Goal: Task Accomplishment & Management: Manage account settings

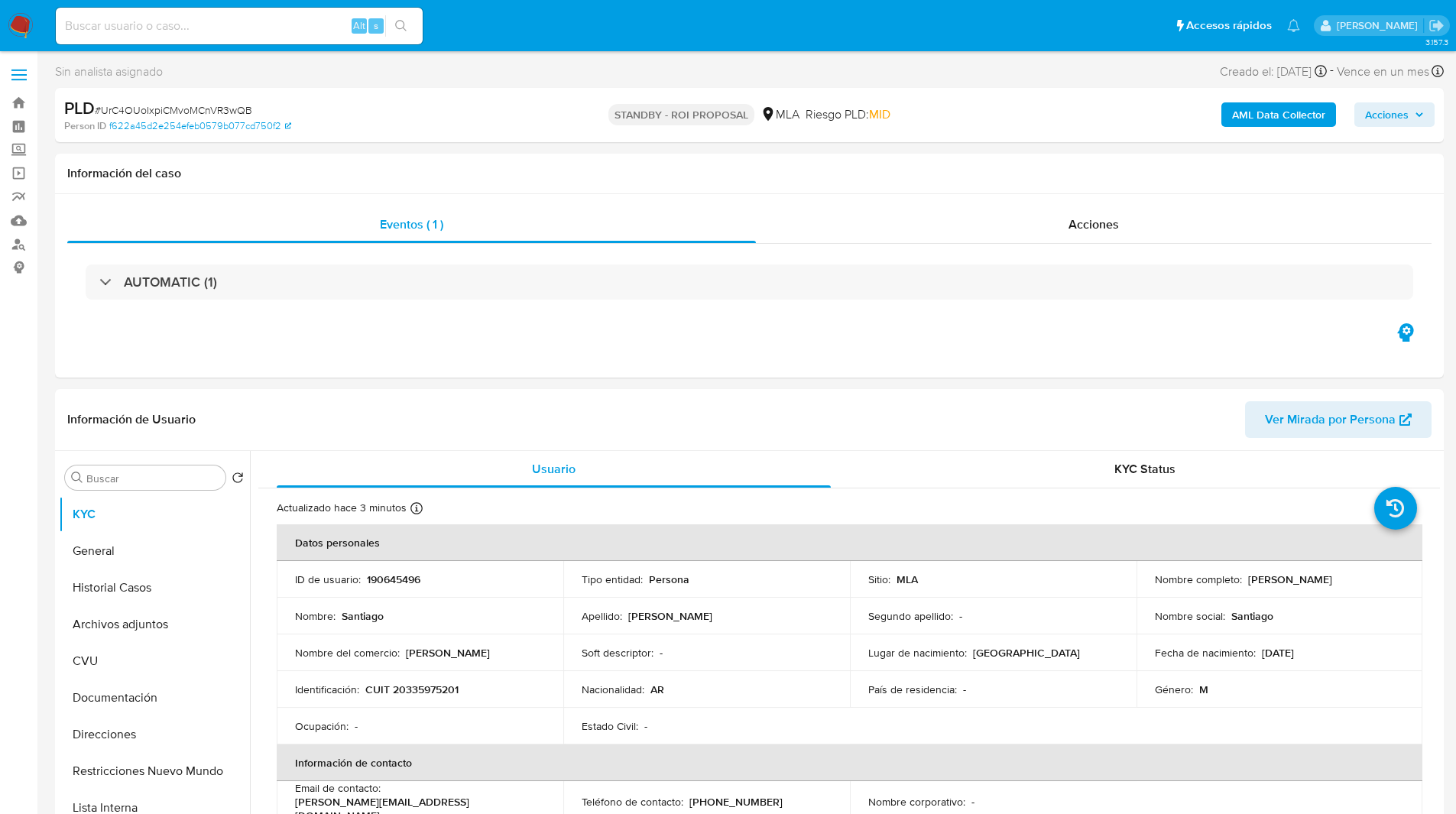
select select "10"
click at [929, 62] on div "Sin analista asignado Asignado el: 18/08/2025 14:14:27 Creado el: 12/08/2025 Cr…" at bounding box center [749, 74] width 1389 height 26
click at [174, 12] on div "Alt s" at bounding box center [239, 26] width 367 height 37
click at [191, 23] on input at bounding box center [239, 26] width 367 height 20
paste input "QytJmWaYti4Tgm3V3YRskG7B"
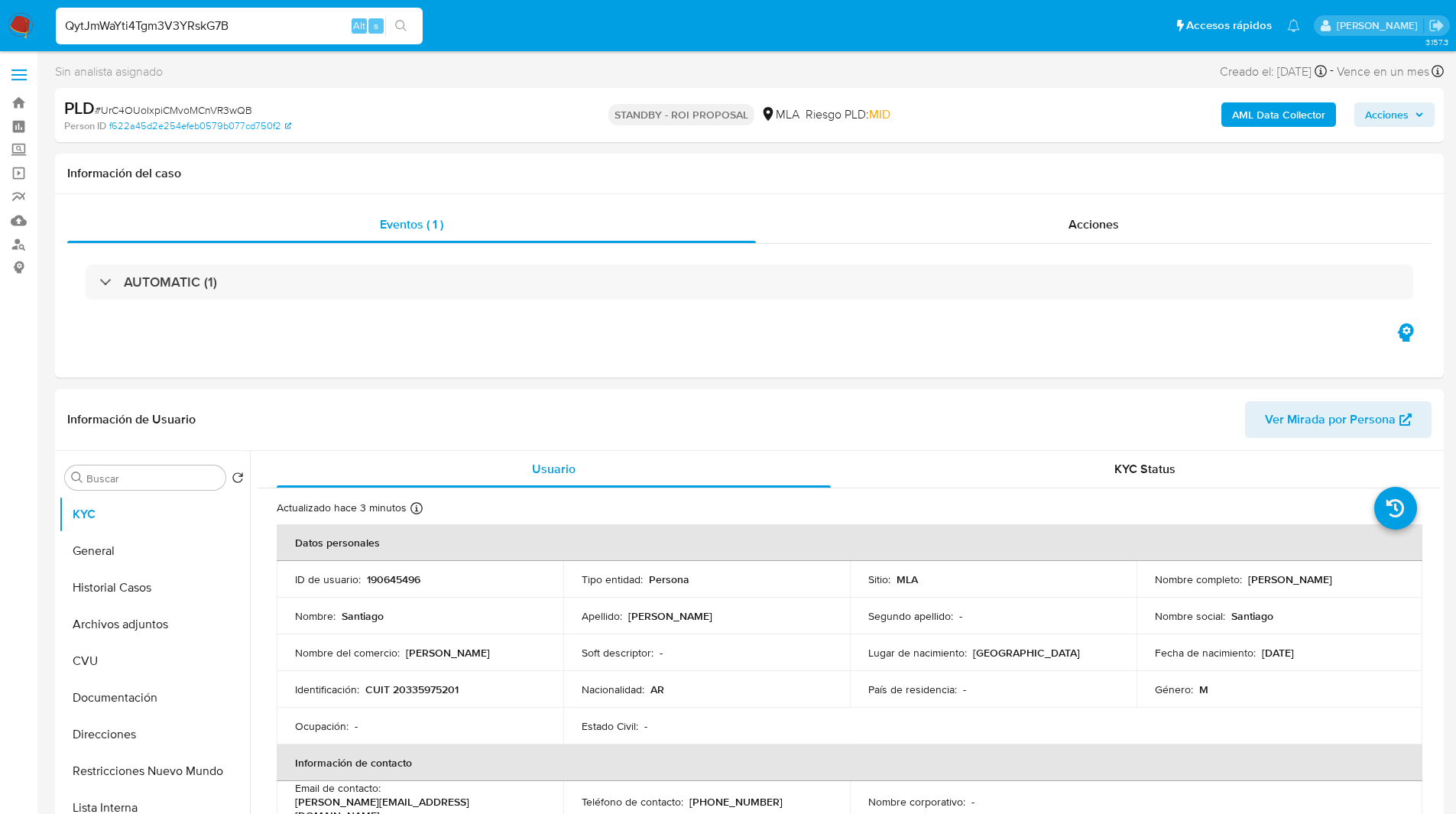
type input "QytJmWaYti4Tgm3V3YRskG7B"
click at [265, 38] on div "QytJmWaYti4Tgm3V3YRskG7B Alt s" at bounding box center [239, 26] width 367 height 37
click at [266, 30] on input "QytJmWaYti4Tgm3V3YRskG7B" at bounding box center [239, 26] width 367 height 20
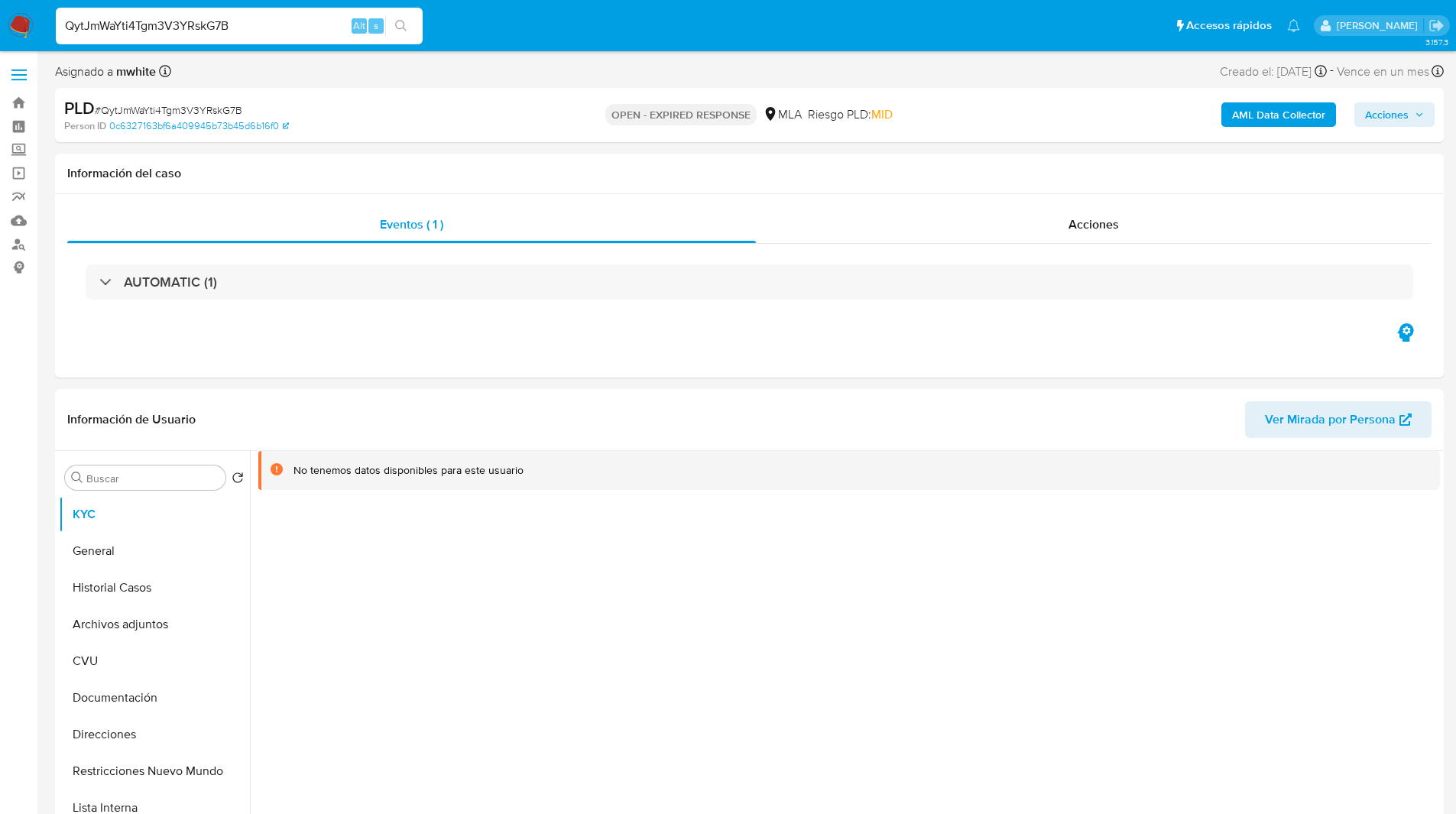
select select "10"
click at [243, 23] on input "QytJmWaYti4Tgm3V3YRskG7B" at bounding box center [239, 26] width 367 height 20
click at [175, 525] on button "KYC" at bounding box center [148, 515] width 178 height 37
click at [129, 547] on button "General" at bounding box center [148, 551] width 178 height 37
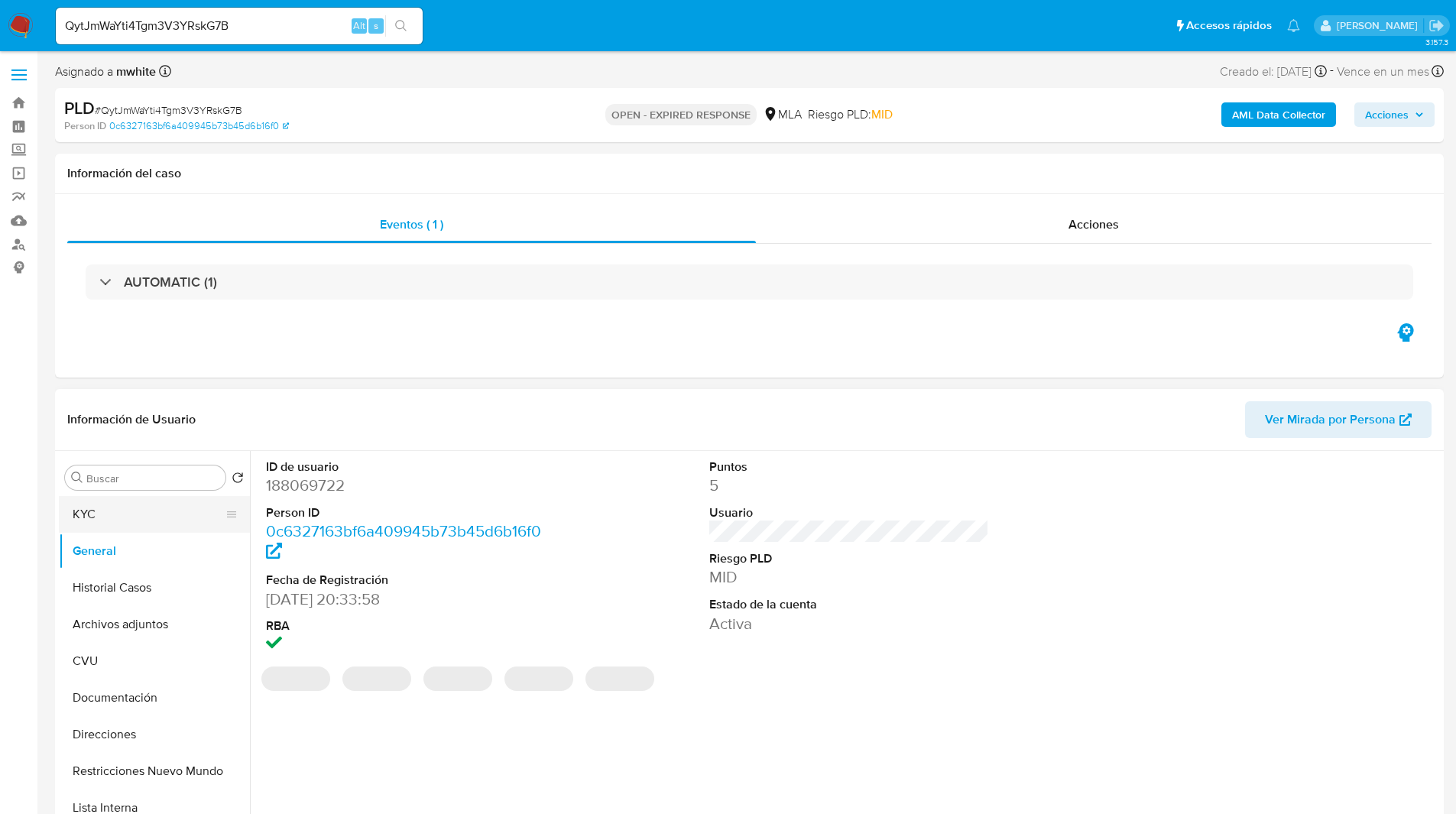
click at [127, 516] on button "KYC" at bounding box center [148, 515] width 178 height 37
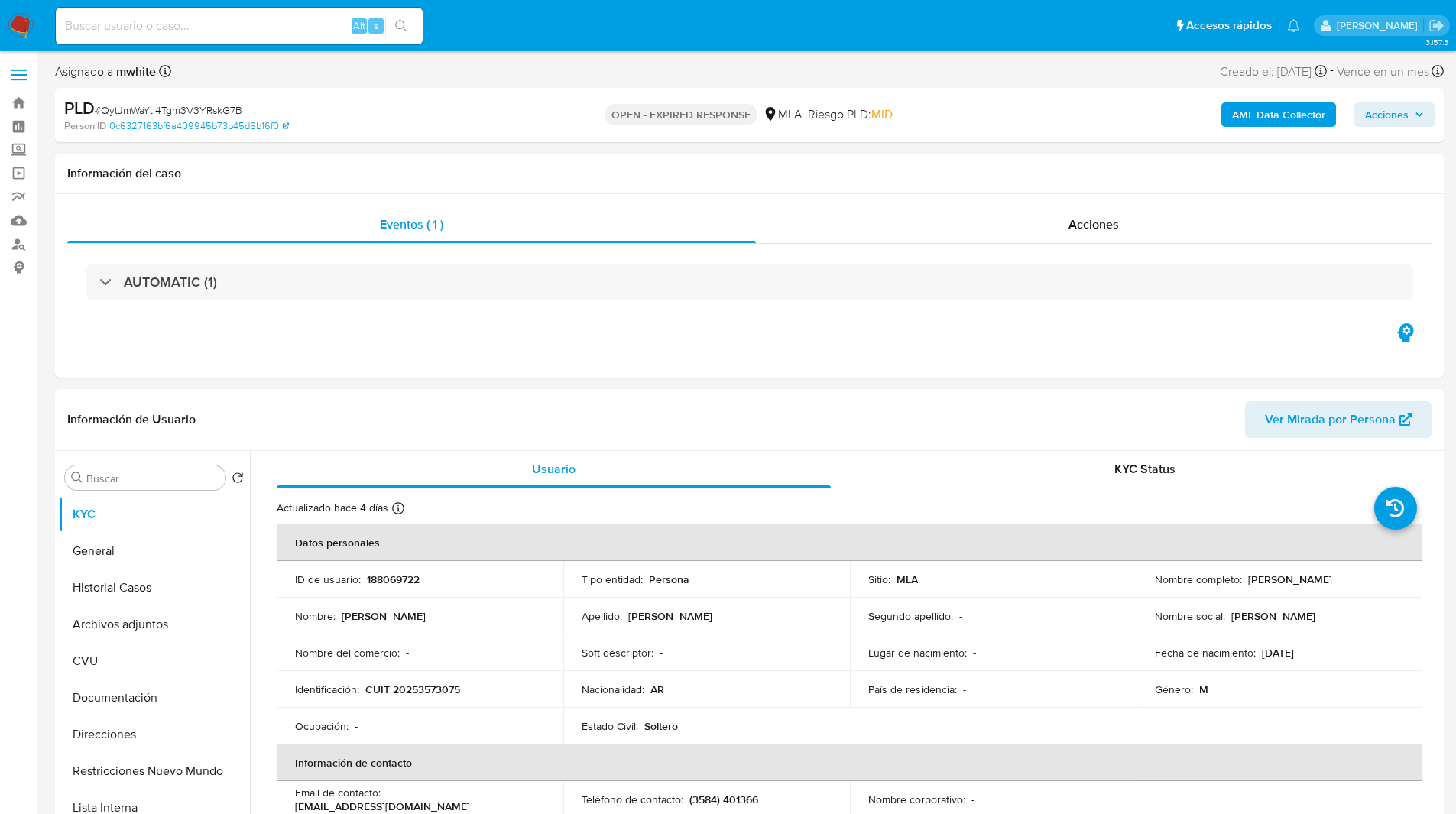
select select "10"
click at [632, 24] on ul "Pausado Ver notificaciones Alt s Accesos rápidos Presiona las siguientes teclas…" at bounding box center [677, 26] width 1259 height 38
click at [668, 26] on ul "Pausado Ver notificaciones Alt s Accesos rápidos Presiona las siguientes teclas…" at bounding box center [677, 26] width 1259 height 38
click at [890, 66] on div "Asignado a mwhite Asignado el: [DATE] 14:15:27 Creado el: [DATE] Creado el: [DA…" at bounding box center [749, 74] width 1389 height 26
click at [391, 580] on p "188069722" at bounding box center [393, 579] width 53 height 14
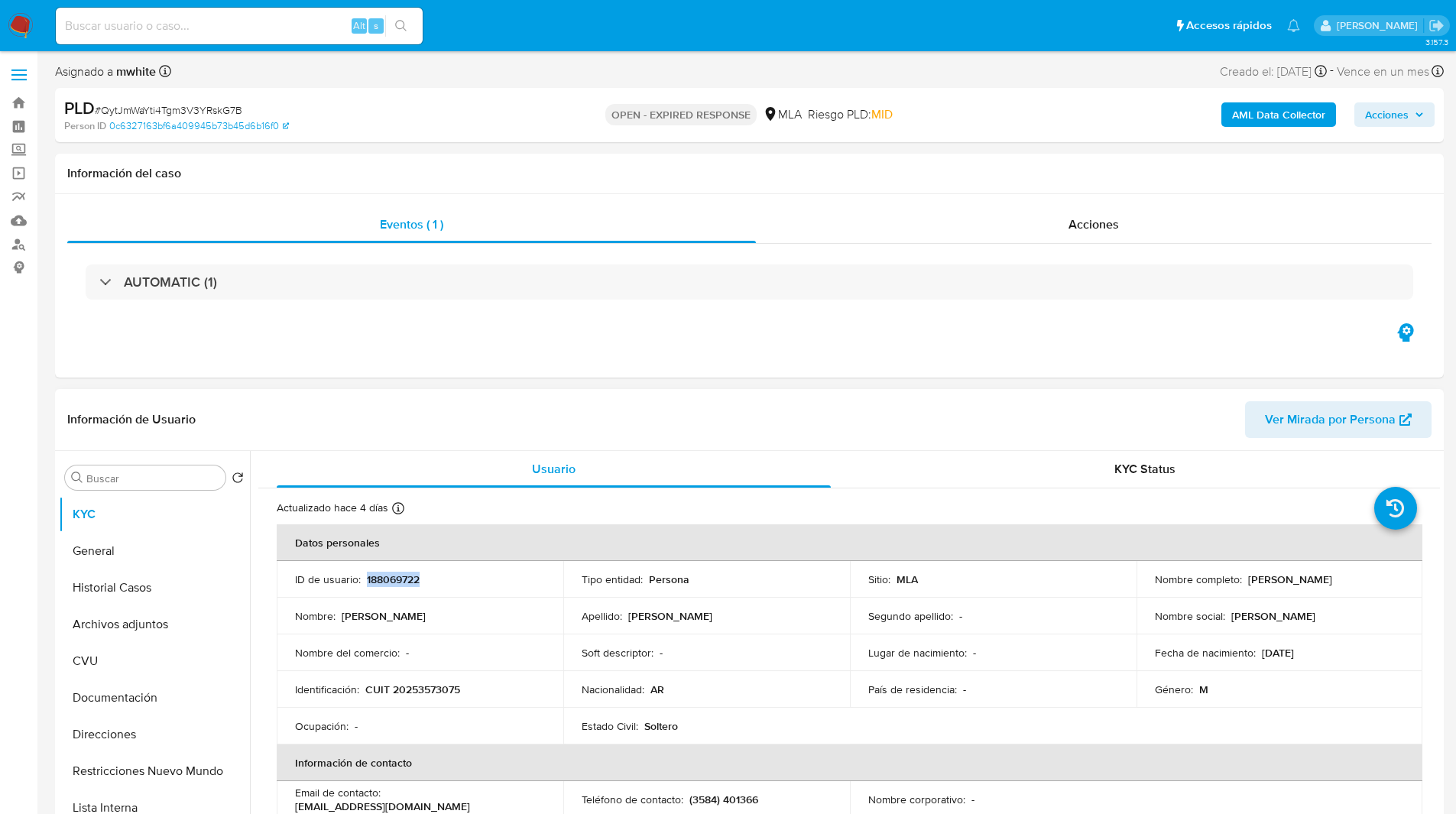
click at [391, 580] on p "188069722" at bounding box center [393, 579] width 53 height 14
copy p "188069722"
click at [884, 68] on div "Asignado a mwhite Asignado el: 18/08/2025 14:15:27 Creado el: 12/08/2025 Creado…" at bounding box center [749, 74] width 1389 height 26
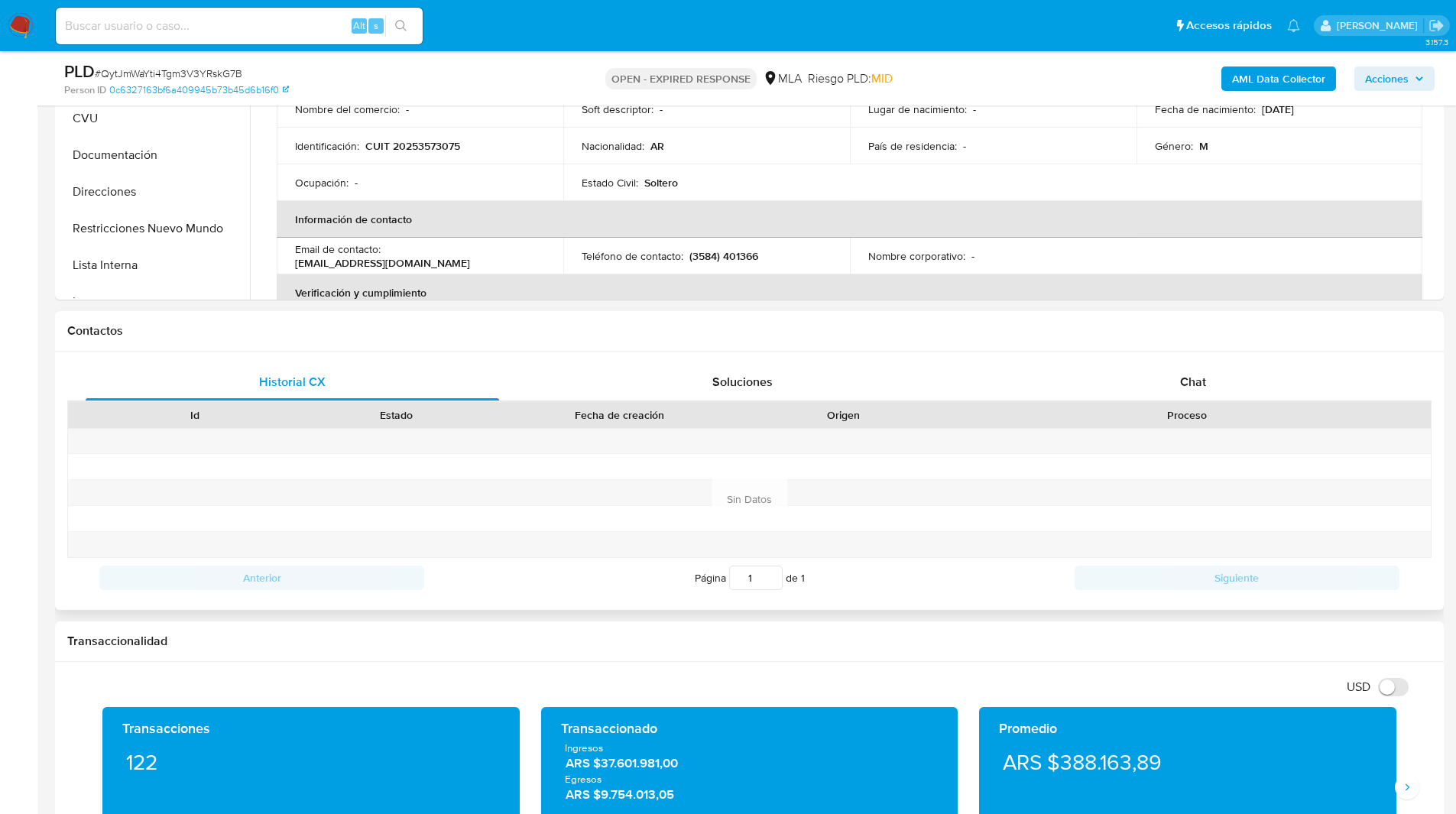
scroll to position [495, 0]
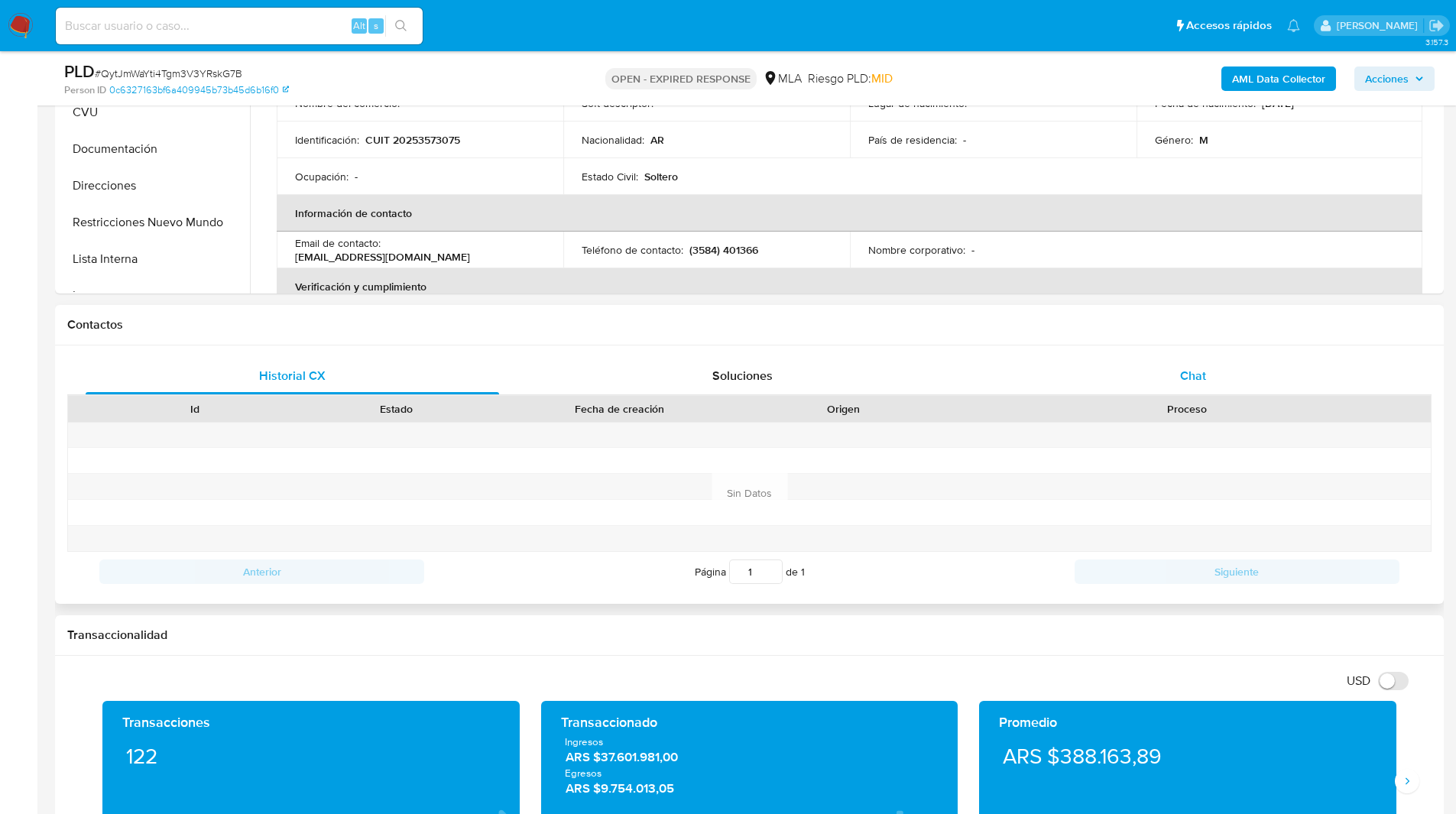
click at [1150, 377] on div "Chat" at bounding box center [1192, 376] width 413 height 37
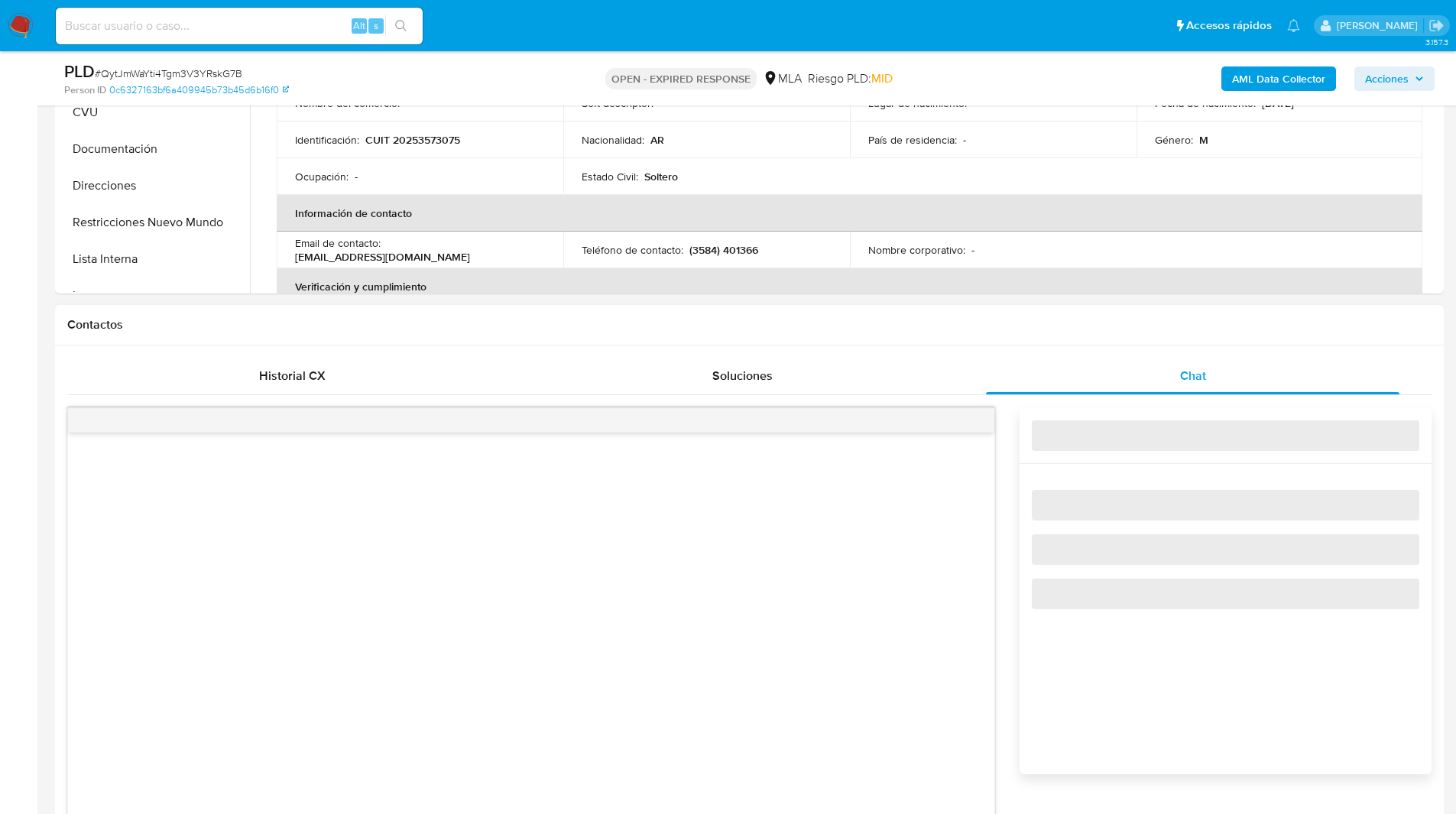
click at [1009, 329] on h1 "Contactos" at bounding box center [749, 324] width 1364 height 15
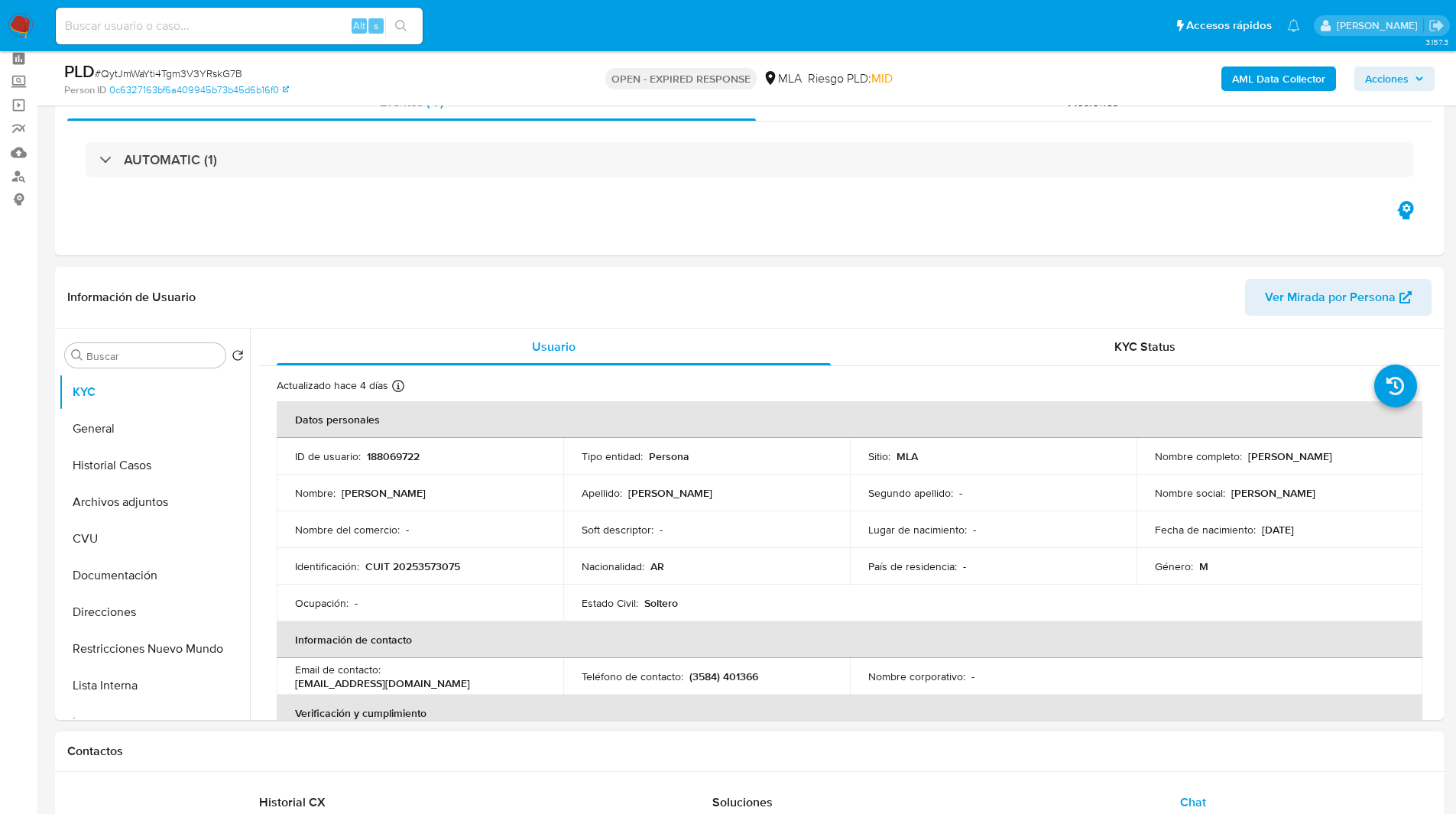
scroll to position [0, 0]
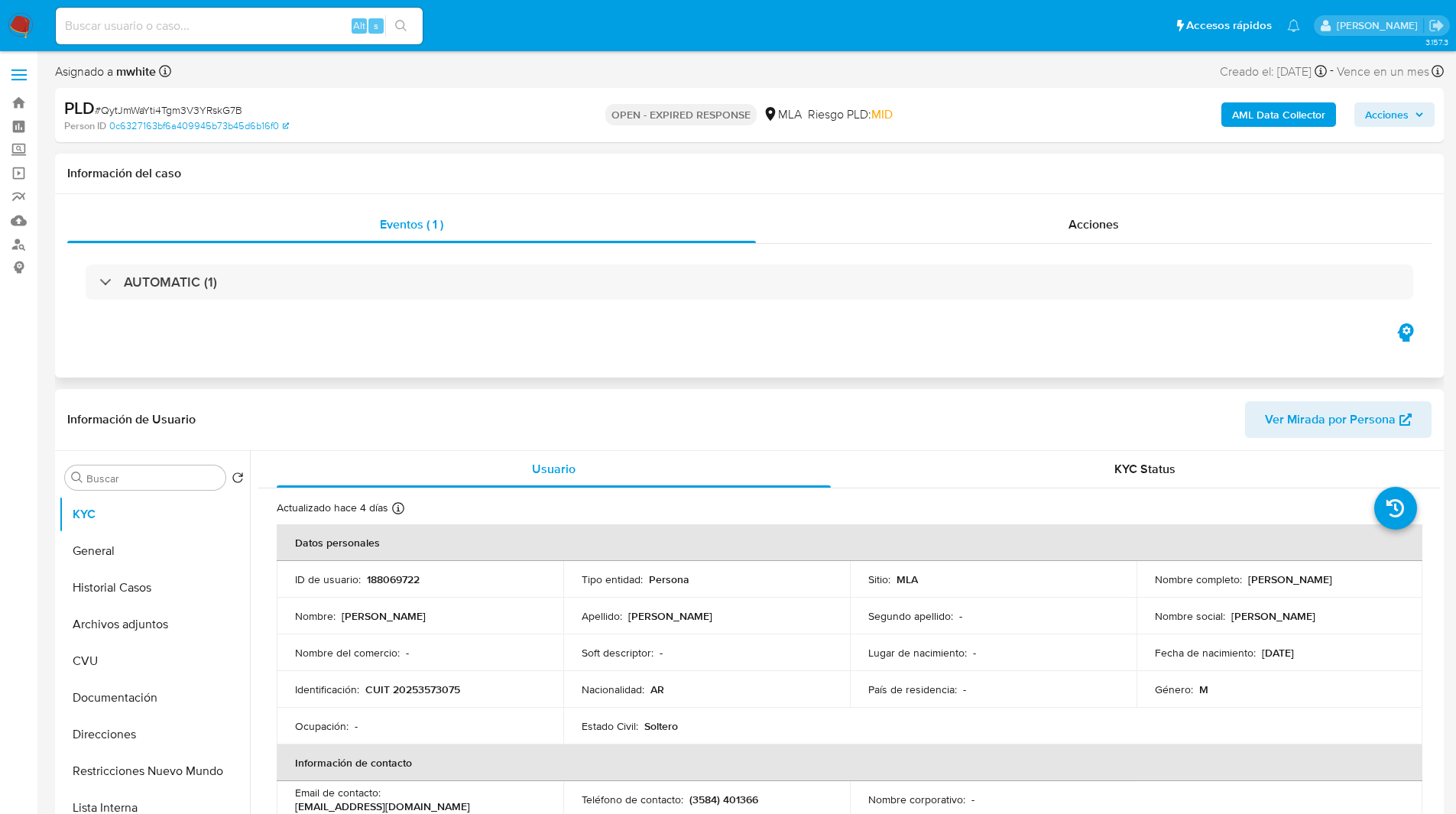
click at [840, 343] on div "Eventos ( 1 ) Acciones AUTOMATIC (1)" at bounding box center [749, 285] width 1389 height 183
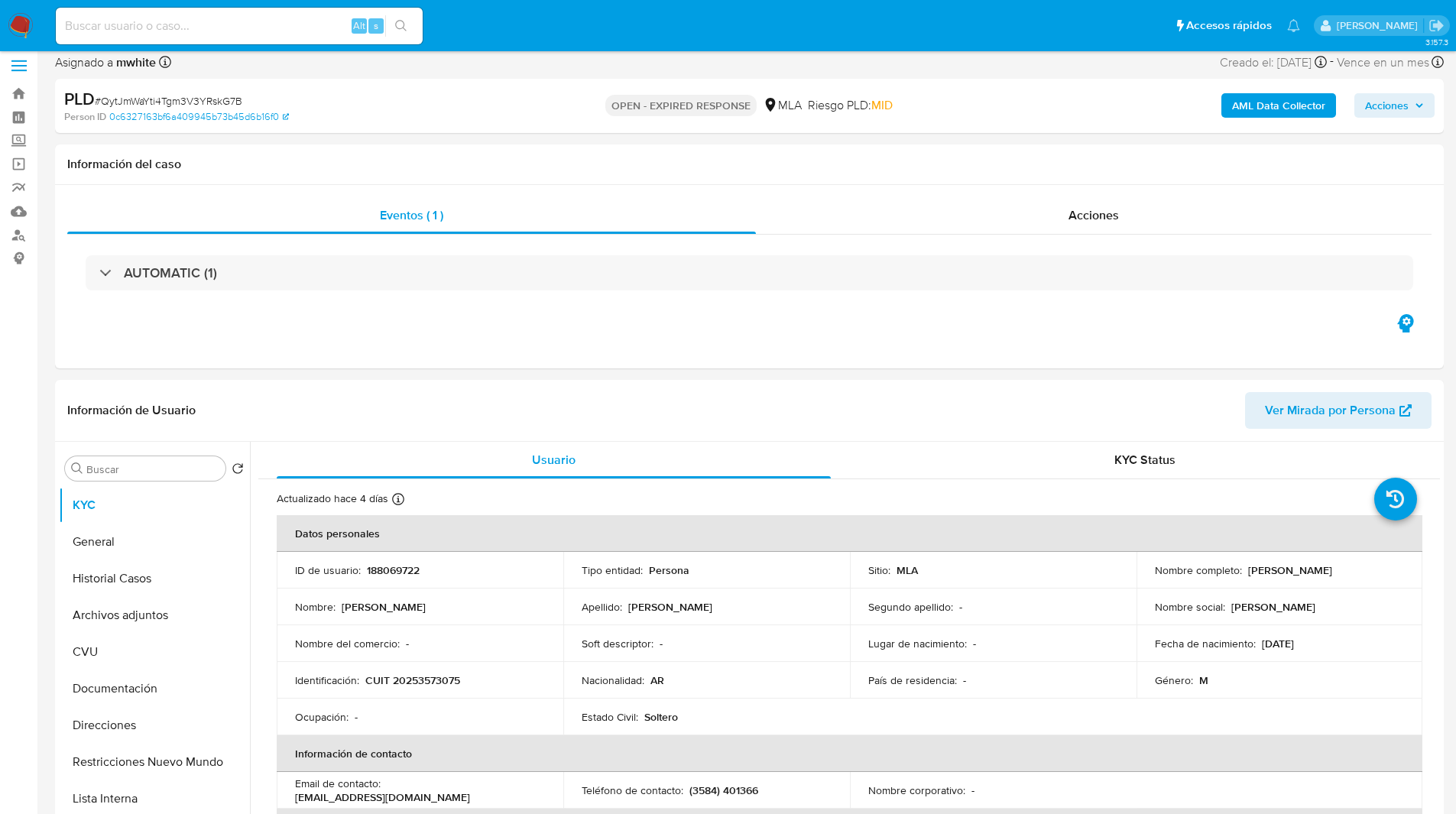
scroll to position [10, 0]
click at [884, 44] on ul "Pausado Ver notificaciones Alt s Accesos rápidos Presiona las siguientes teclas…" at bounding box center [677, 26] width 1259 height 38
click at [165, 98] on span "# QytJmWaYti4Tgm3V3YRskG7B" at bounding box center [168, 100] width 147 height 15
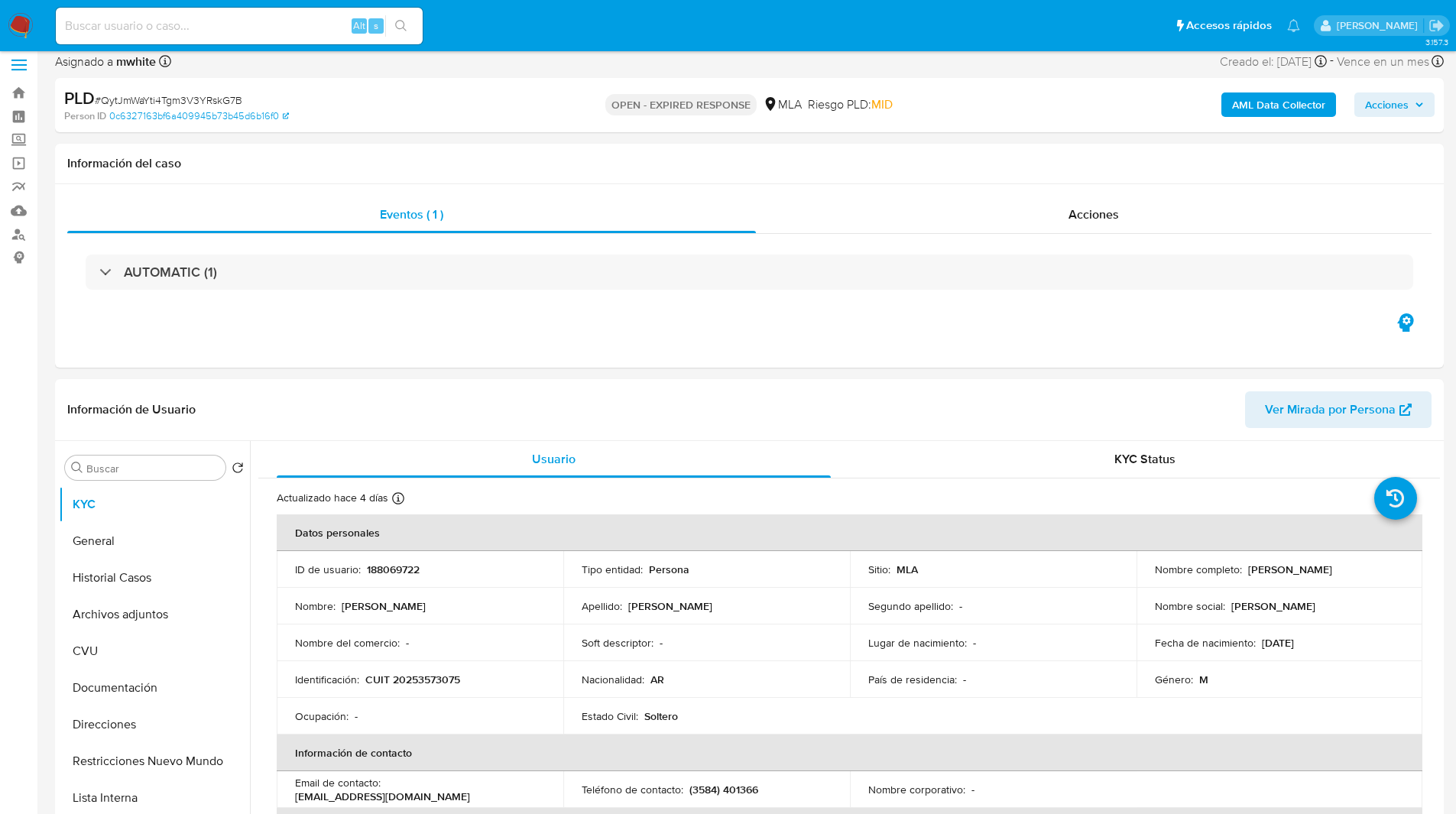
click at [165, 98] on span "# QytJmWaYti4Tgm3V3YRskG7B" at bounding box center [168, 100] width 147 height 15
click at [399, 103] on div "PLD # QytJmWaYti4Tgm3V3YRskG7B" at bounding box center [289, 98] width 451 height 23
click at [166, 99] on span "# QytJmWaYti4Tgm3V3YRskG7B" at bounding box center [168, 100] width 147 height 15
copy span "QytJmWaYti4Tgm3V3YRskG7B"
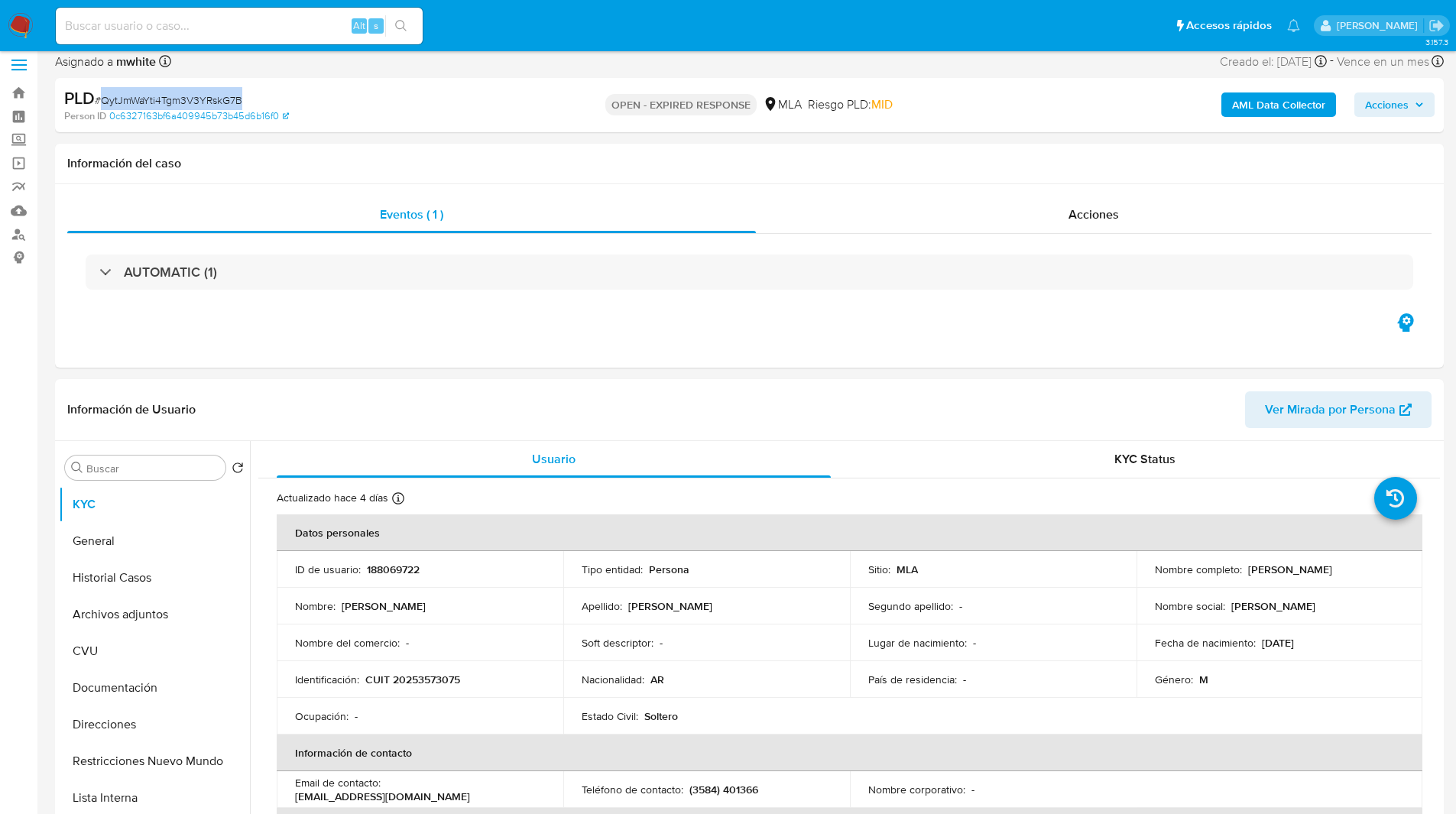
click at [27, 26] on img at bounding box center [21, 26] width 26 height 26
click at [432, 102] on div "PLD # QytJmWaYti4Tgm3V3YRskG7B" at bounding box center [289, 98] width 451 height 23
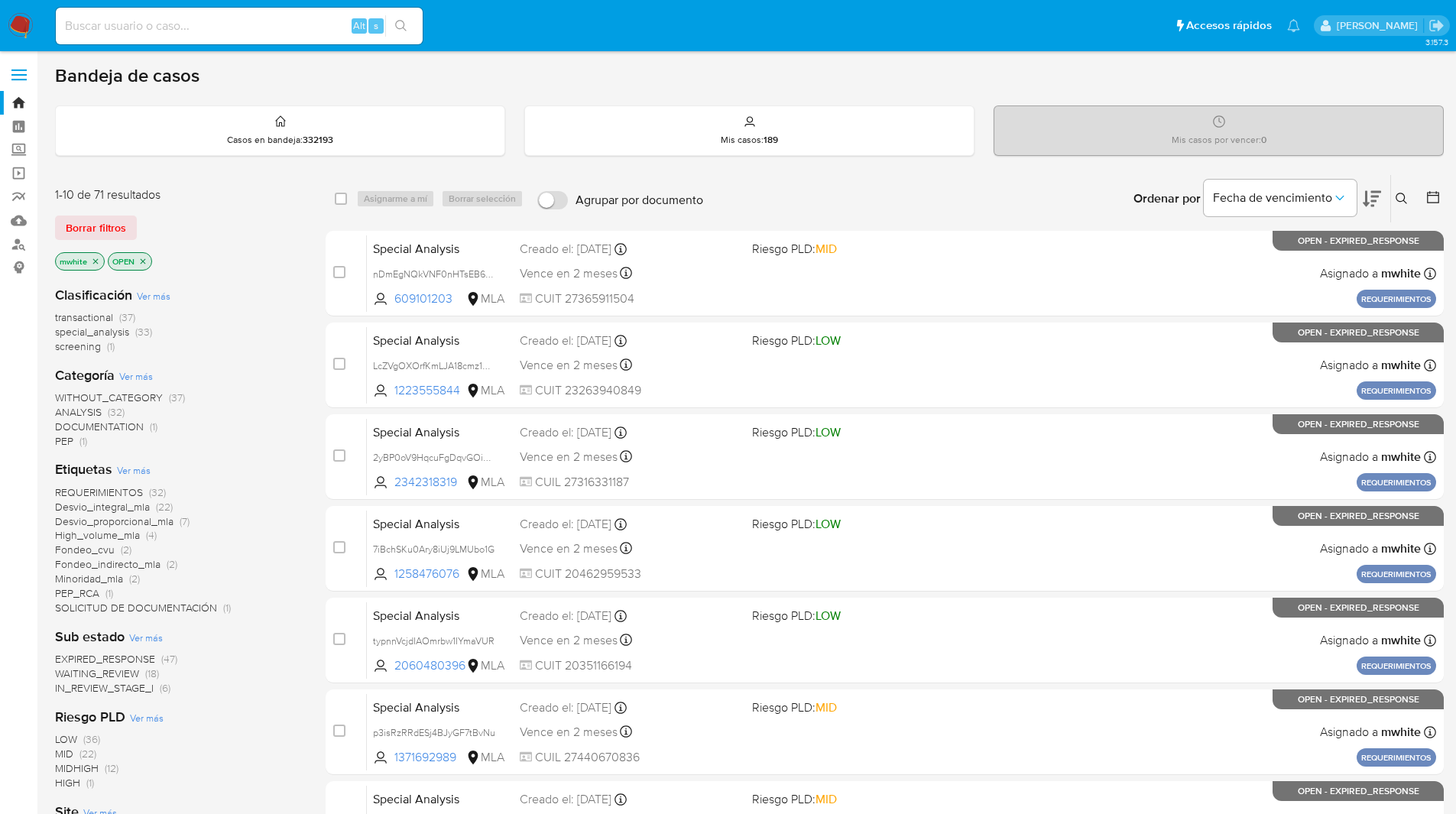
click at [1402, 198] on icon at bounding box center [1401, 198] width 12 height 12
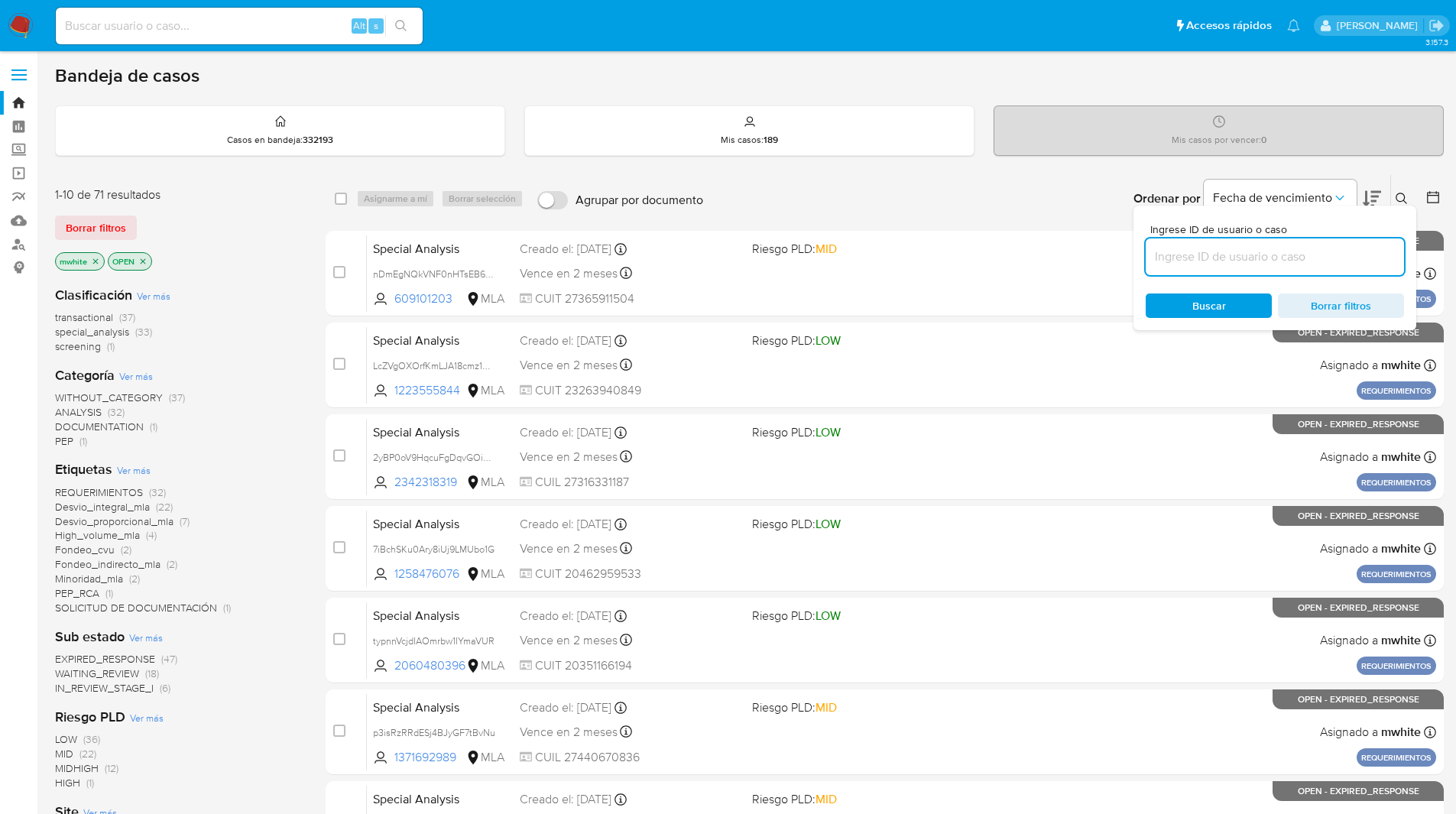
click at [1229, 256] on input at bounding box center [1274, 256] width 259 height 20
type input "QytJmWaYti4Tgm3V3YRskG7B"
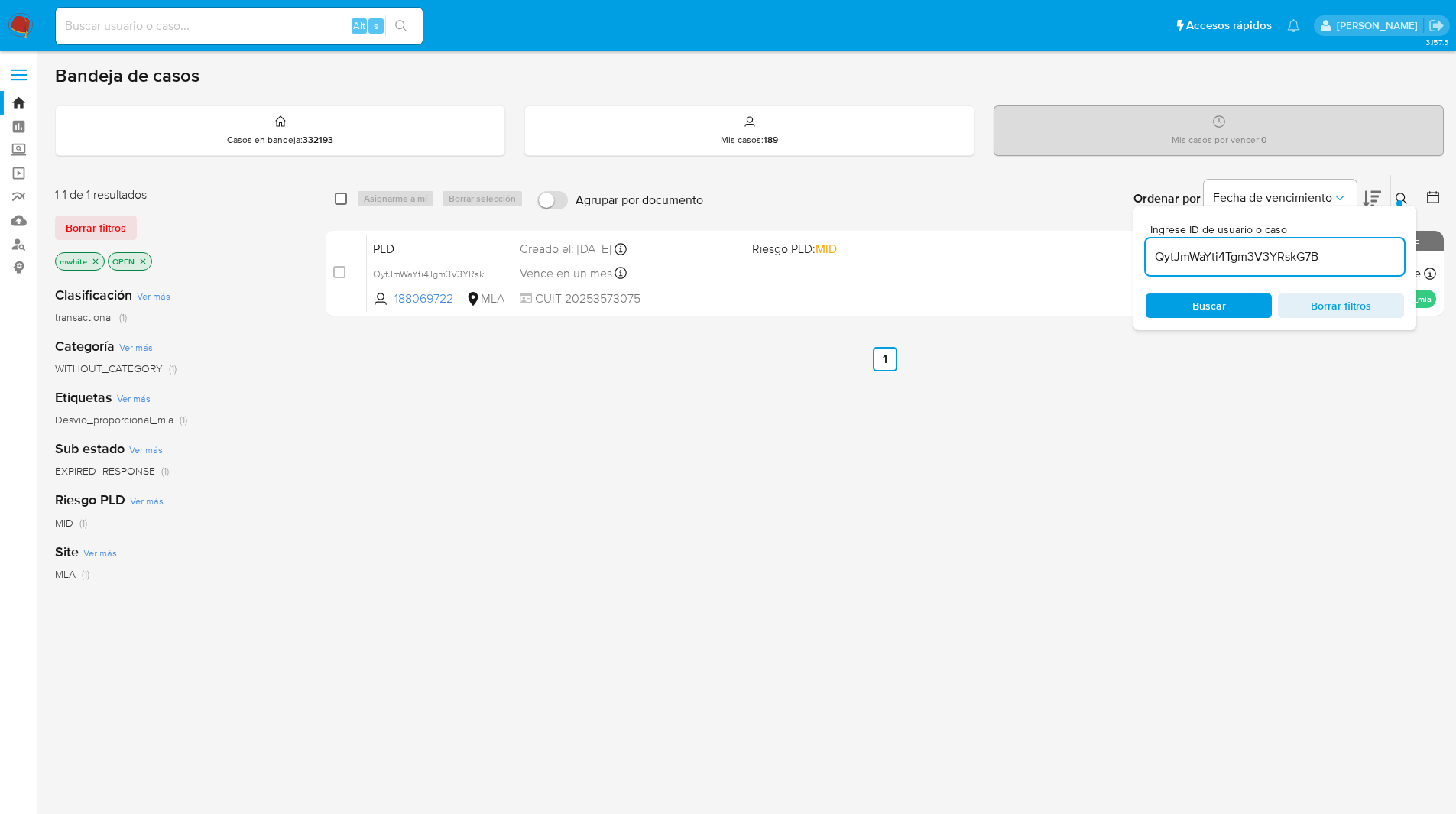
click at [343, 198] on input "checkbox" at bounding box center [340, 198] width 12 height 12
checkbox input "true"
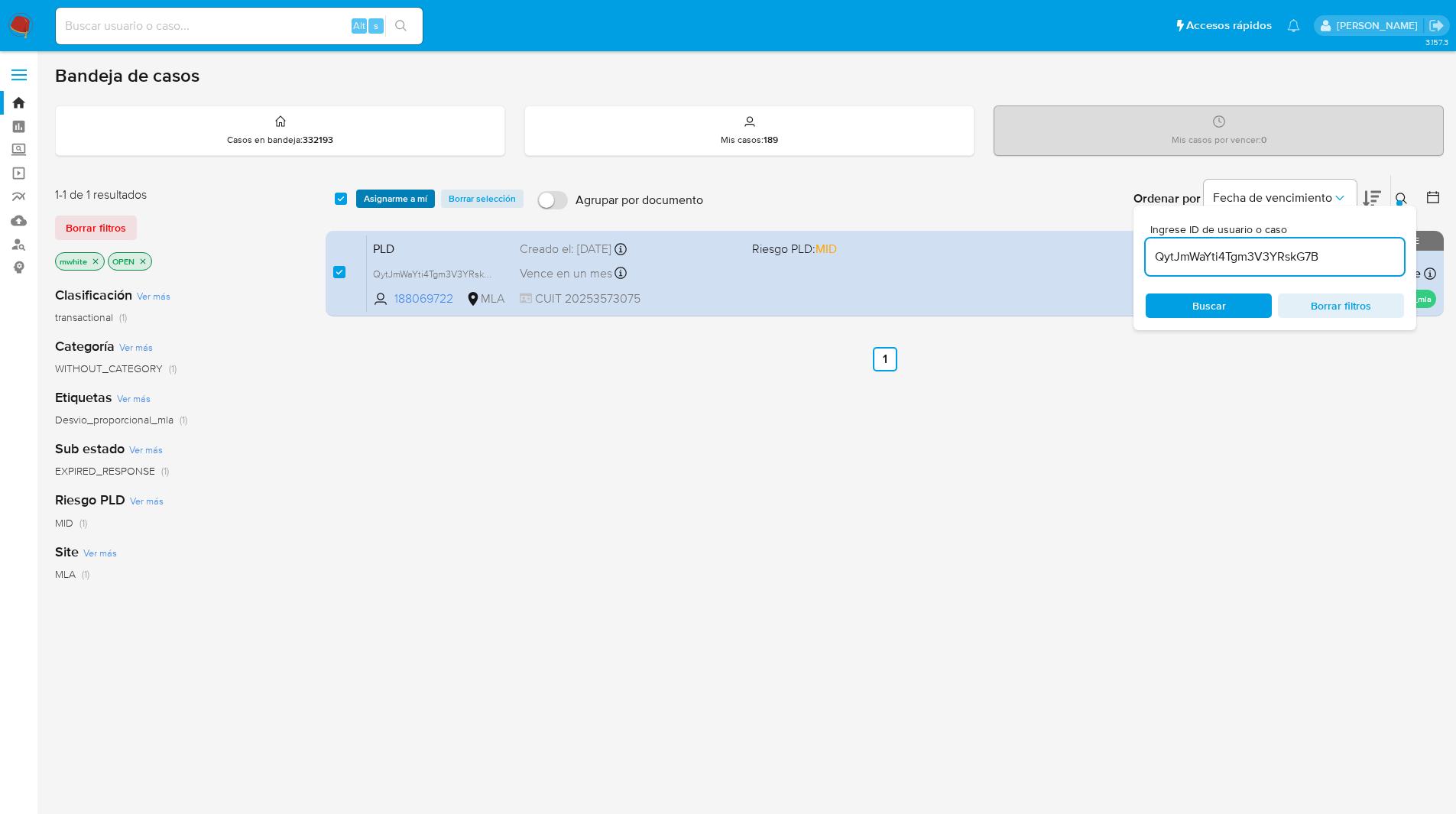
click at [382, 197] on span "Asignarme a mí" at bounding box center [395, 198] width 63 height 15
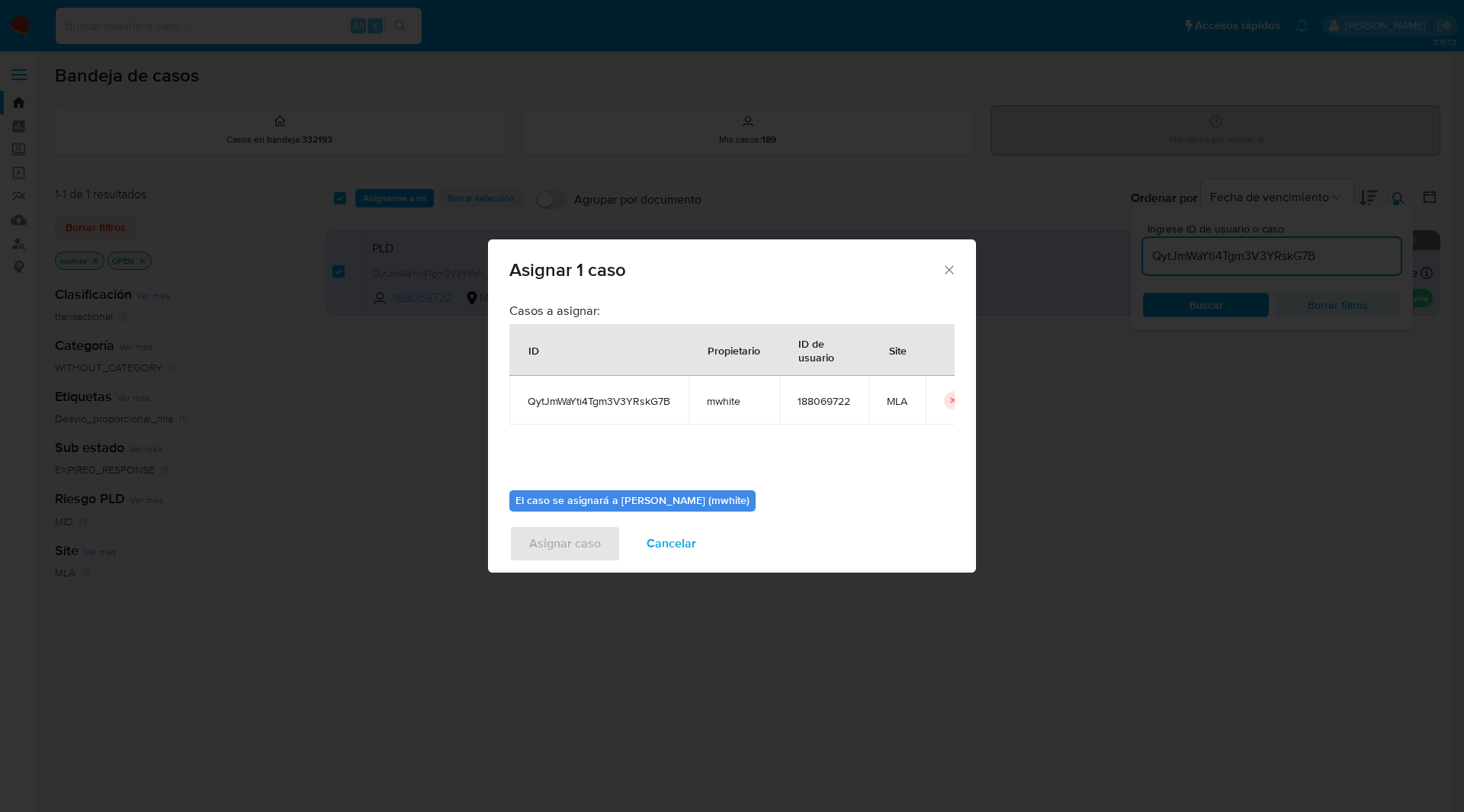
click at [703, 410] on td "mwhite" at bounding box center [734, 400] width 91 height 49
click at [713, 406] on span "mwhite" at bounding box center [734, 401] width 54 height 14
copy span "mwhite"
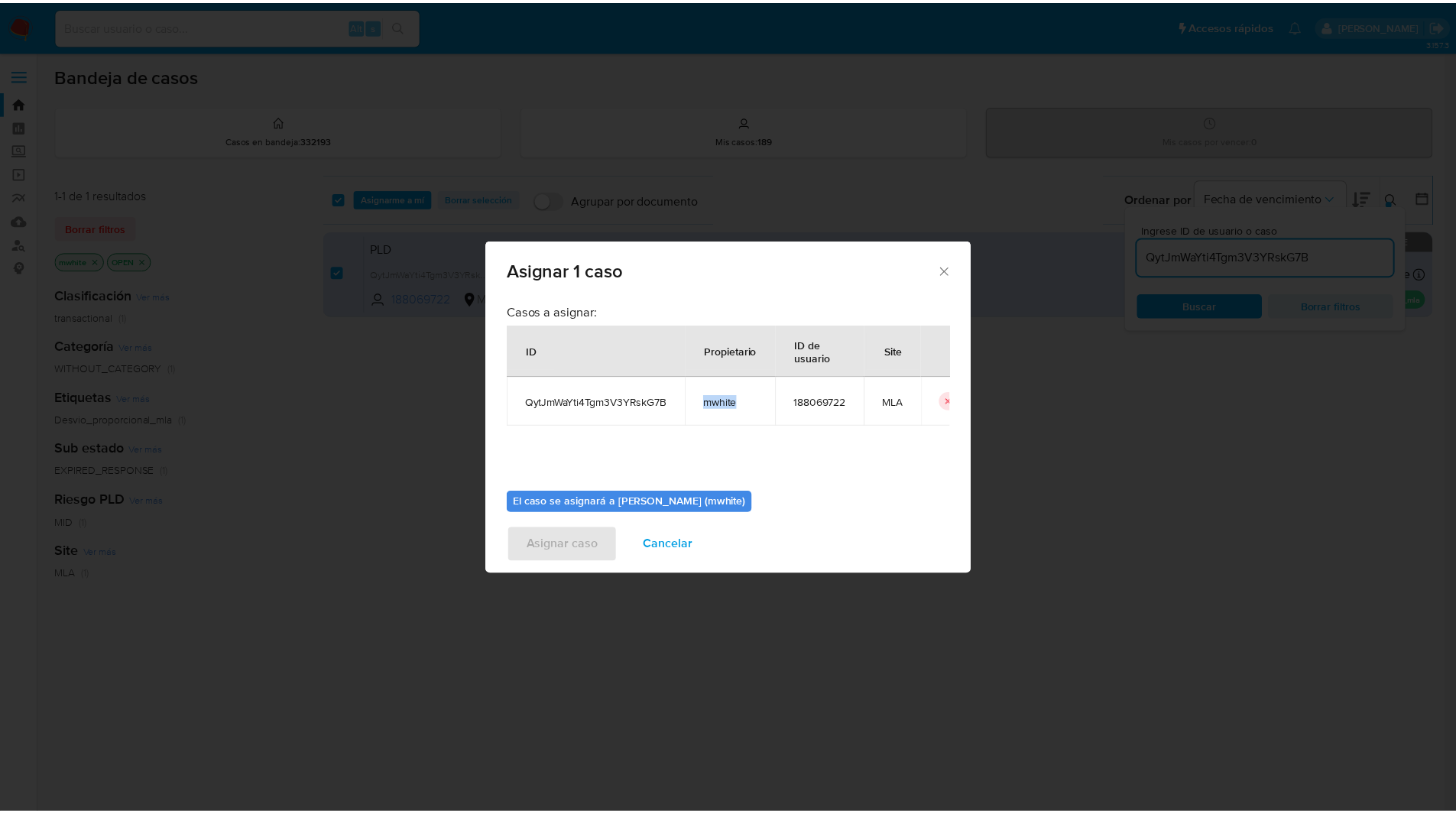
scroll to position [79, 0]
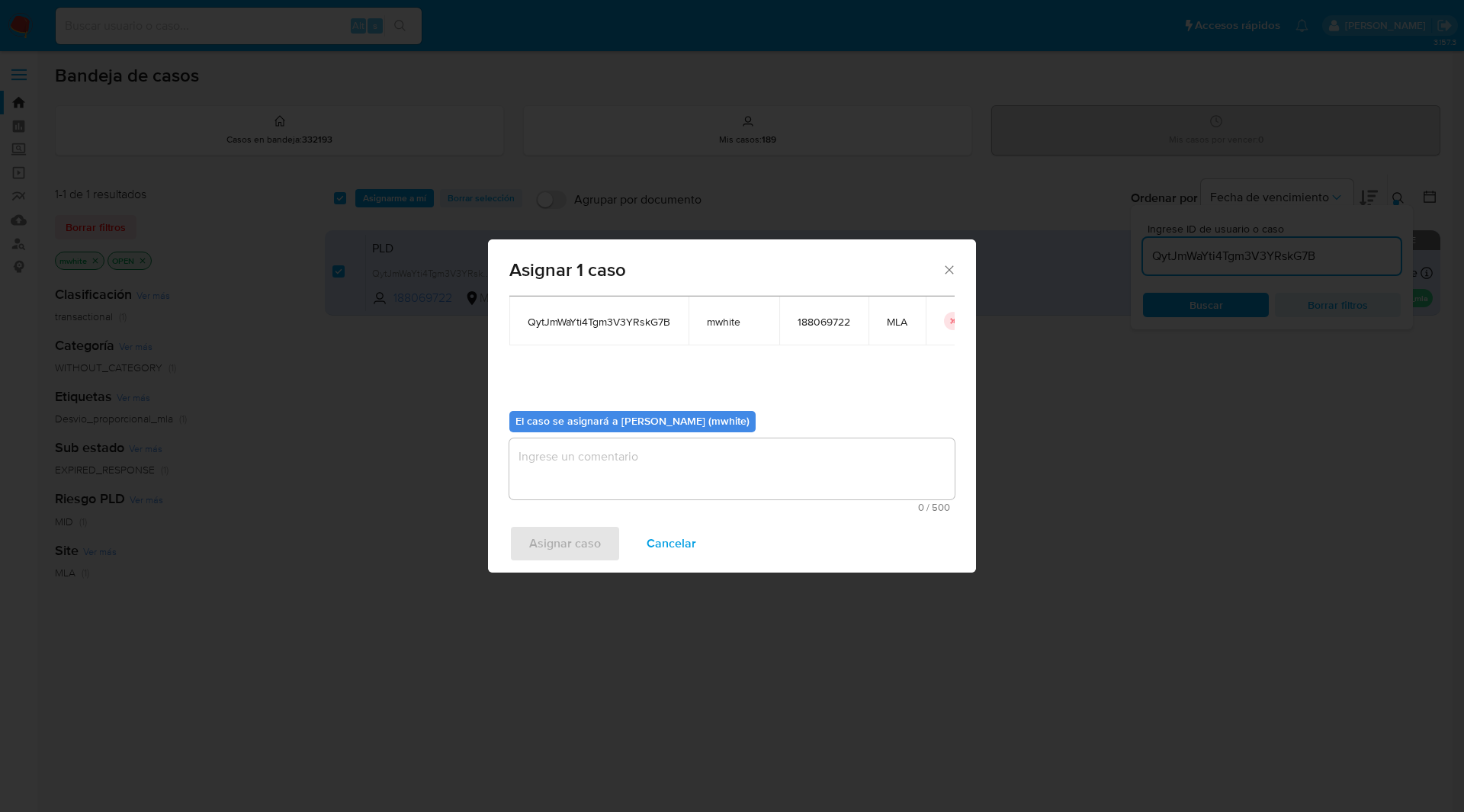
click at [615, 437] on div "El caso se asignará a Matias Agustin White (mwhite) 0 / 500 500 caracteres rest…" at bounding box center [732, 455] width 445 height 113
click at [603, 485] on textarea "assign-modal" at bounding box center [732, 469] width 445 height 61
paste textarea "mwhite"
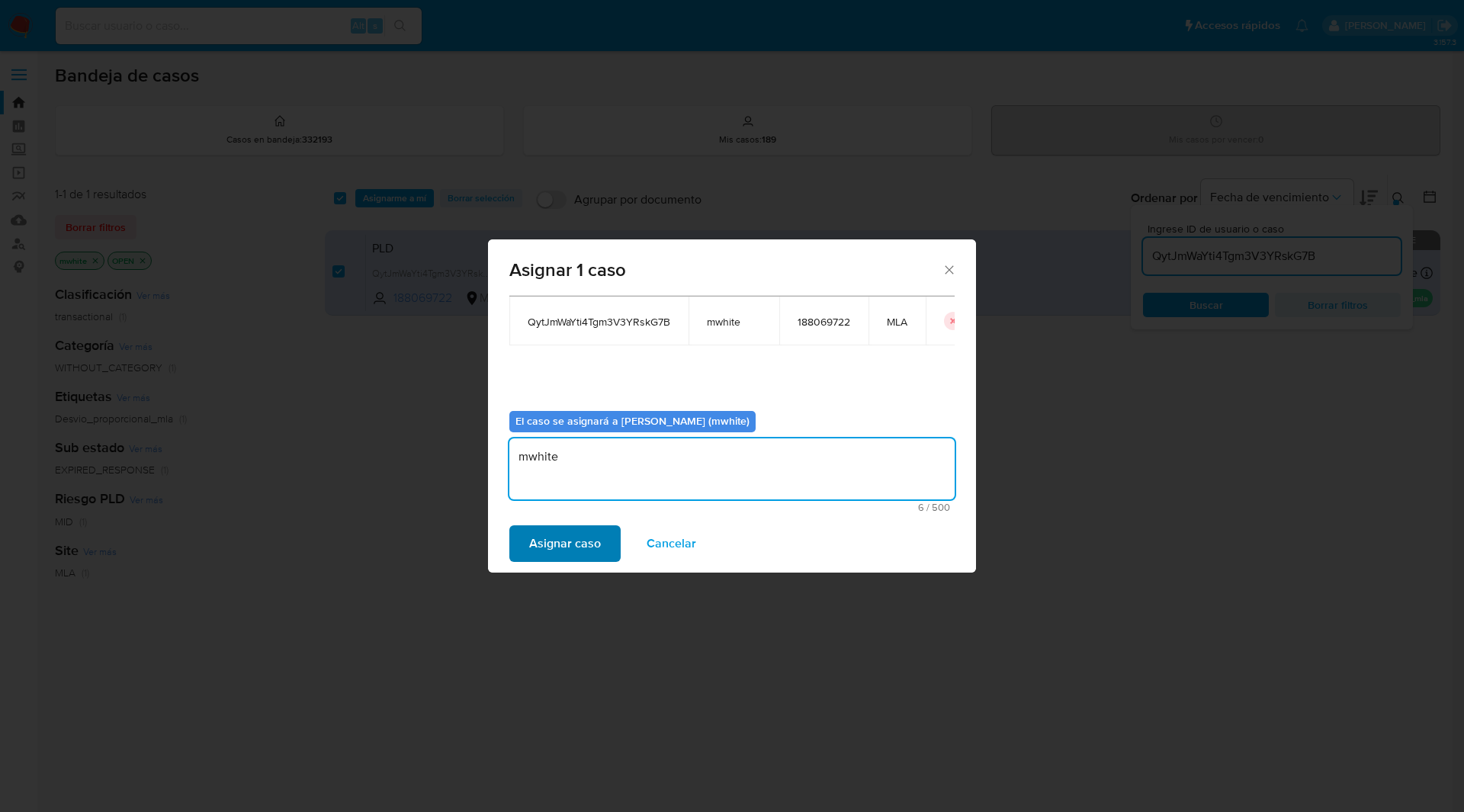
type textarea "mwhite"
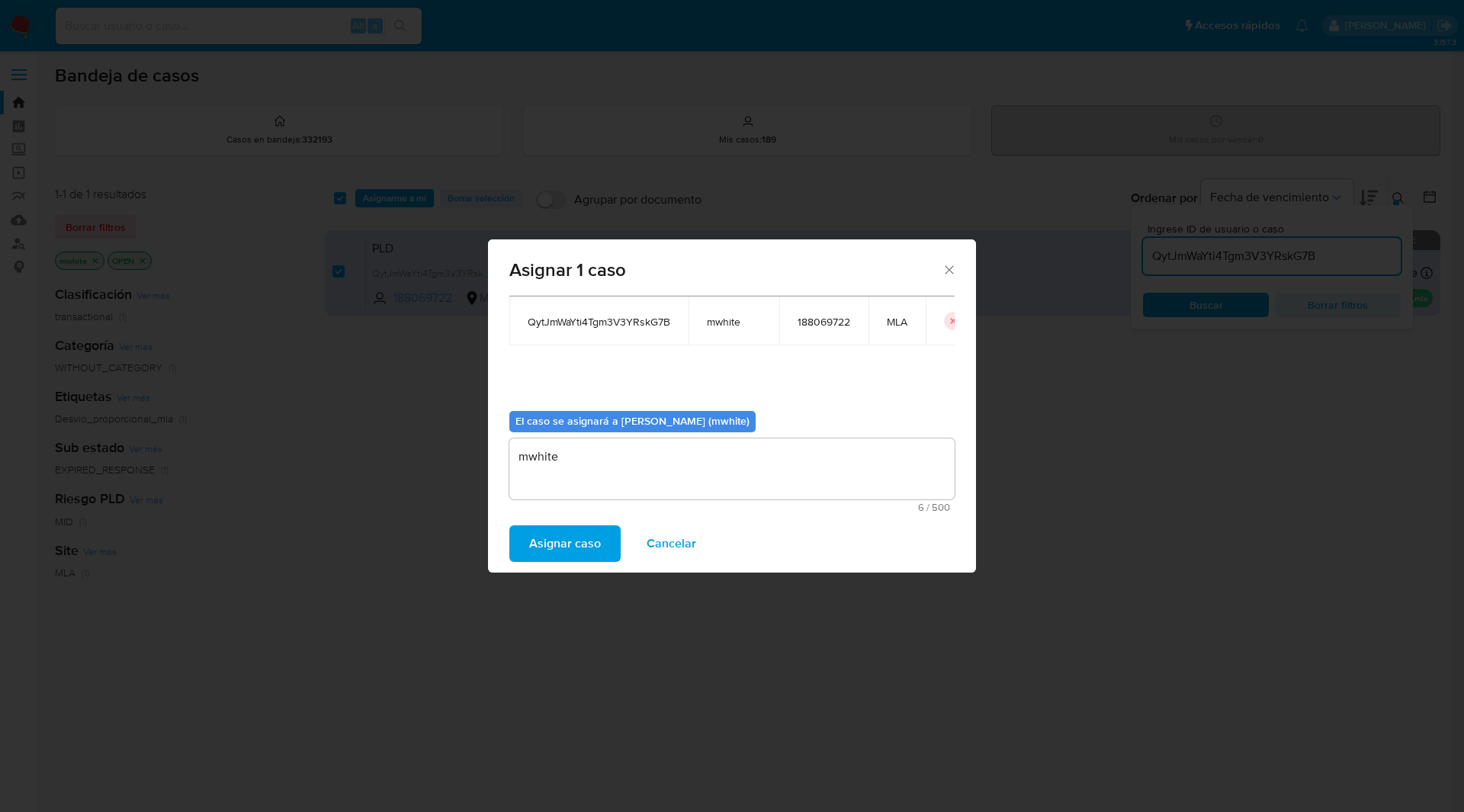
click at [556, 543] on span "Asignar caso" at bounding box center [565, 544] width 72 height 34
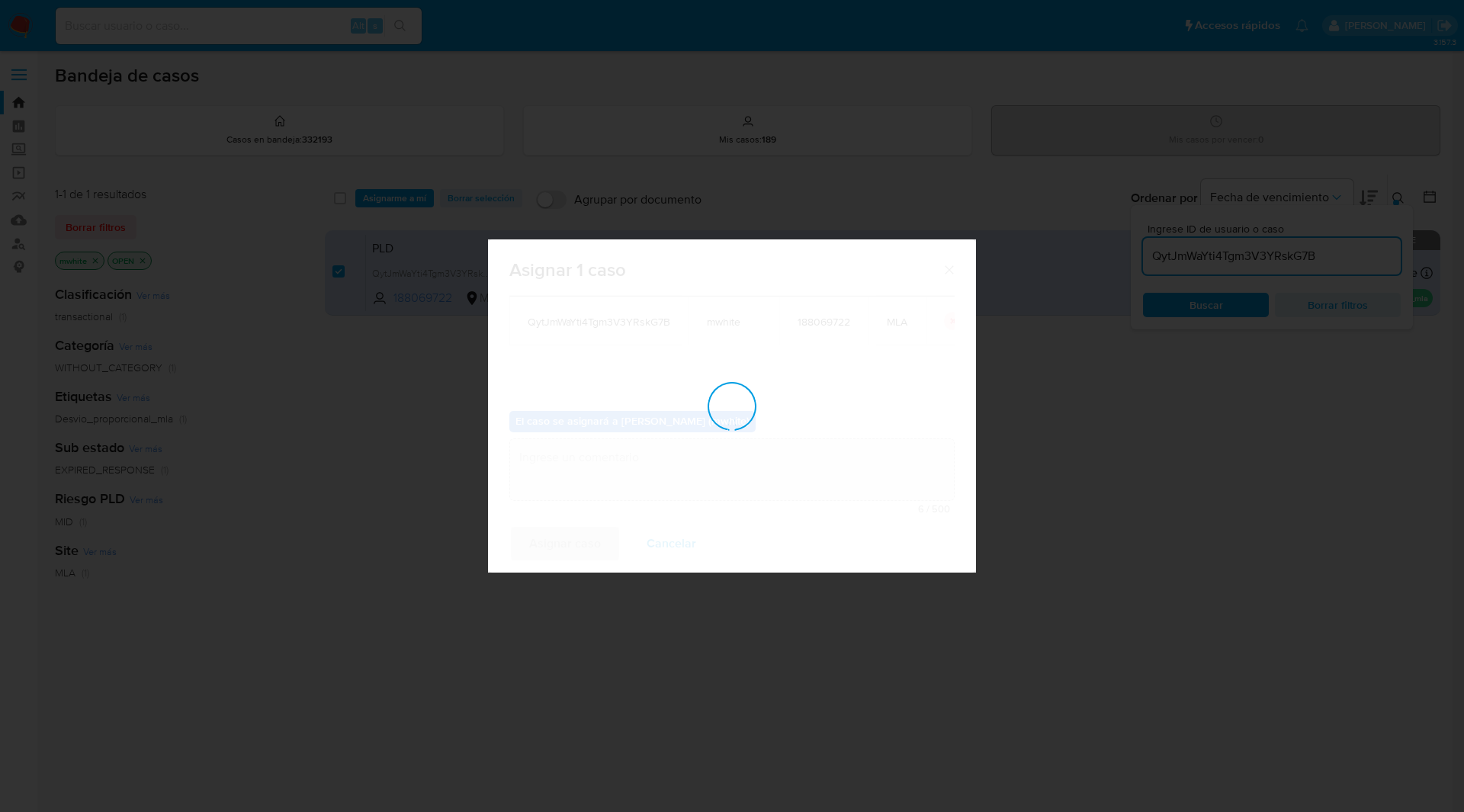
checkbox input "false"
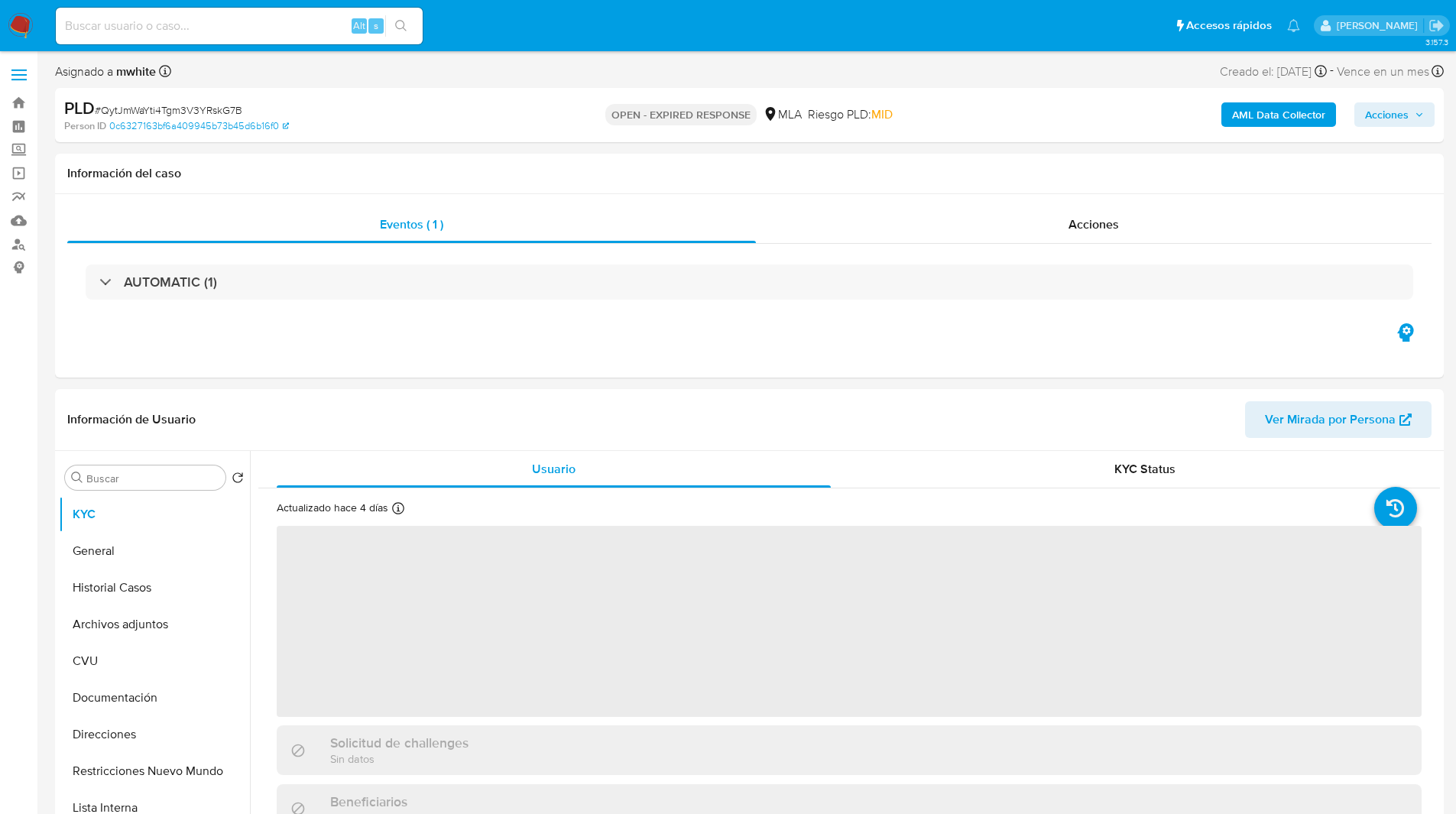
select select "10"
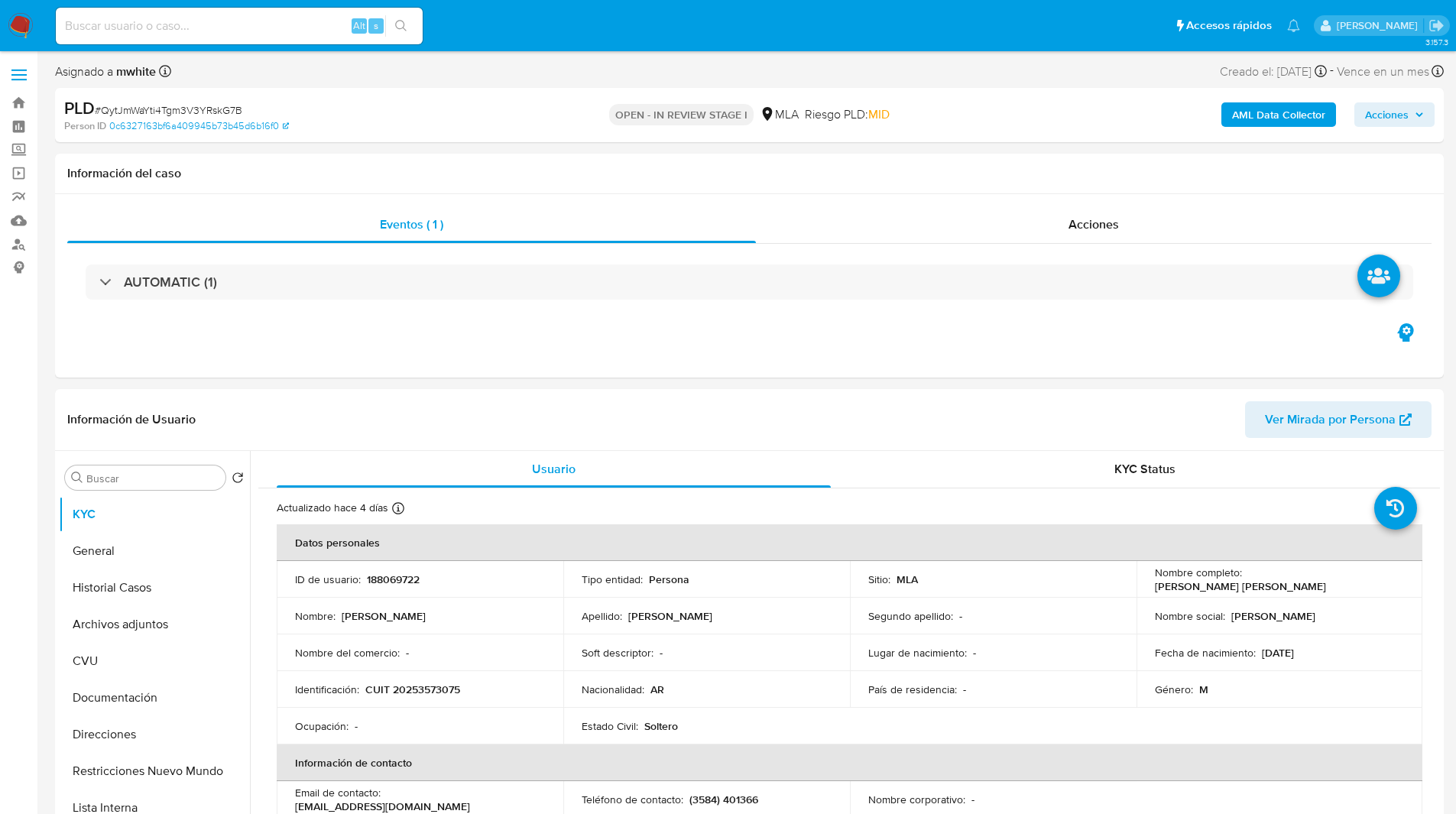
click at [564, 85] on div "Asignado a mwhite Asignado el: [DATE] 14:15:27 Creado el: [DATE] Creado el: [DA…" at bounding box center [749, 74] width 1389 height 26
click at [501, 28] on ul "Pausado Ver notificaciones Alt s Accesos rápidos Presiona las siguientes teclas…" at bounding box center [677, 26] width 1259 height 38
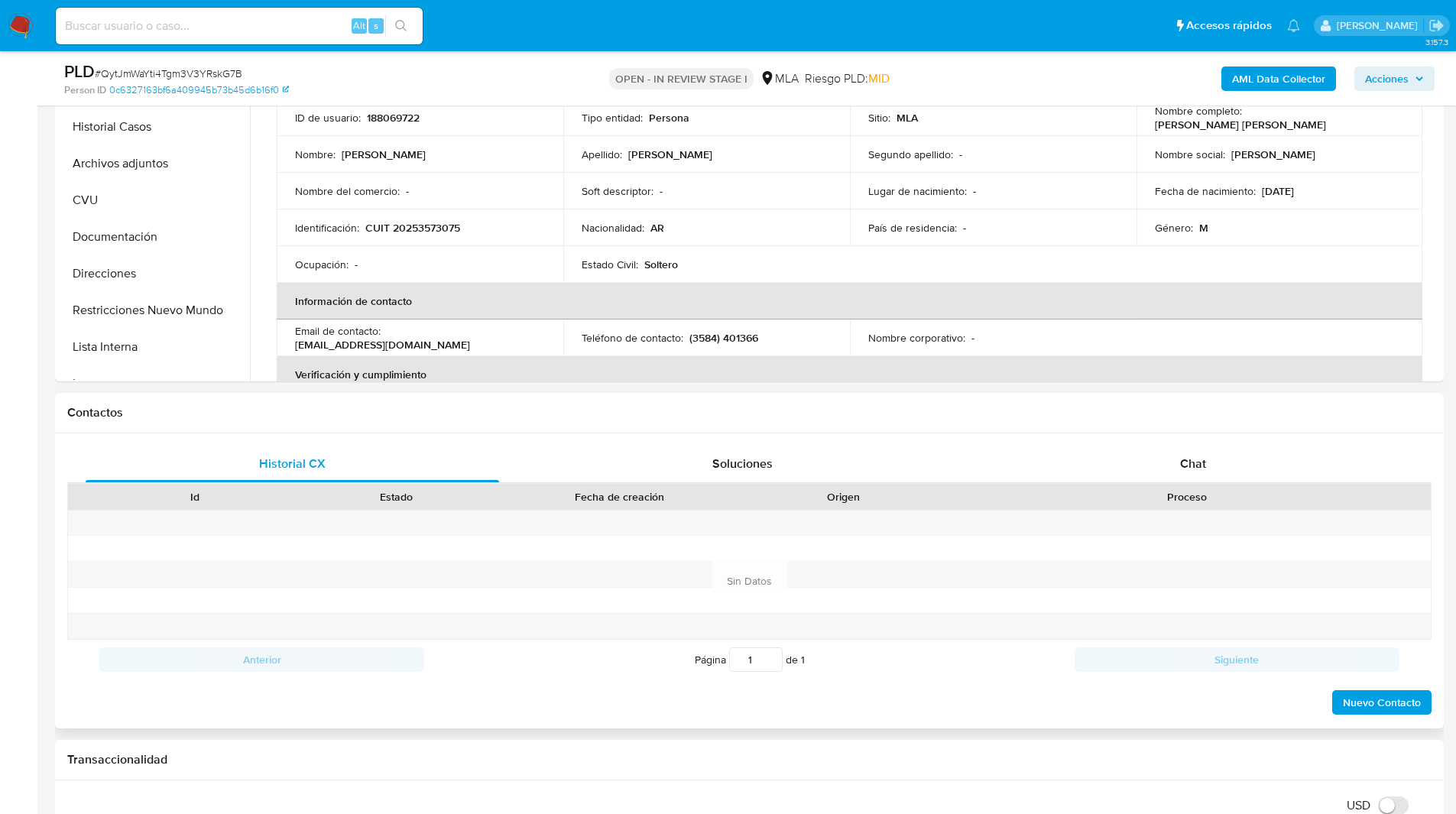
scroll to position [411, 0]
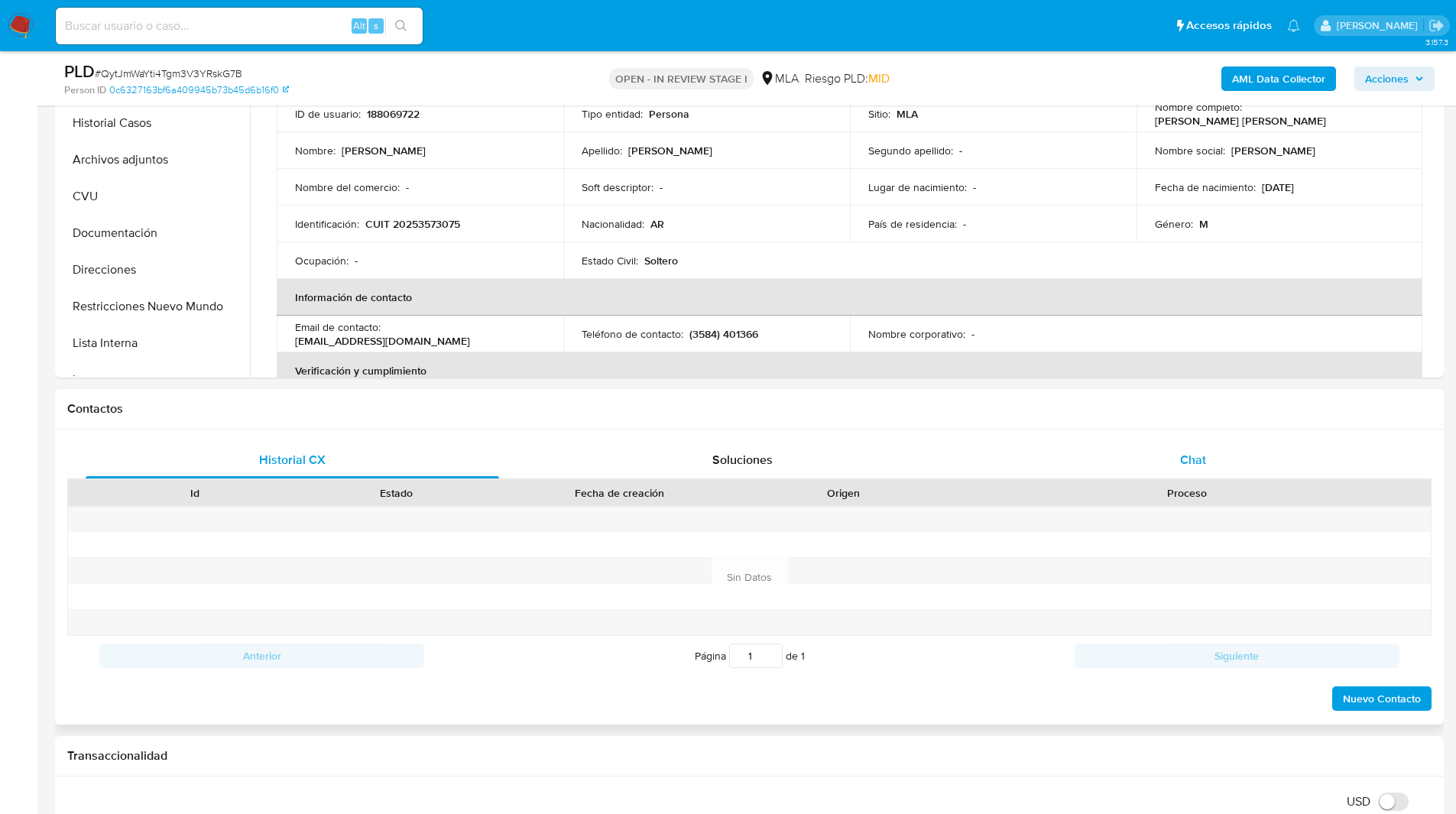
click at [1149, 453] on div "Chat" at bounding box center [1192, 460] width 413 height 37
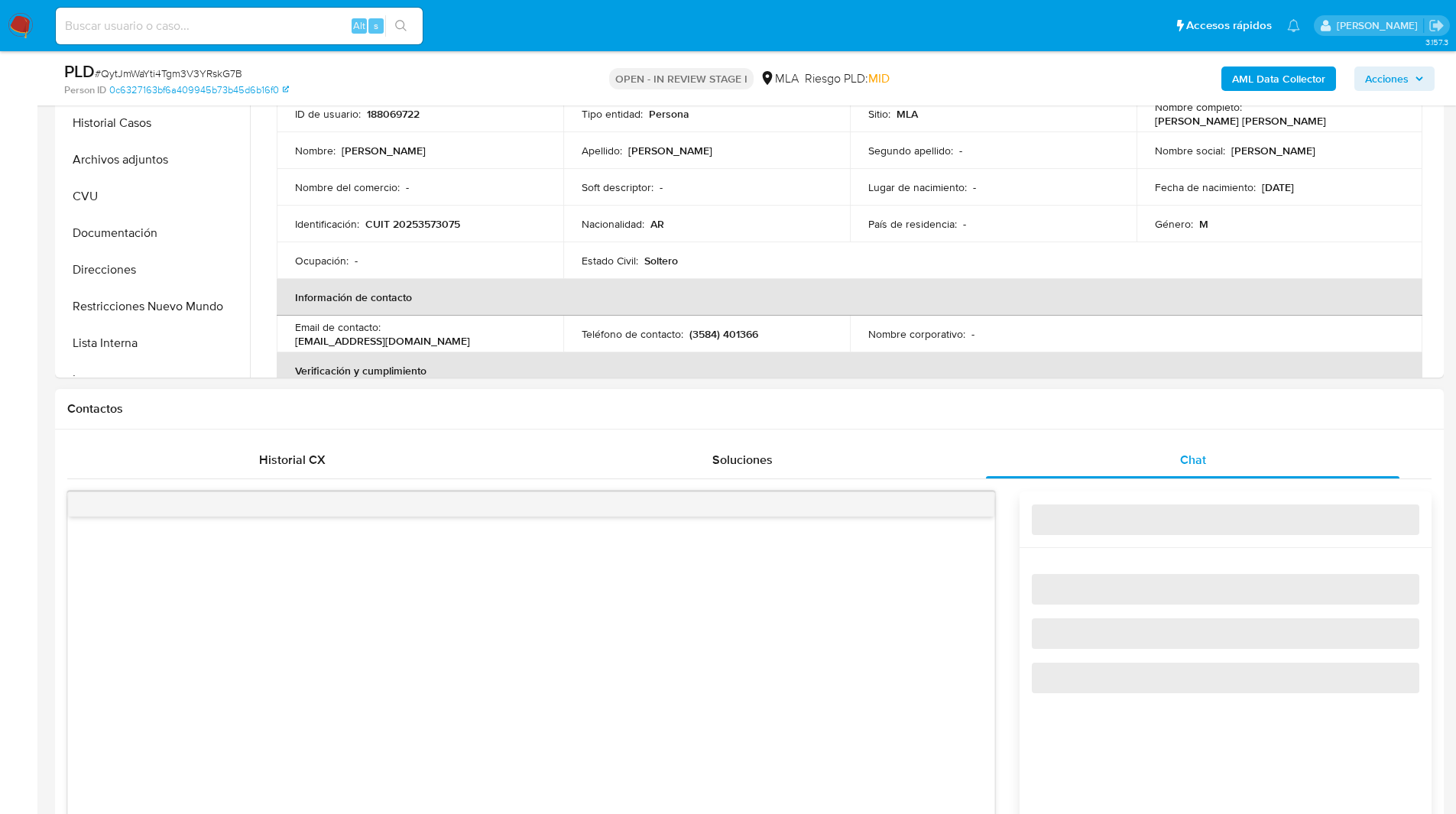
click at [1046, 409] on h1 "Contactos" at bounding box center [749, 408] width 1364 height 15
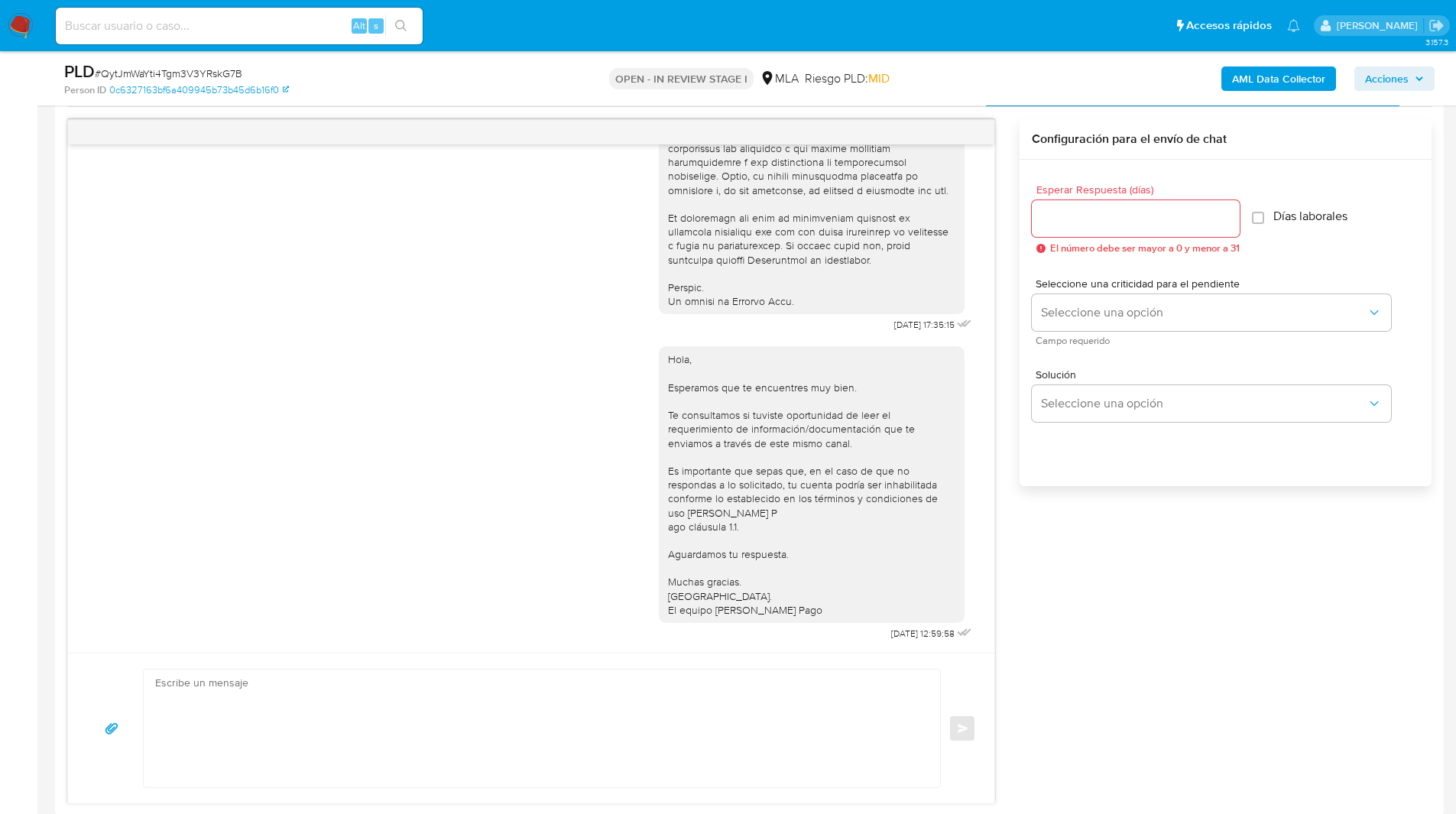
scroll to position [783, 0]
click at [958, 133] on icon "menu-action" at bounding box center [957, 131] width 14 height 14
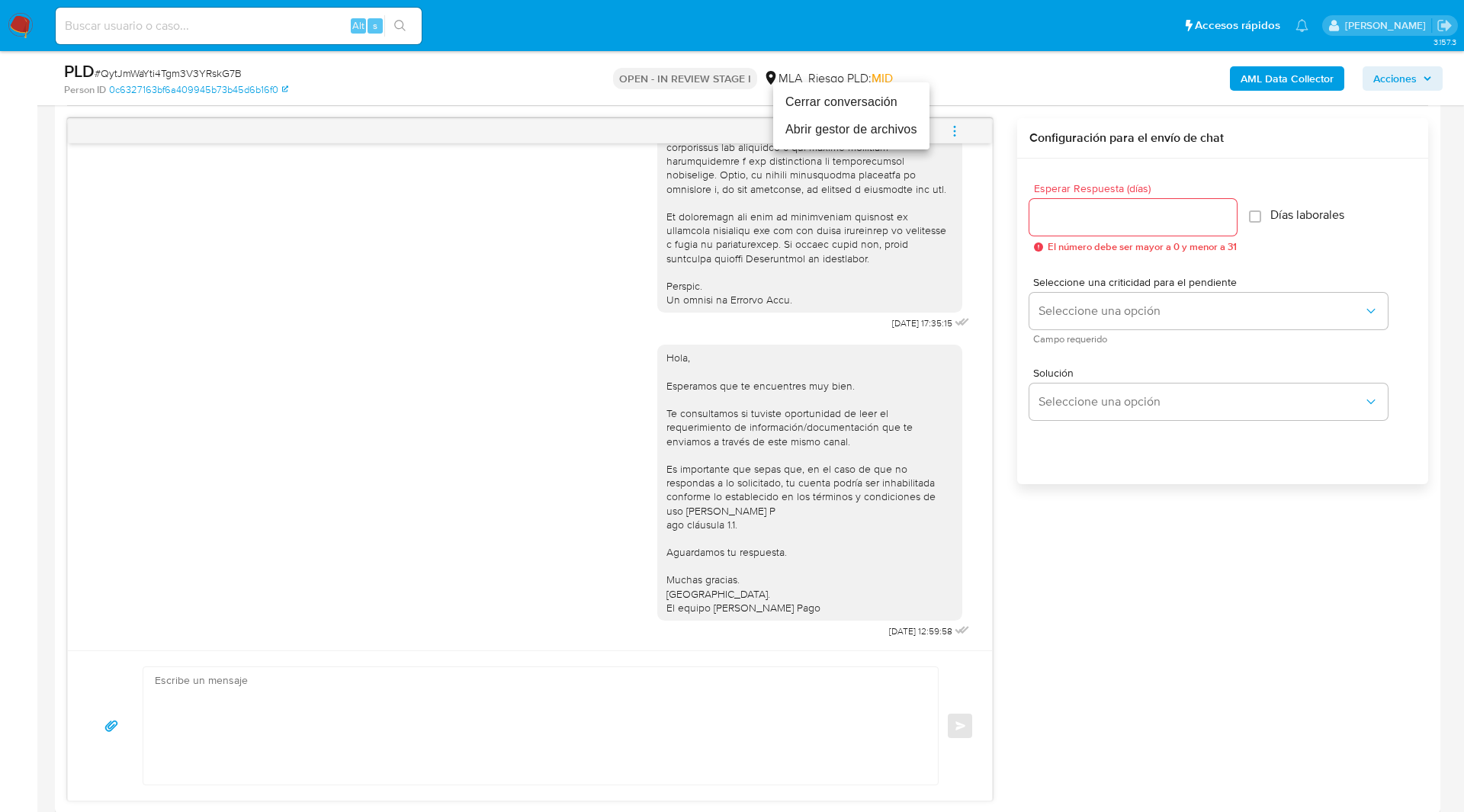
click at [824, 101] on li "Cerrar conversación" at bounding box center [851, 102] width 157 height 27
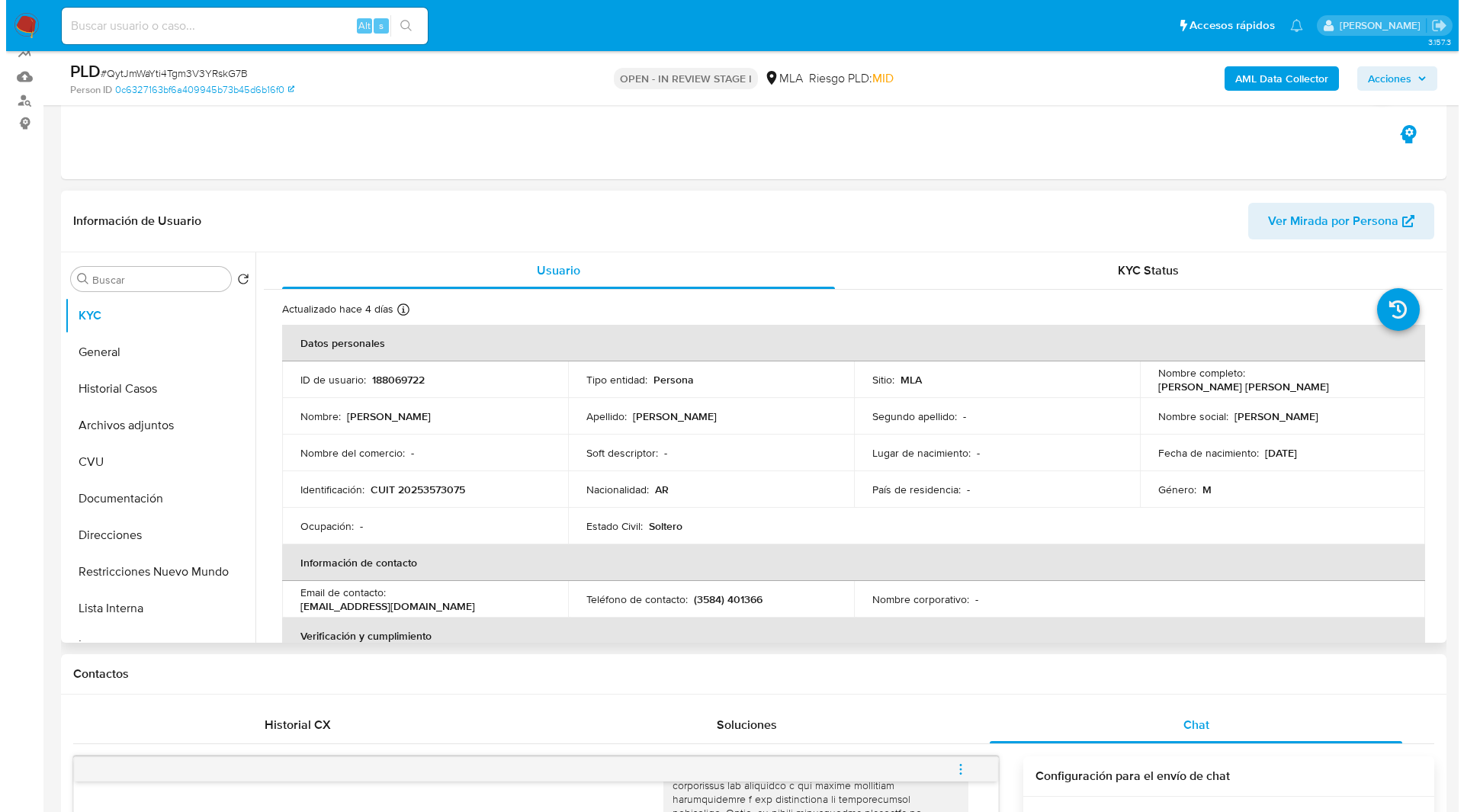
scroll to position [106, 0]
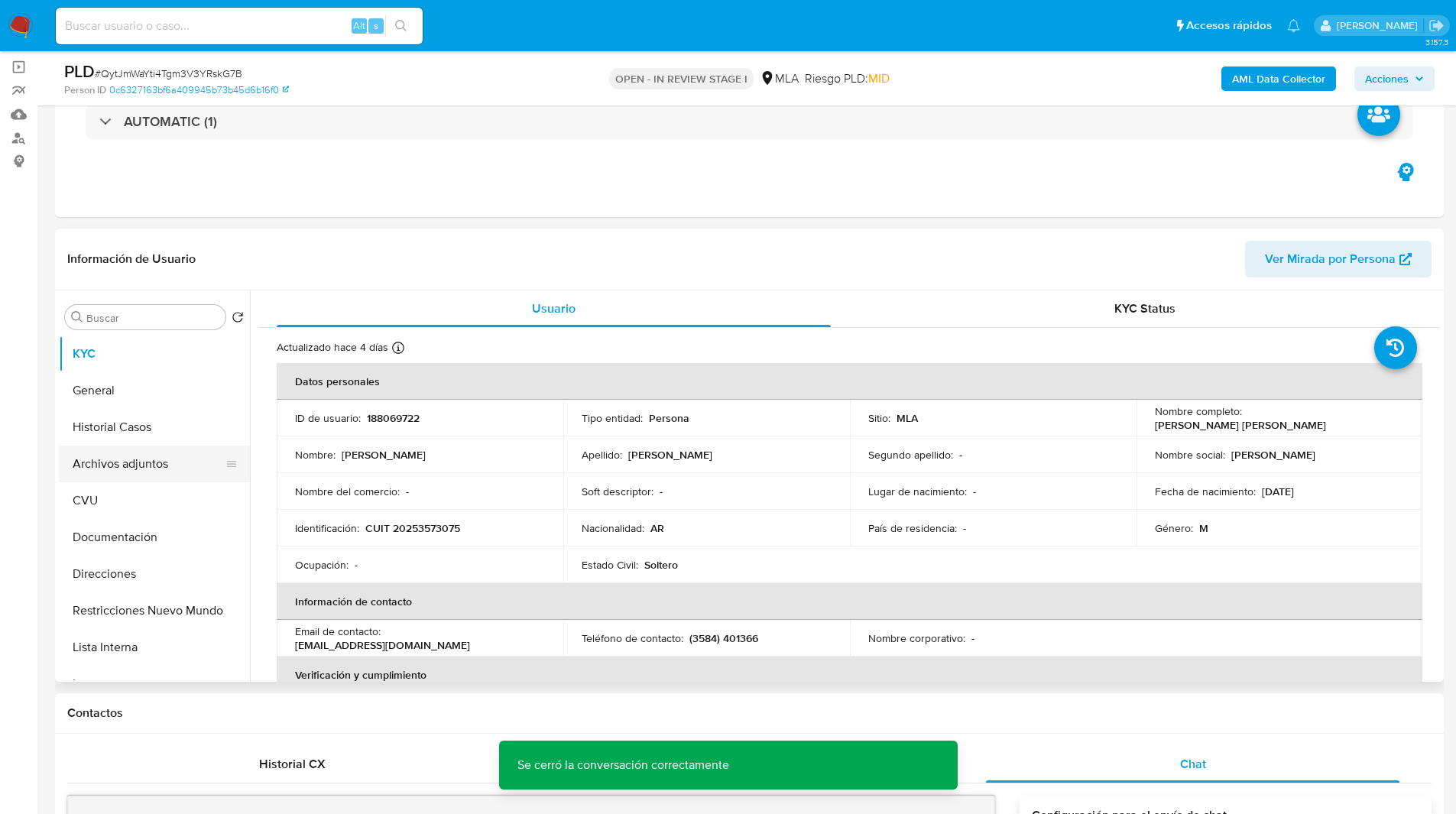
click at [142, 452] on button "Archivos adjuntos" at bounding box center [148, 464] width 178 height 37
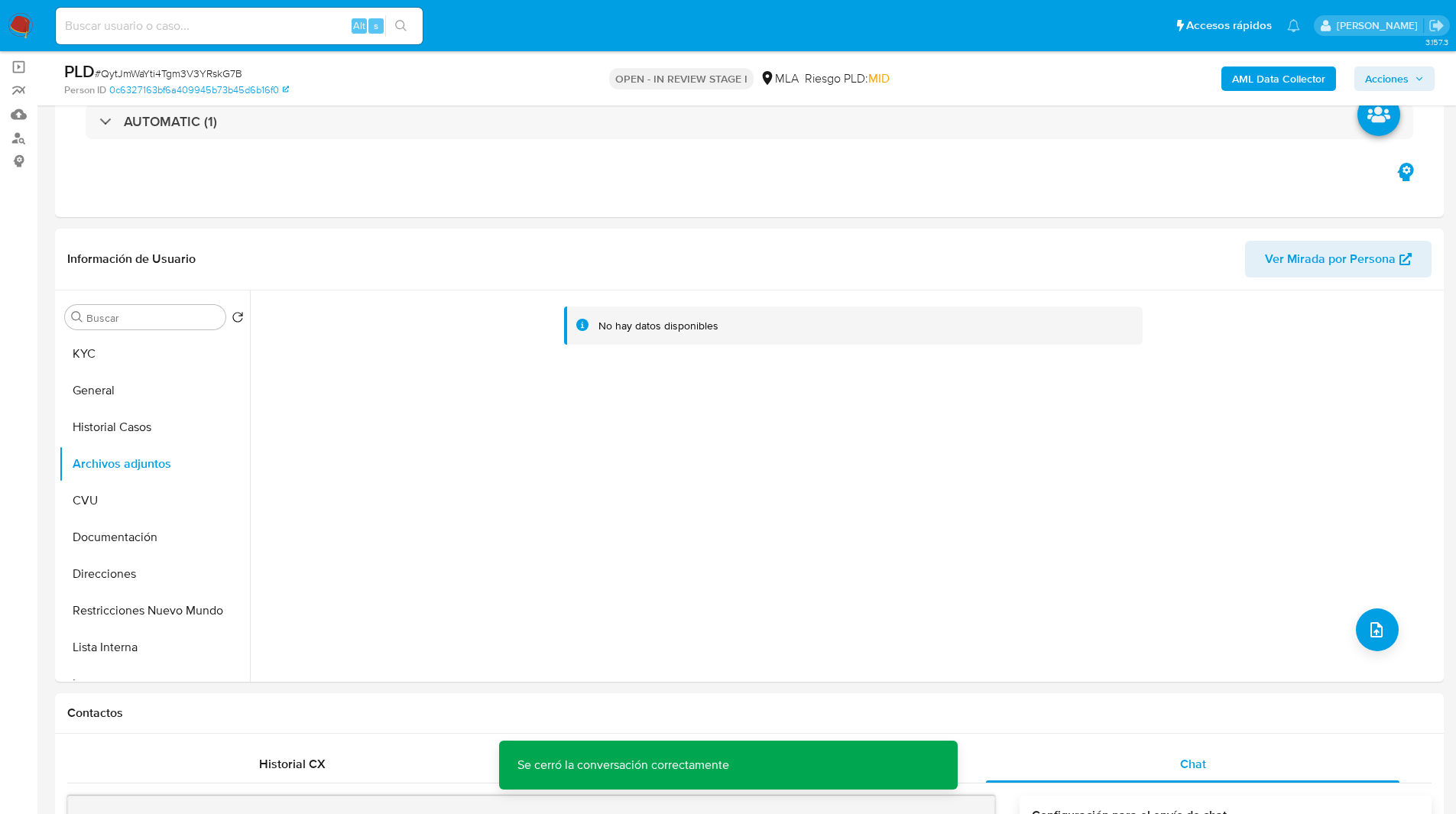
click at [1260, 81] on b "AML Data Collector" at bounding box center [1278, 78] width 93 height 25
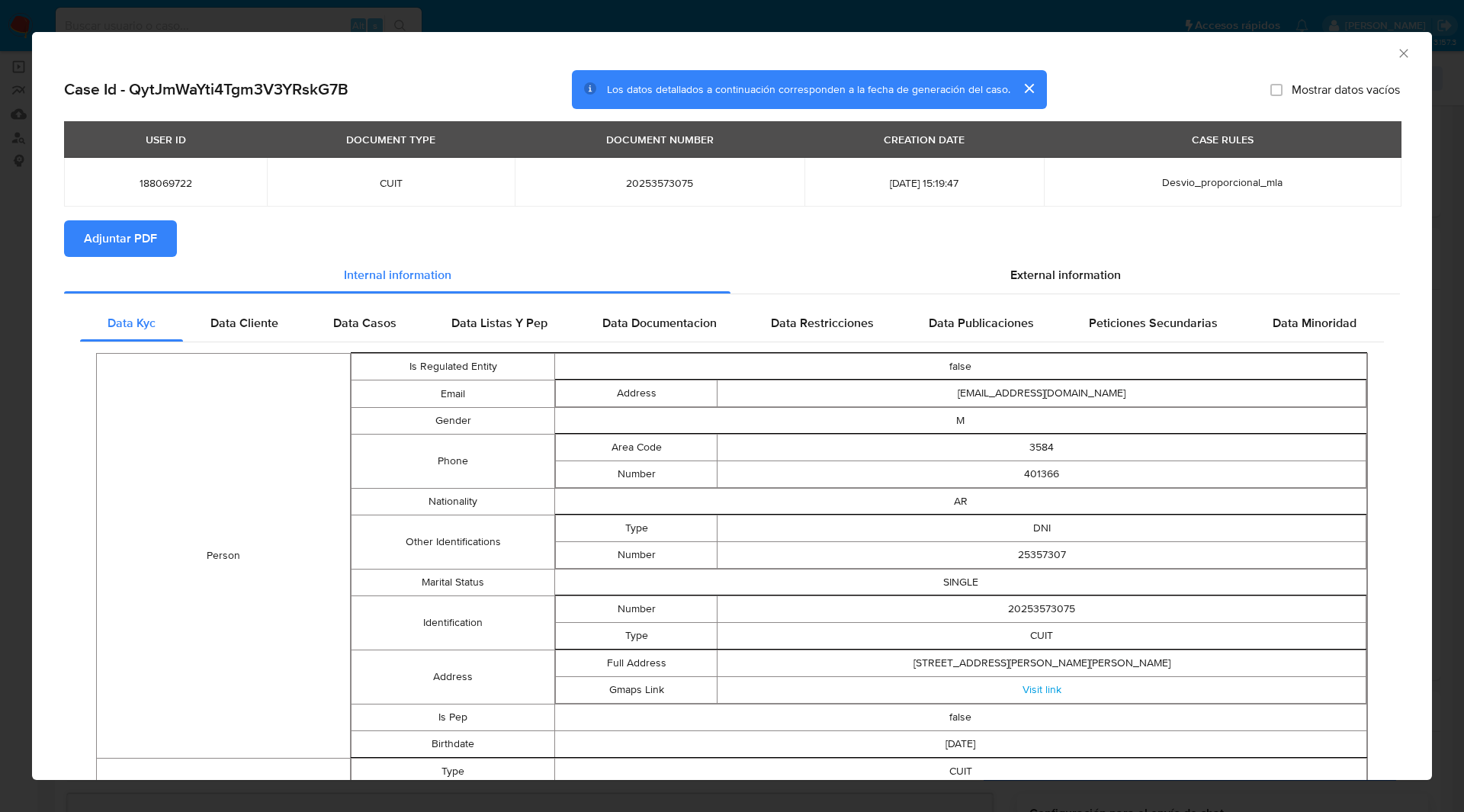
click at [145, 230] on span "Adjuntar PDF" at bounding box center [121, 239] width 73 height 34
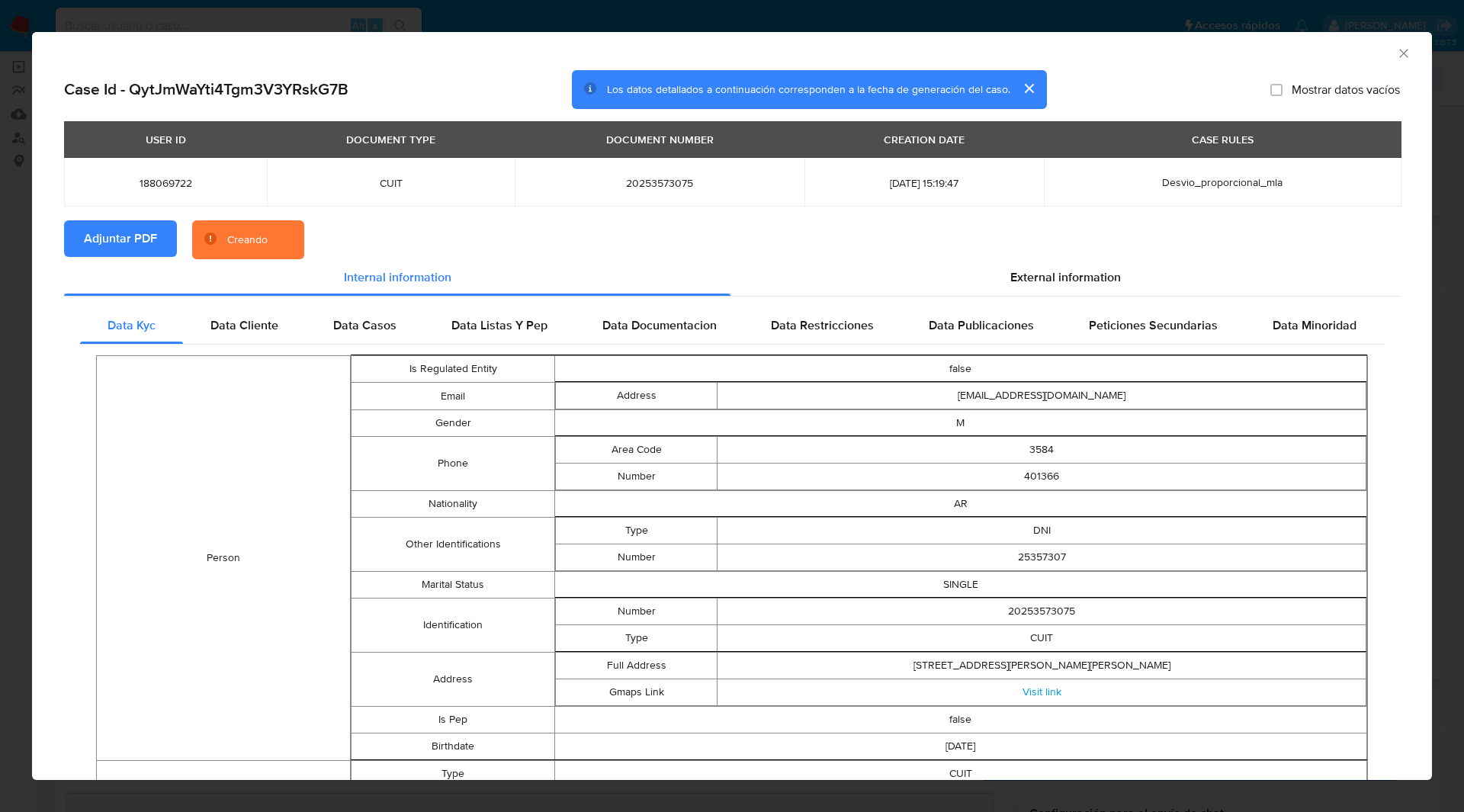
click at [358, 215] on div "USER ID DOCUMENT TYPE DOCUMENT NUMBER CREATION DATE CASE RULES 188069722 CUIT 2…" at bounding box center [732, 171] width 1335 height 99
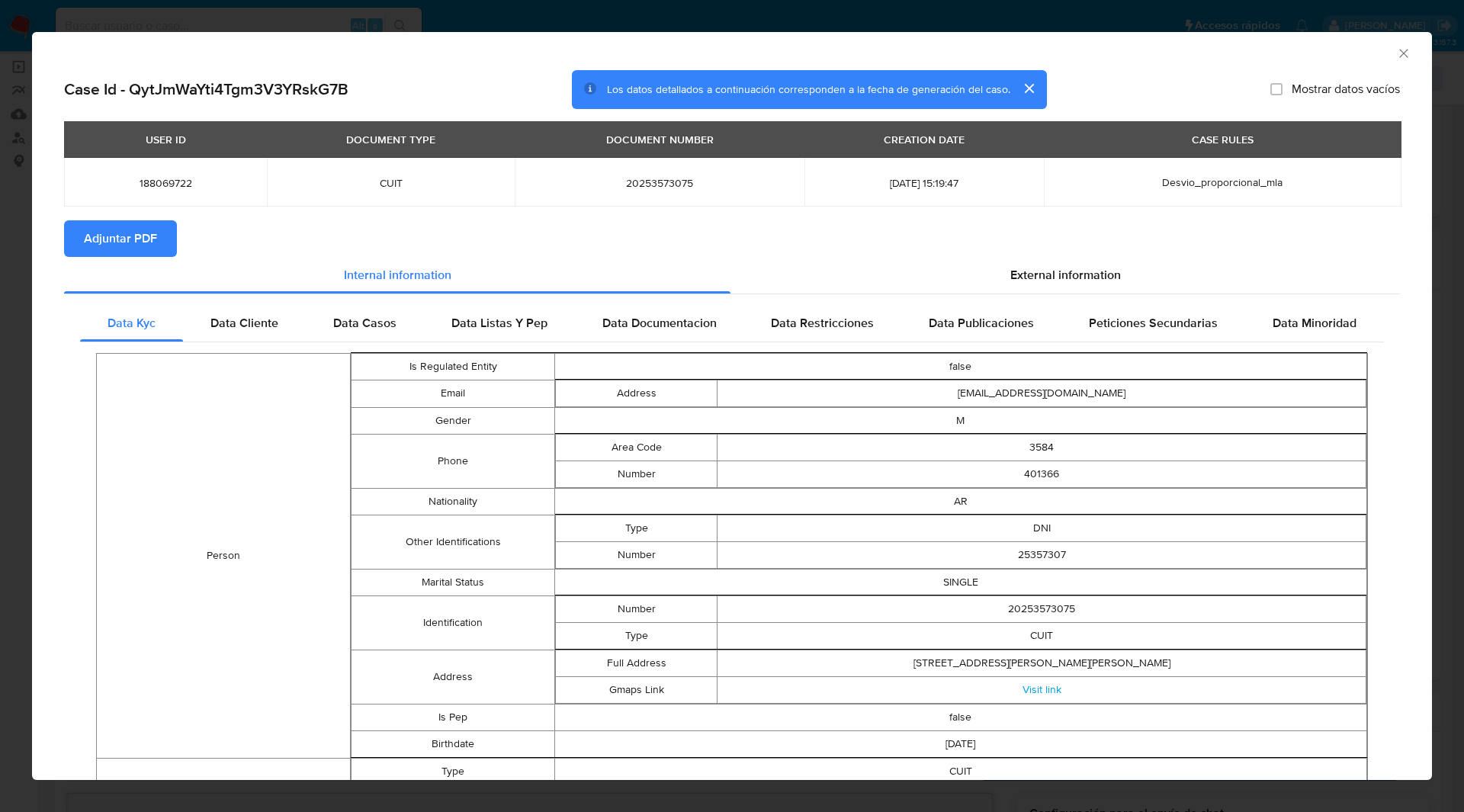
click at [1348, 65] on div "AML Data Collector" at bounding box center [732, 51] width 1400 height 38
click at [1359, 61] on div "AML Data Collector" at bounding box center [732, 51] width 1400 height 38
click at [1396, 53] on icon "Cerrar ventana" at bounding box center [1403, 53] width 15 height 15
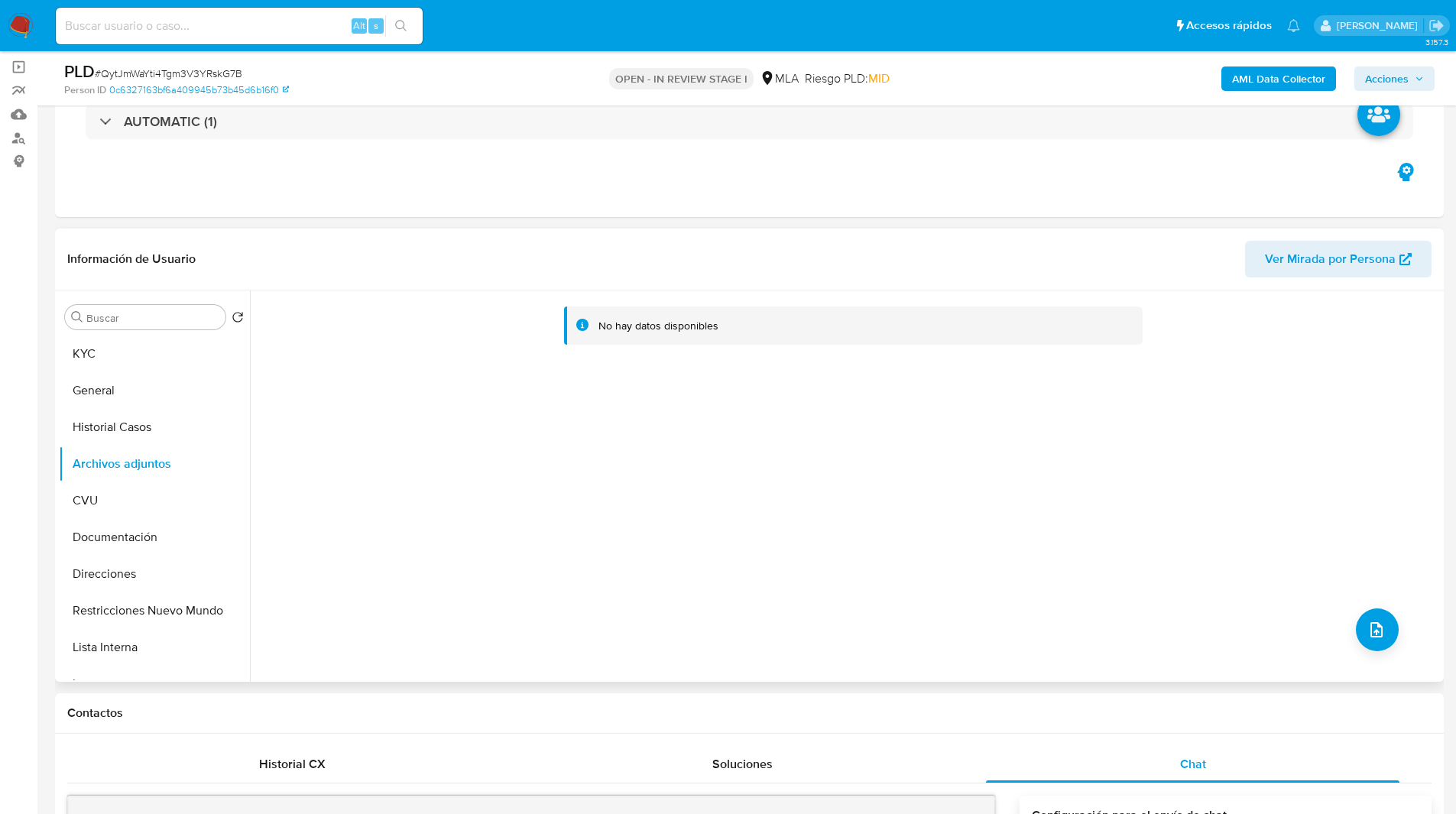
click at [1350, 645] on div "No hay datos disponibles" at bounding box center [844, 486] width 1189 height 391
click at [1379, 632] on button "upload-file" at bounding box center [1376, 629] width 42 height 42
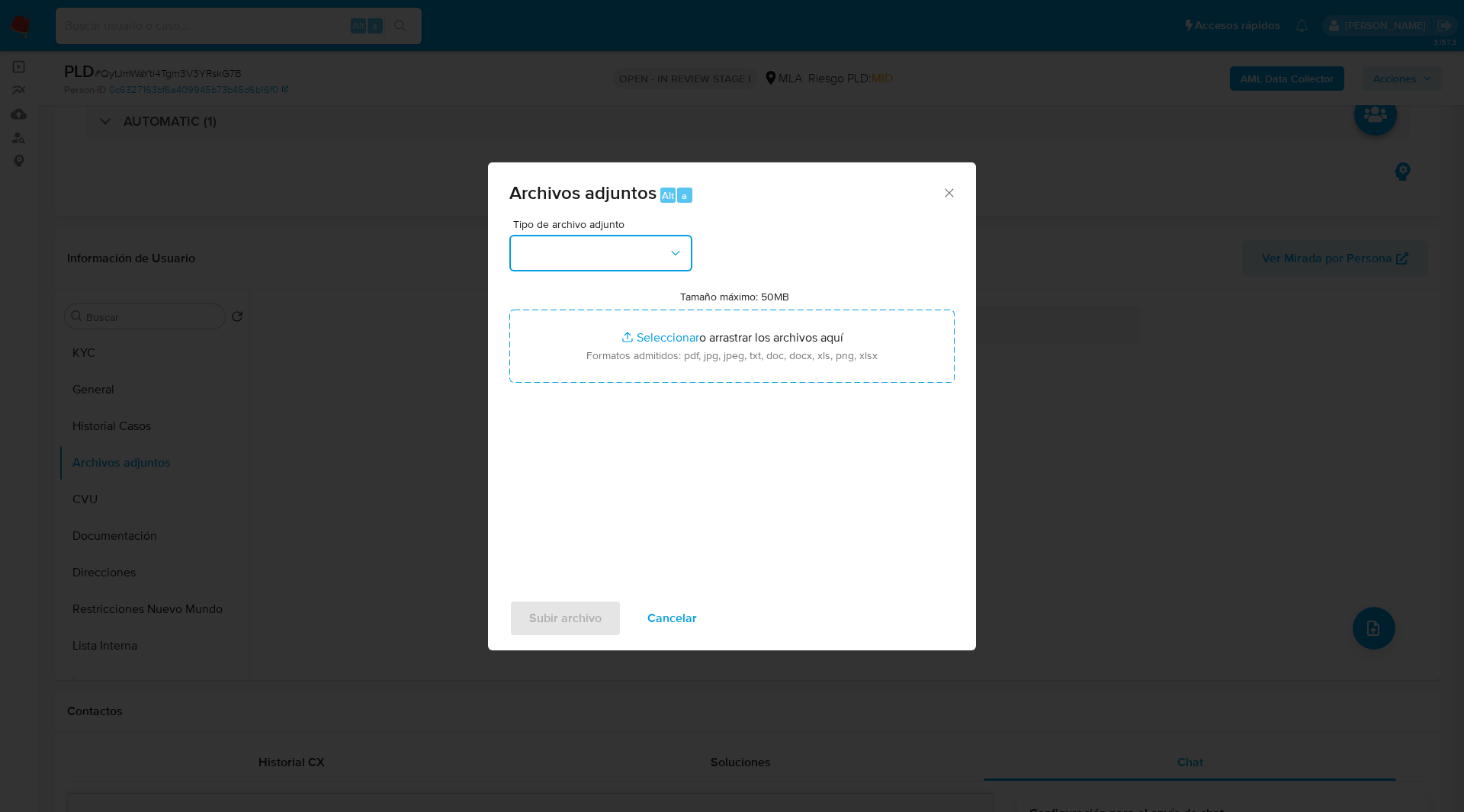
click at [652, 257] on button "button" at bounding box center [601, 253] width 183 height 37
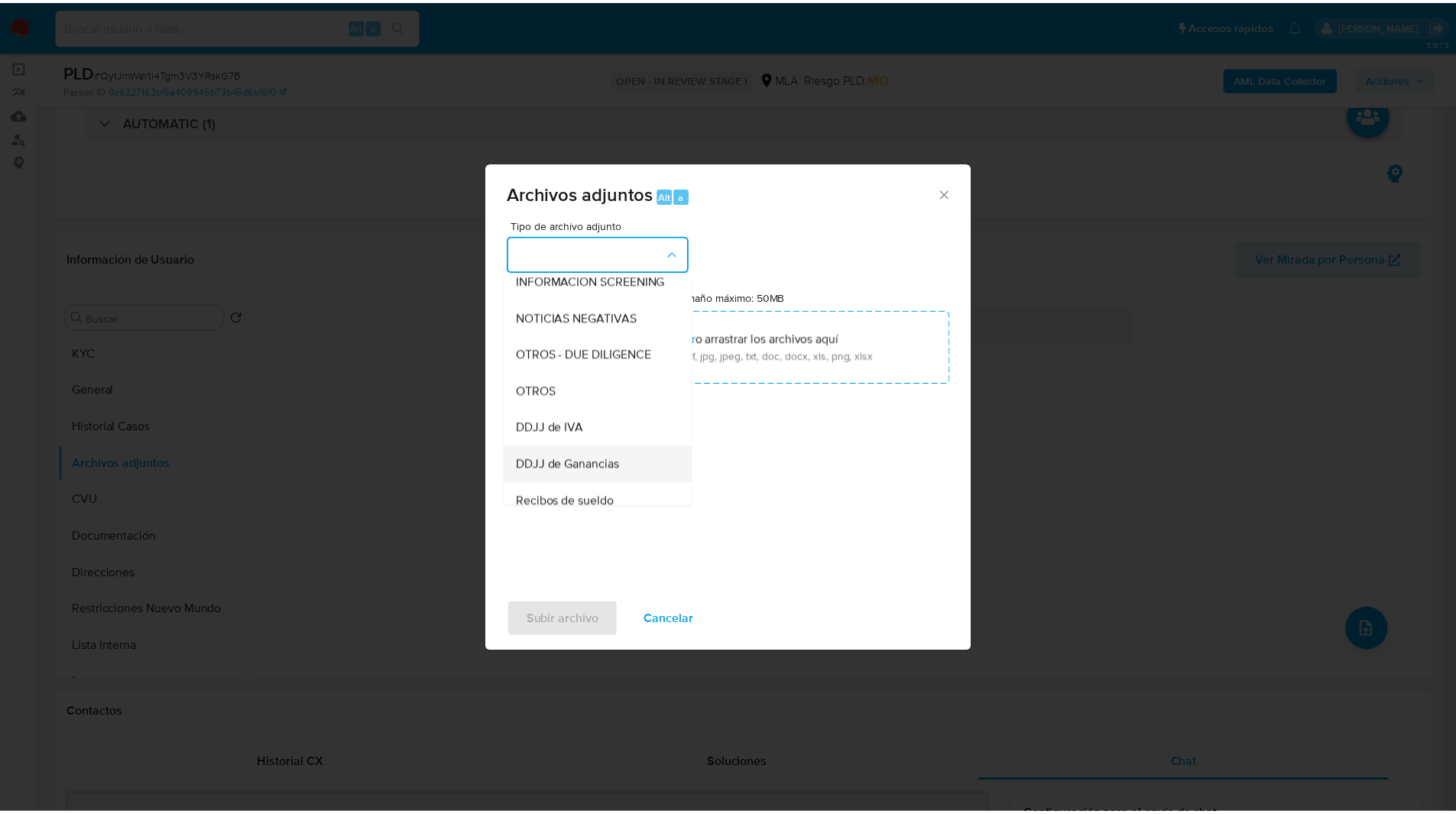
scroll to position [198, 0]
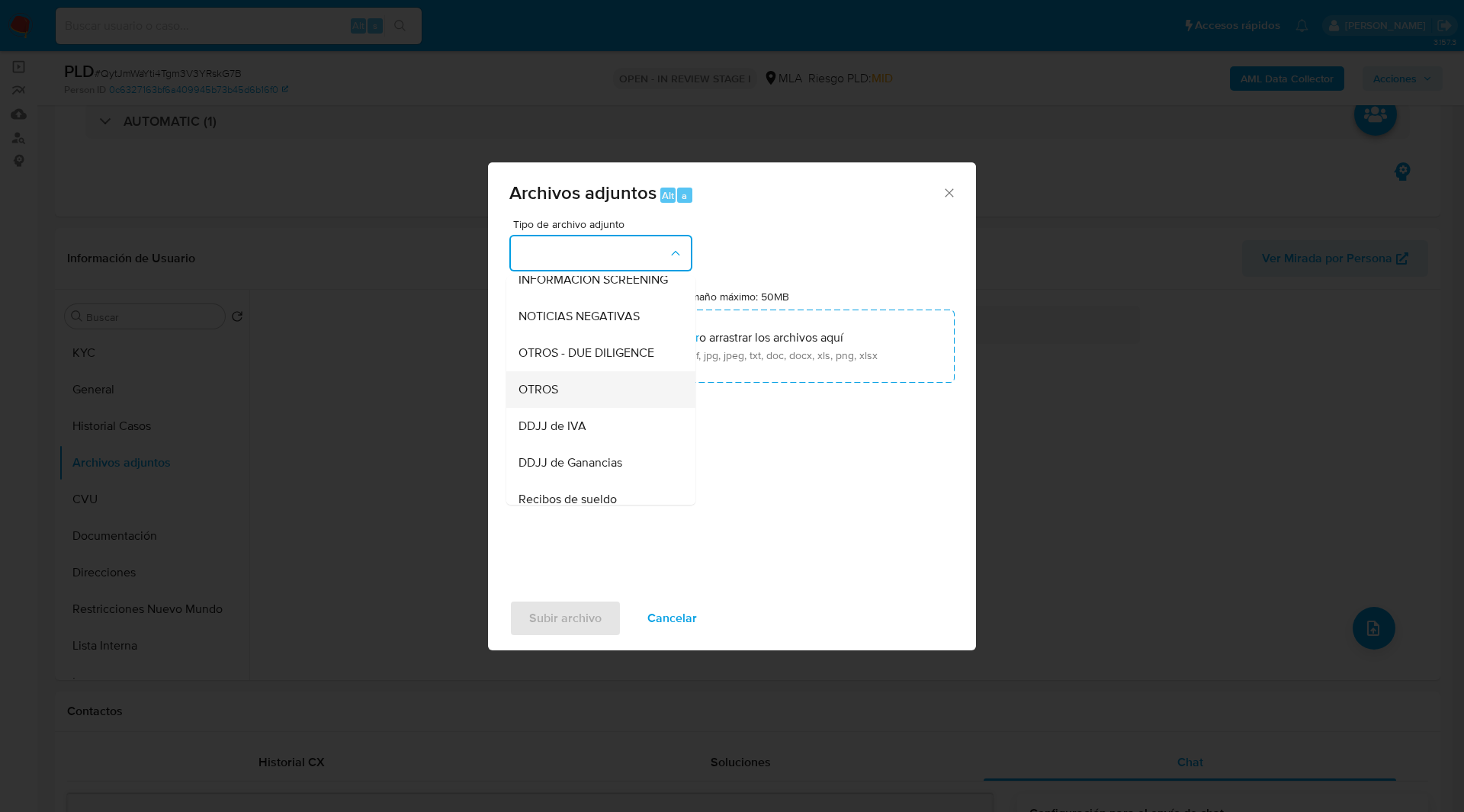
click at [542, 397] on span "OTROS" at bounding box center [538, 389] width 40 height 15
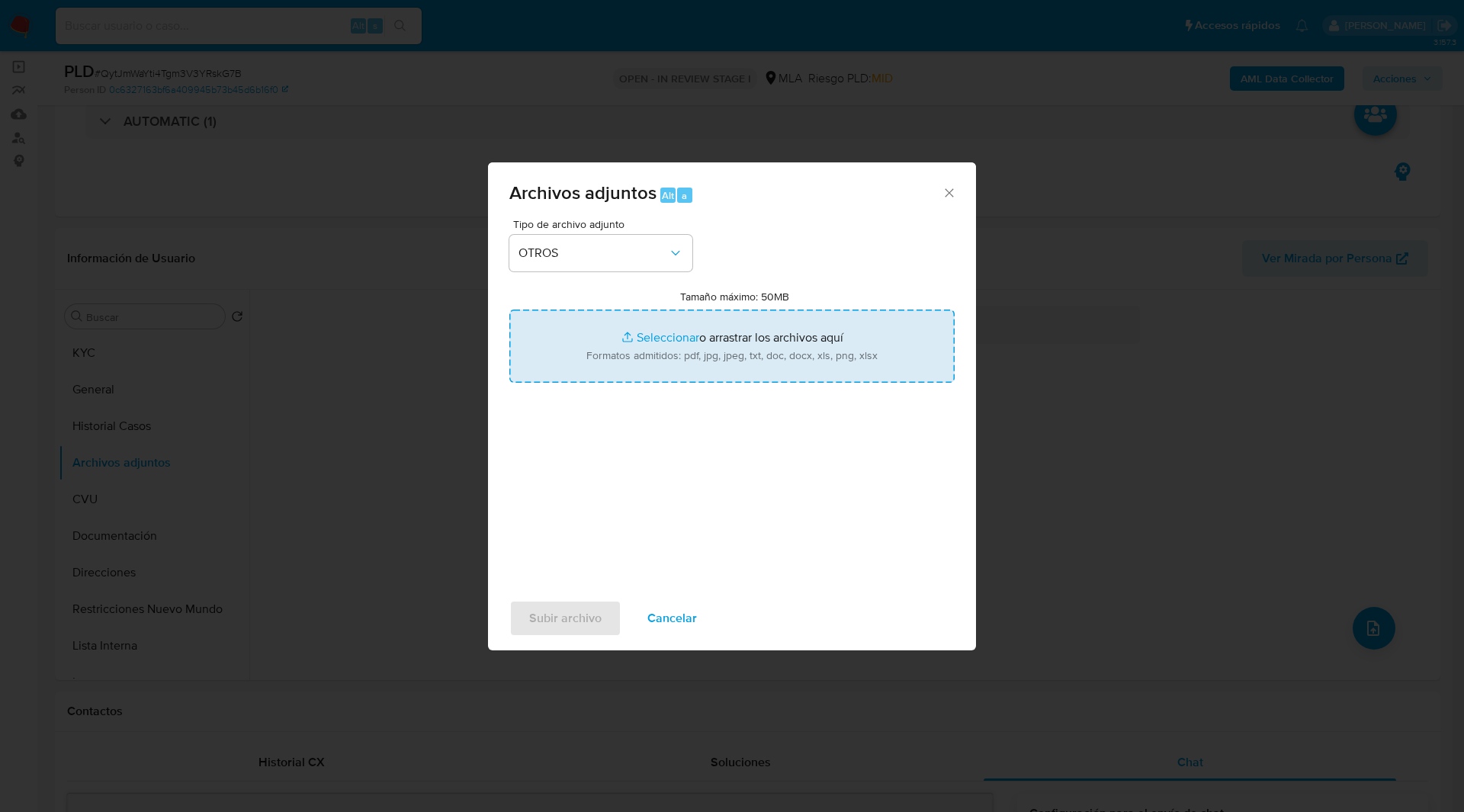
type input "C:\fakepath\Movimientos-188069722.xlsx"
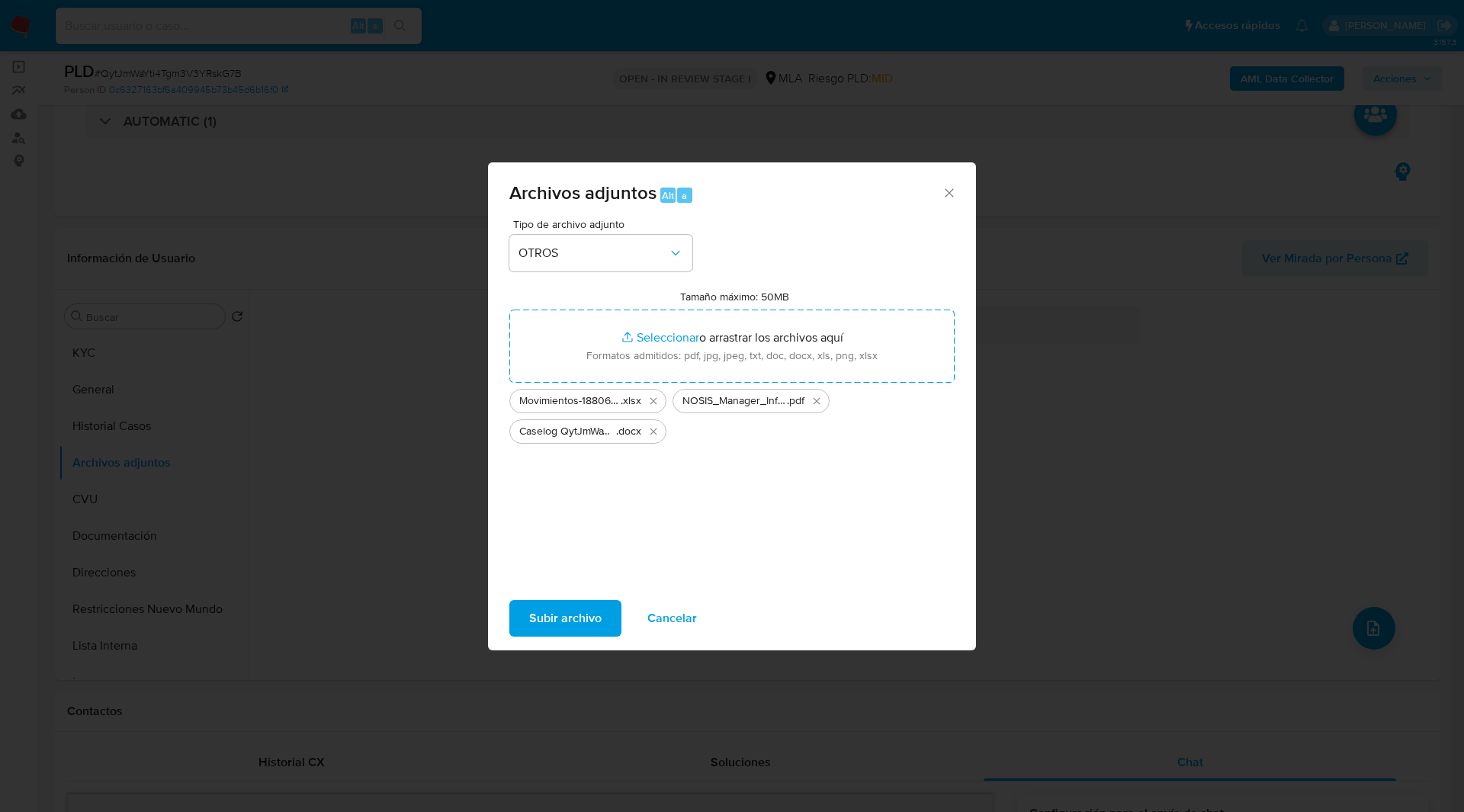
click at [566, 624] on span "Subir archivo" at bounding box center [565, 618] width 73 height 34
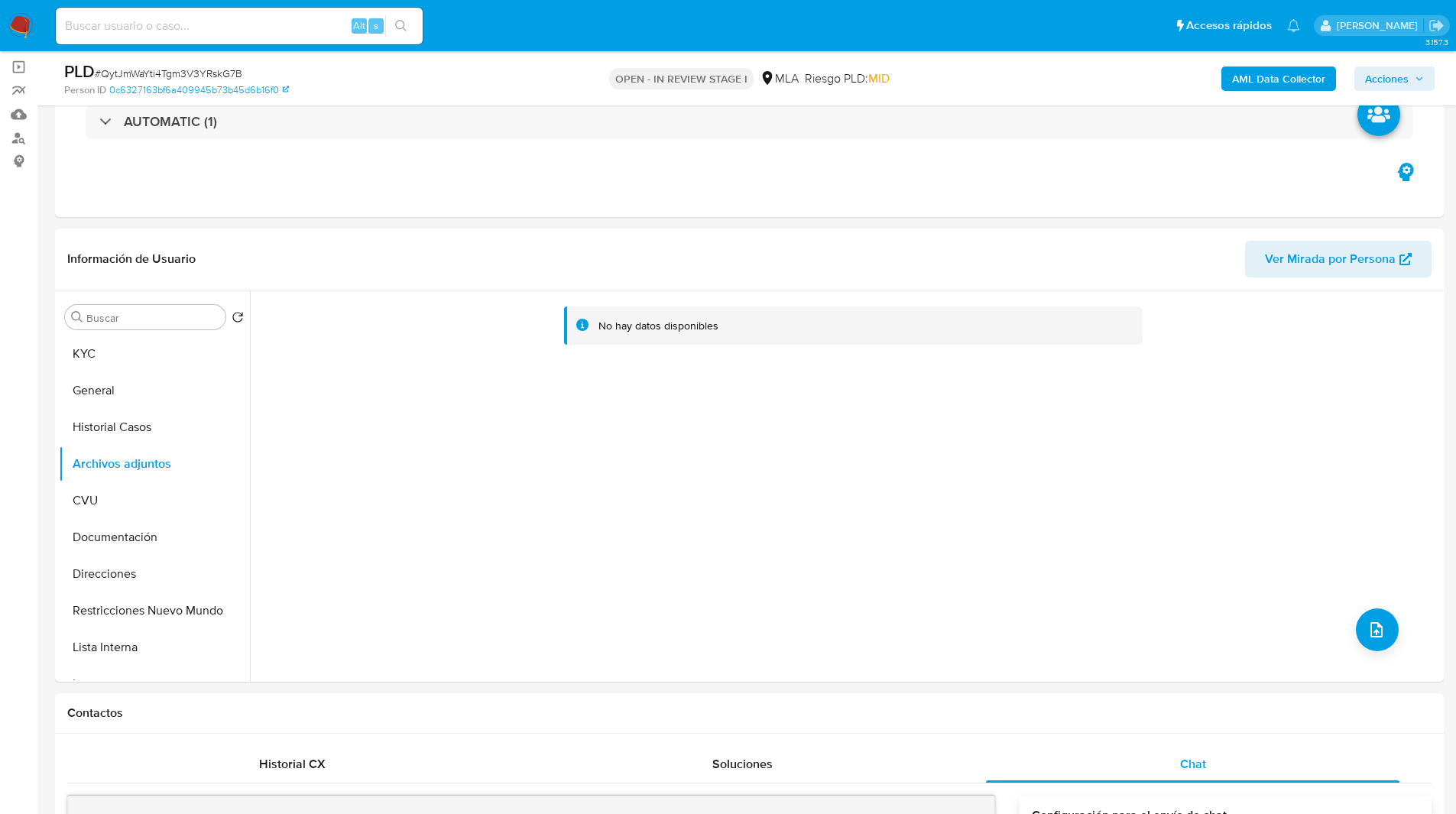
click at [1372, 92] on div "AML Data Collector Acciones" at bounding box center [1208, 78] width 452 height 36
click at [1371, 74] on span "Acciones" at bounding box center [1386, 78] width 43 height 25
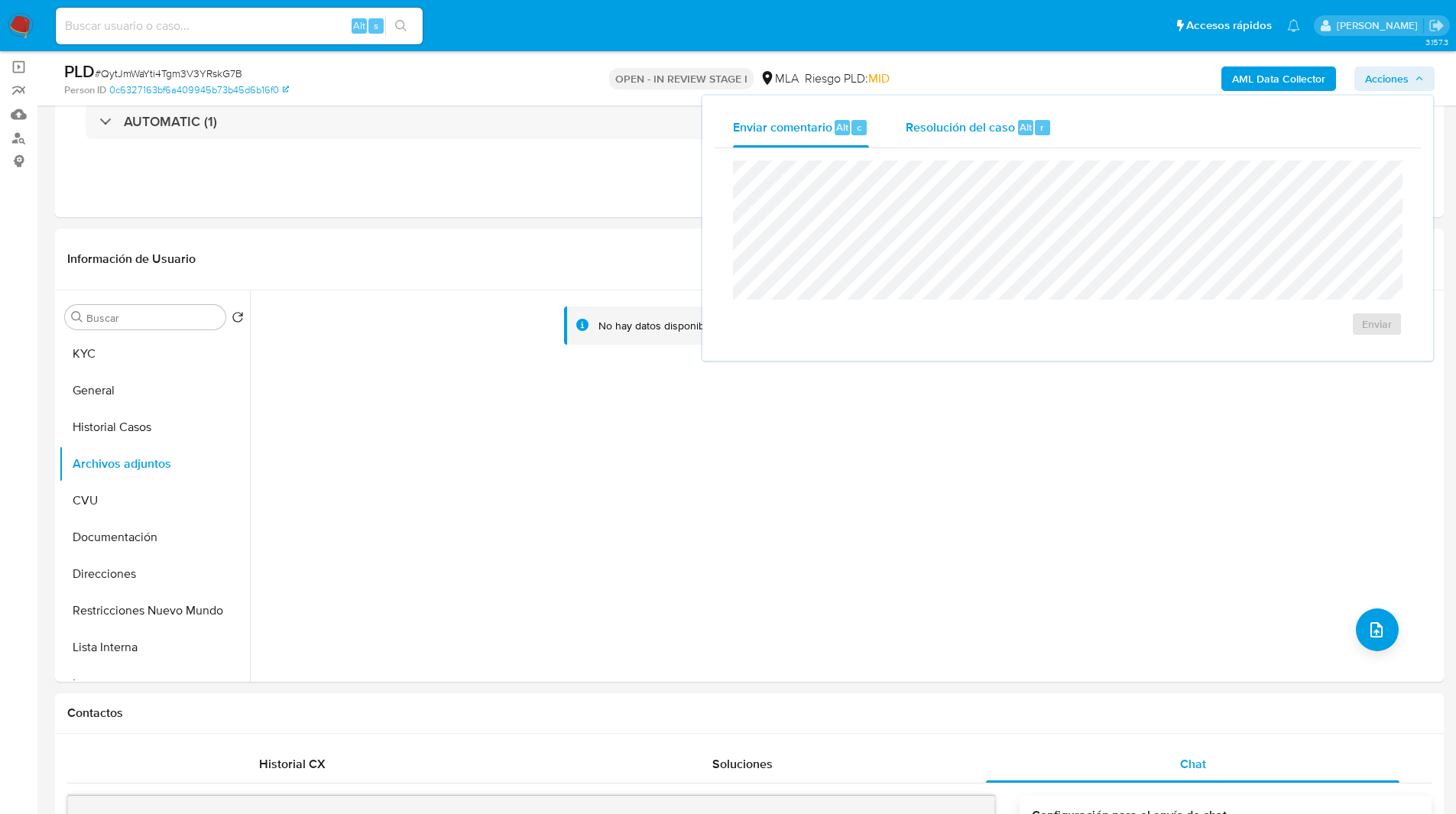
click at [947, 125] on span "Resolución del caso" at bounding box center [960, 126] width 110 height 18
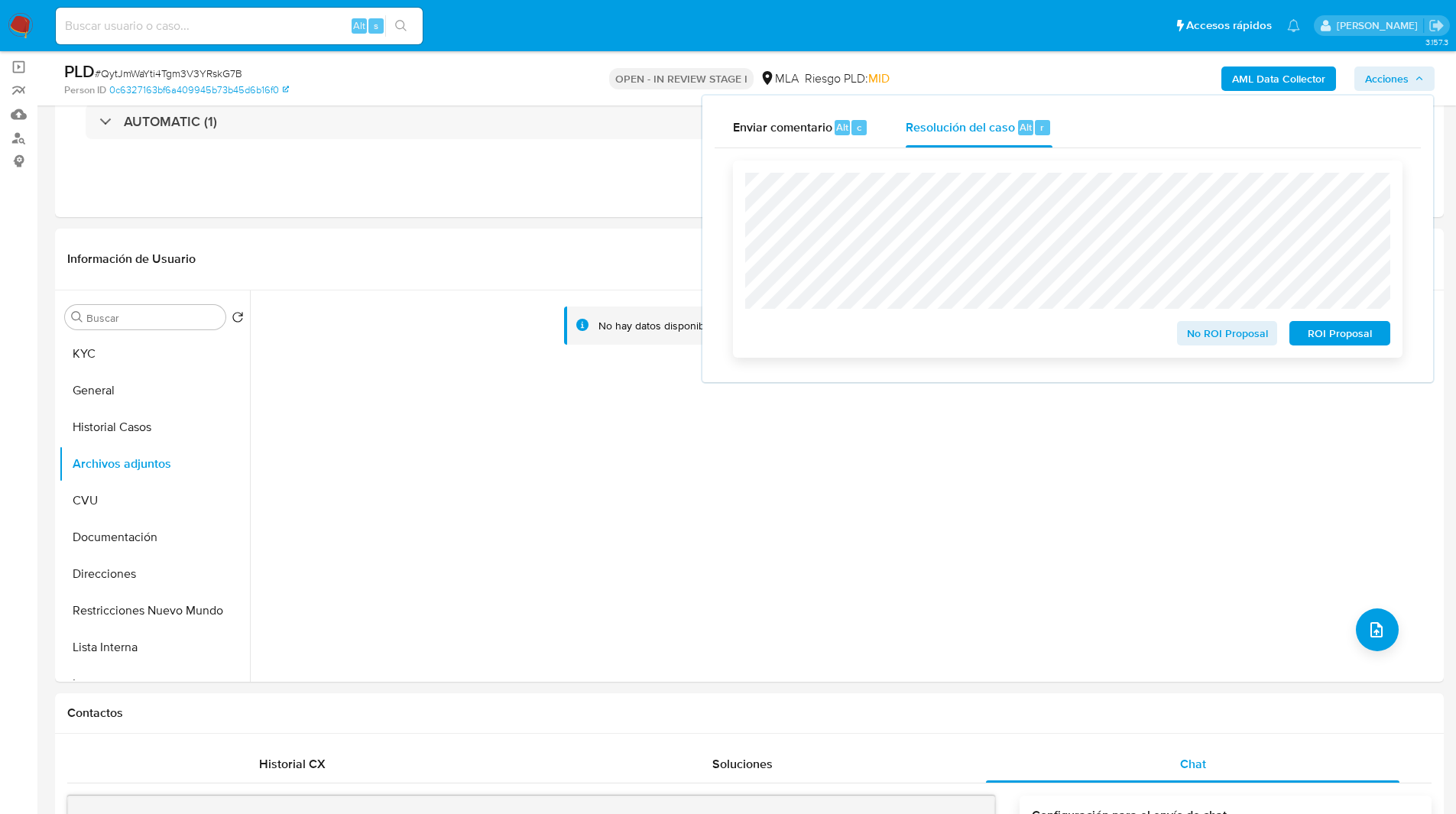
click at [1221, 344] on span "No ROI Proposal" at bounding box center [1226, 333] width 79 height 22
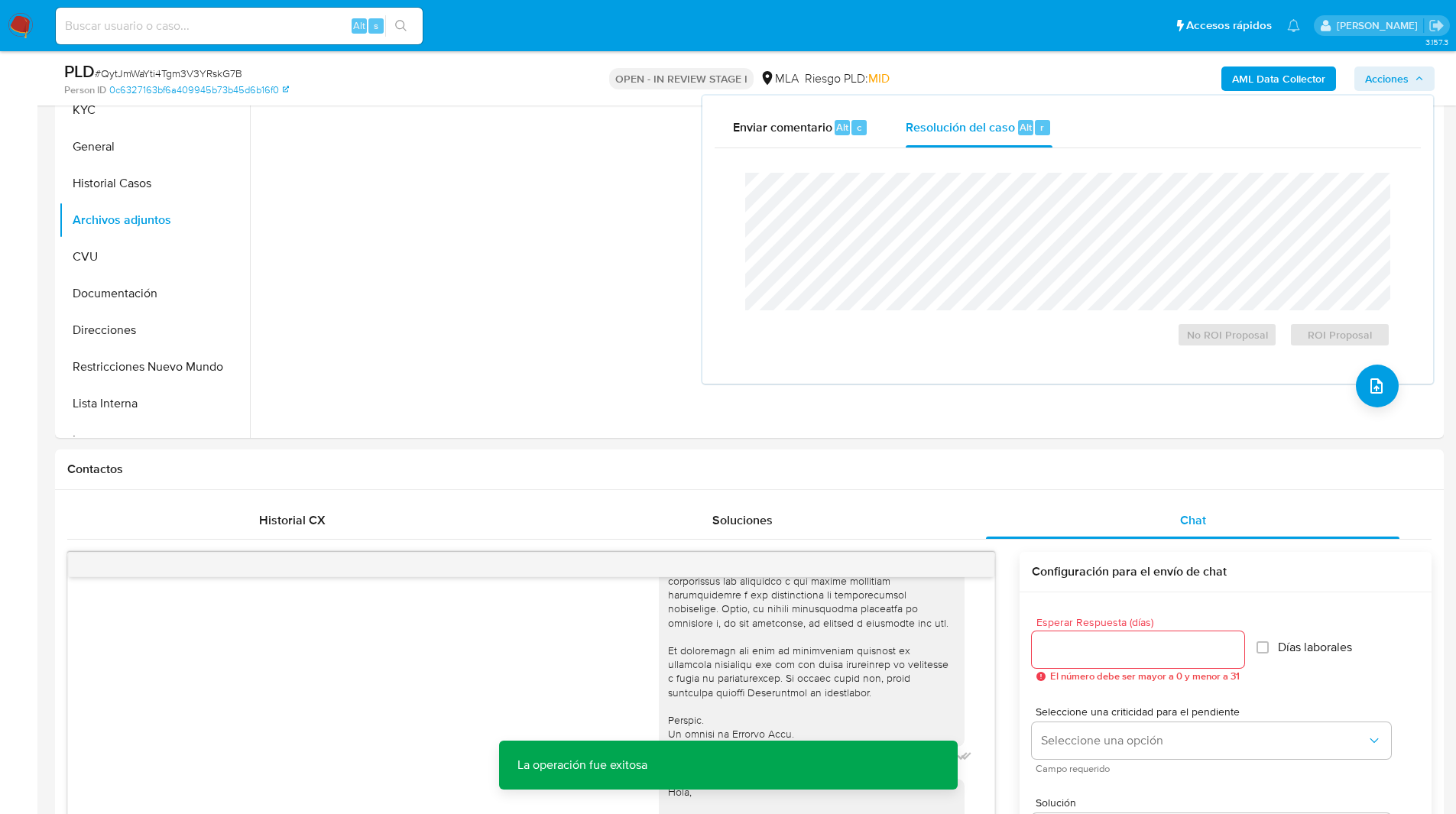
scroll to position [351, 0]
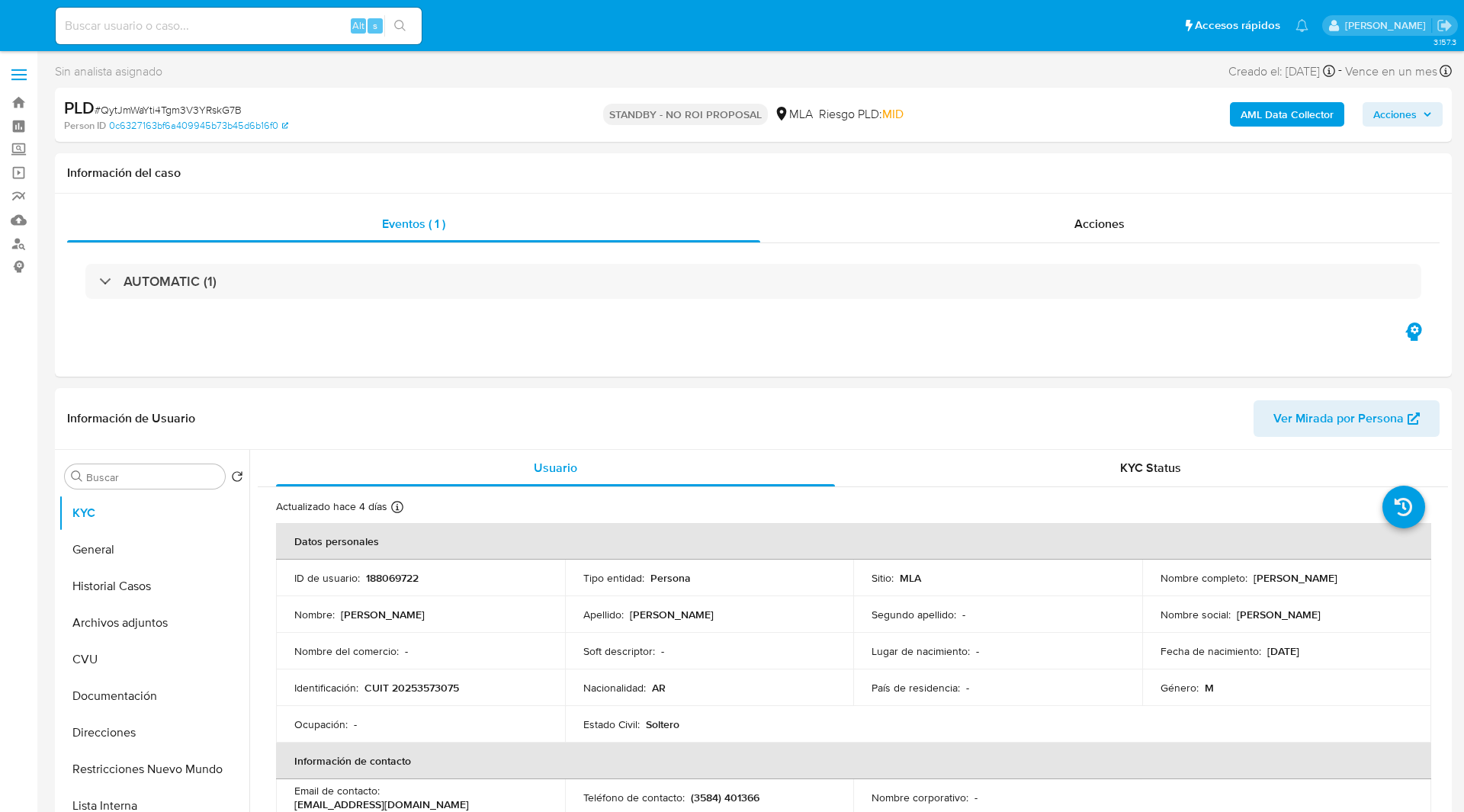
select select "10"
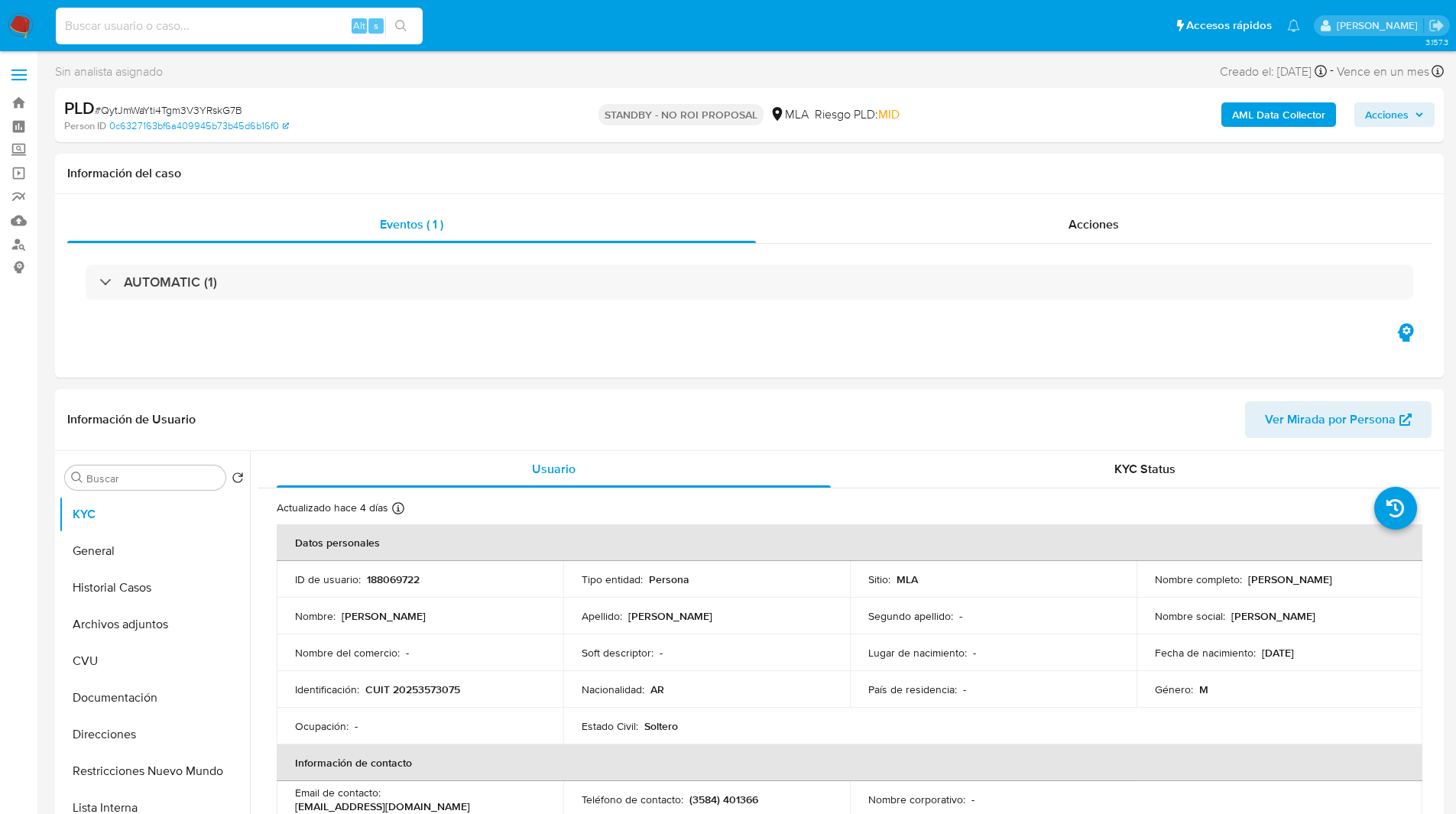
click at [257, 25] on input at bounding box center [239, 26] width 367 height 20
paste input "zj4Il7eFxmxVdOQUmCYjlwsl"
type input "zj4Il7eFxmxVdOQUmCYjlwsl"
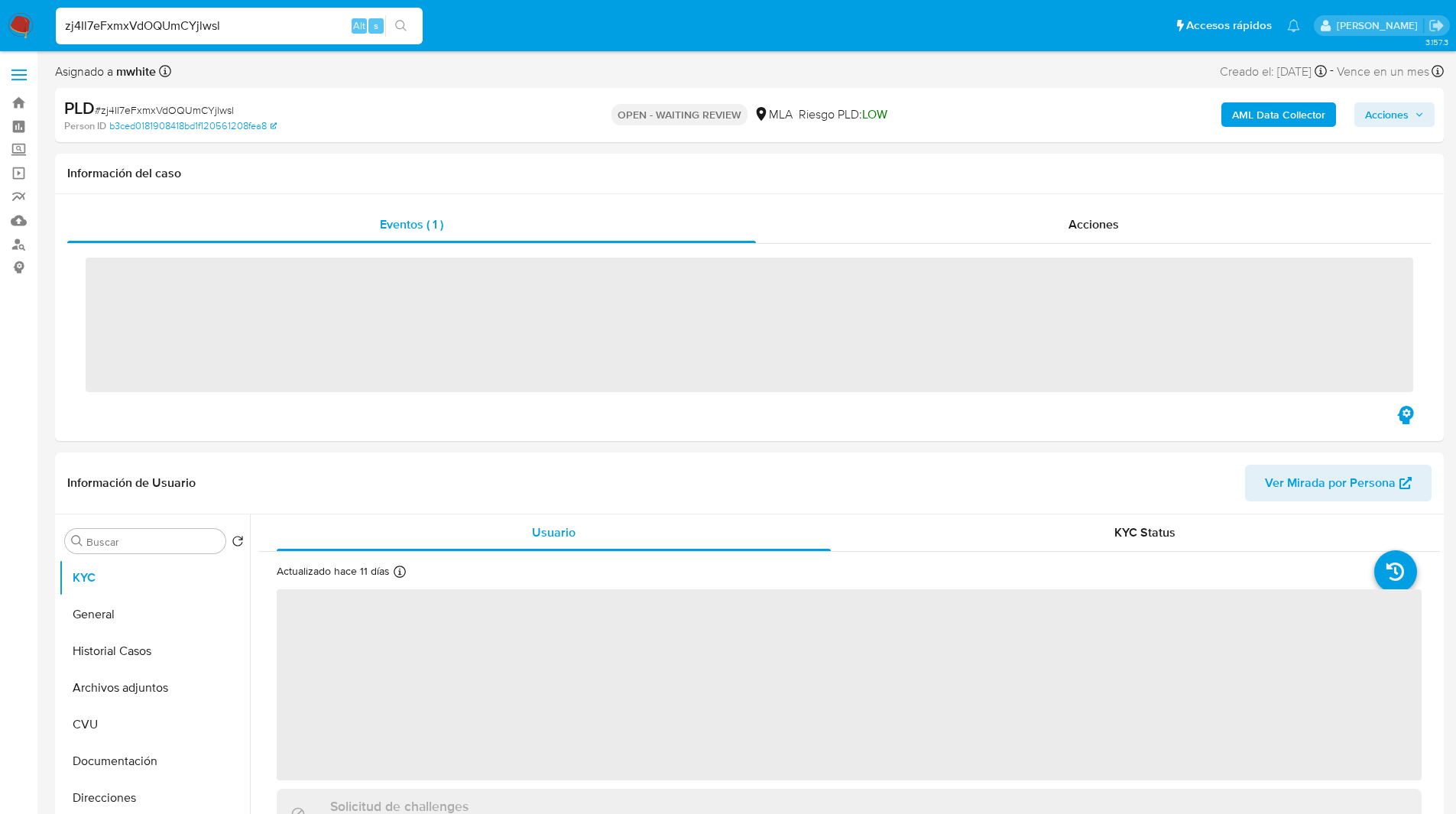
click at [469, 27] on ul "Pausado Ver notificaciones zj4Il7eFxmxVdOQUmCYjlwsl Alt s Accesos rápidos Presi…" at bounding box center [677, 26] width 1259 height 38
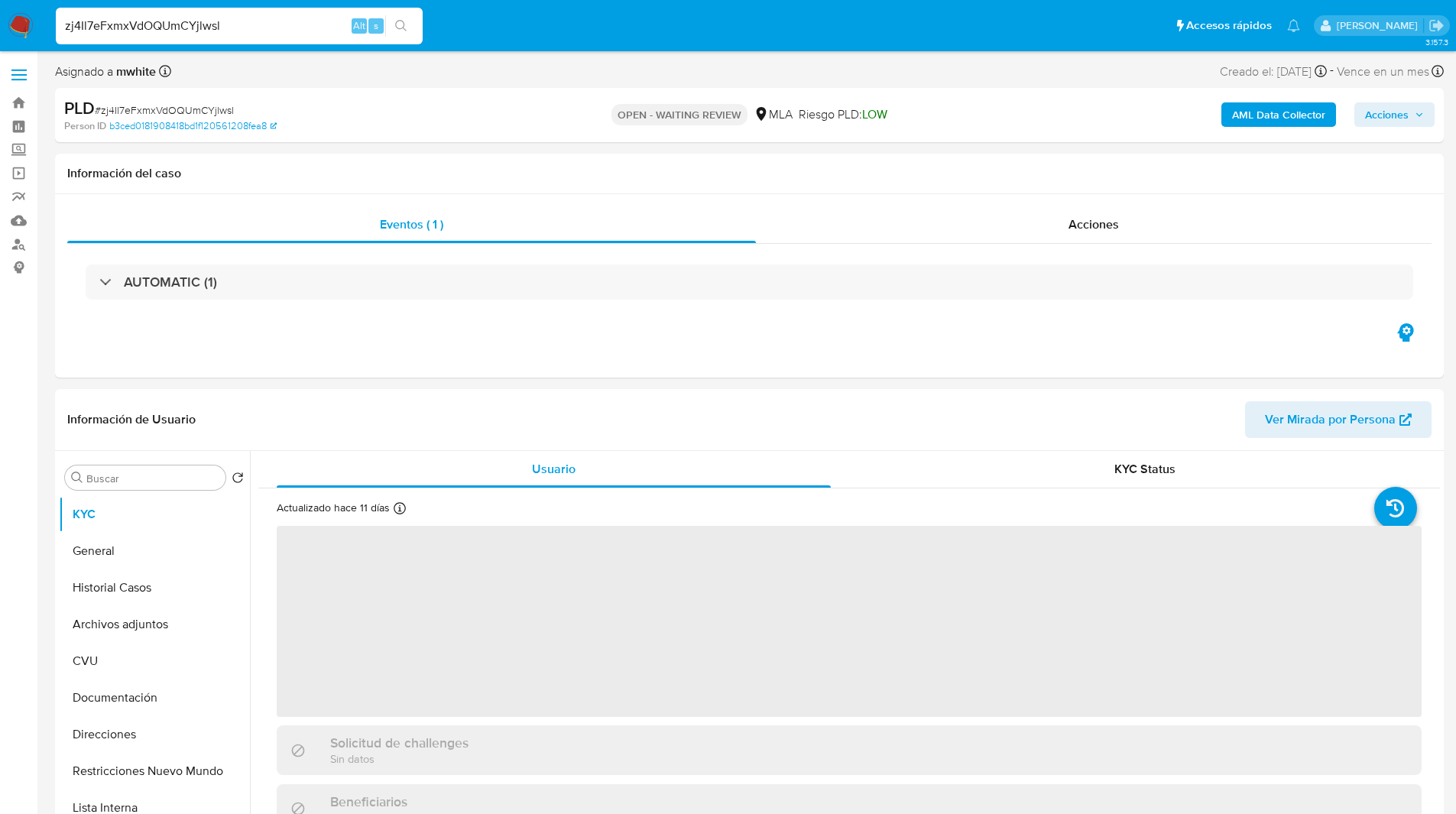
click at [451, 27] on ul "Pausado Ver notificaciones zj4Il7eFxmxVdOQUmCYjlwsl Alt s Accesos rápidos Presi…" at bounding box center [677, 26] width 1259 height 38
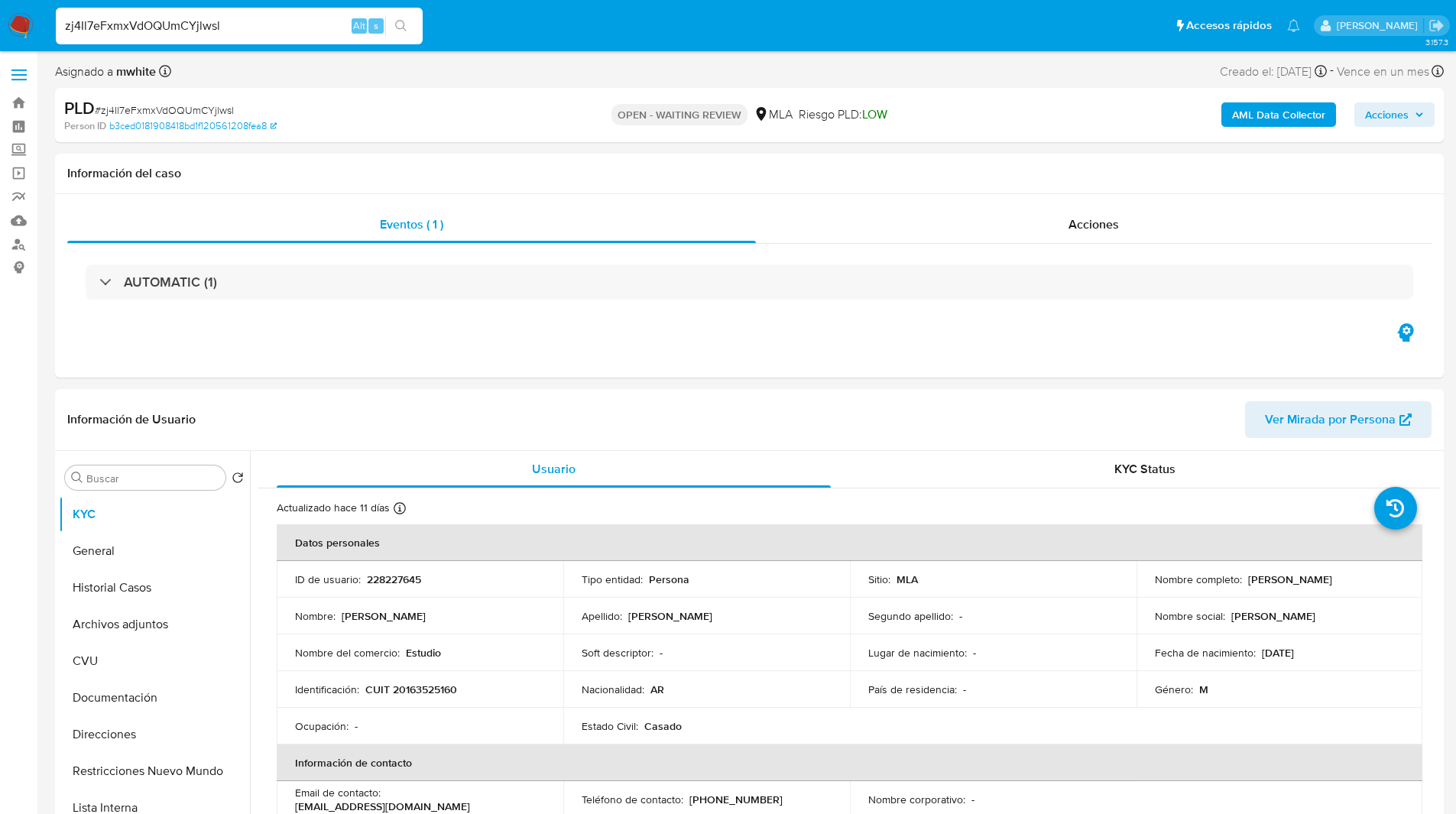
select select "10"
click at [446, 20] on ul "Pausado Ver notificaciones zj4Il7eFxmxVdOQUmCYjlwsl Alt s Accesos rápidos Presi…" at bounding box center [677, 26] width 1259 height 38
click at [442, 22] on ul "Pausado Ver notificaciones zj4Il7eFxmxVdOQUmCYjlwsl Alt s Accesos rápidos Presi…" at bounding box center [677, 26] width 1259 height 38
click at [383, 582] on p "228227645" at bounding box center [394, 579] width 54 height 14
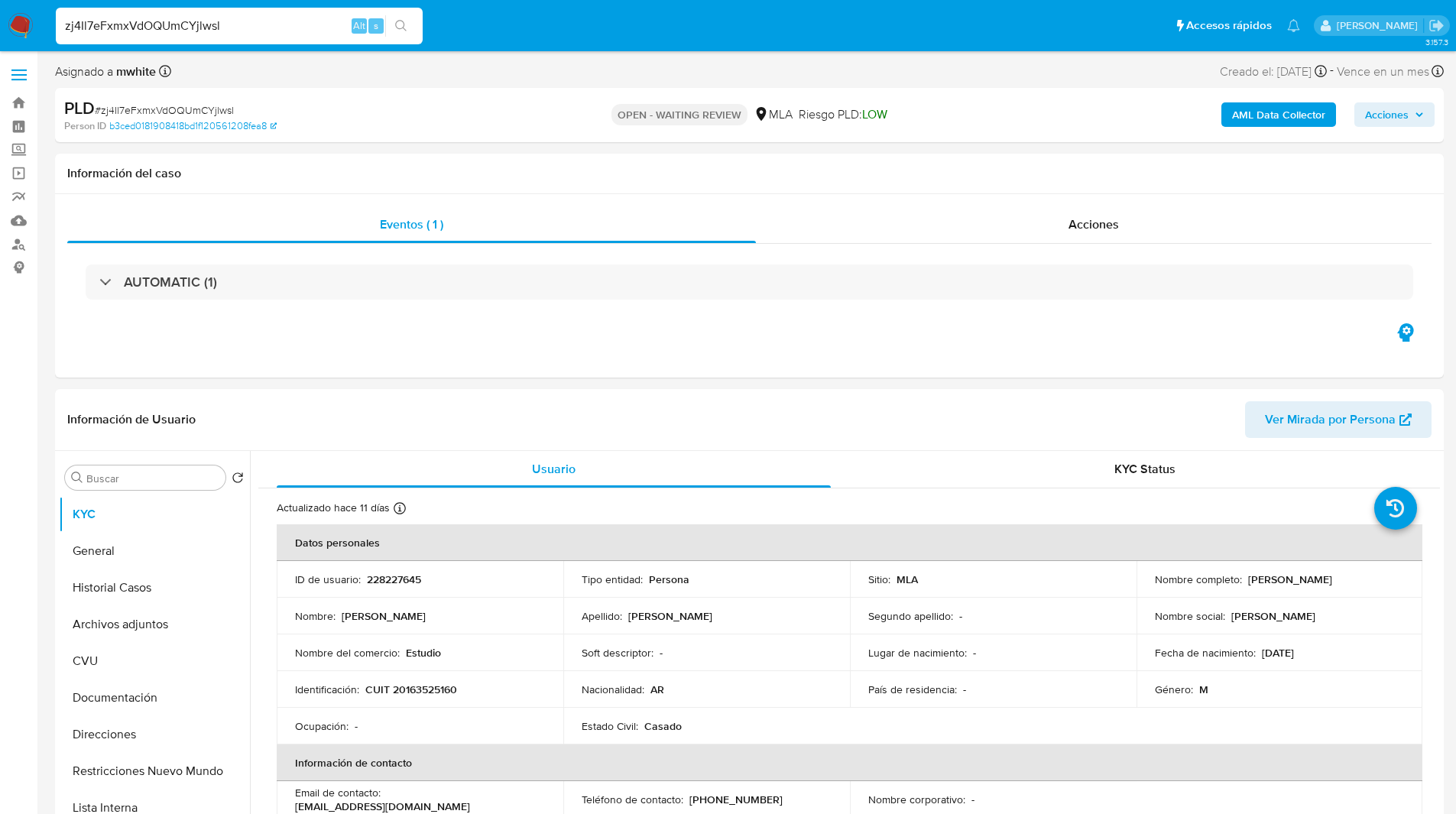
click at [433, 35] on ul "Pausado Ver notificaciones zj4Il7eFxmxVdOQUmCYjlwsl Alt s Accesos rápidos Presi…" at bounding box center [677, 26] width 1259 height 38
click at [469, 30] on ul "Pausado Ver notificaciones zj4Il7eFxmxVdOQUmCYjlwsl Alt s Accesos rápidos Presi…" at bounding box center [677, 26] width 1259 height 38
click at [767, 76] on div "Asignado a mwhite Asignado el: 18/08/2025 14:15:59 Creado el: 12/08/2025 Creado…" at bounding box center [749, 74] width 1389 height 26
click at [403, 578] on p "228227645" at bounding box center [394, 579] width 54 height 14
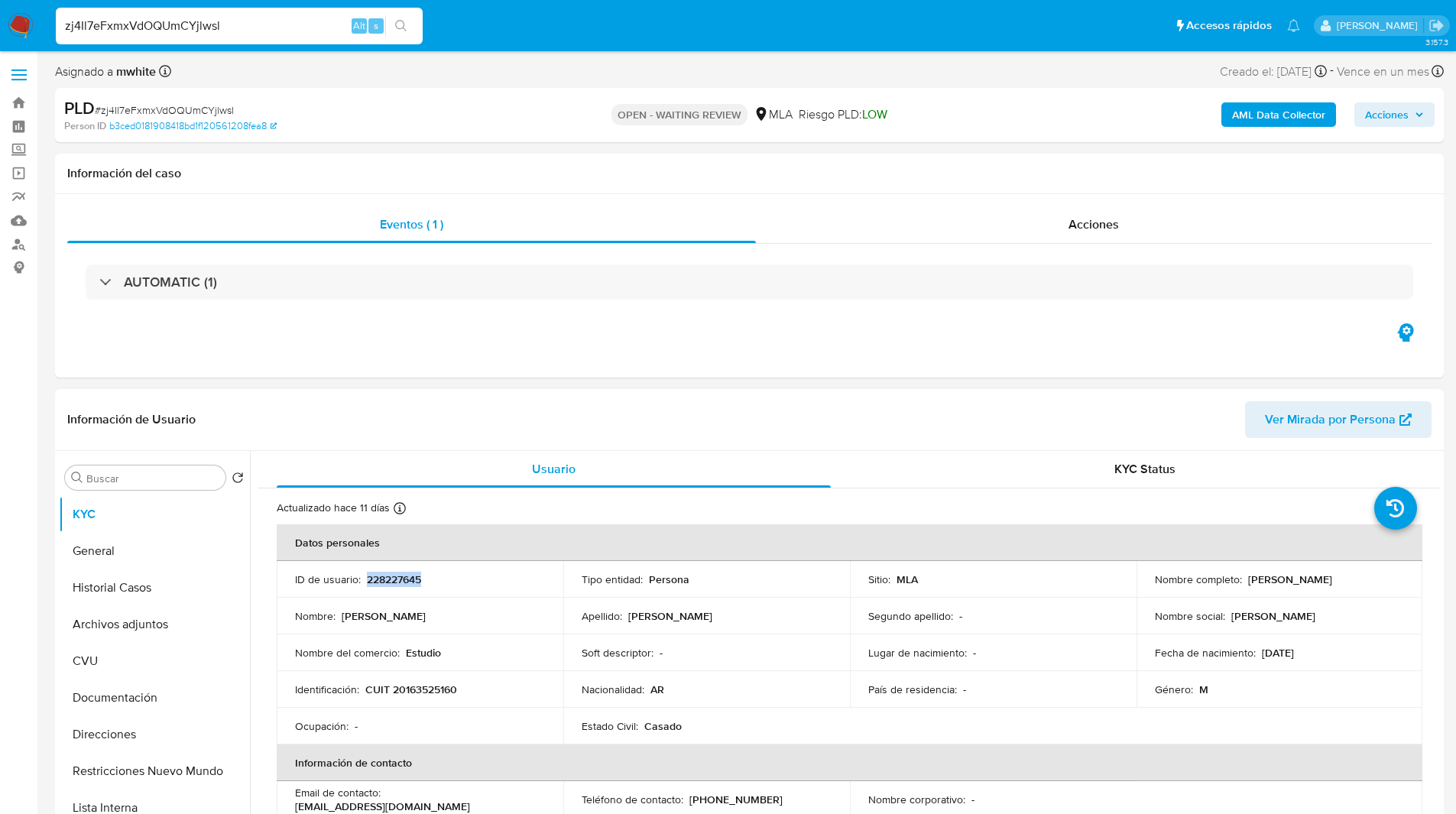
copy p "228227645"
click at [555, 328] on div "Eventos ( 1 ) Acciones AUTOMATIC (1)" at bounding box center [749, 285] width 1389 height 183
click at [500, 325] on div "Eventos ( 1 ) Acciones AUTOMATIC (1)" at bounding box center [749, 285] width 1389 height 183
click at [772, 16] on ul "Pausado Ver notificaciones zj4Il7eFxmxVdOQUmCYjlwsl Alt s Accesos rápidos Presi…" at bounding box center [677, 26] width 1259 height 38
click at [660, 34] on ul "Pausado Ver notificaciones zj4Il7eFxmxVdOQUmCYjlwsl Alt s Accesos rápidos Presi…" at bounding box center [677, 26] width 1259 height 38
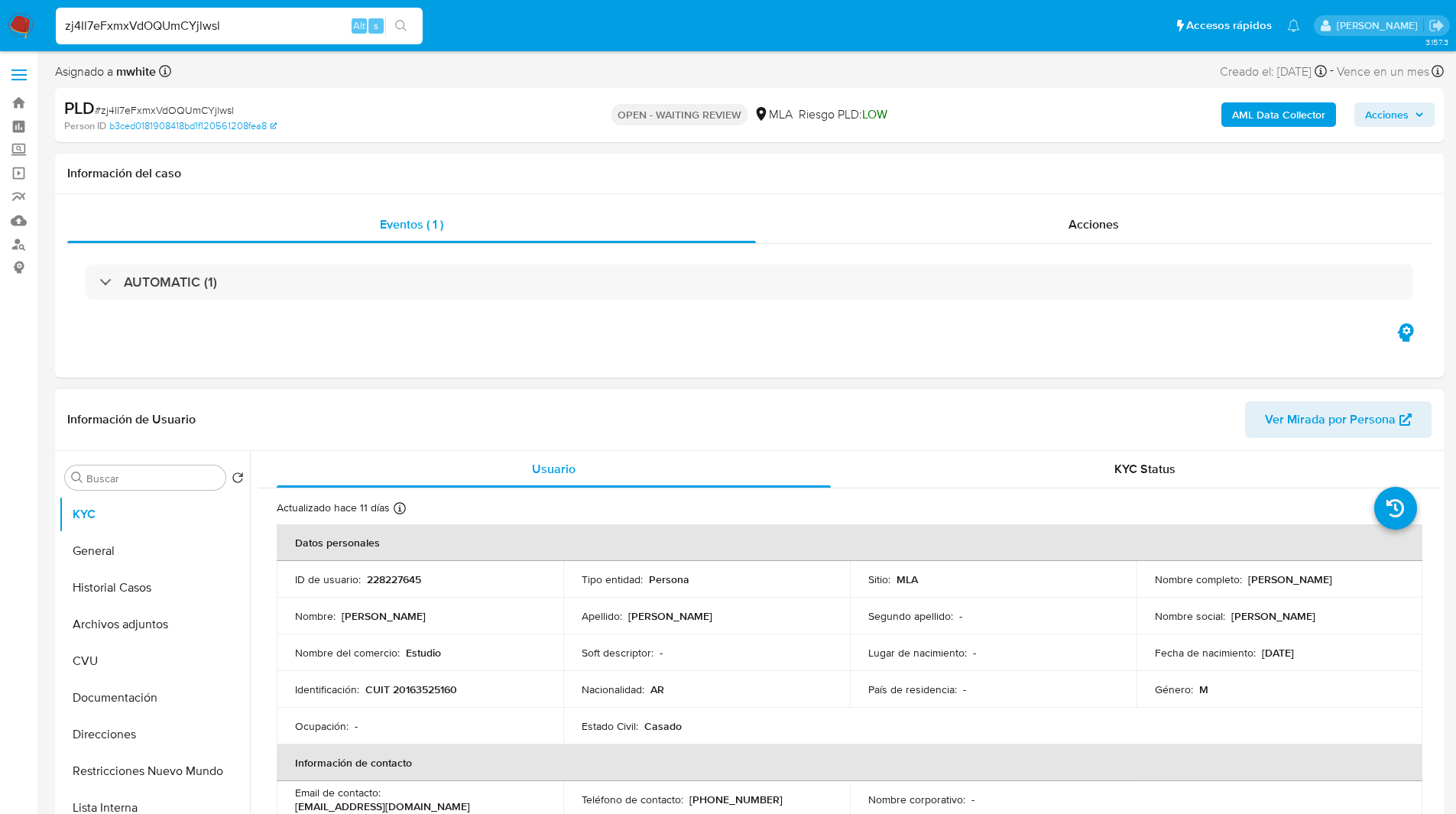
click at [391, 585] on p "228227645" at bounding box center [394, 579] width 54 height 14
copy p "228227645"
click at [362, 178] on h1 "Información del caso" at bounding box center [749, 173] width 1364 height 15
click at [428, 692] on p "CUIT 20163525160" at bounding box center [411, 688] width 92 height 14
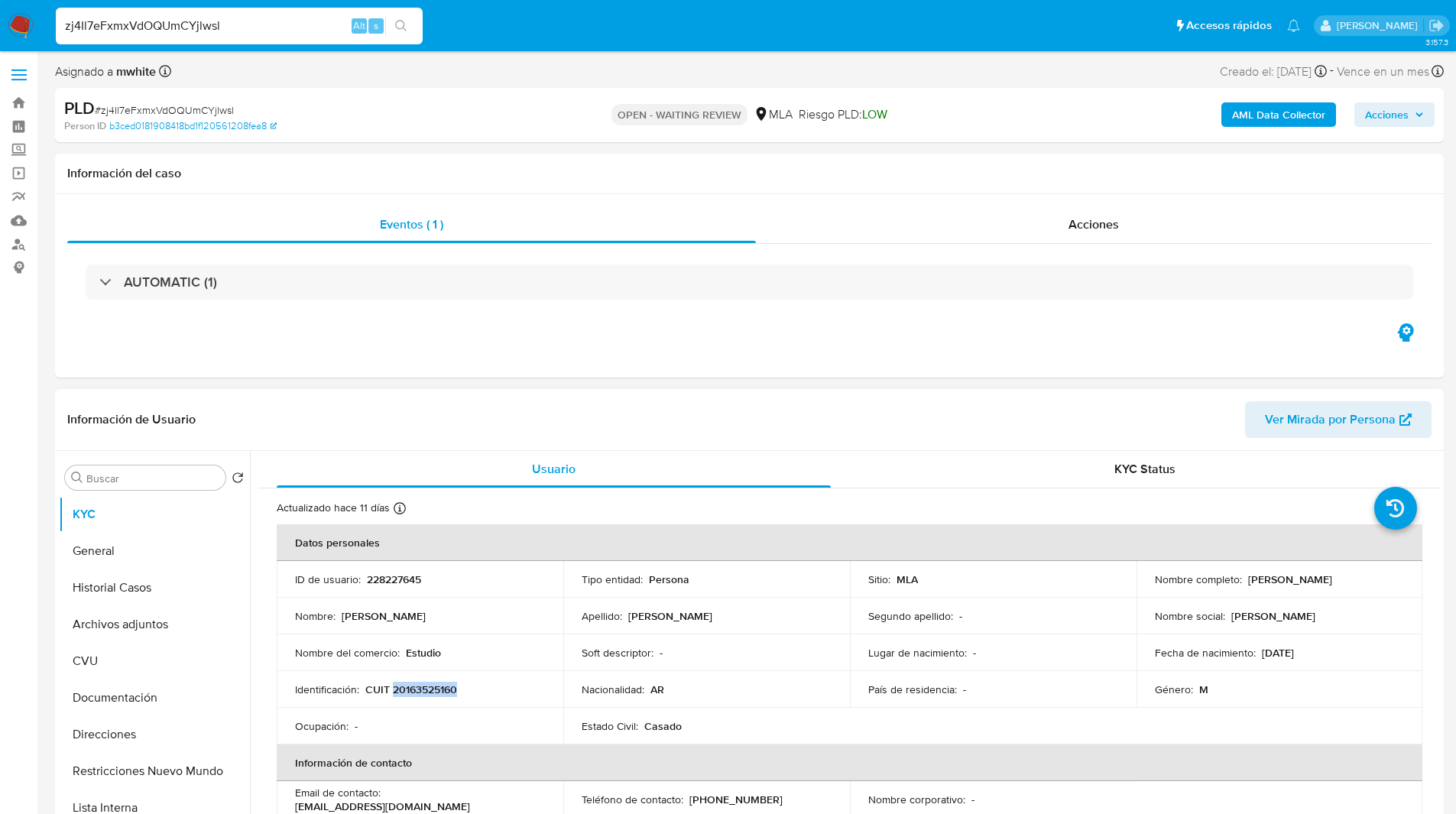
click at [428, 692] on p "CUIT 20163525160" at bounding box center [411, 688] width 92 height 14
copy p "20163525160"
click at [131, 627] on button "Archivos adjuntos" at bounding box center [148, 624] width 178 height 37
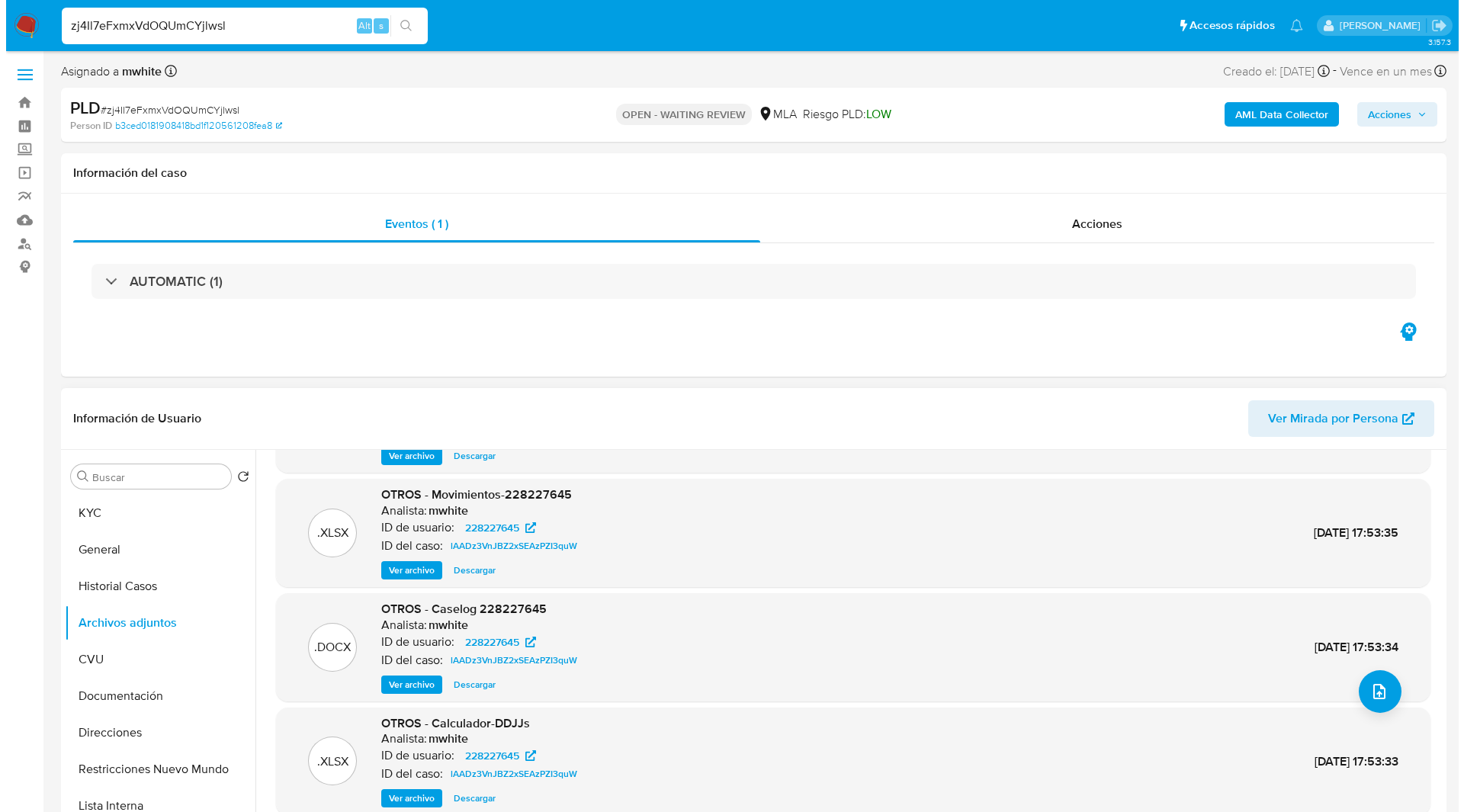
scroll to position [98, 0]
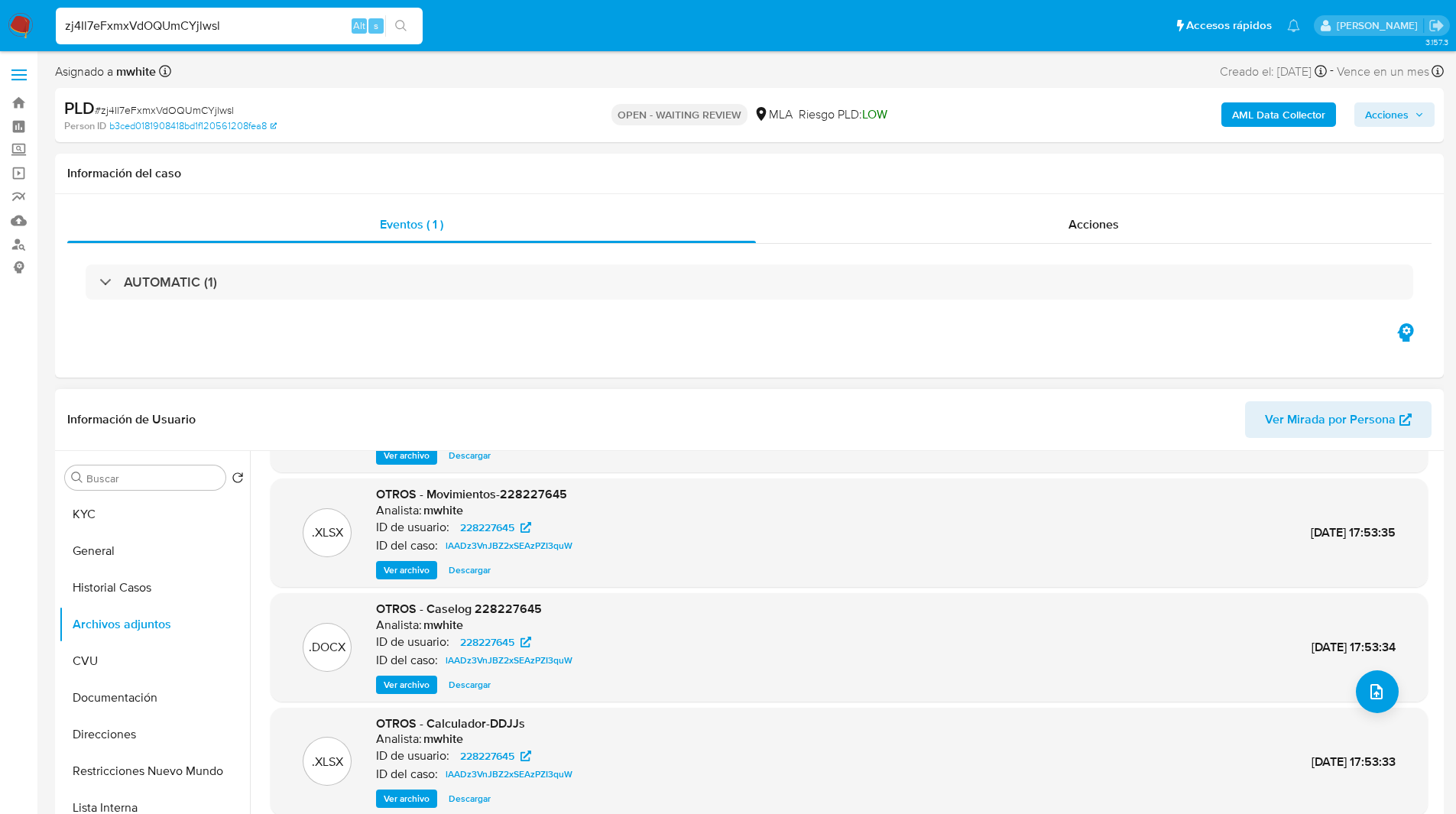
click at [419, 683] on span "Ver archivo" at bounding box center [406, 684] width 46 height 15
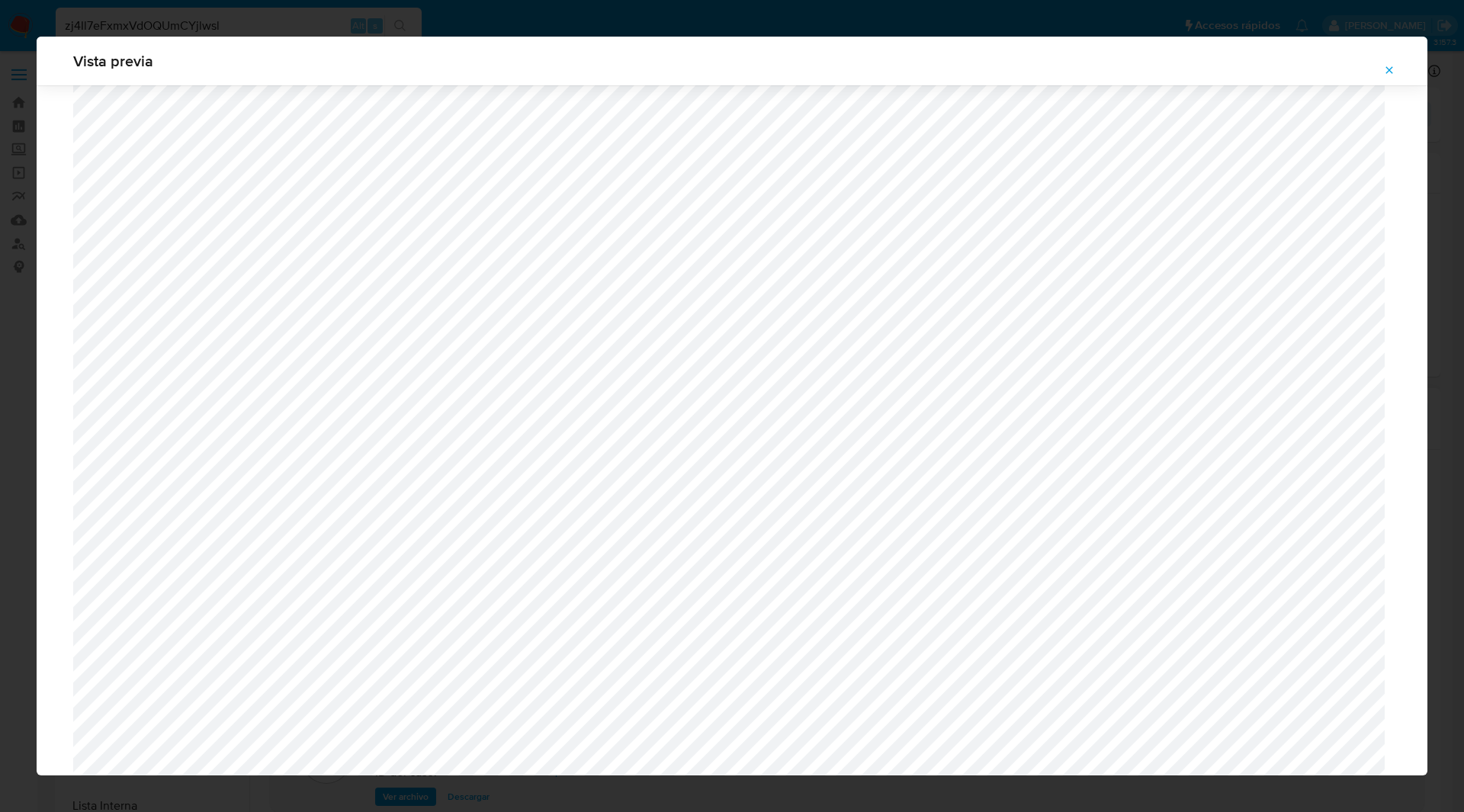
scroll to position [360, 0]
click at [1387, 62] on span "Attachment preview" at bounding box center [1389, 69] width 12 height 22
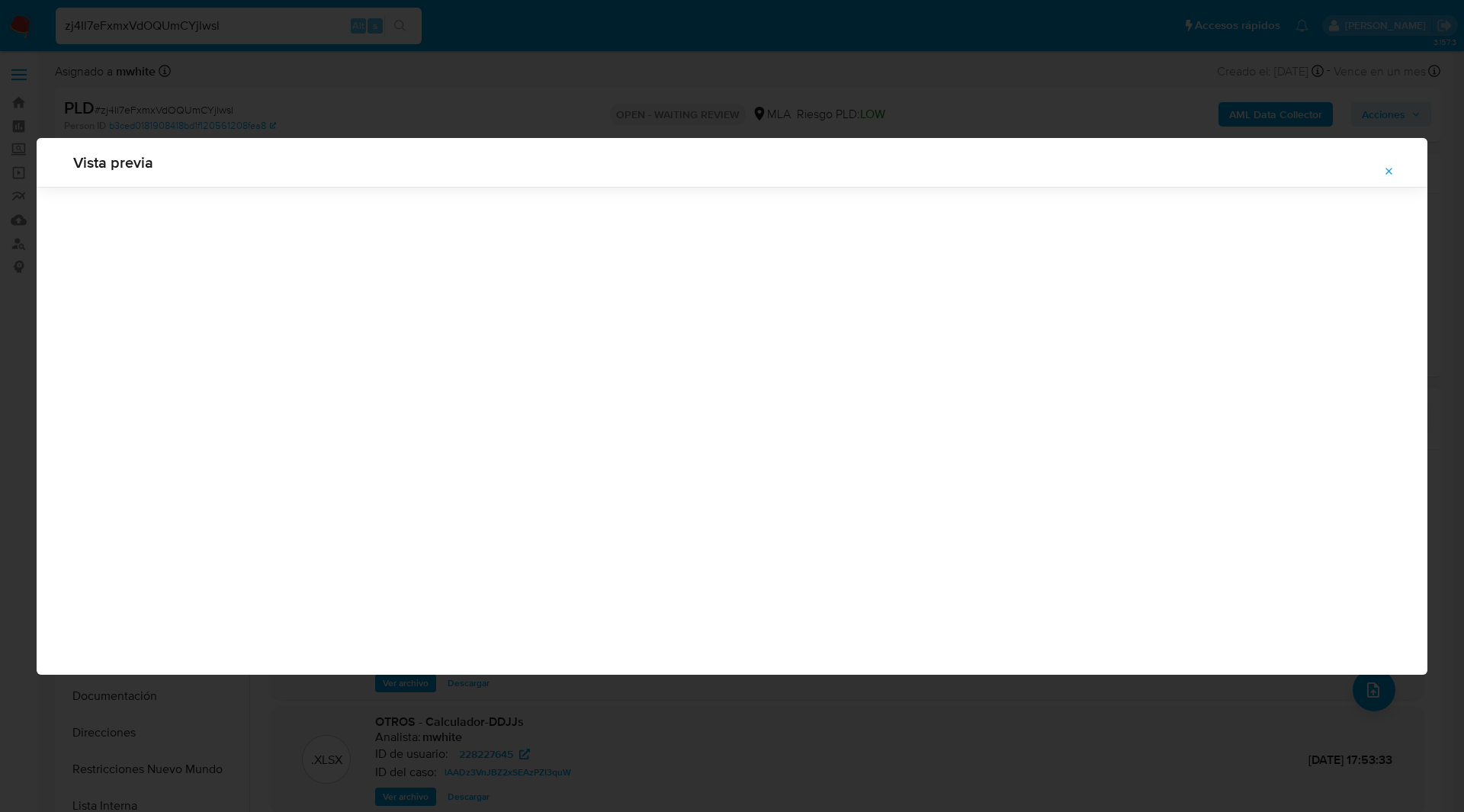
scroll to position [0, 0]
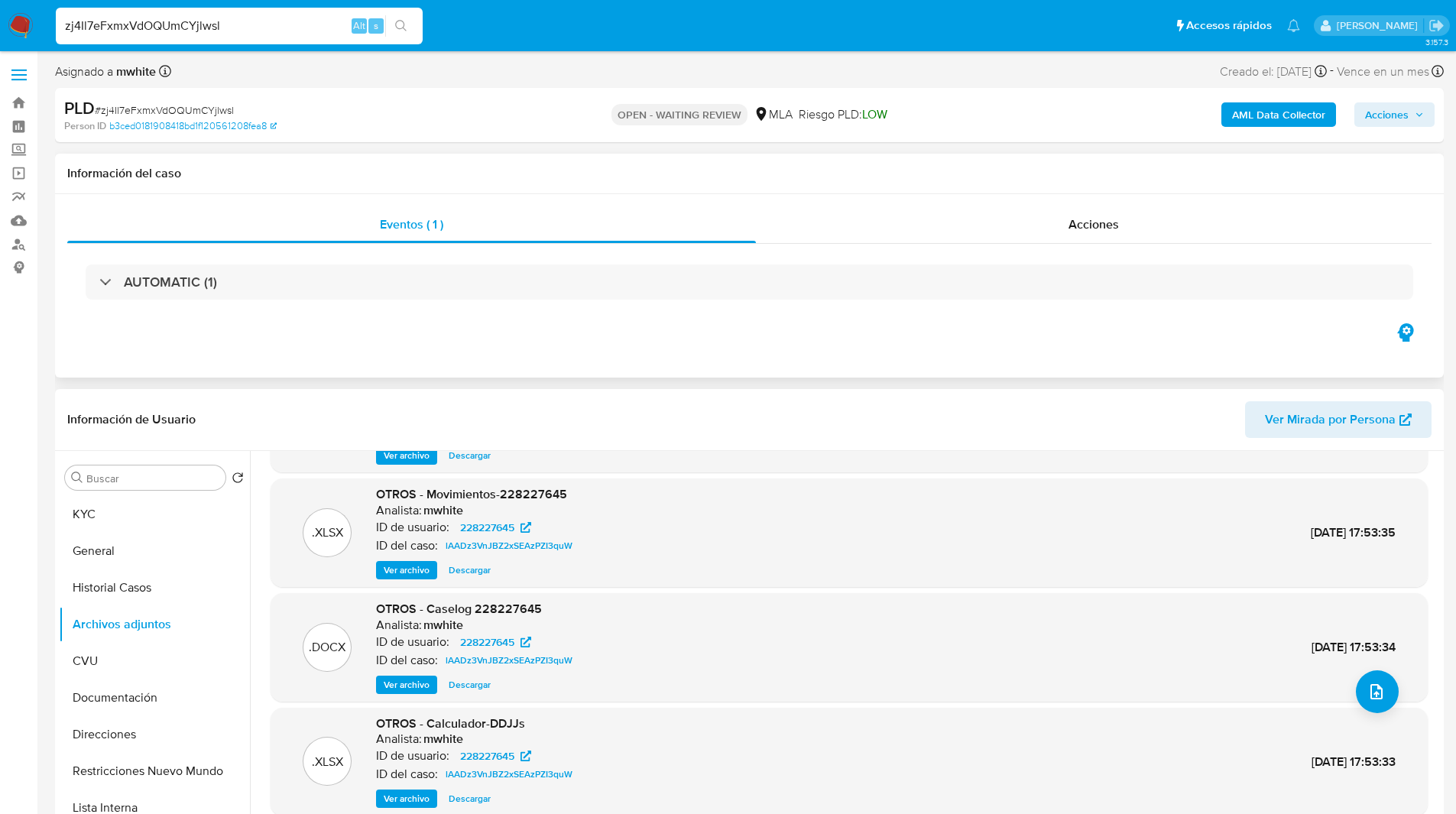
click at [452, 300] on div "AUTOMATIC (1)" at bounding box center [749, 282] width 1364 height 76
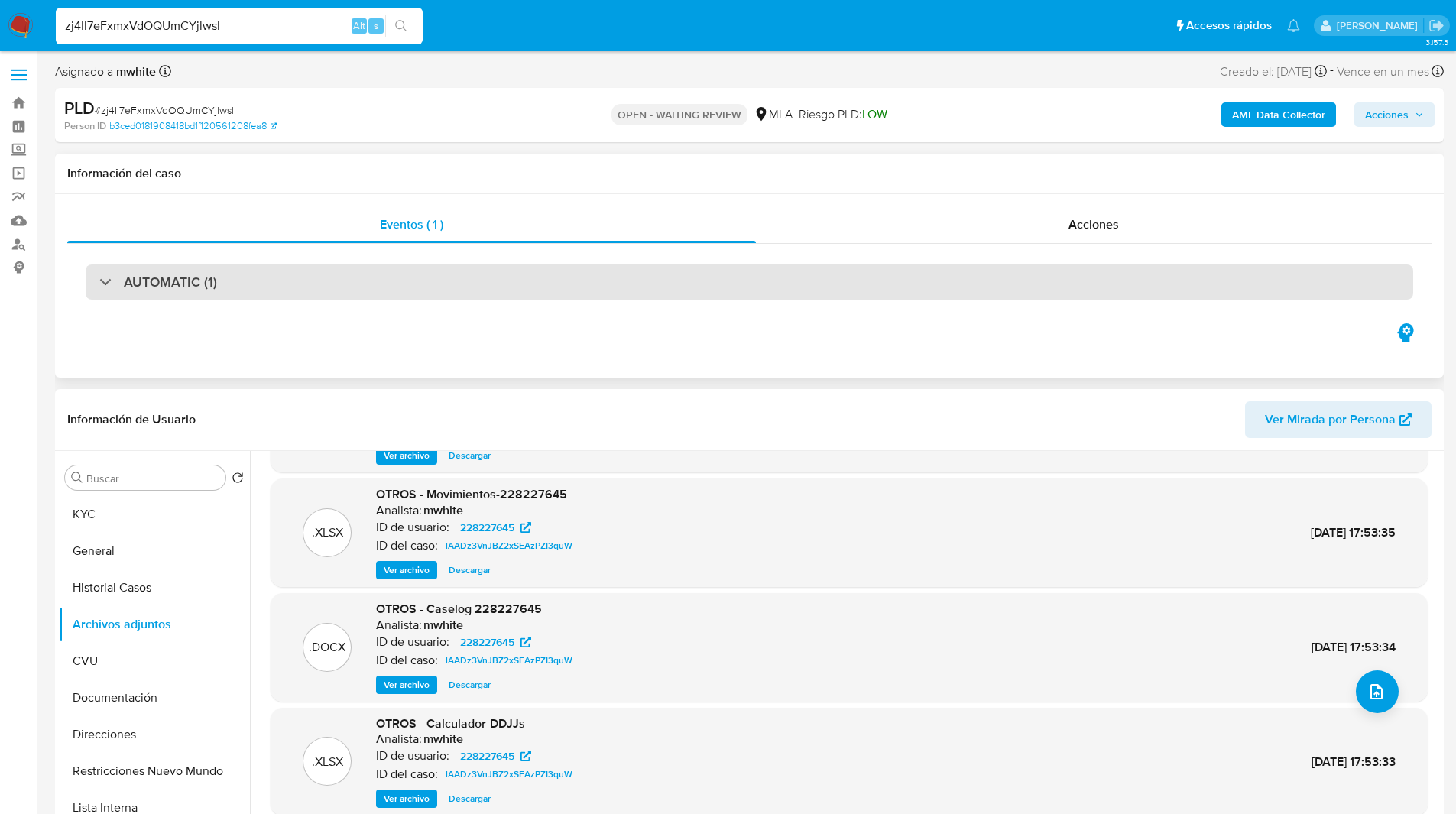
click at [467, 296] on div "AUTOMATIC (1)" at bounding box center [749, 282] width 1327 height 35
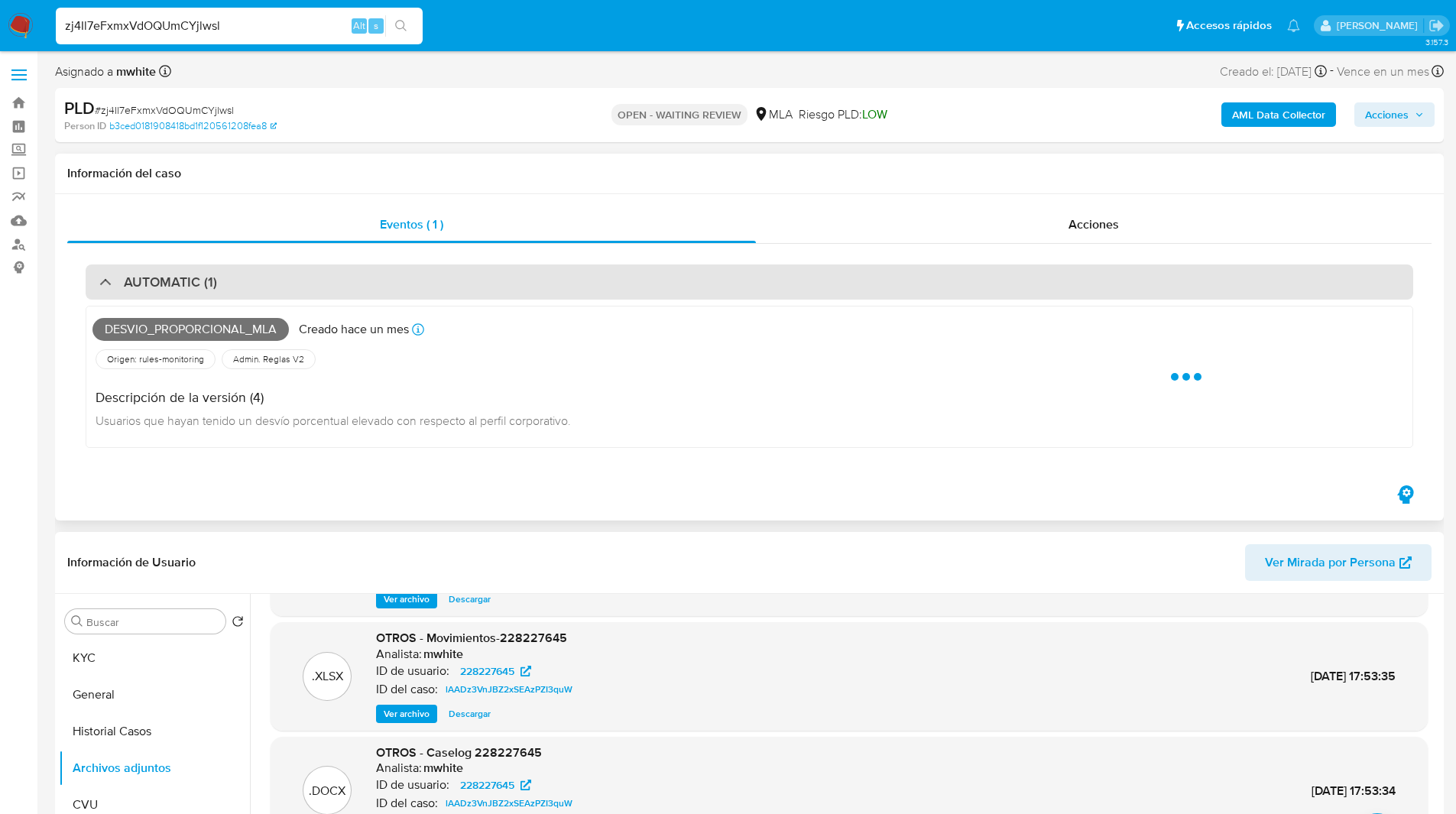
click at [539, 279] on div "AUTOMATIC (1)" at bounding box center [749, 282] width 1327 height 35
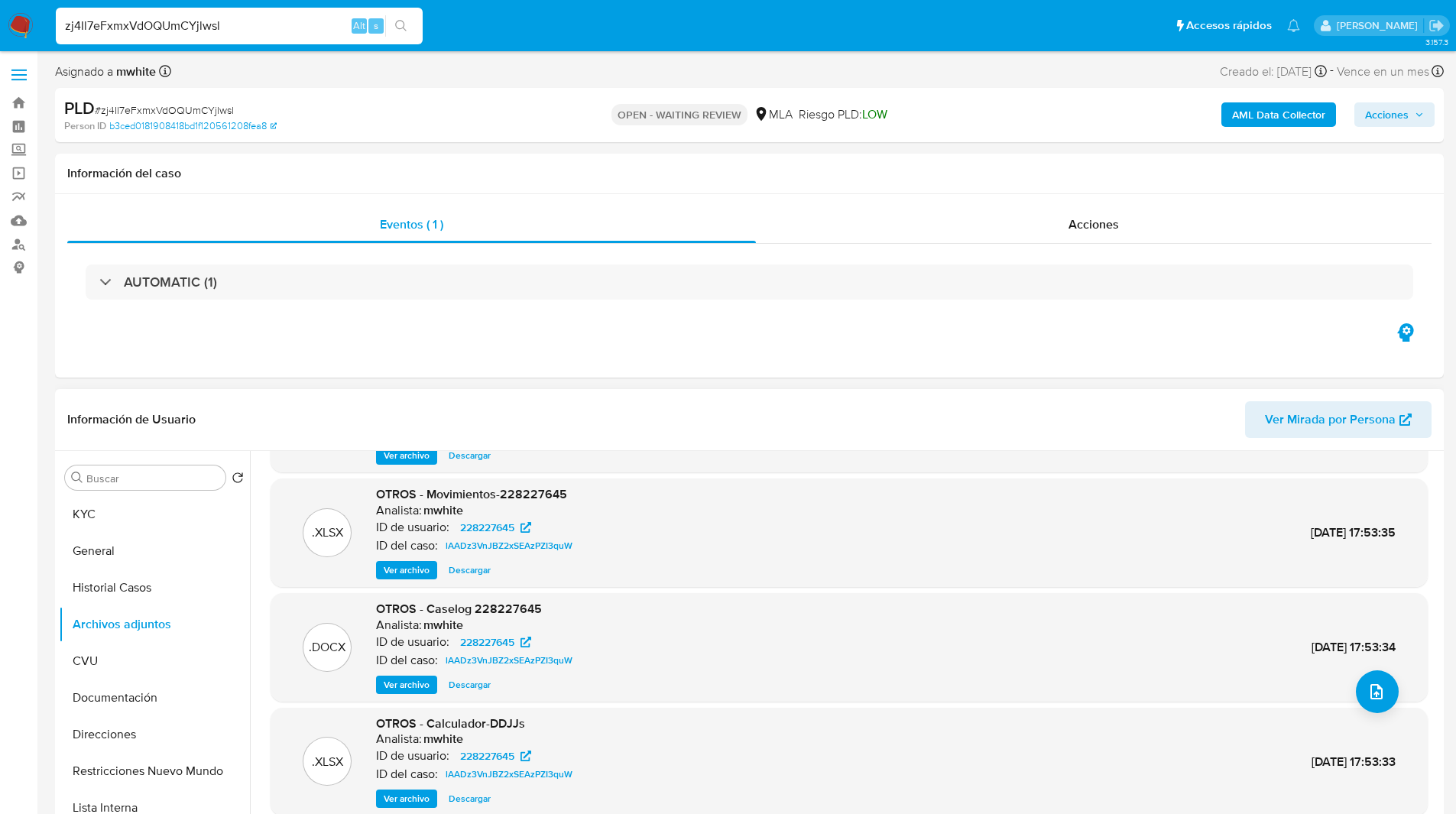
click at [418, 689] on span "Ver archivo" at bounding box center [406, 684] width 46 height 15
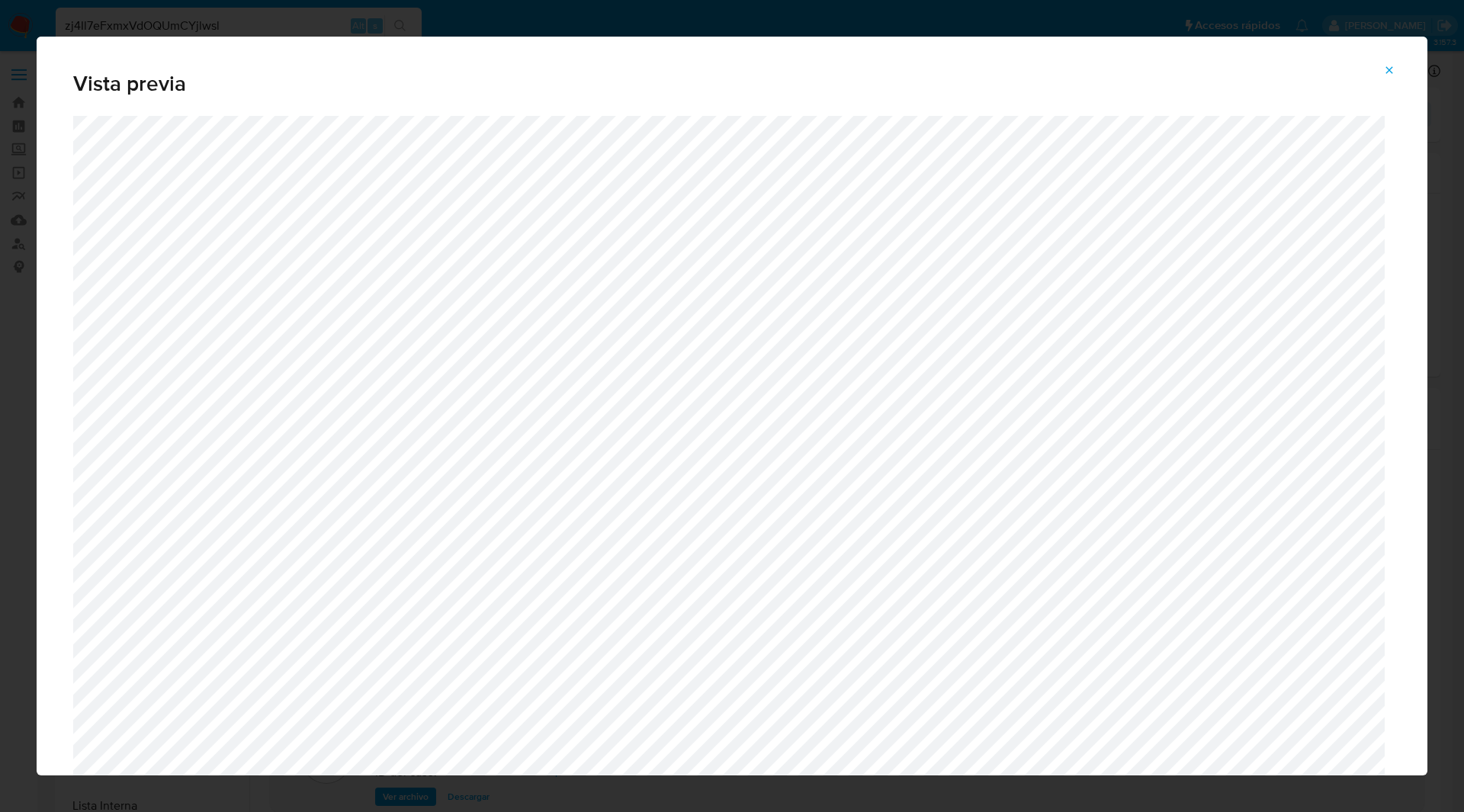
click at [1391, 68] on icon "Attachment preview" at bounding box center [1389, 69] width 12 height 12
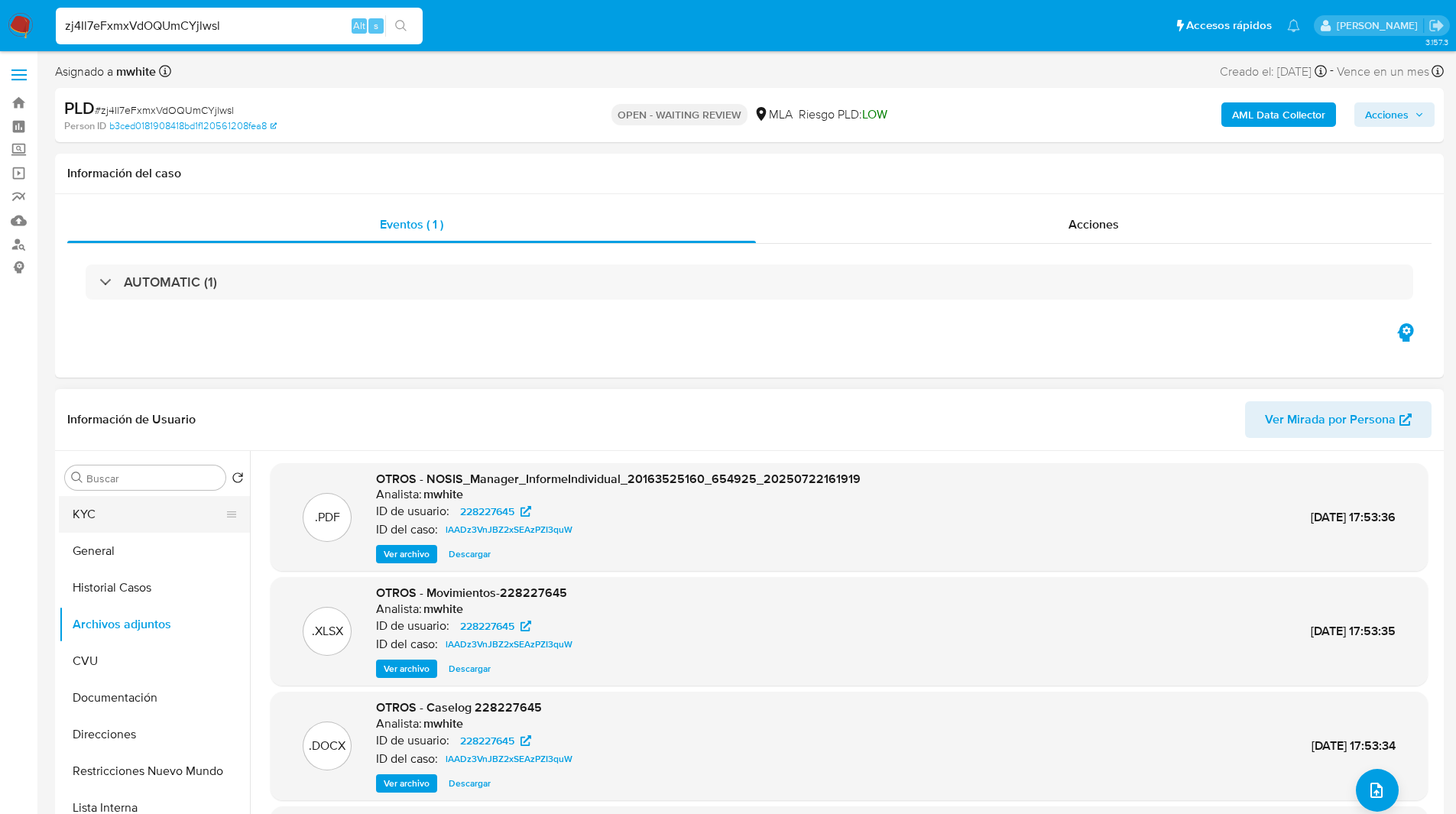
click at [137, 511] on button "KYC" at bounding box center [148, 515] width 178 height 37
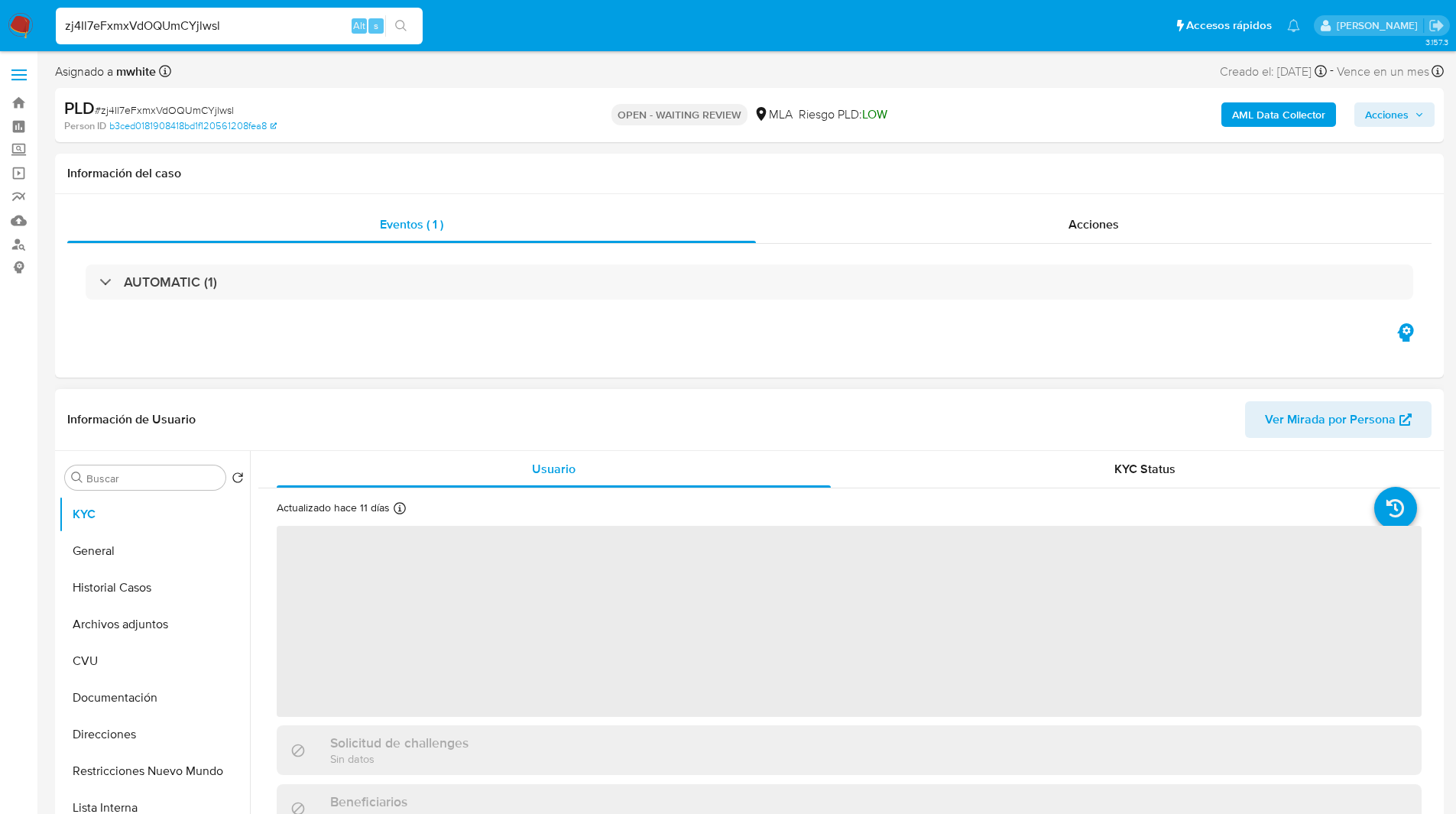
click at [467, 424] on header "Información de Usuario Ver Mirada por Persona" at bounding box center [749, 419] width 1364 height 37
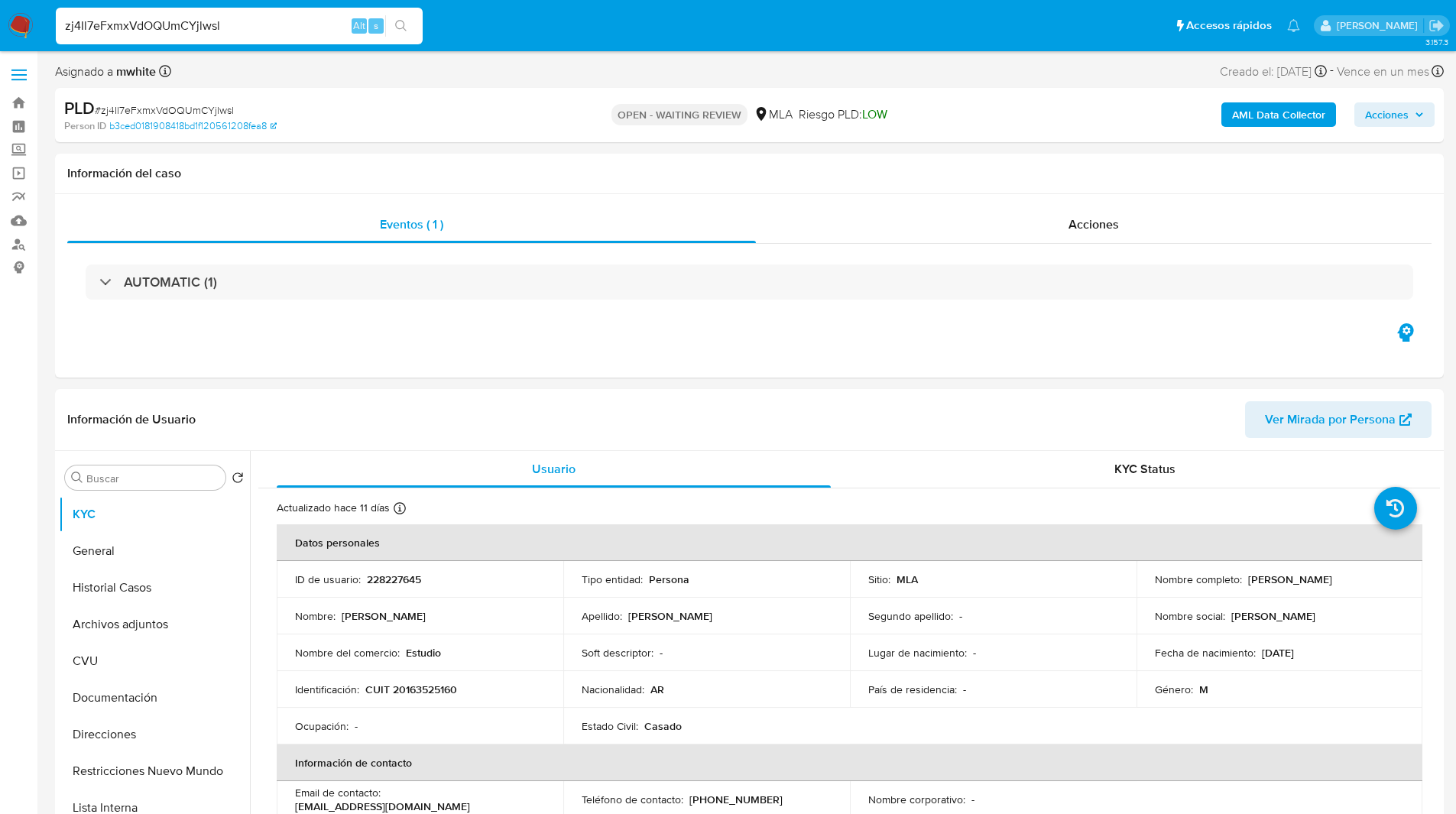
click at [435, 39] on ul "Pausado Ver notificaciones zj4Il7eFxmxVdOQUmCYjlwsl Alt s Accesos rápidos Presi…" at bounding box center [677, 26] width 1259 height 38
click at [836, 94] on div "PLD # zj4Il7eFxmxVdOQUmCYjlwsl Person ID b3ced0181908418bd1f120561208fea8 OPEN …" at bounding box center [749, 115] width 1389 height 54
click at [628, 47] on nav "Pausado Ver notificaciones zj4Il7eFxmxVdOQUmCYjlwsl Alt s Accesos rápidos Presi…" at bounding box center [728, 26] width 1456 height 51
click at [564, 68] on div "Asignado a mwhite Asignado el: 18/08/2025 14:15:59 Creado el: 12/08/2025 Creado…" at bounding box center [749, 74] width 1389 height 26
click at [706, 34] on ul "Pausado Ver notificaciones zj4Il7eFxmxVdOQUmCYjlwsl Alt s Accesos rápidos Presi…" at bounding box center [677, 26] width 1259 height 38
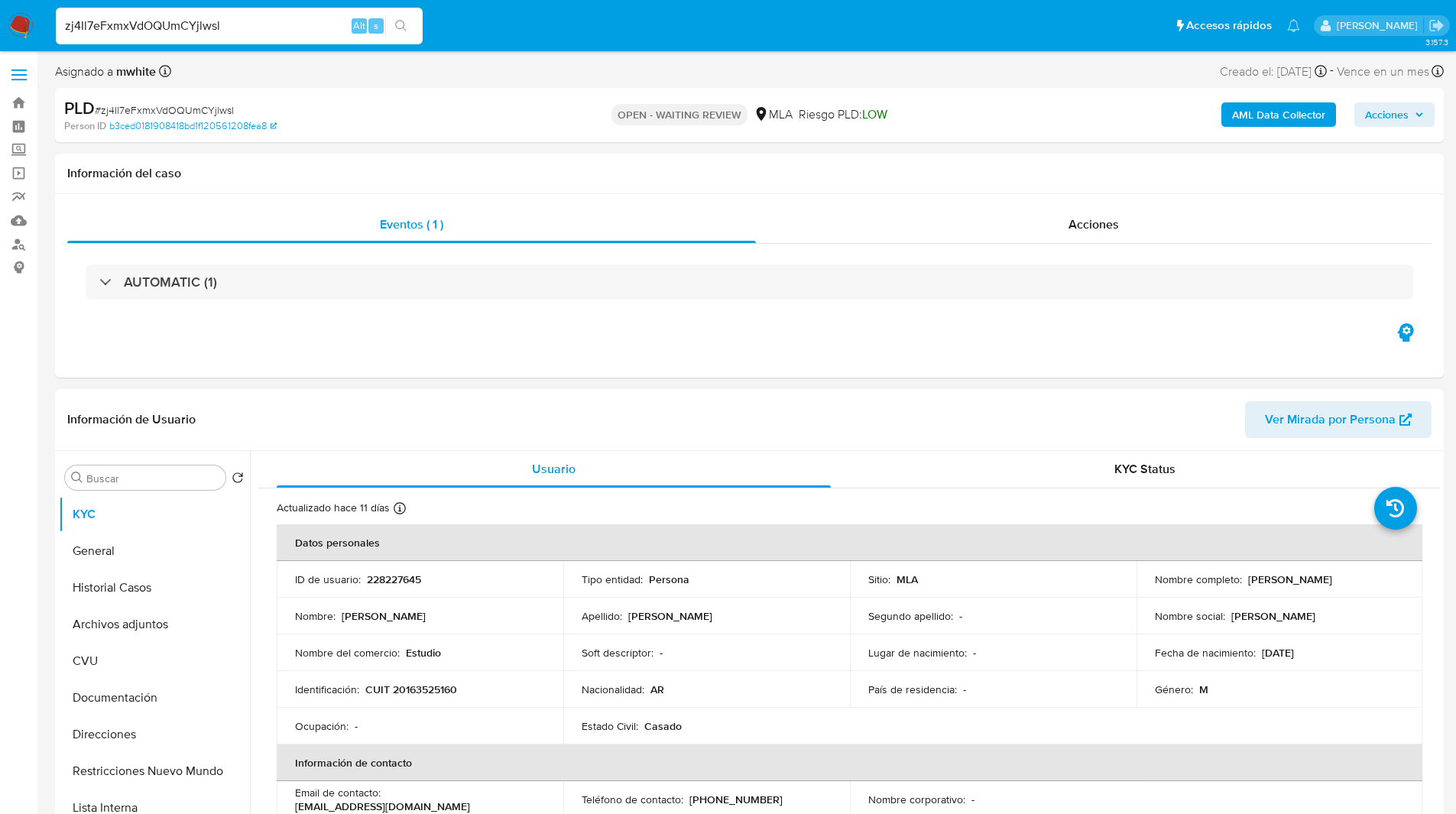
click at [669, 34] on ul "Pausado Ver notificaciones zj4Il7eFxmxVdOQUmCYjlwsl Alt s Accesos rápidos Presi…" at bounding box center [677, 26] width 1259 height 38
click at [859, 332] on div "Eventos ( 1 ) Acciones AUTOMATIC (1)" at bounding box center [749, 285] width 1389 height 183
click at [127, 585] on button "Historial Casos" at bounding box center [148, 587] width 178 height 37
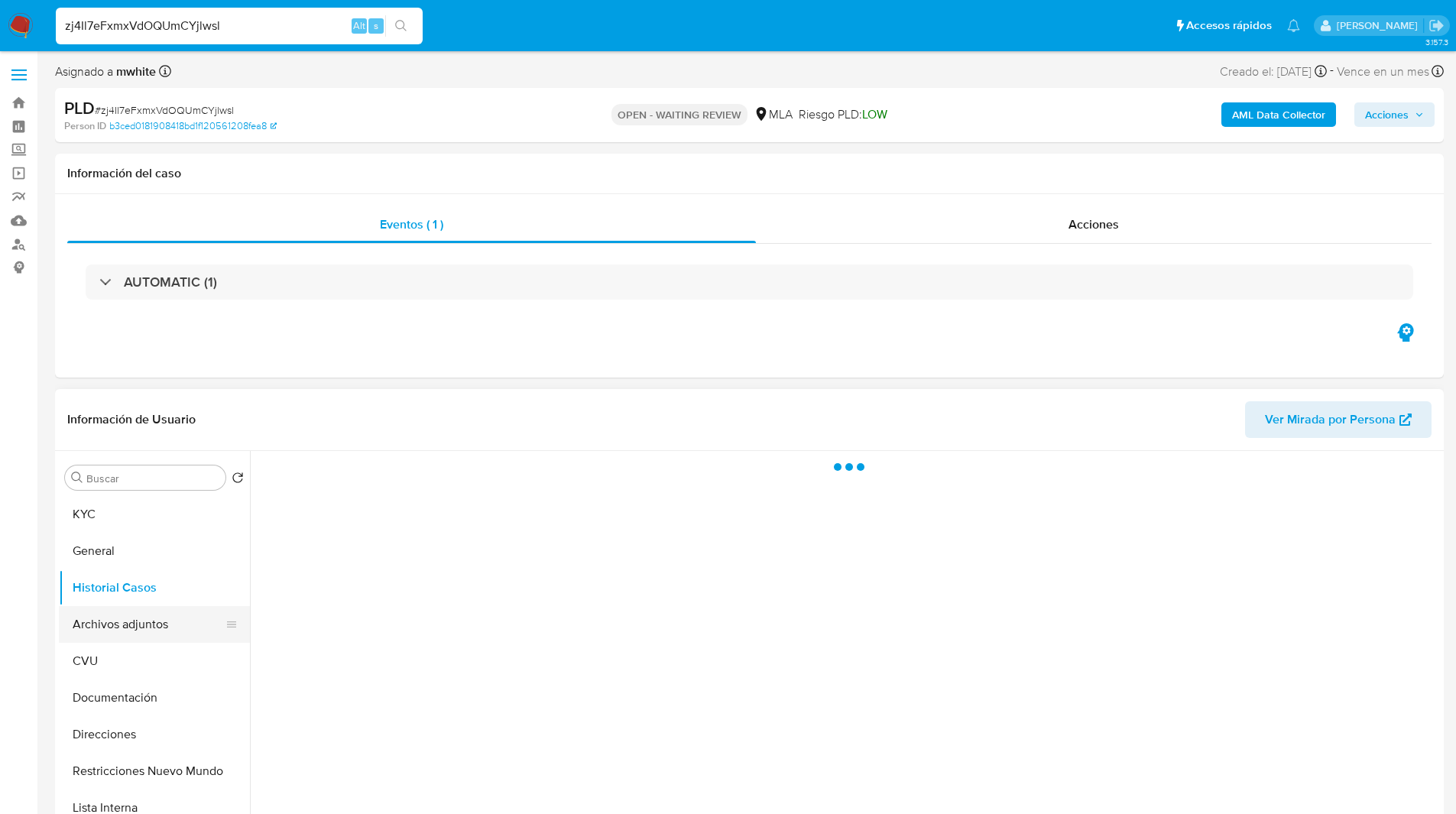
click at [137, 607] on button "Archivos adjuntos" at bounding box center [148, 624] width 178 height 37
click at [158, 620] on button "Archivos adjuntos" at bounding box center [148, 624] width 178 height 37
click at [174, 621] on button "Archivos adjuntos" at bounding box center [148, 624] width 178 height 37
click at [155, 616] on button "Archivos adjuntos" at bounding box center [148, 624] width 178 height 37
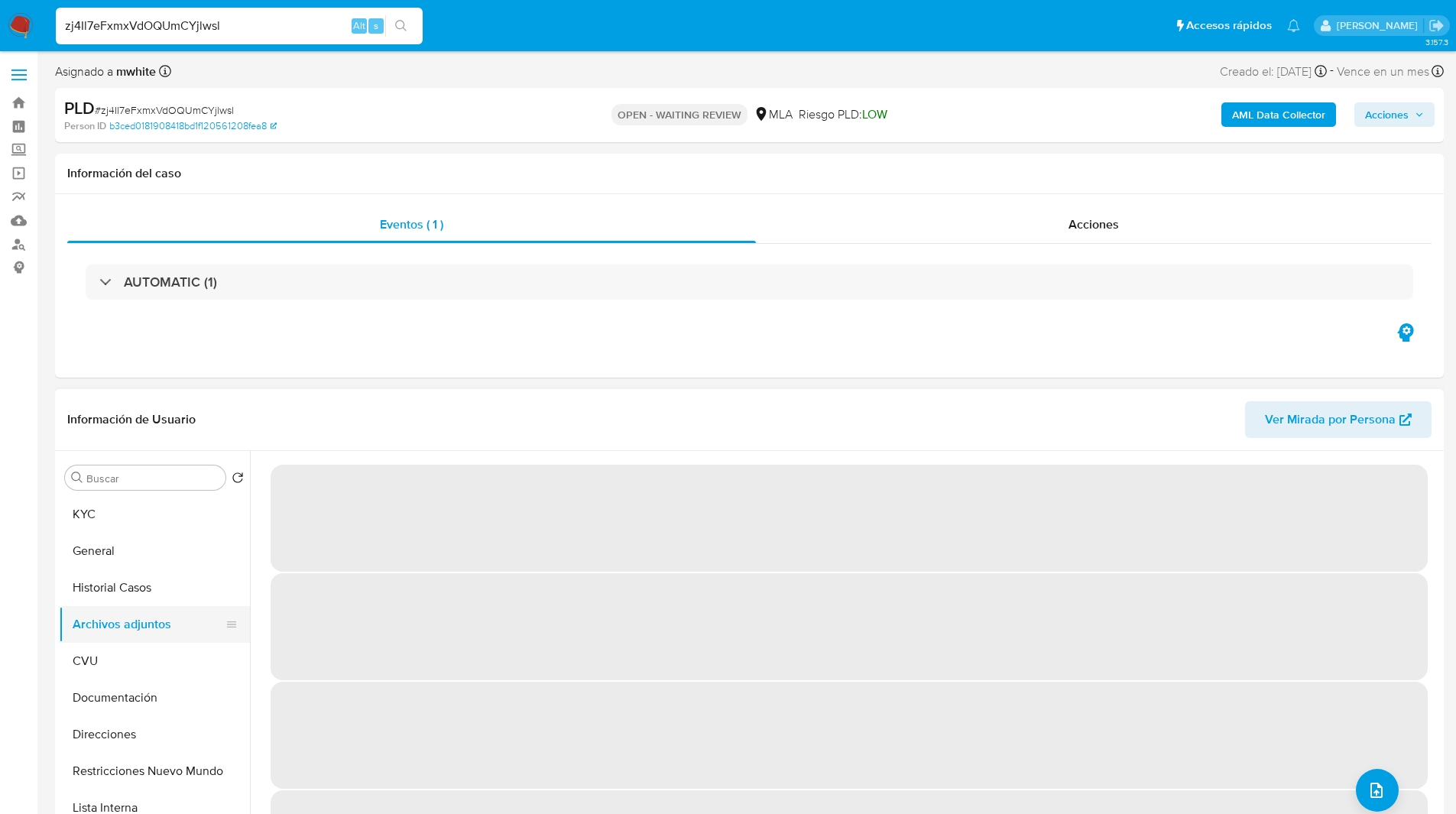
click at [141, 616] on button "Archivos adjuntos" at bounding box center [148, 624] width 178 height 37
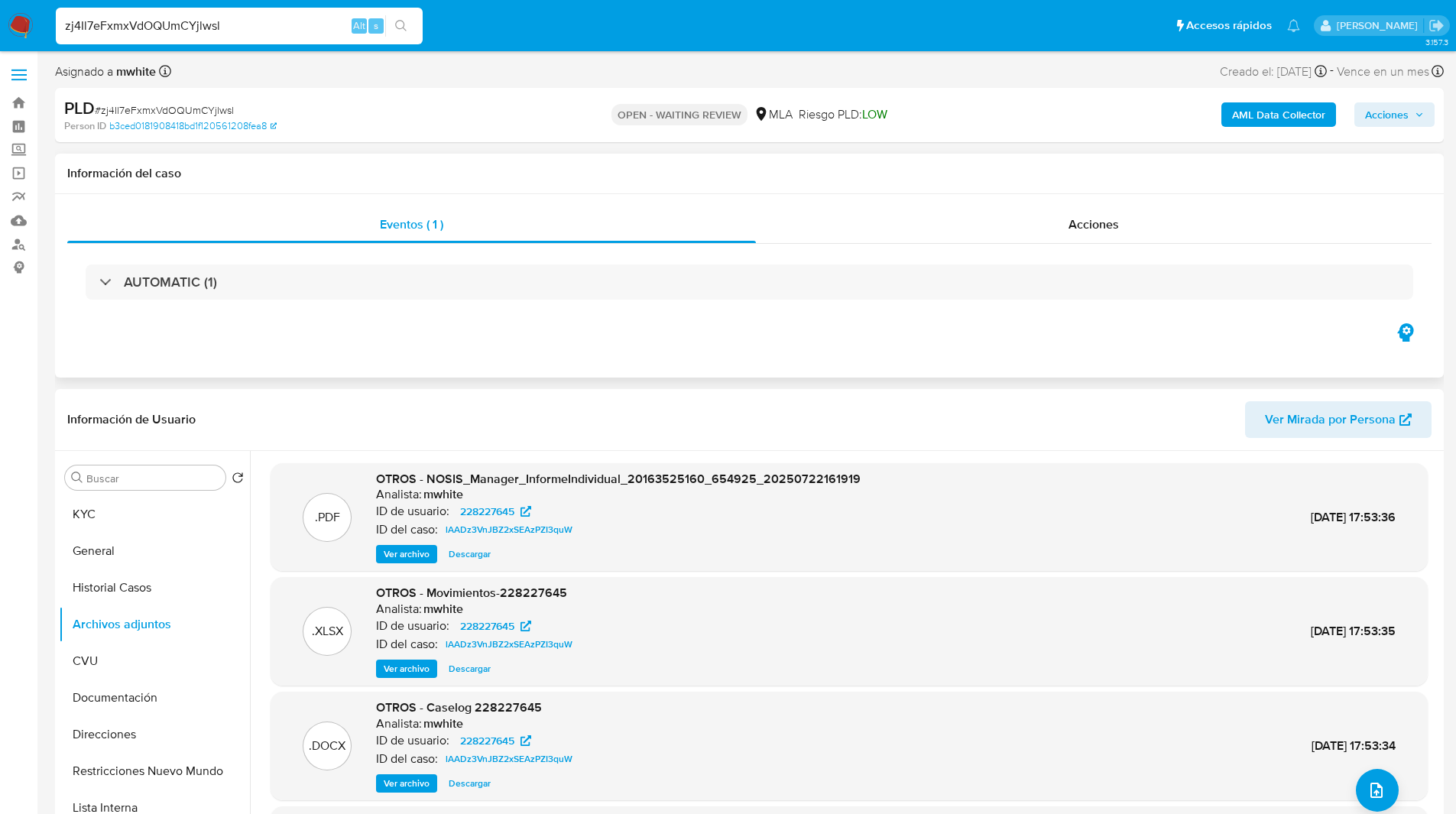
click at [631, 328] on div "Eventos ( 1 ) Acciones AUTOMATIC (1)" at bounding box center [749, 285] width 1389 height 183
click at [407, 777] on span "Ver archivo" at bounding box center [406, 783] width 46 height 15
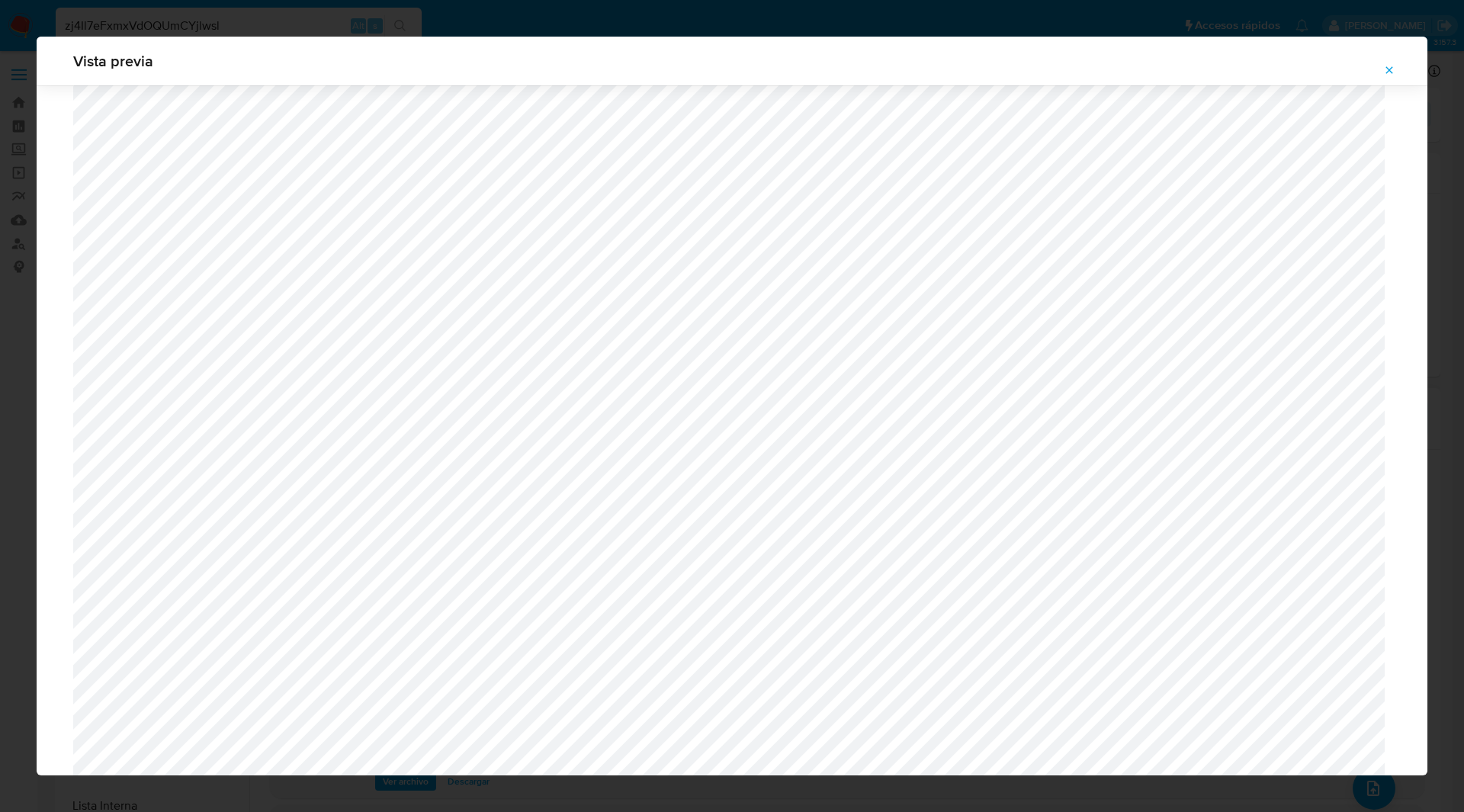
scroll to position [1184, 0]
click at [1387, 68] on icon "Attachment preview" at bounding box center [1389, 69] width 7 height 7
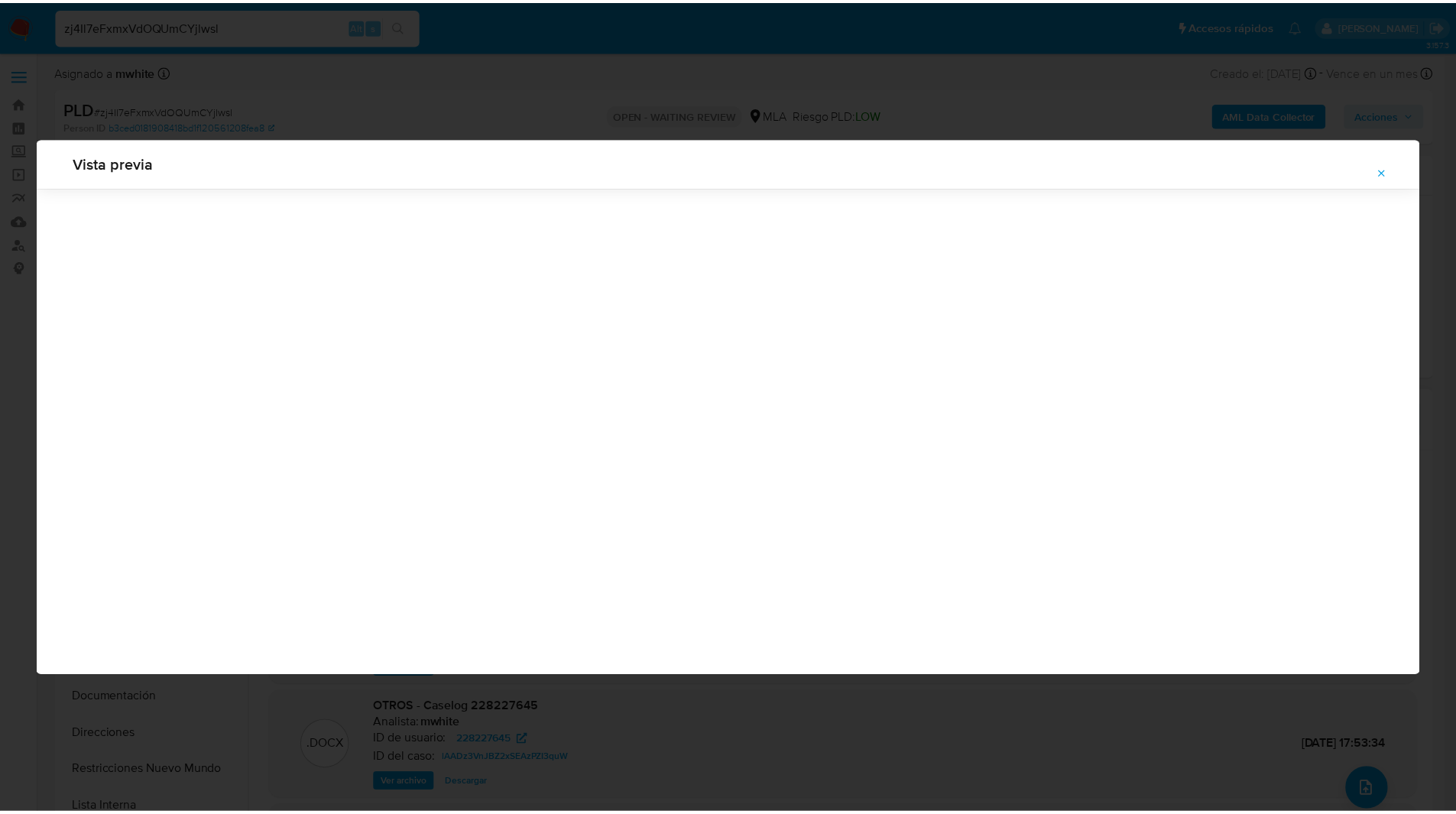
scroll to position [0, 0]
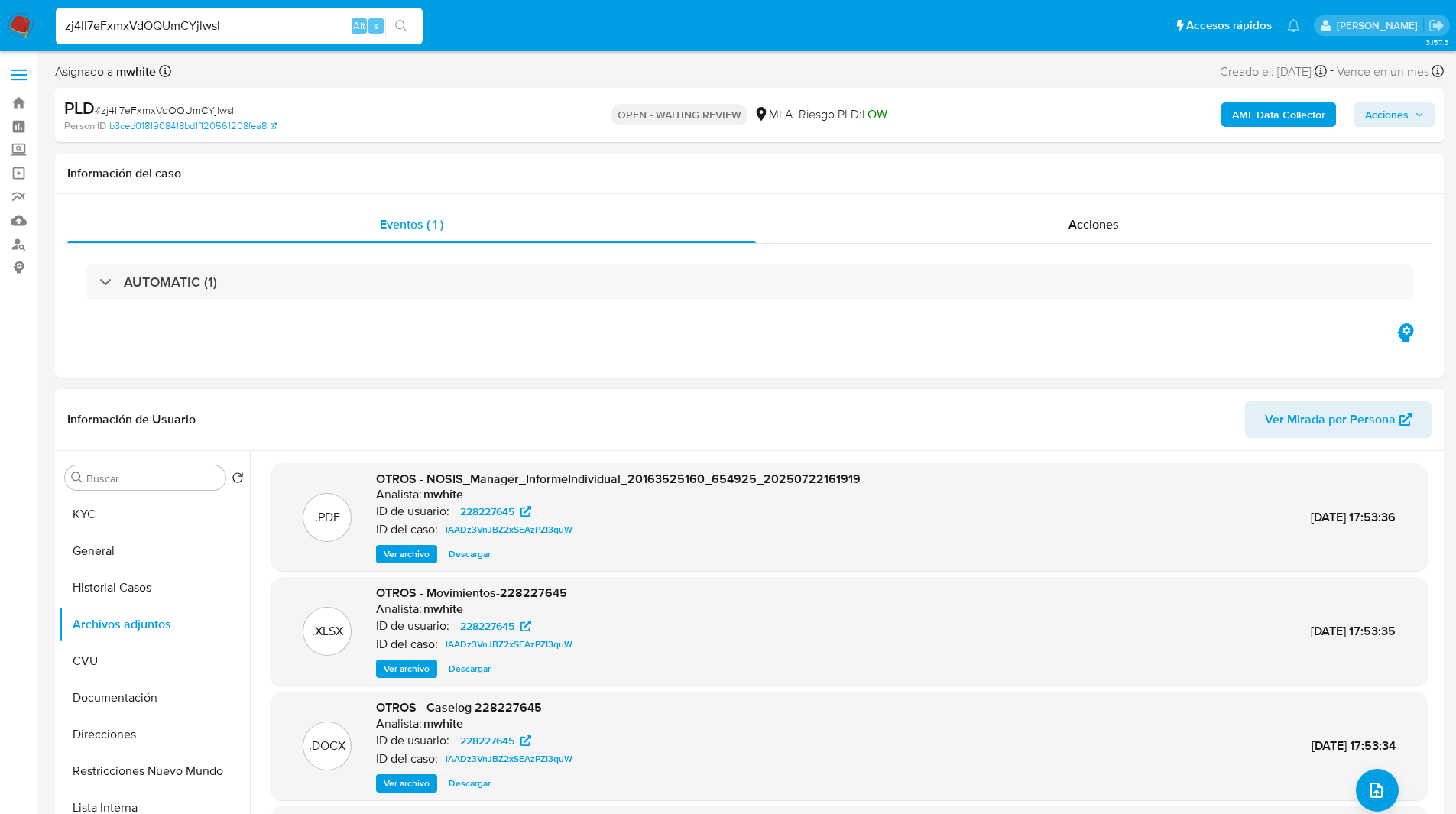
click at [613, 78] on div "Asignado a mwhite Asignado el: 18/08/2025 14:15:59 Creado el: 12/08/2025 Creado…" at bounding box center [749, 74] width 1389 height 26
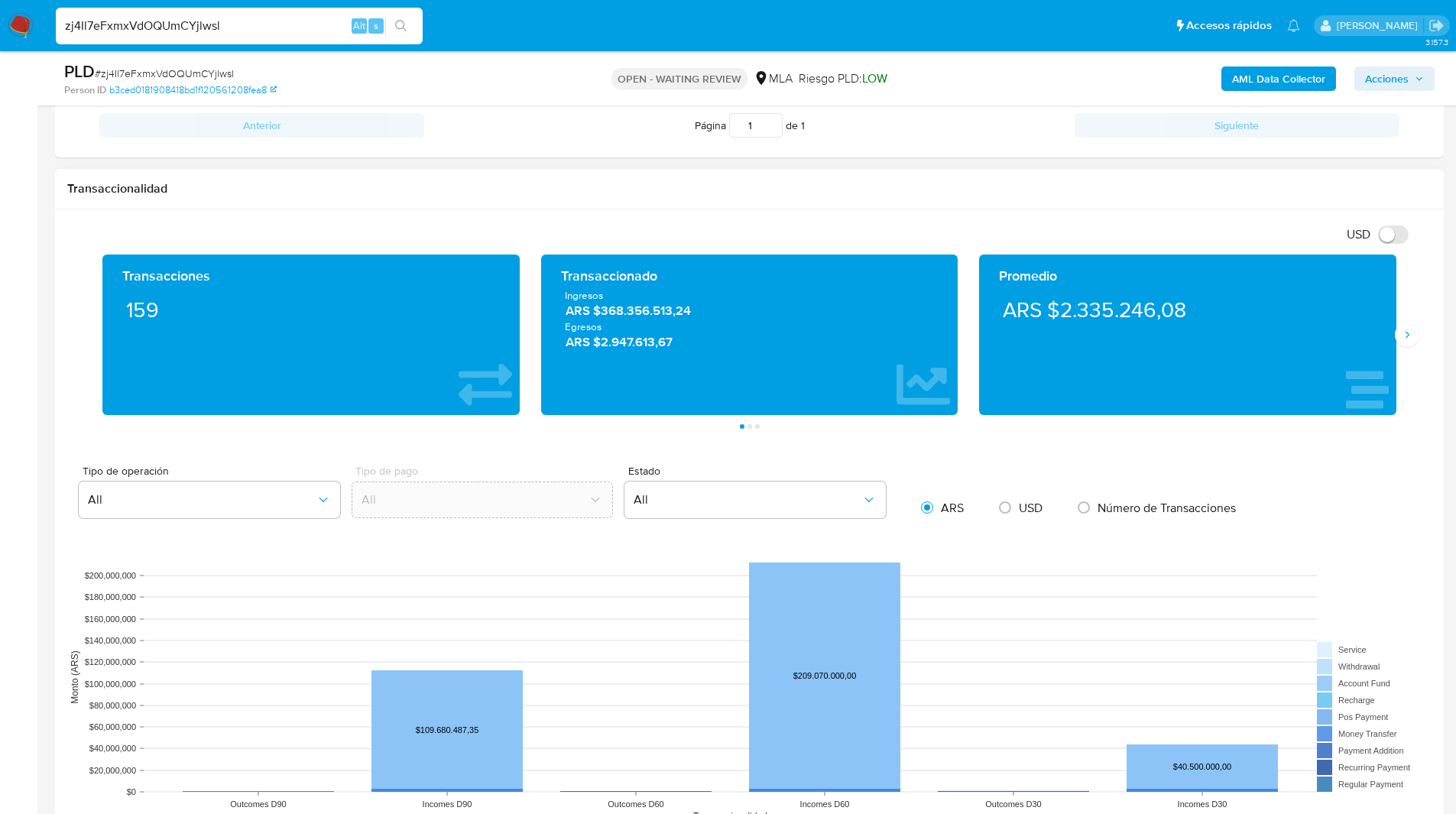
scroll to position [665, 0]
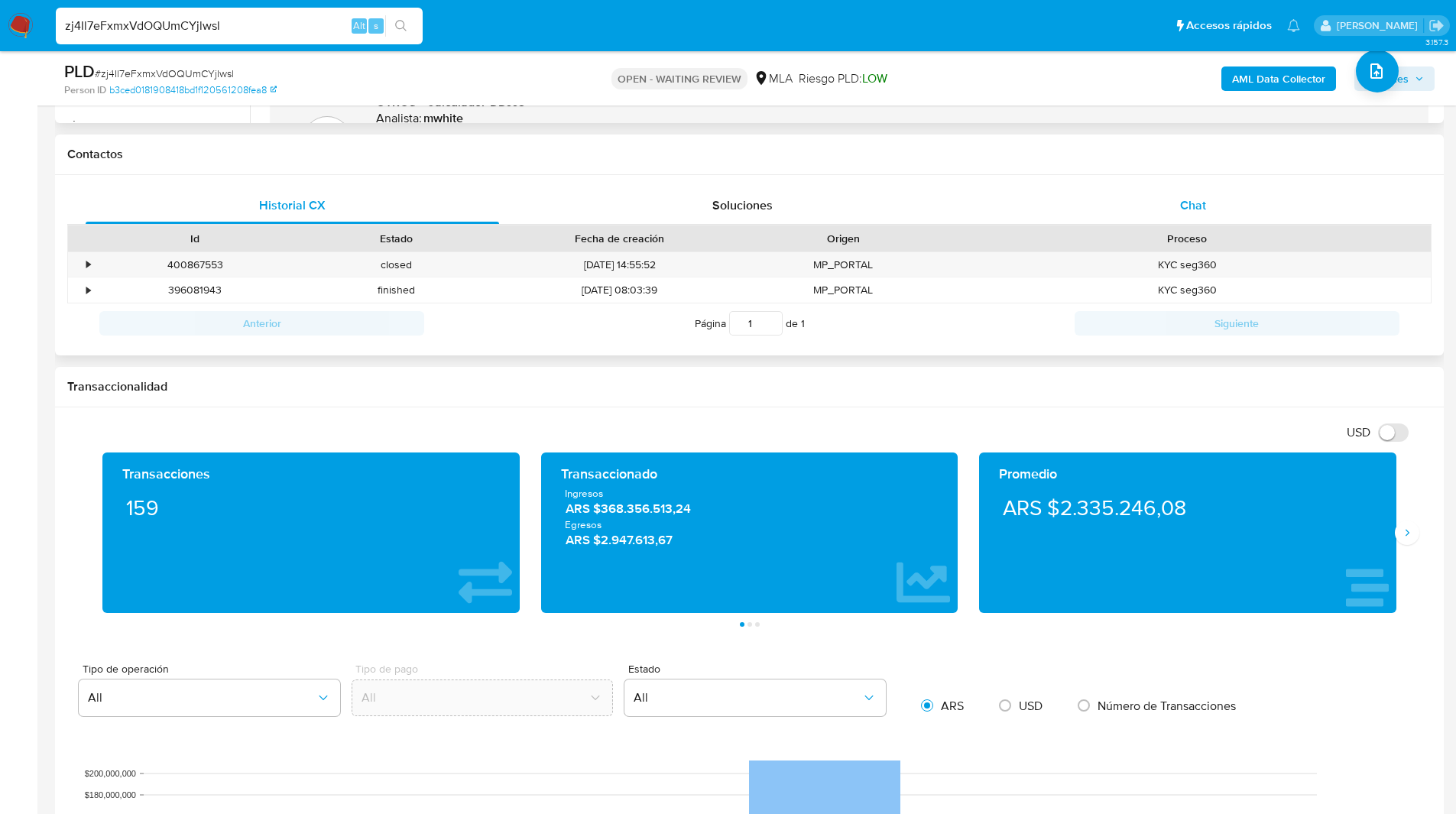
click at [1156, 201] on div "Chat" at bounding box center [1192, 206] width 413 height 37
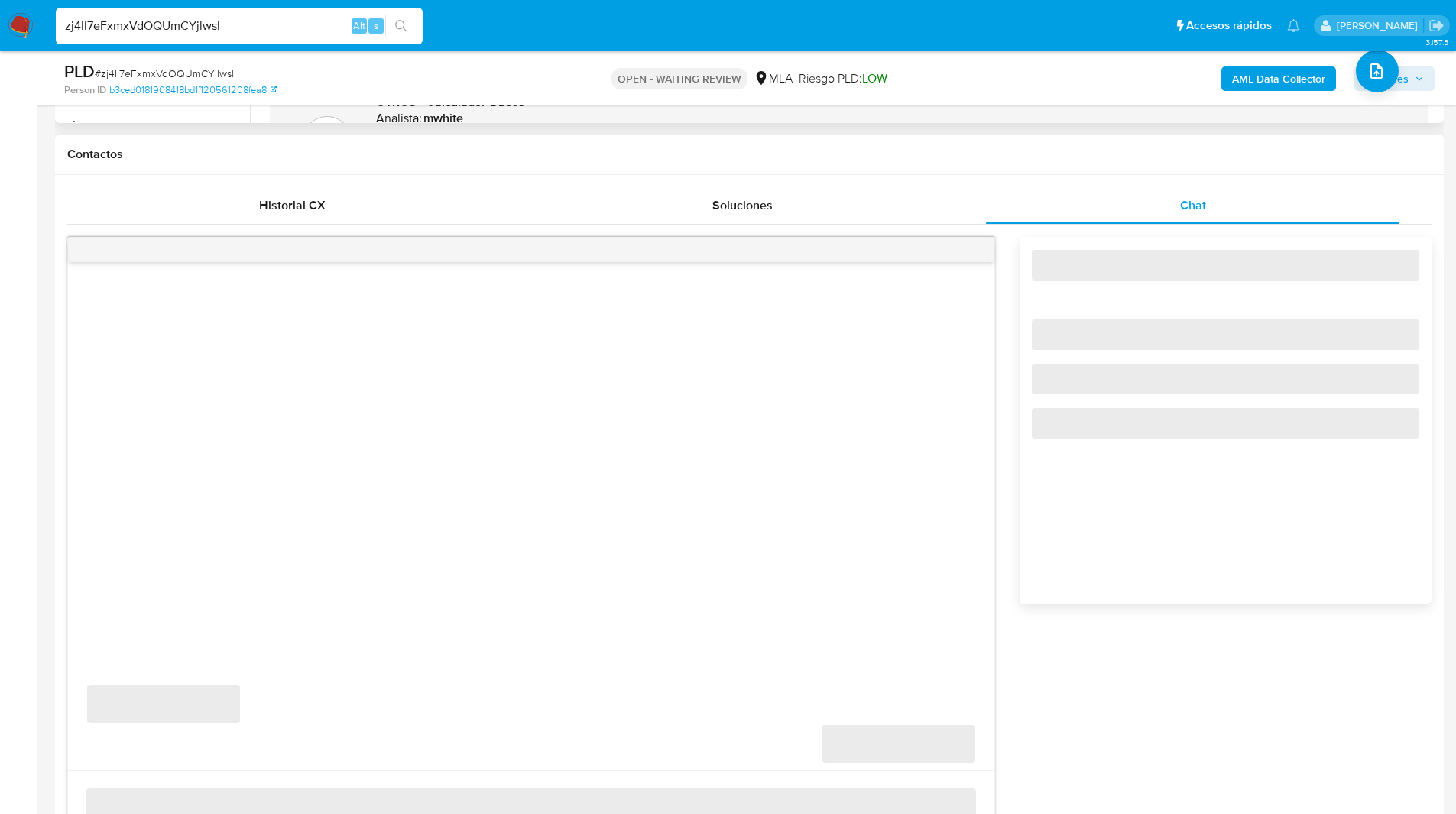
click at [876, 153] on h1 "Contactos" at bounding box center [749, 154] width 1364 height 15
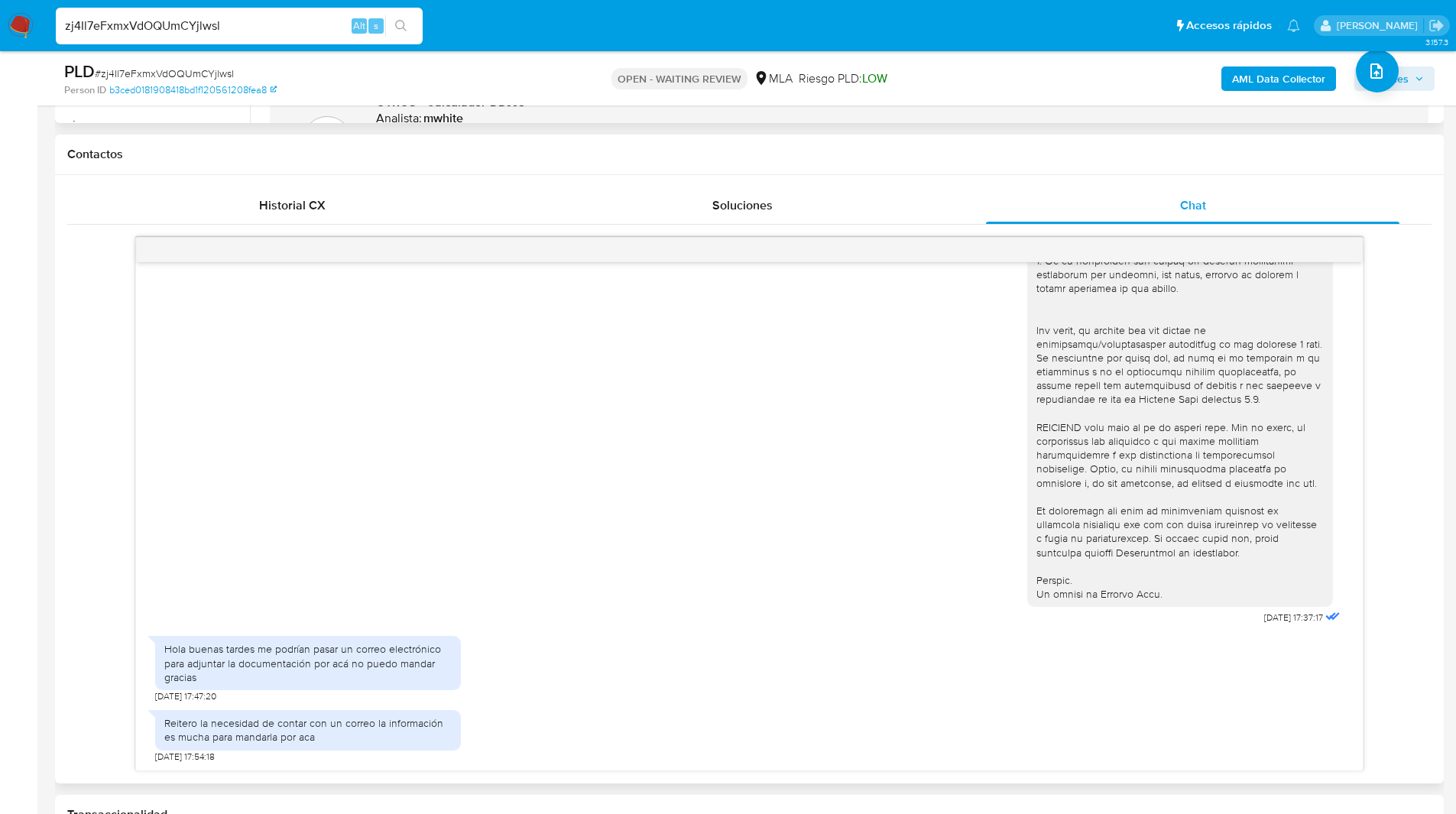
scroll to position [699, 0]
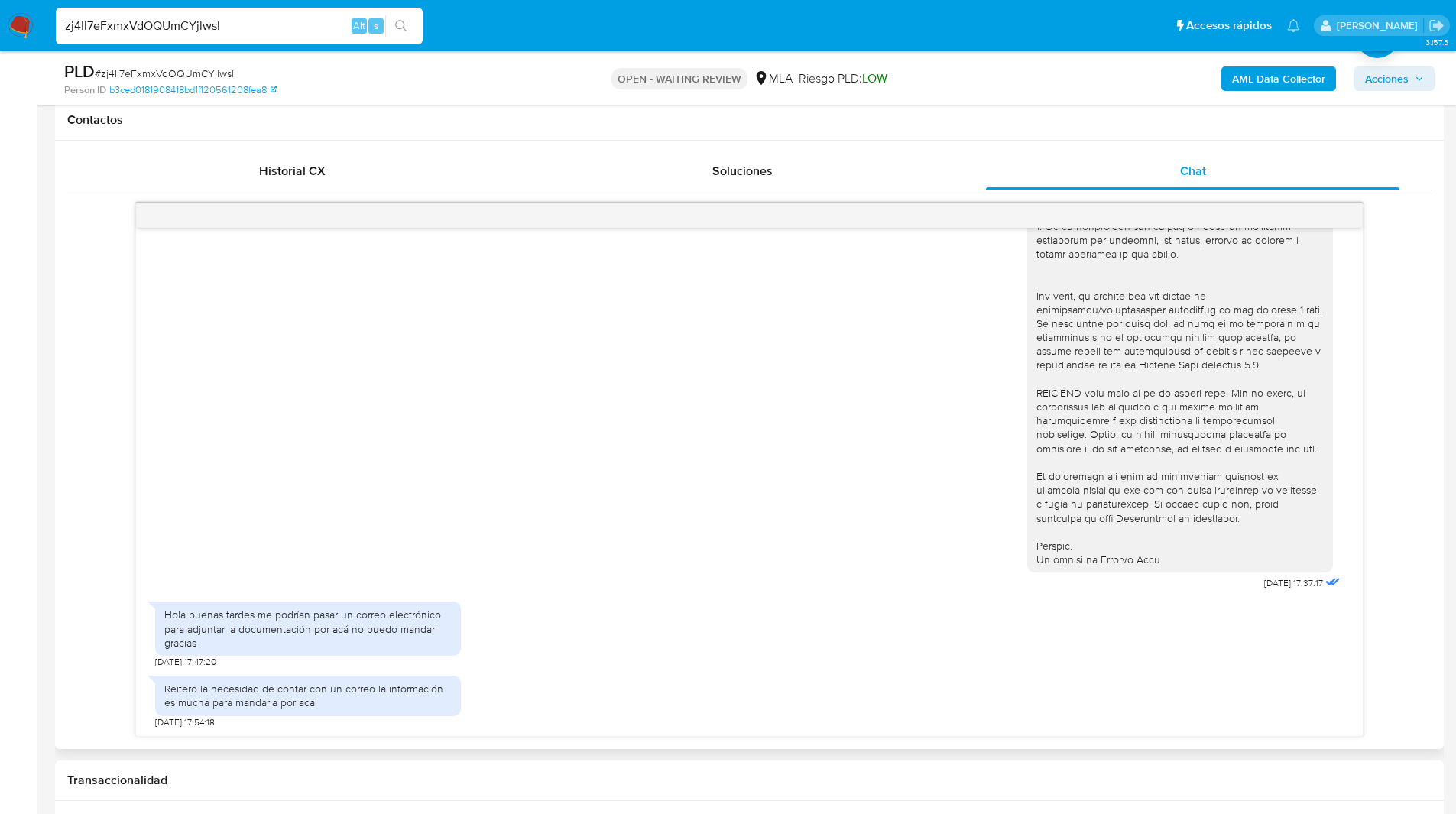
click at [111, 519] on div "18/08/2025 17:37:17 Hola buenas tardes me podrían pasar un correo electrónico p…" at bounding box center [749, 469] width 1364 height 534
click at [103, 580] on div "18/08/2025 17:37:17 Hola buenas tardes me podrían pasar un correo electrónico p…" at bounding box center [749, 469] width 1364 height 534
click at [947, 96] on div "OPEN - WAITING REVIEW MLA Riesgo PLD: LOW" at bounding box center [748, 78] width 452 height 36
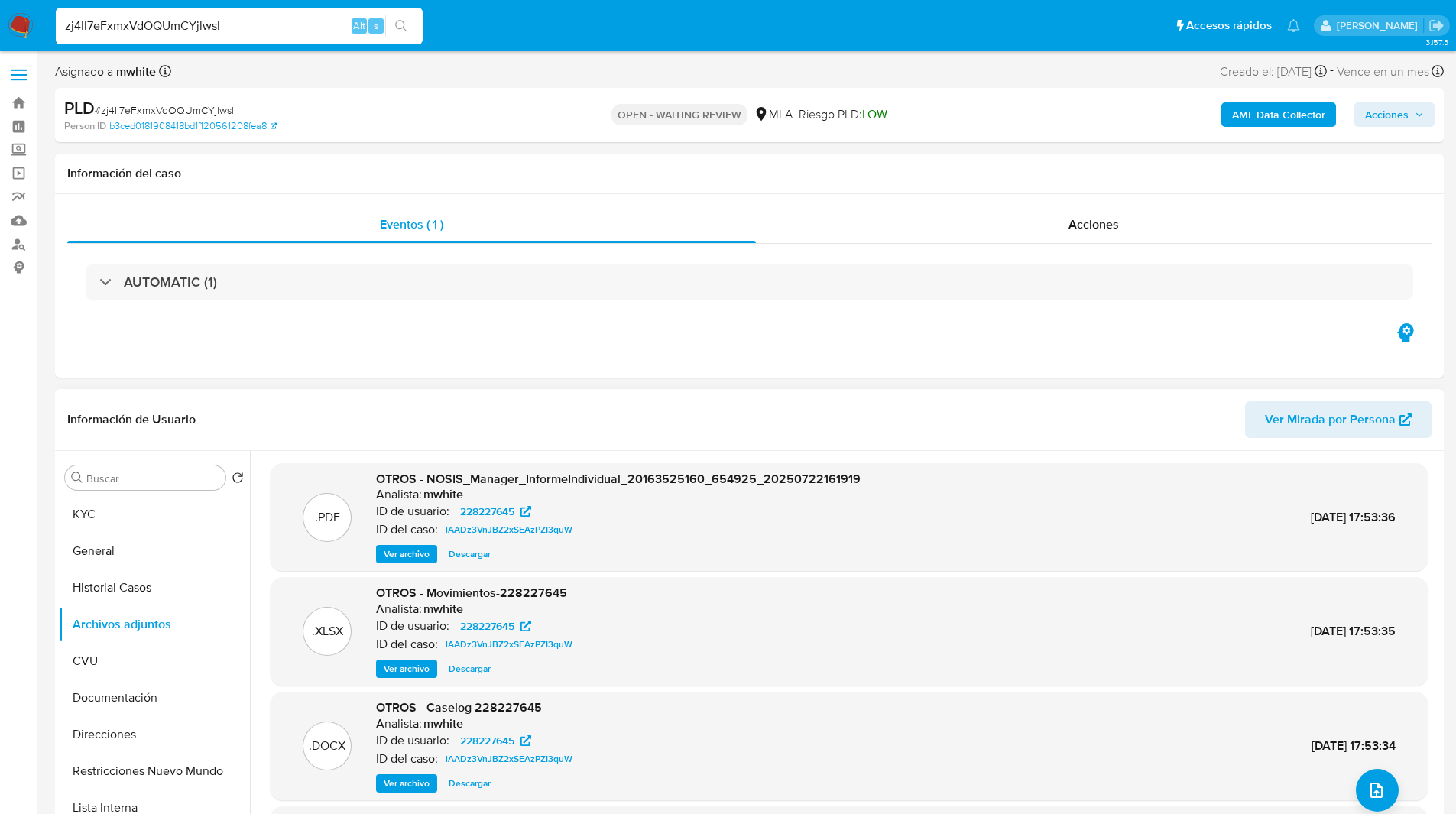
scroll to position [79, 0]
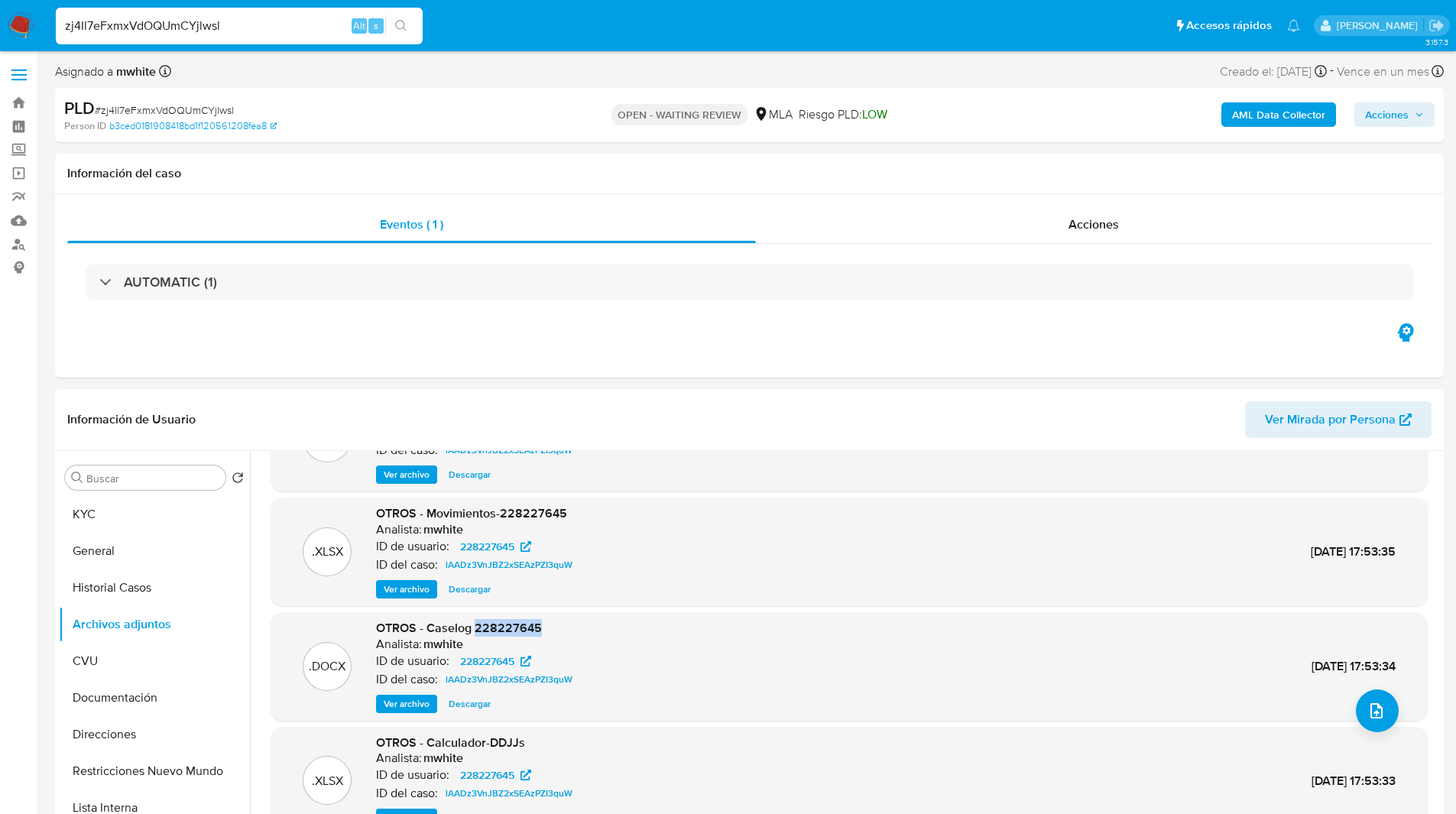
drag, startPoint x: 475, startPoint y: 628, endPoint x: 561, endPoint y: 621, distance: 86.3
click at [561, 621] on div "OTROS - Caselog 228227645 Analista: mwhite ID de usuario: 228227645 ID del caso…" at bounding box center [477, 666] width 203 height 93
copy span "228227645"
click at [114, 525] on button "KYC" at bounding box center [148, 515] width 178 height 37
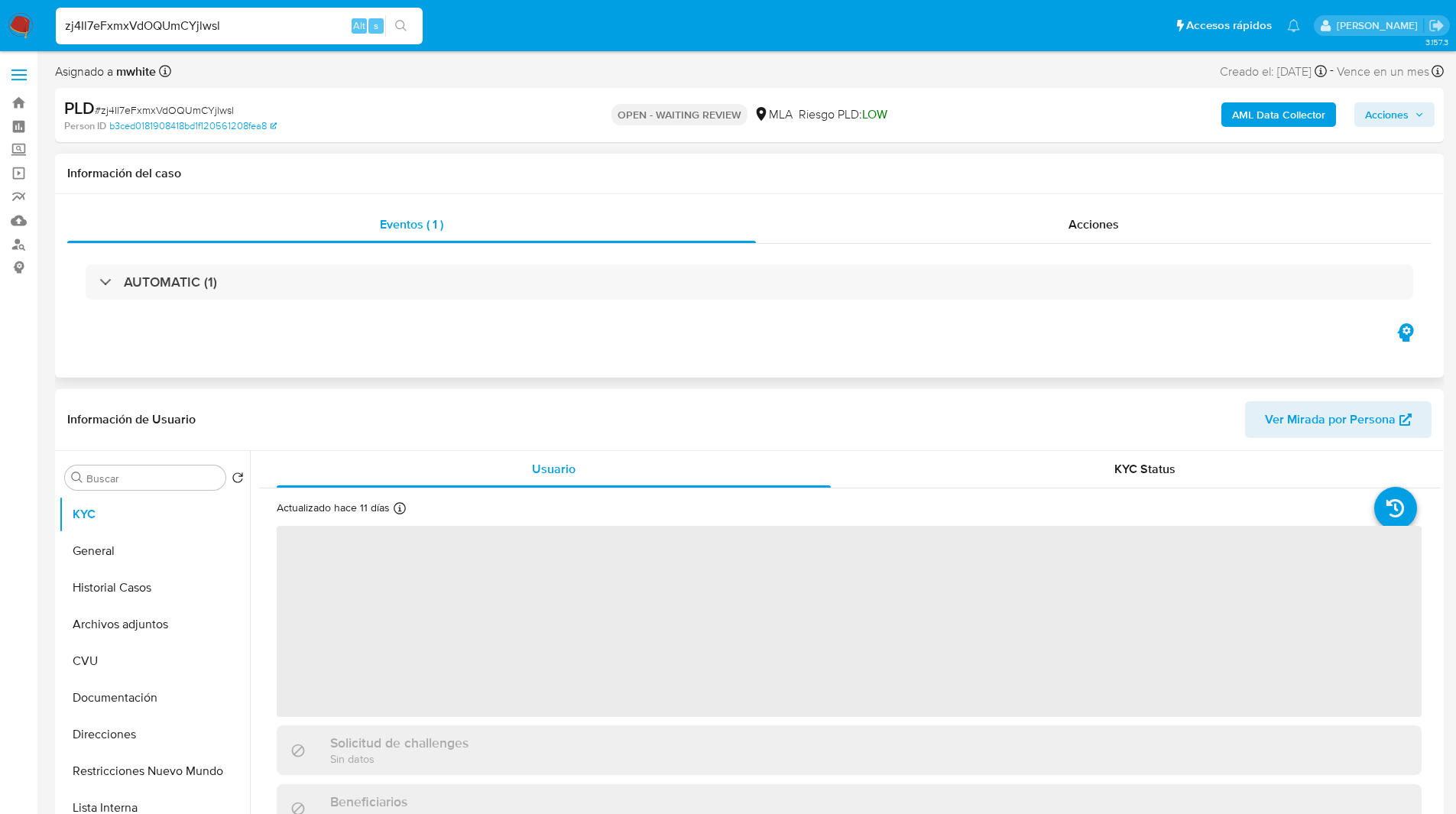
click at [468, 372] on div "Eventos ( 1 ) Acciones AUTOMATIC (1)" at bounding box center [749, 285] width 1389 height 183
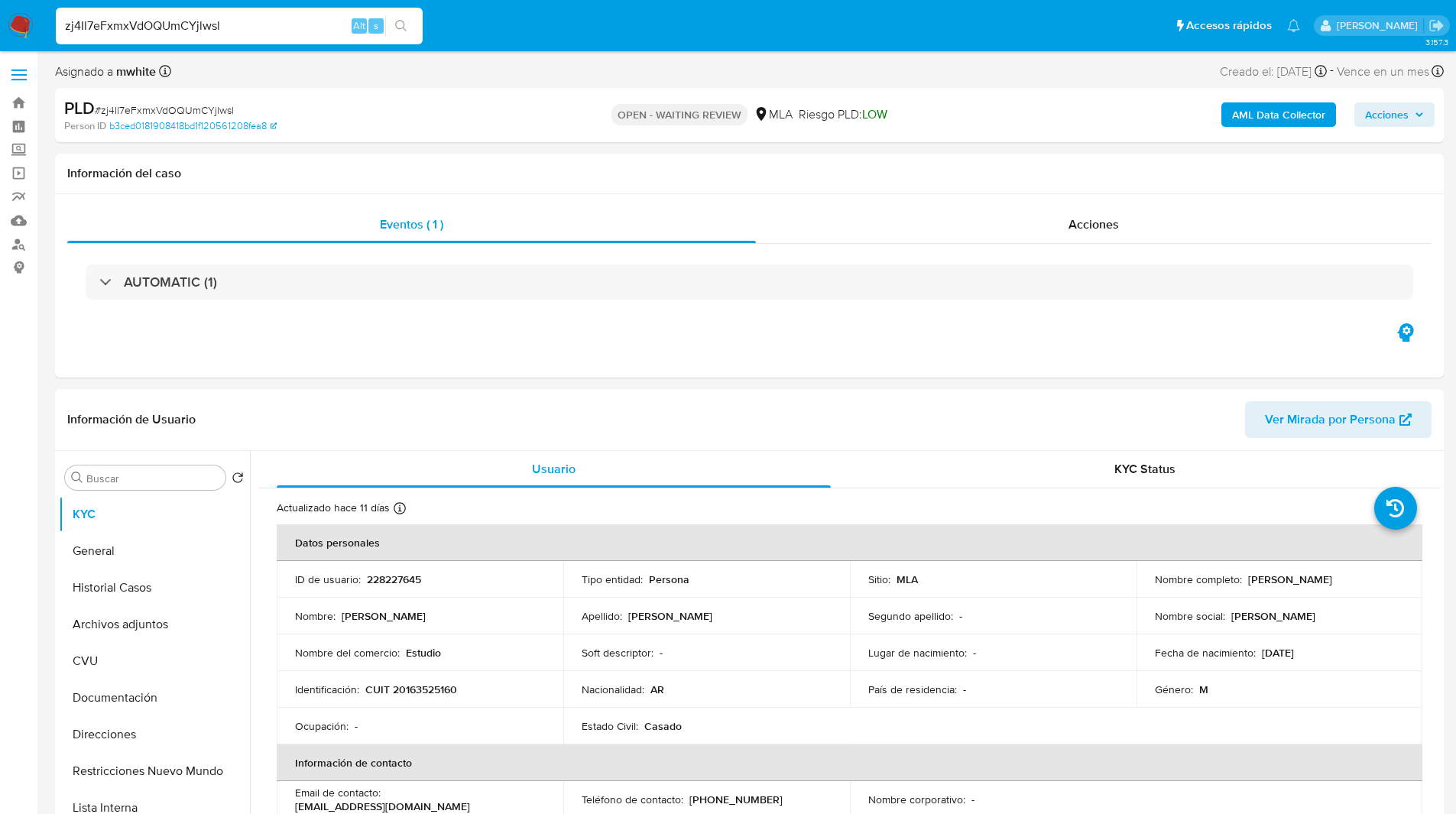
click at [1006, 82] on div "Asignado a mwhite Asignado el: 18/08/2025 14:15:59 Creado el: 12/08/2025 Creado…" at bounding box center [749, 74] width 1389 height 26
click at [114, 28] on input "zj4Il7eFxmxVdOQUmCYjlwsl" at bounding box center [239, 26] width 367 height 20
click at [23, 34] on img at bounding box center [21, 26] width 26 height 26
click at [1262, 130] on div "AML Data Collector Acciones" at bounding box center [1208, 114] width 452 height 36
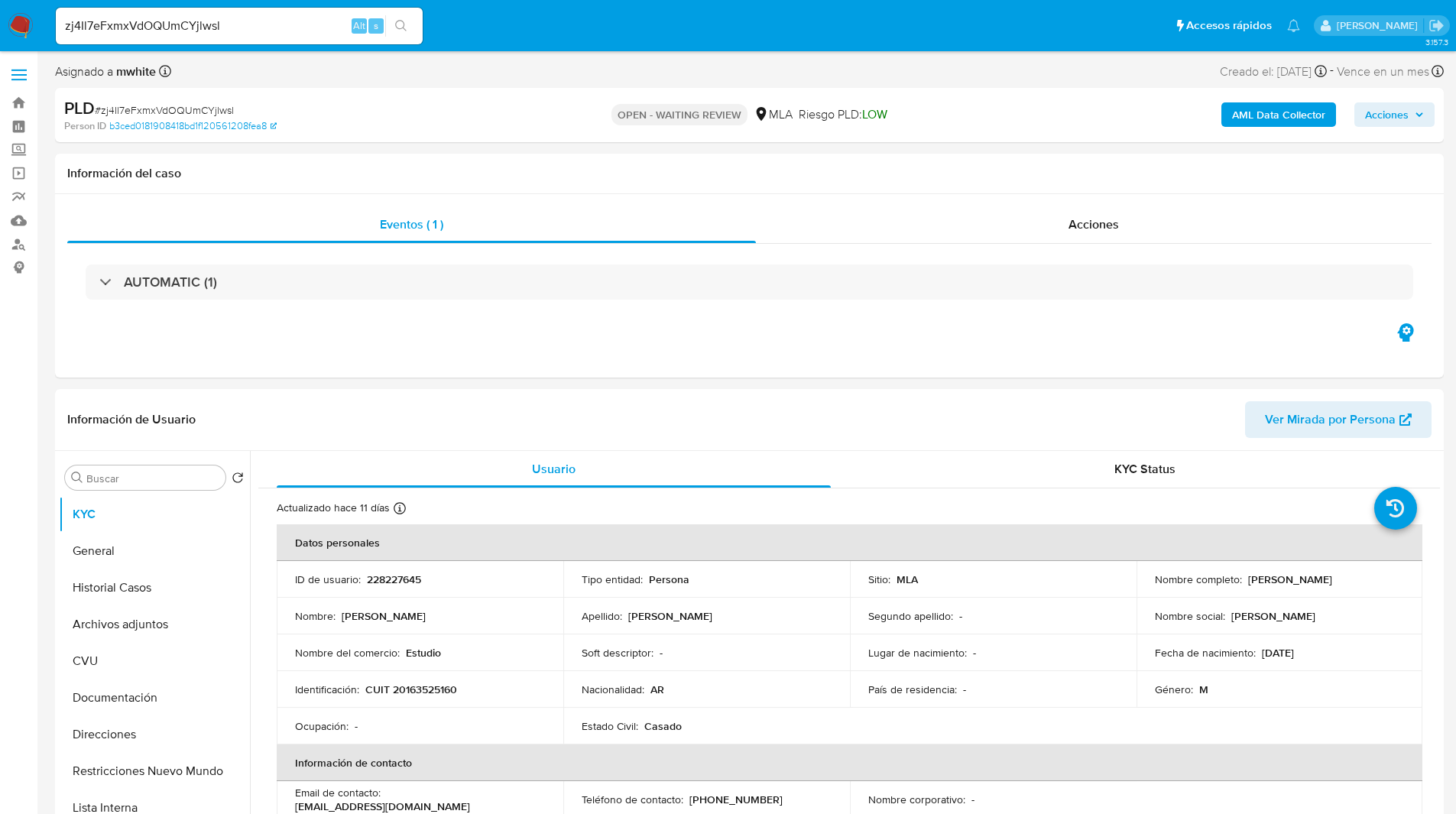
click at [1249, 122] on b "AML Data Collector" at bounding box center [1278, 114] width 93 height 25
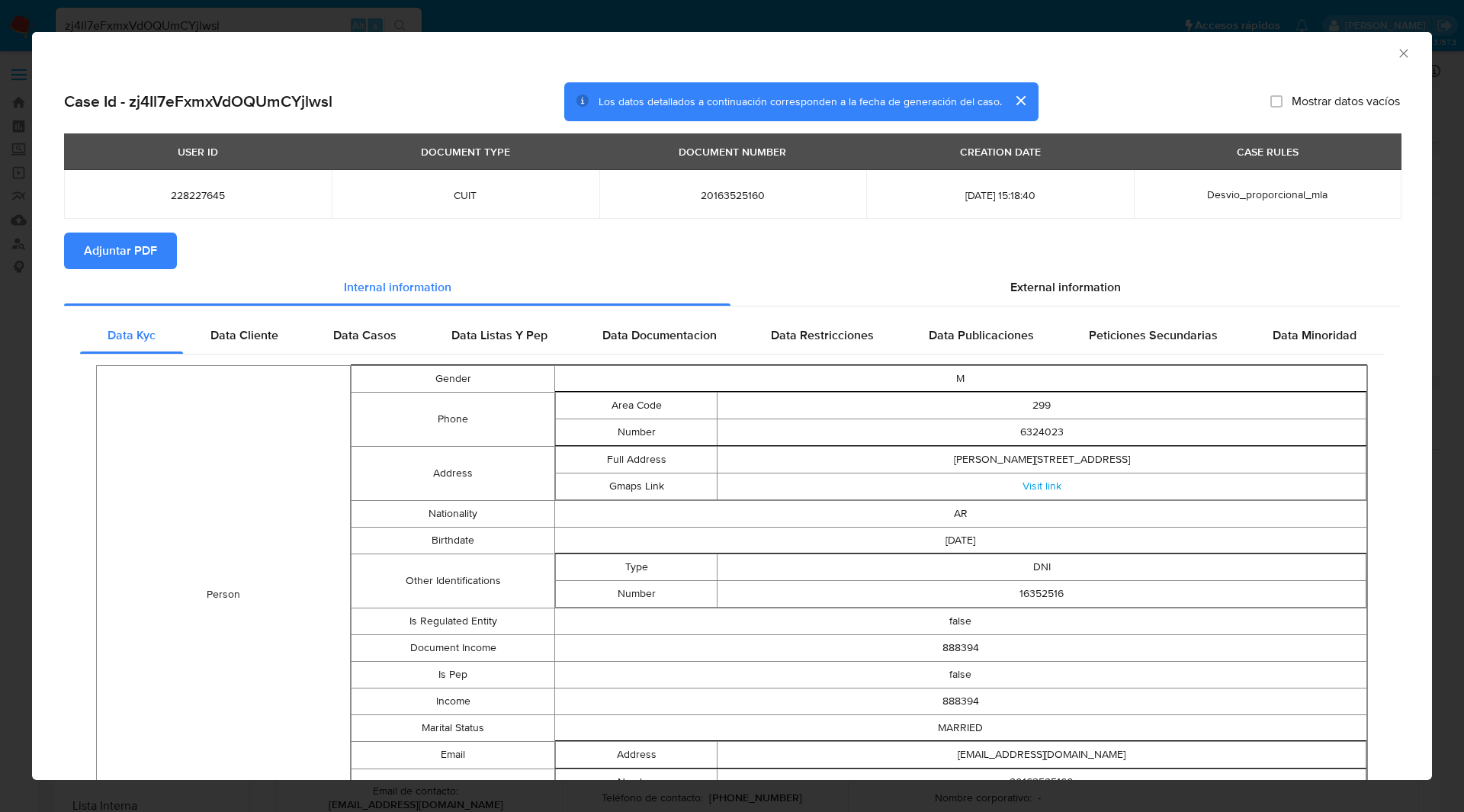
click at [126, 246] on span "Adjuntar PDF" at bounding box center [121, 251] width 73 height 34
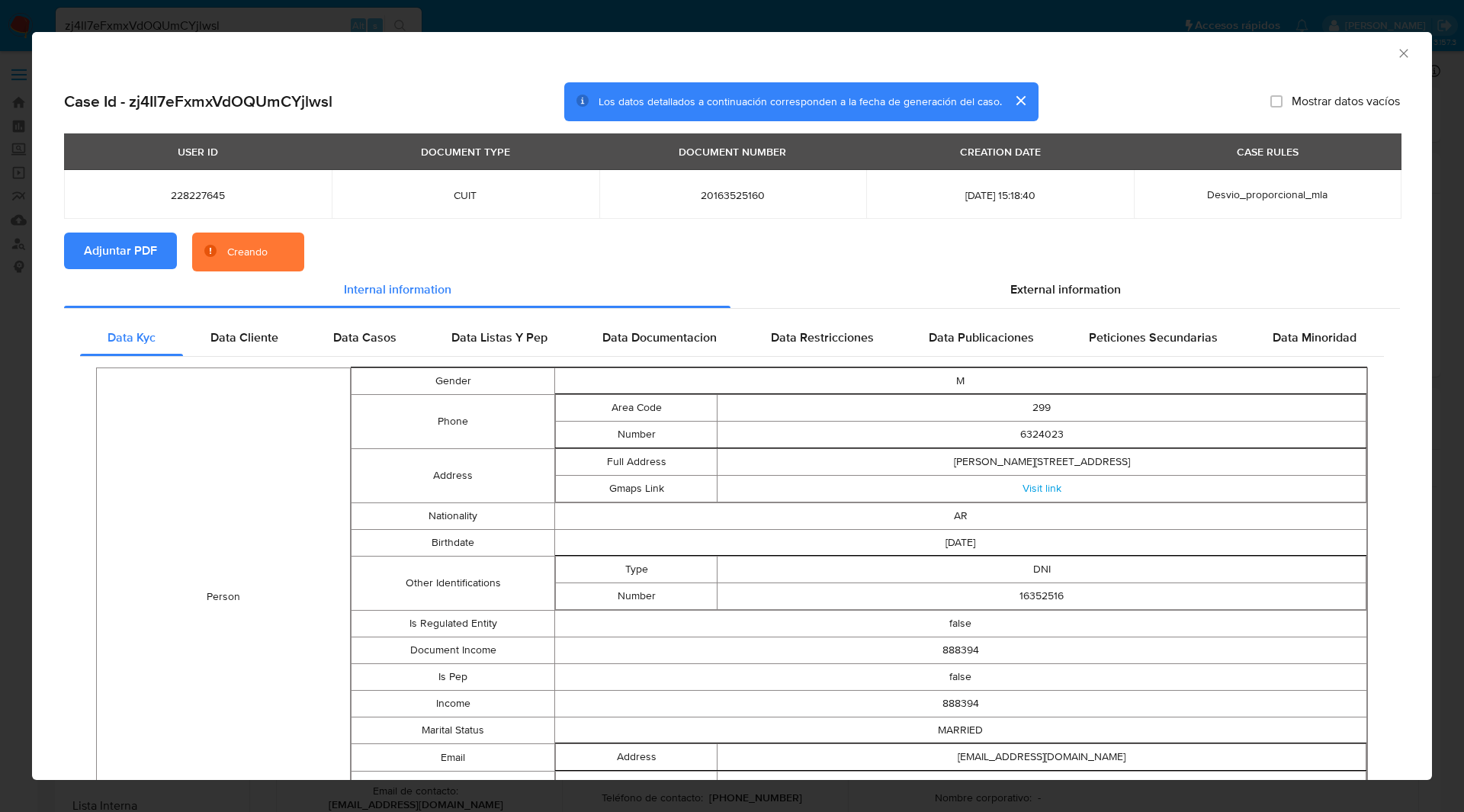
click at [350, 232] on section "Adjuntar PDF Creando" at bounding box center [732, 252] width 1335 height 40
click at [375, 68] on div "AML Data Collector" at bounding box center [732, 51] width 1400 height 38
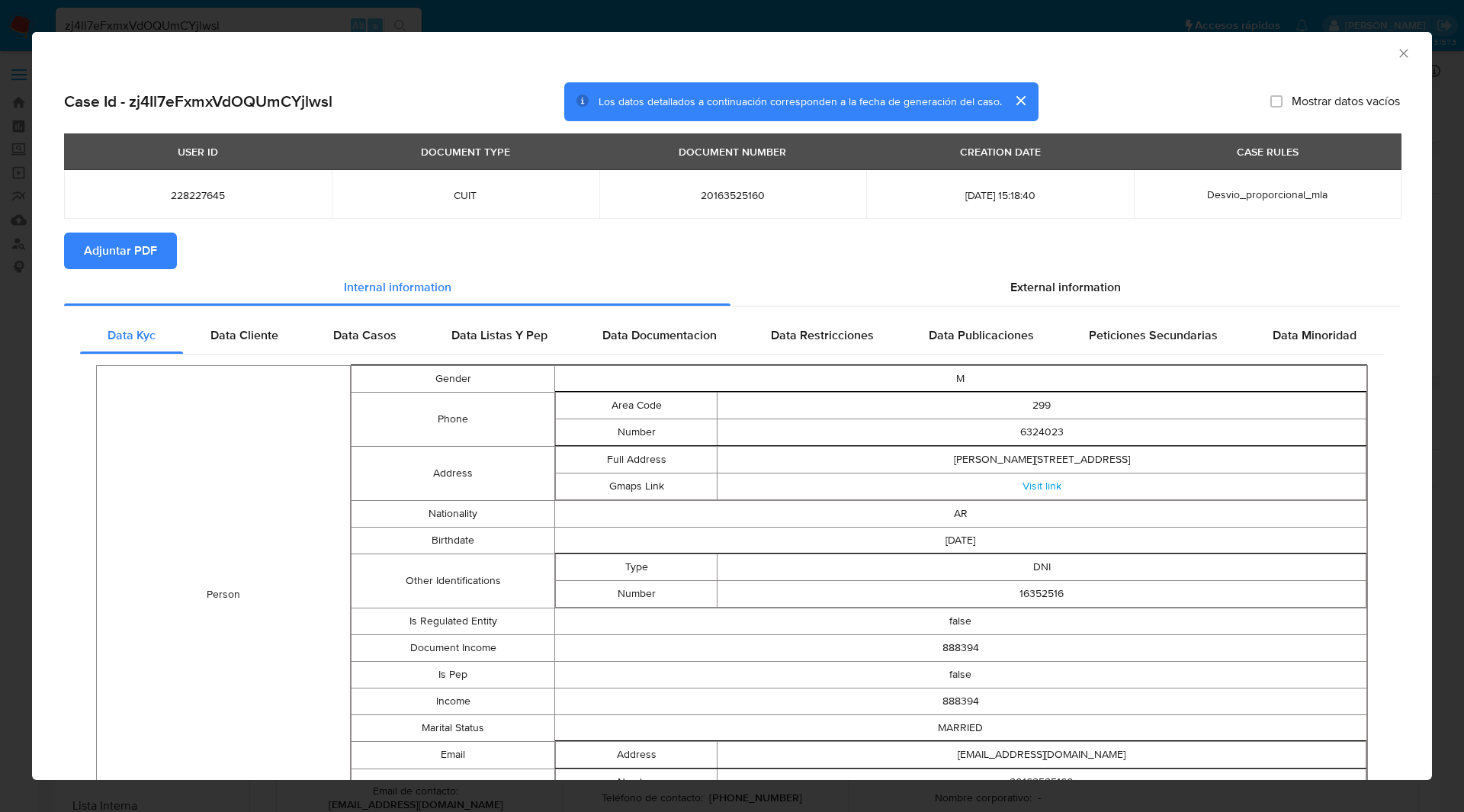
click at [1383, 54] on div "AML Data Collector" at bounding box center [719, 50] width 1353 height 17
click at [1396, 54] on icon "Cerrar ventana" at bounding box center [1403, 53] width 15 height 15
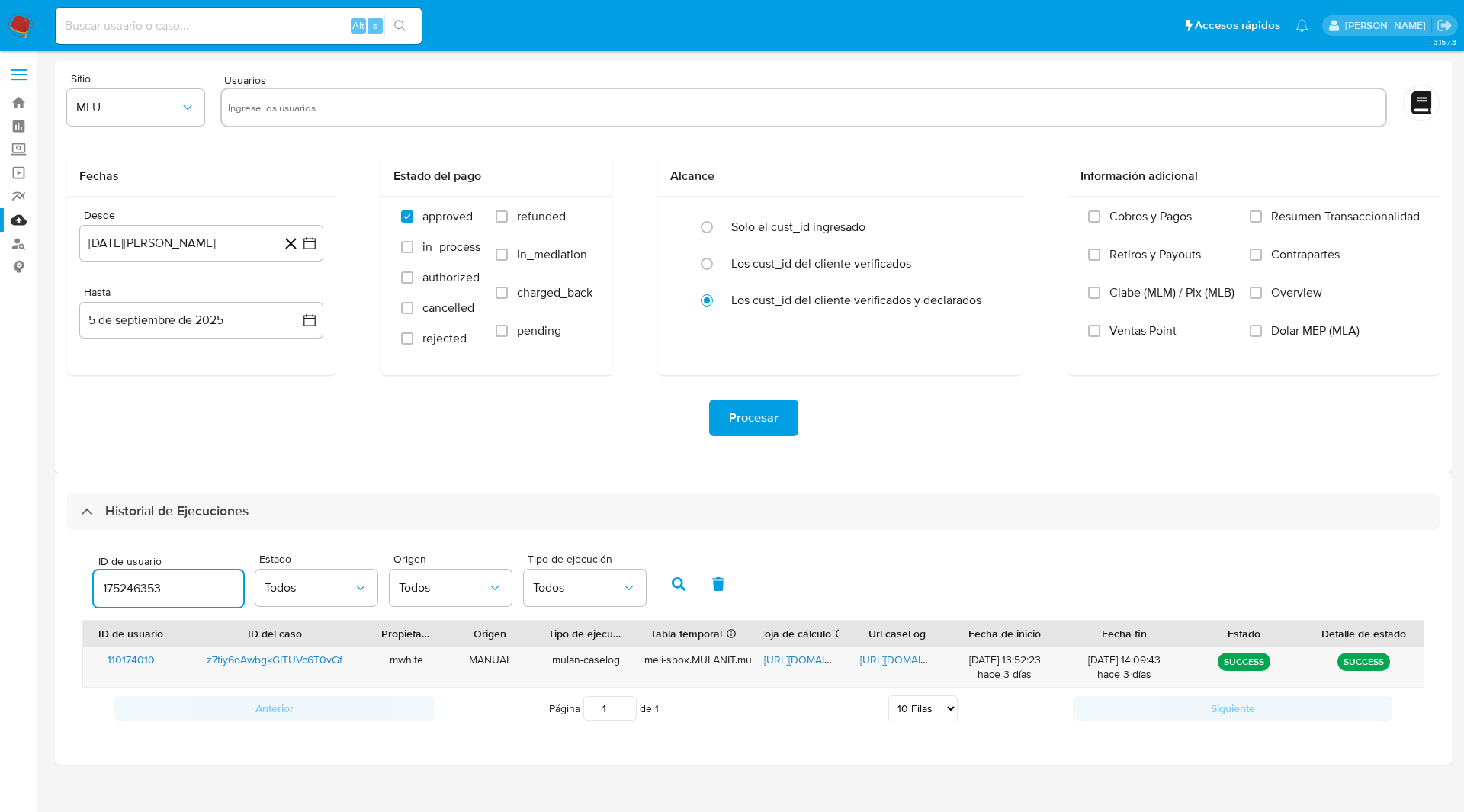
select select "10"
click at [800, 652] on span "[URL][DOMAIN_NAME]" at bounding box center [817, 659] width 105 height 15
click at [887, 658] on span "[URL][DOMAIN_NAME]" at bounding box center [913, 659] width 105 height 15
click at [677, 586] on icon "button" at bounding box center [678, 584] width 14 height 14
click at [979, 11] on ul "Pausado Ver notificaciones Alt s Accesos rápidos Presiona las siguientes teclas…" at bounding box center [682, 26] width 1268 height 38
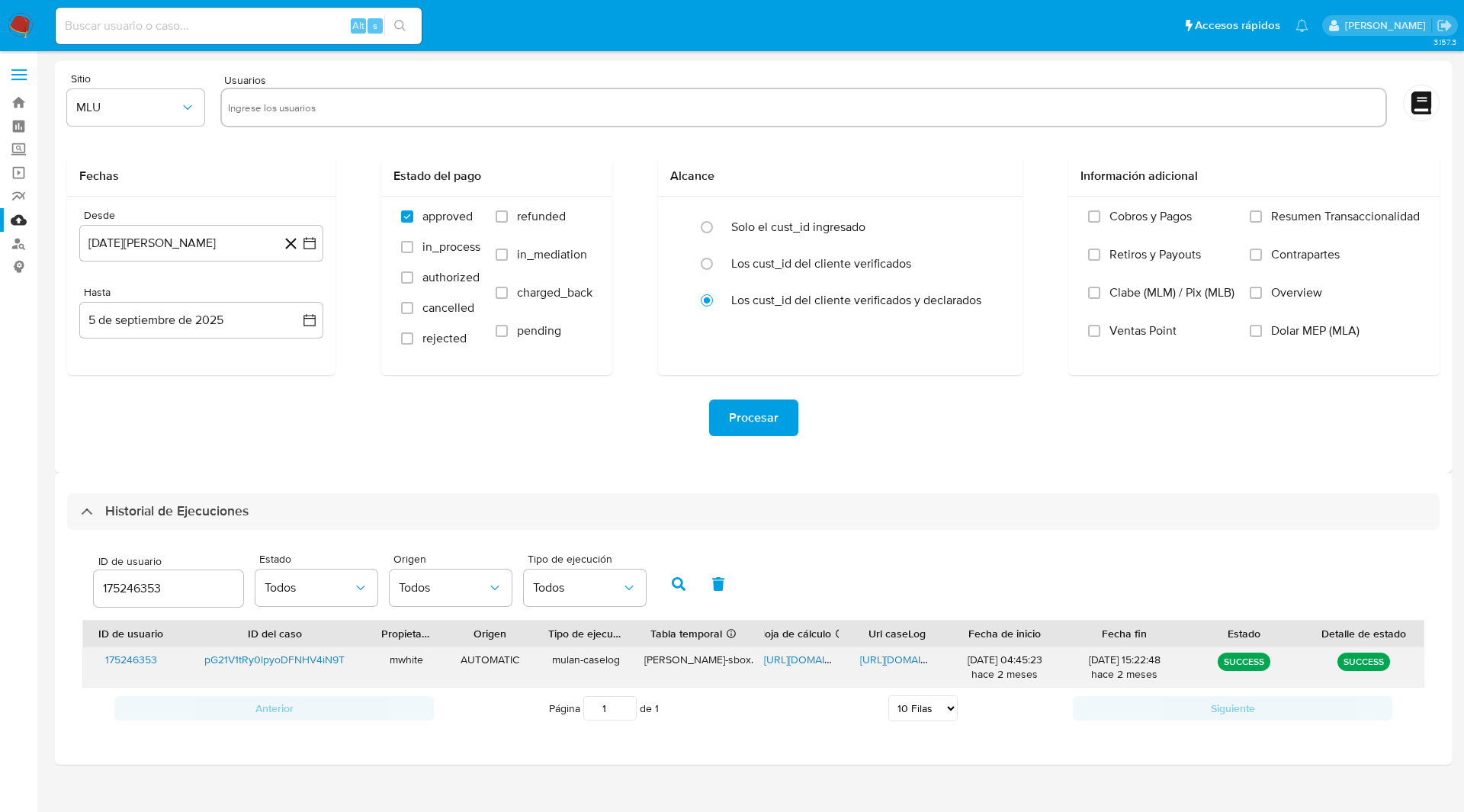
click at [798, 662] on span "[URL][DOMAIN_NAME]" at bounding box center [817, 659] width 105 height 15
click at [891, 656] on span "[URL][DOMAIN_NAME]" at bounding box center [913, 659] width 105 height 15
click at [128, 592] on input "175246353" at bounding box center [168, 588] width 149 height 20
type input "228227645"
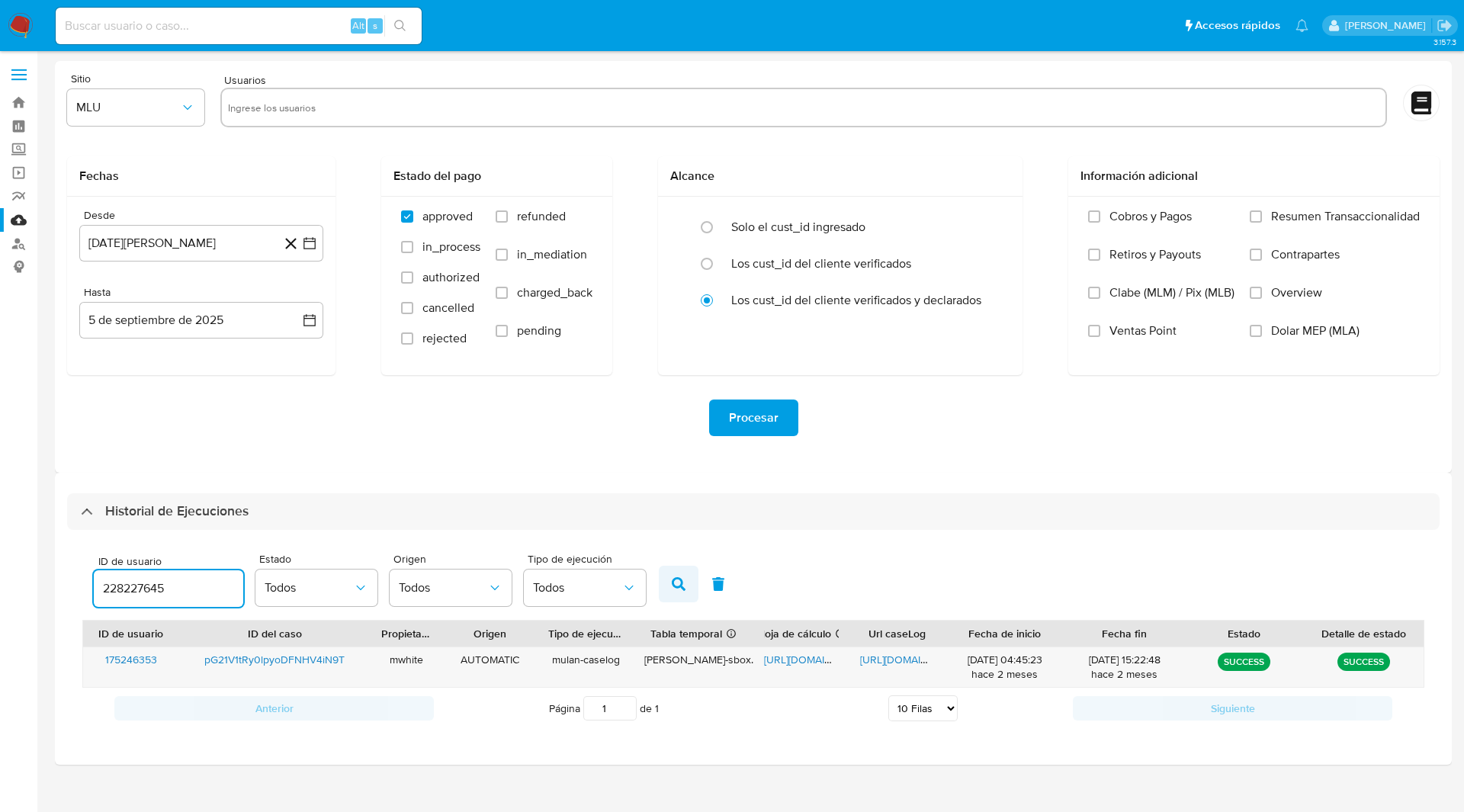
click at [672, 587] on icon "button" at bounding box center [678, 584] width 14 height 14
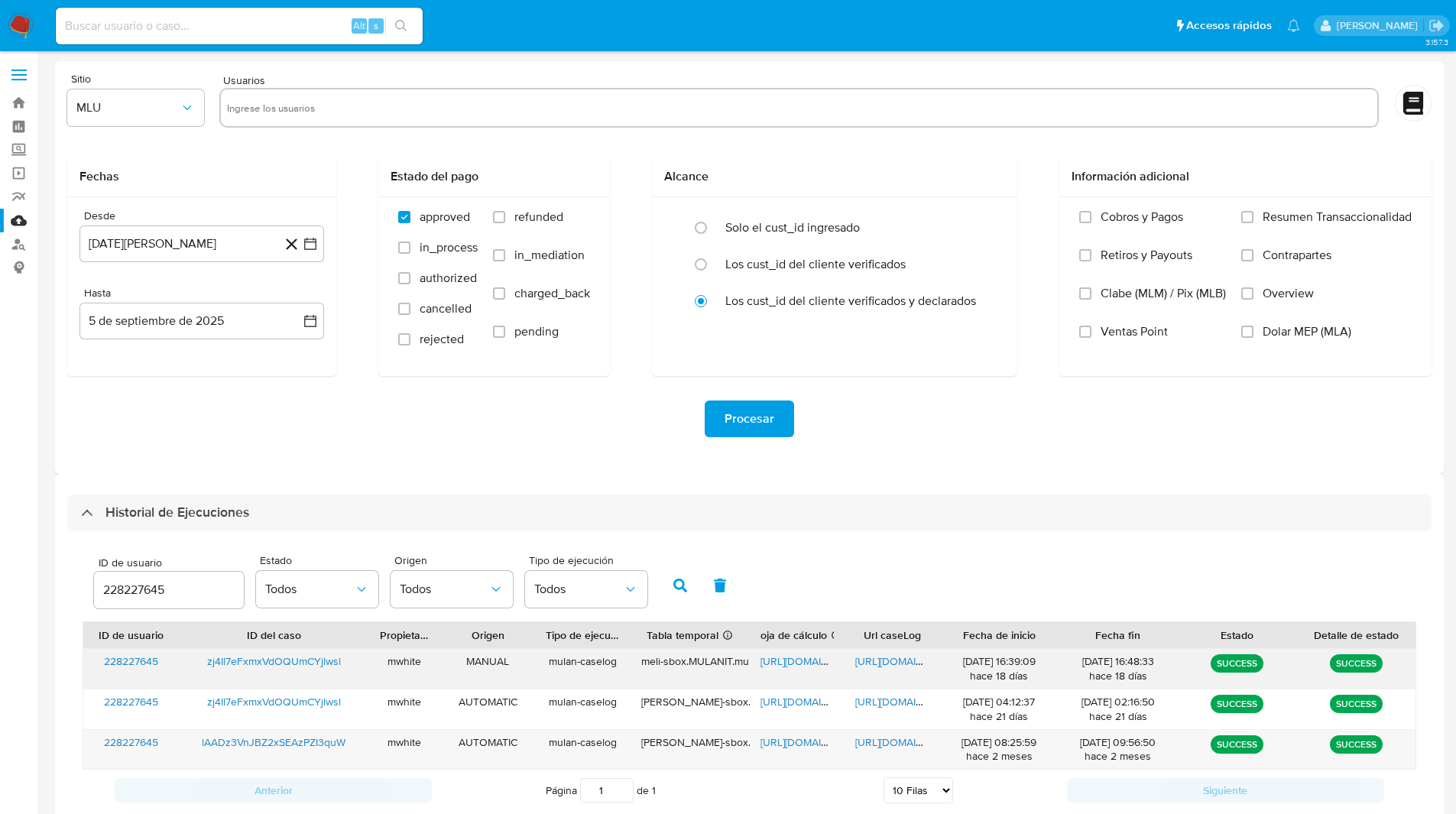
click at [796, 661] on span "[URL][DOMAIN_NAME]" at bounding box center [813, 660] width 106 height 15
click at [901, 664] on span "[URL][DOMAIN_NAME]" at bounding box center [908, 660] width 106 height 15
click at [821, 72] on div "Sitio MLU Usuarios Fechas Desde [DATE][PERSON_NAME] [DATE] Hasta [DATE] [DATE] …" at bounding box center [749, 267] width 1389 height 412
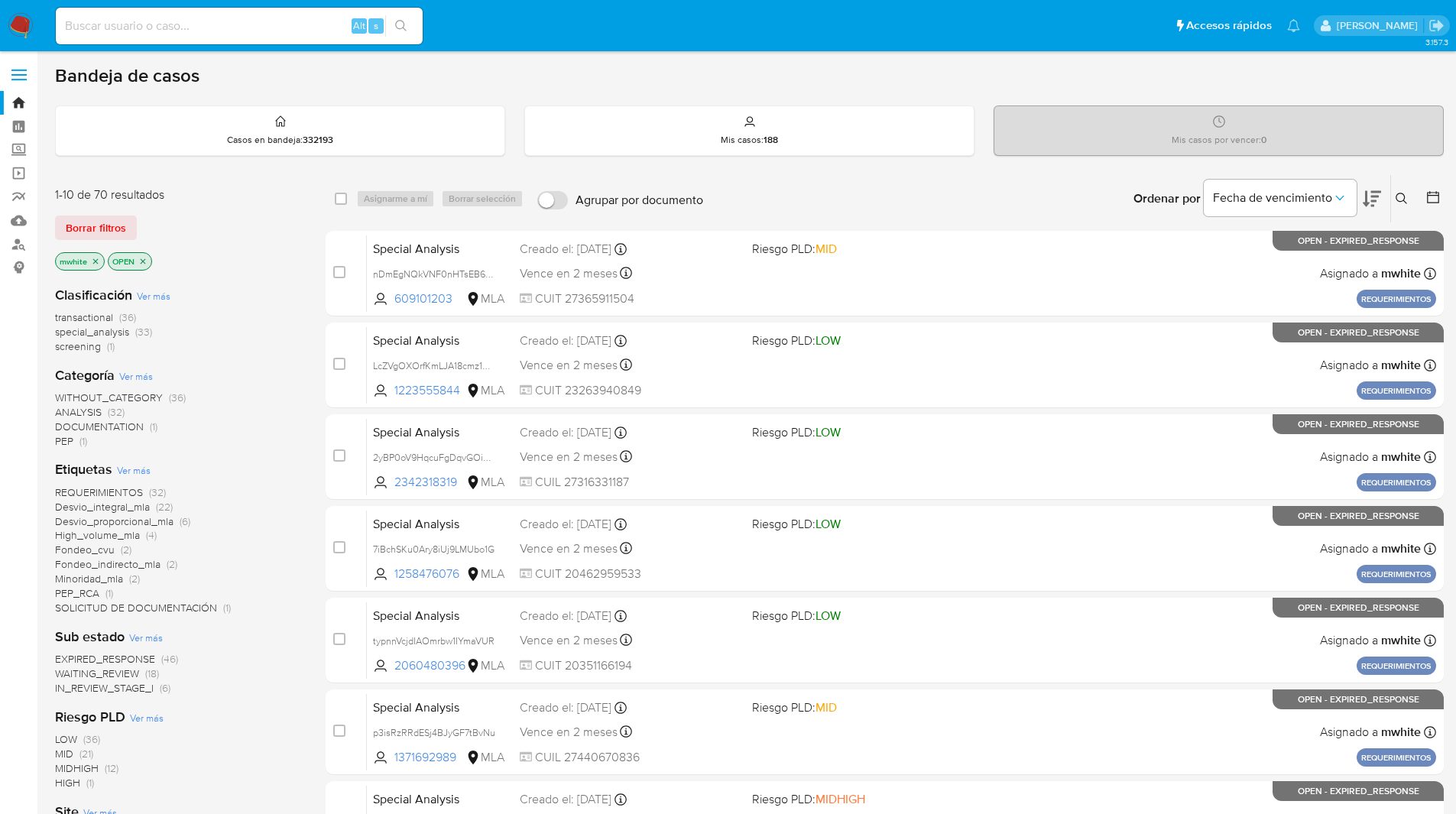
click at [1400, 203] on icon at bounding box center [1401, 198] width 12 height 12
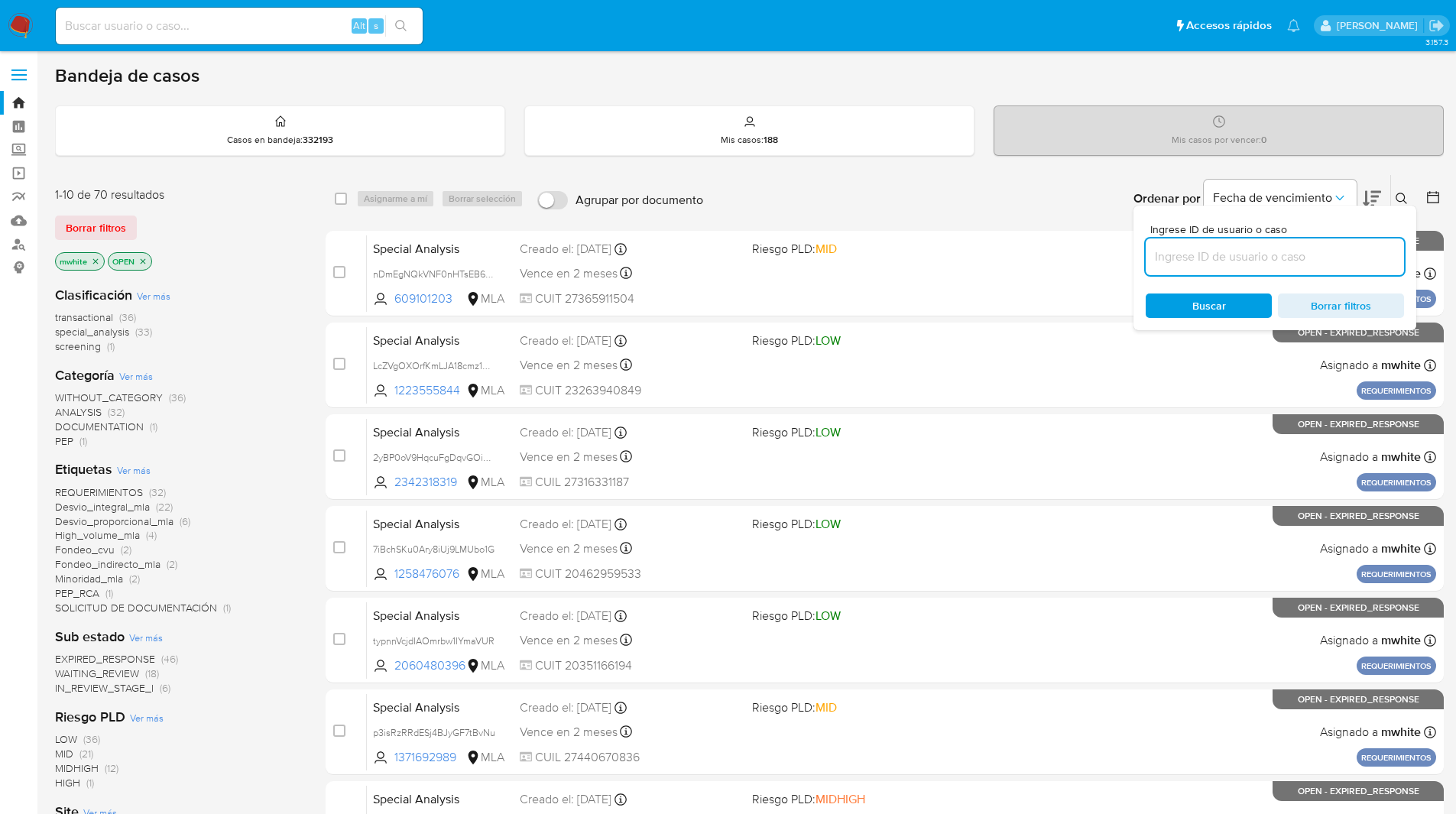
click at [1221, 258] on input at bounding box center [1274, 256] width 259 height 20
type input "zj4Il7eFxmxVdOQUmCYjlwsl"
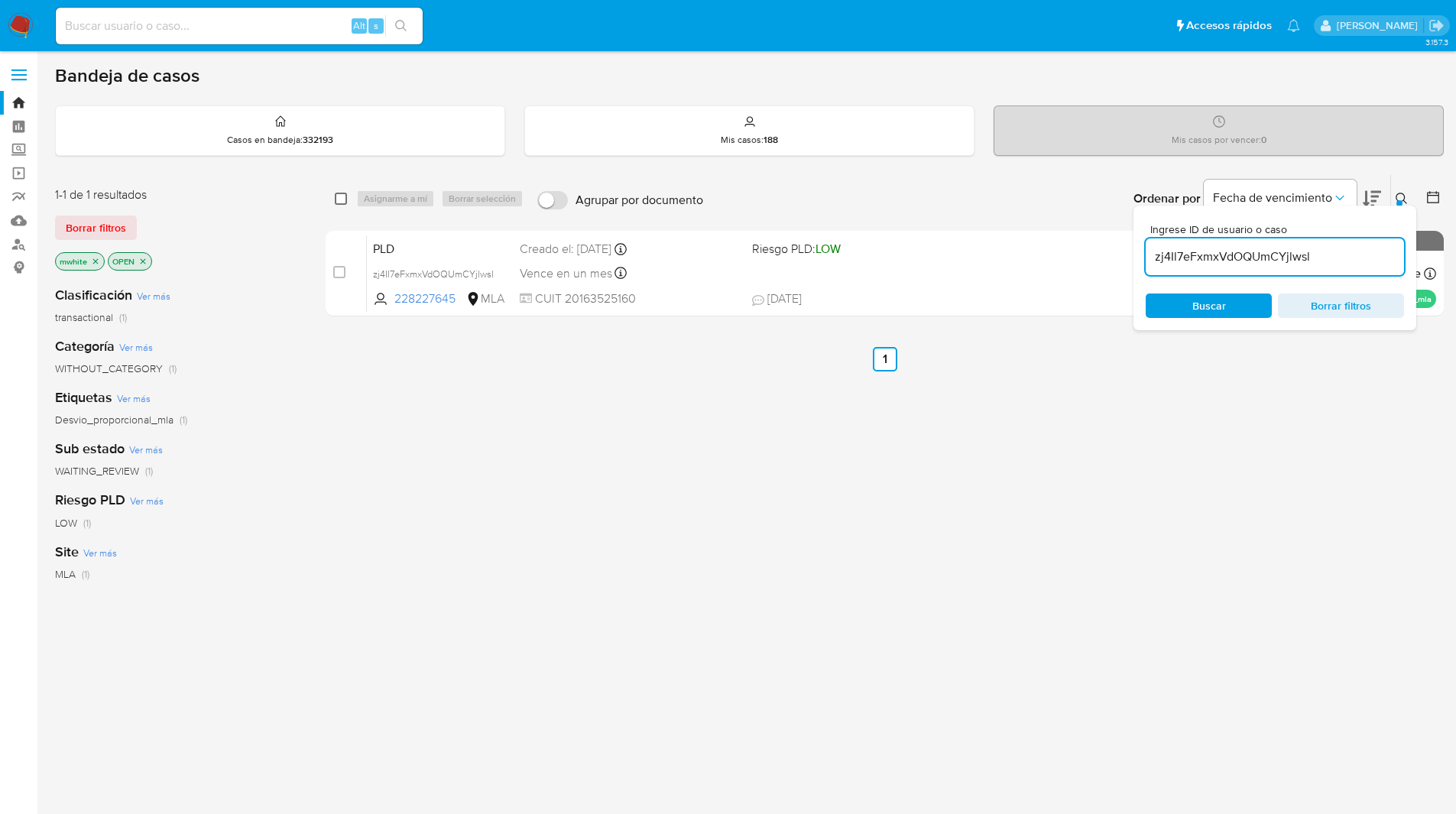
click at [335, 199] on input "checkbox" at bounding box center [340, 198] width 12 height 12
checkbox input "true"
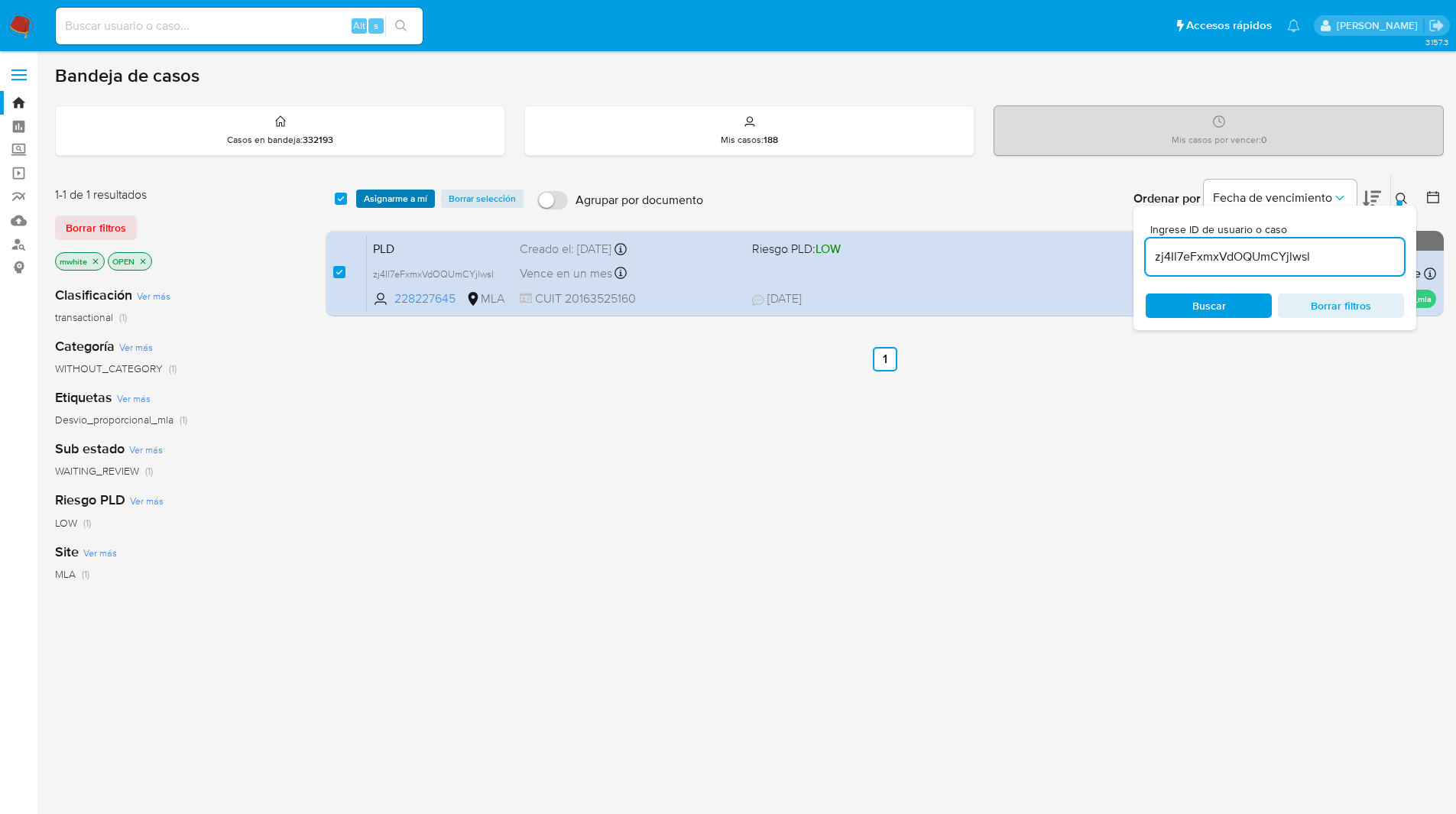
click at [403, 194] on span "Asignarme a mí" at bounding box center [395, 198] width 63 height 15
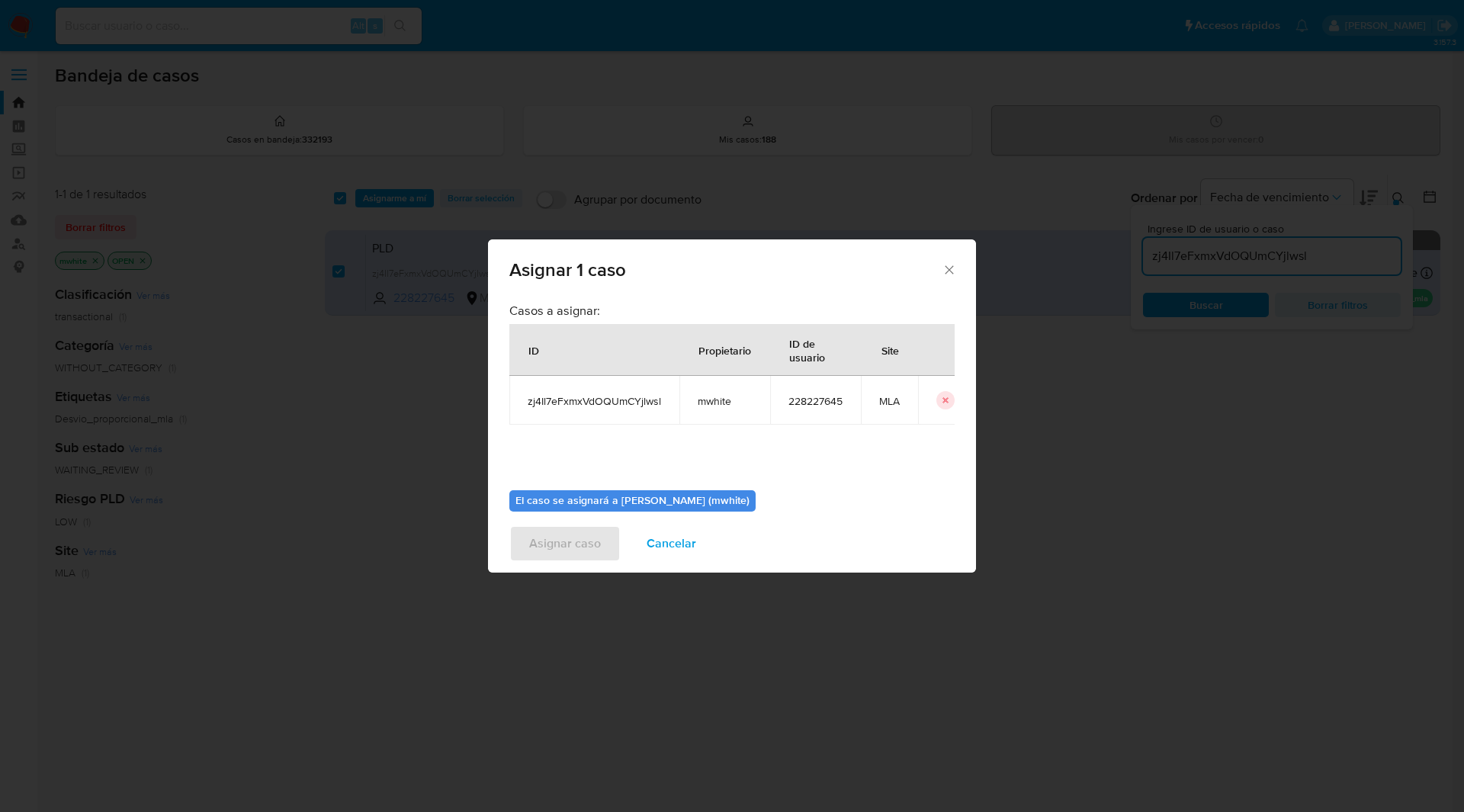
click at [711, 397] on span "mwhite" at bounding box center [724, 401] width 54 height 14
copy span "mwhite"
click at [591, 396] on span "zj4Il7eFxmxVdOQUmCYjlwsl" at bounding box center [594, 401] width 133 height 14
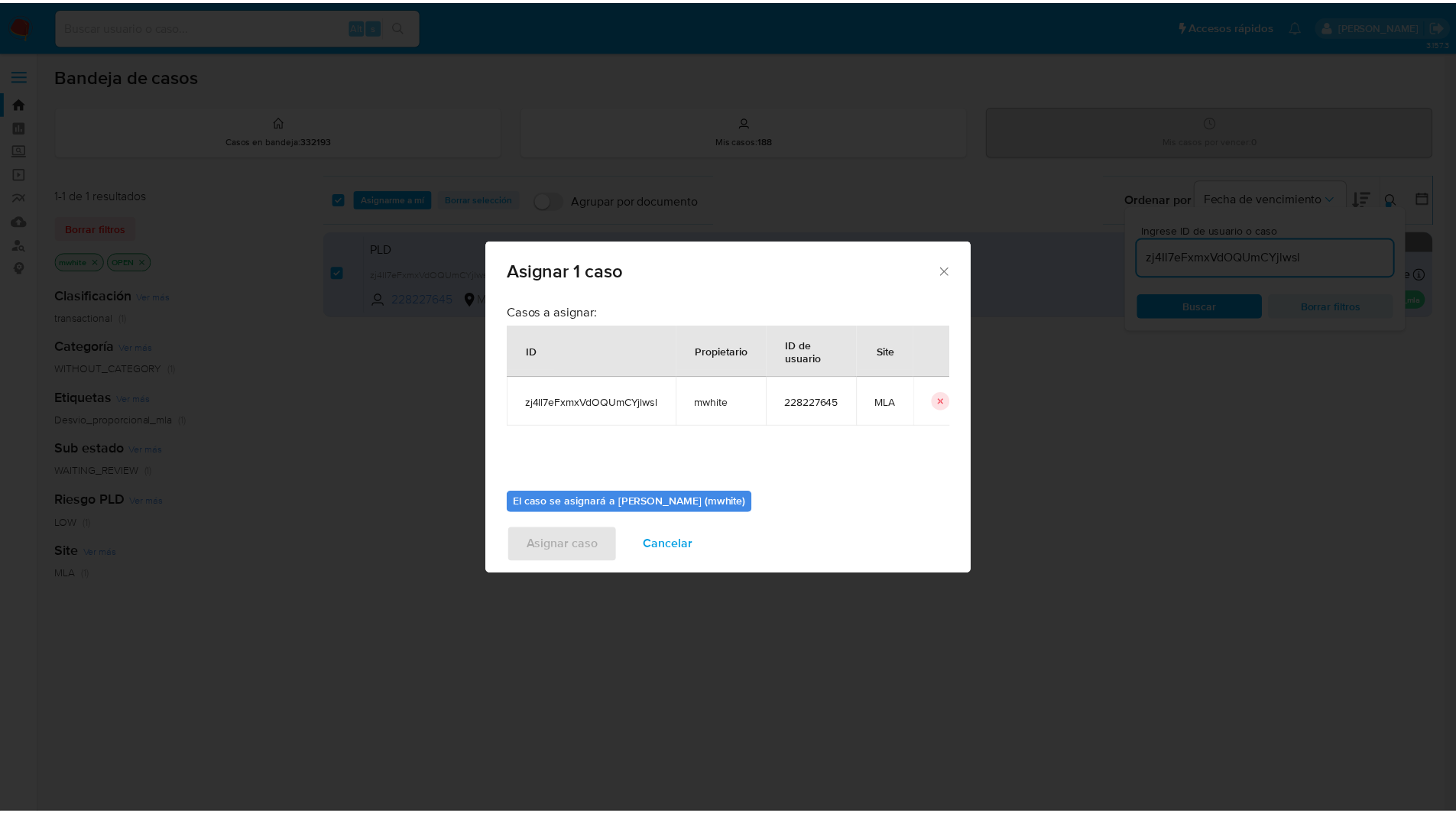
scroll to position [79, 0]
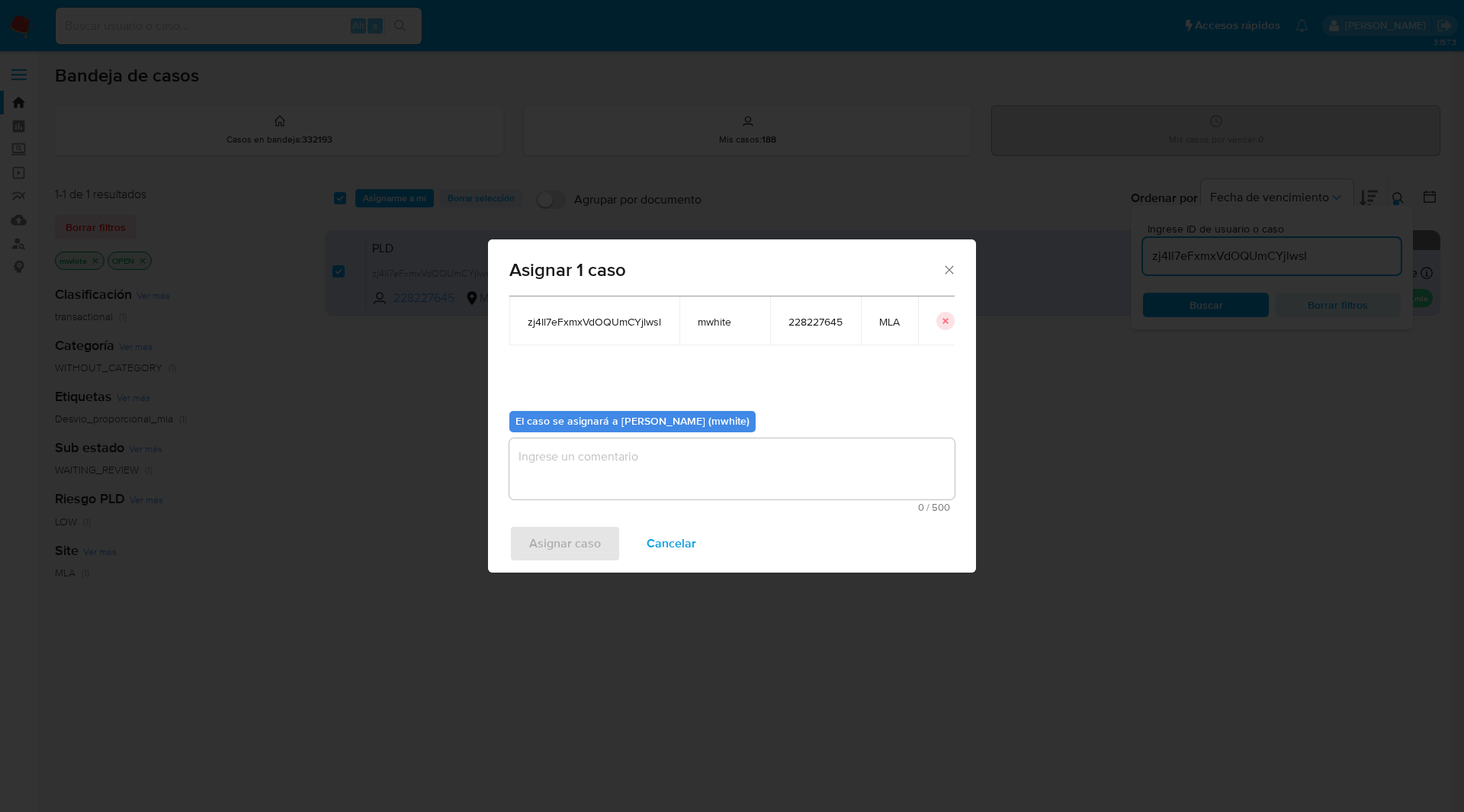
click at [638, 459] on textarea "assign-modal" at bounding box center [732, 469] width 445 height 61
paste textarea "mwhite"
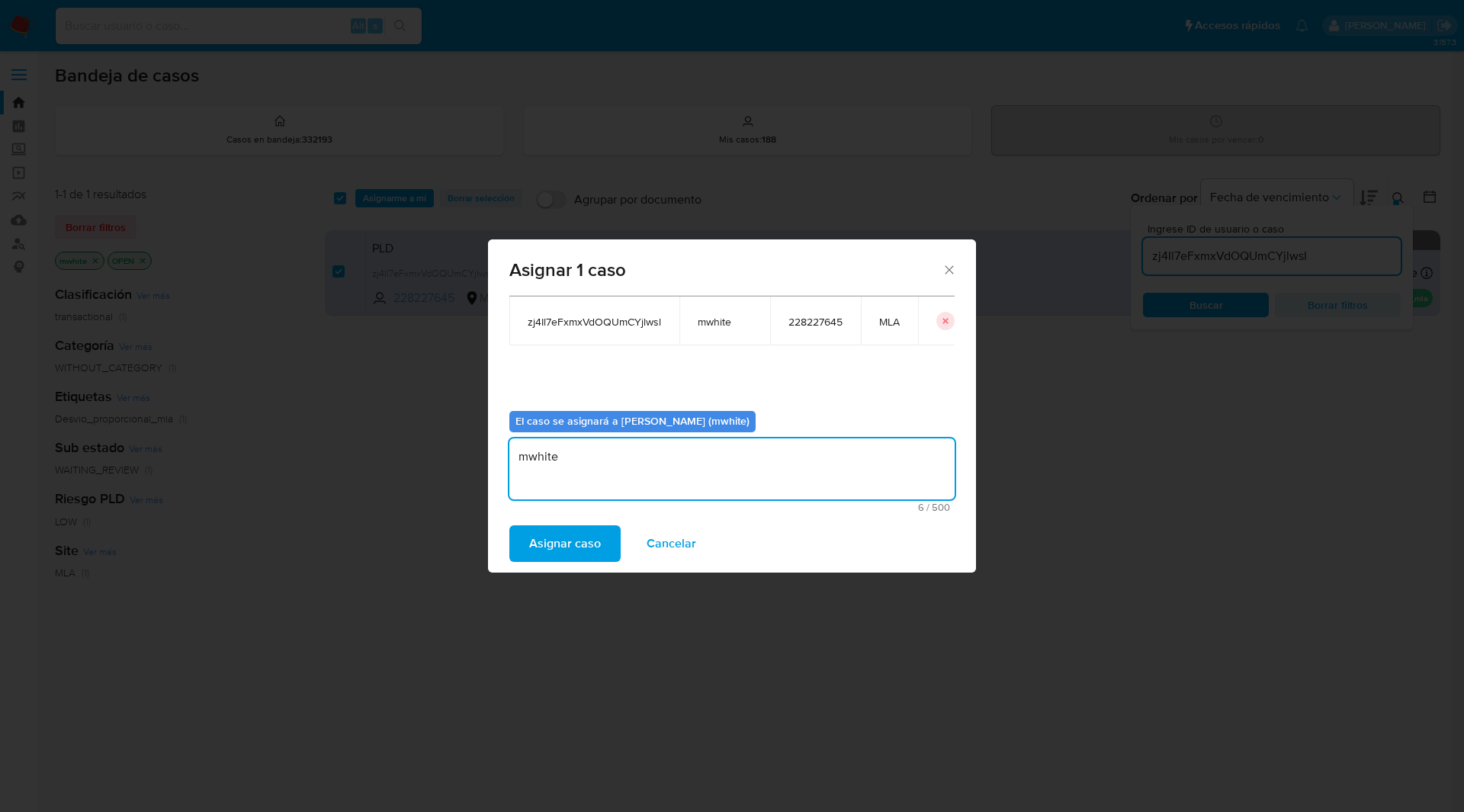
type textarea "mwhite"
click at [557, 545] on span "Asignar caso" at bounding box center [565, 544] width 72 height 34
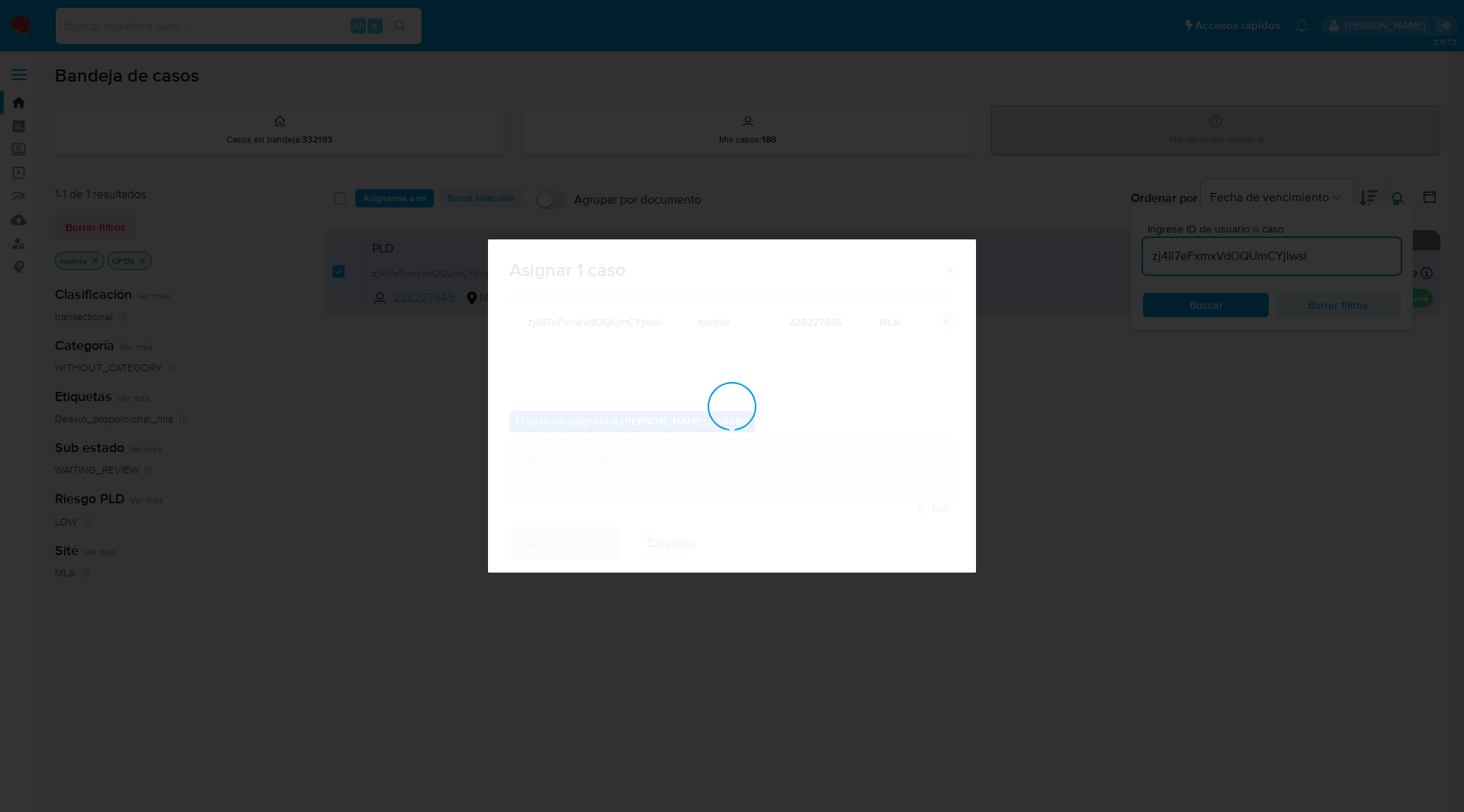
checkbox input "false"
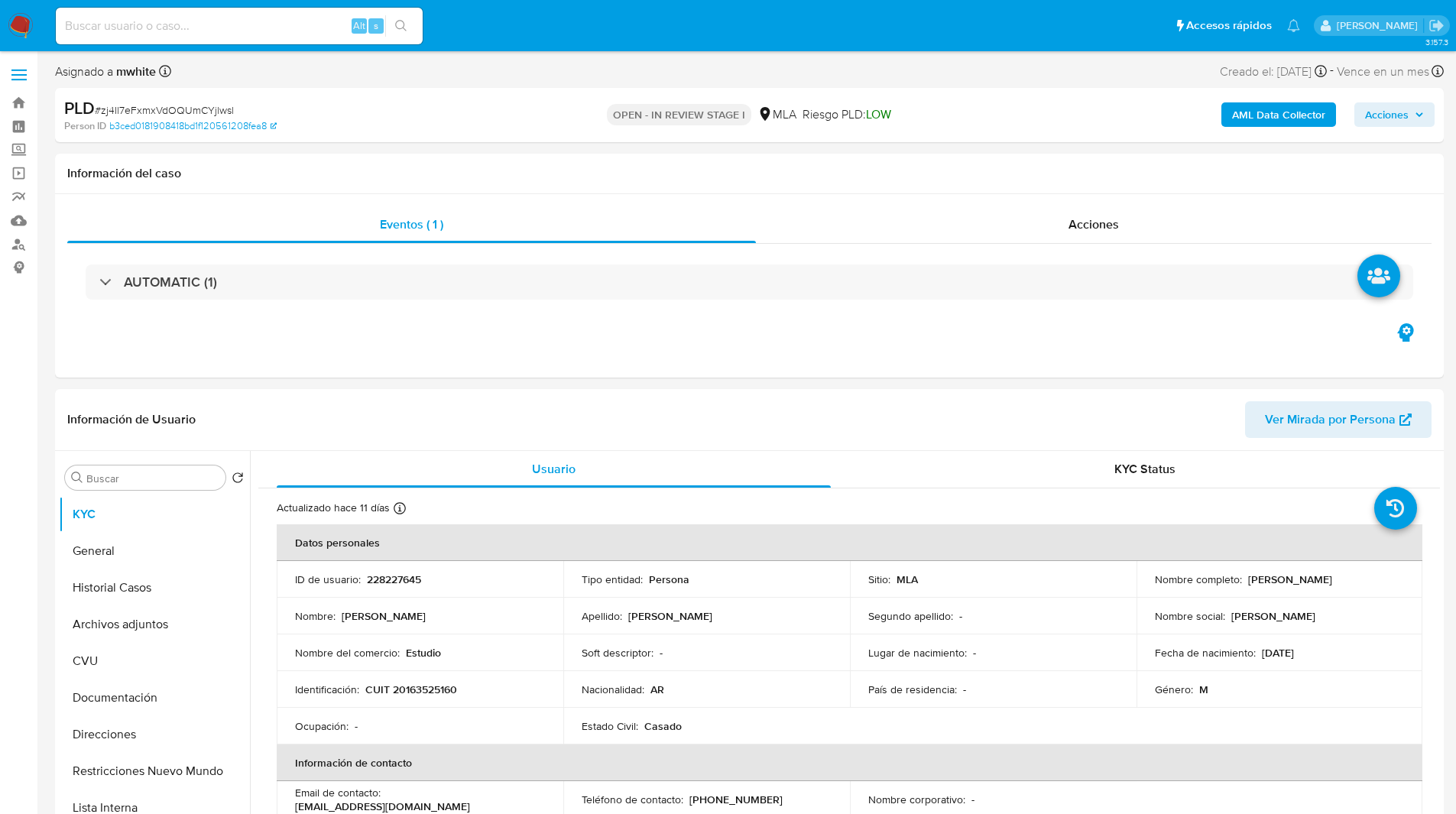
select select "10"
click at [621, 30] on ul "Pausado Ver notificaciones Alt s Accesos rápidos Presiona las siguientes teclas…" at bounding box center [677, 26] width 1259 height 38
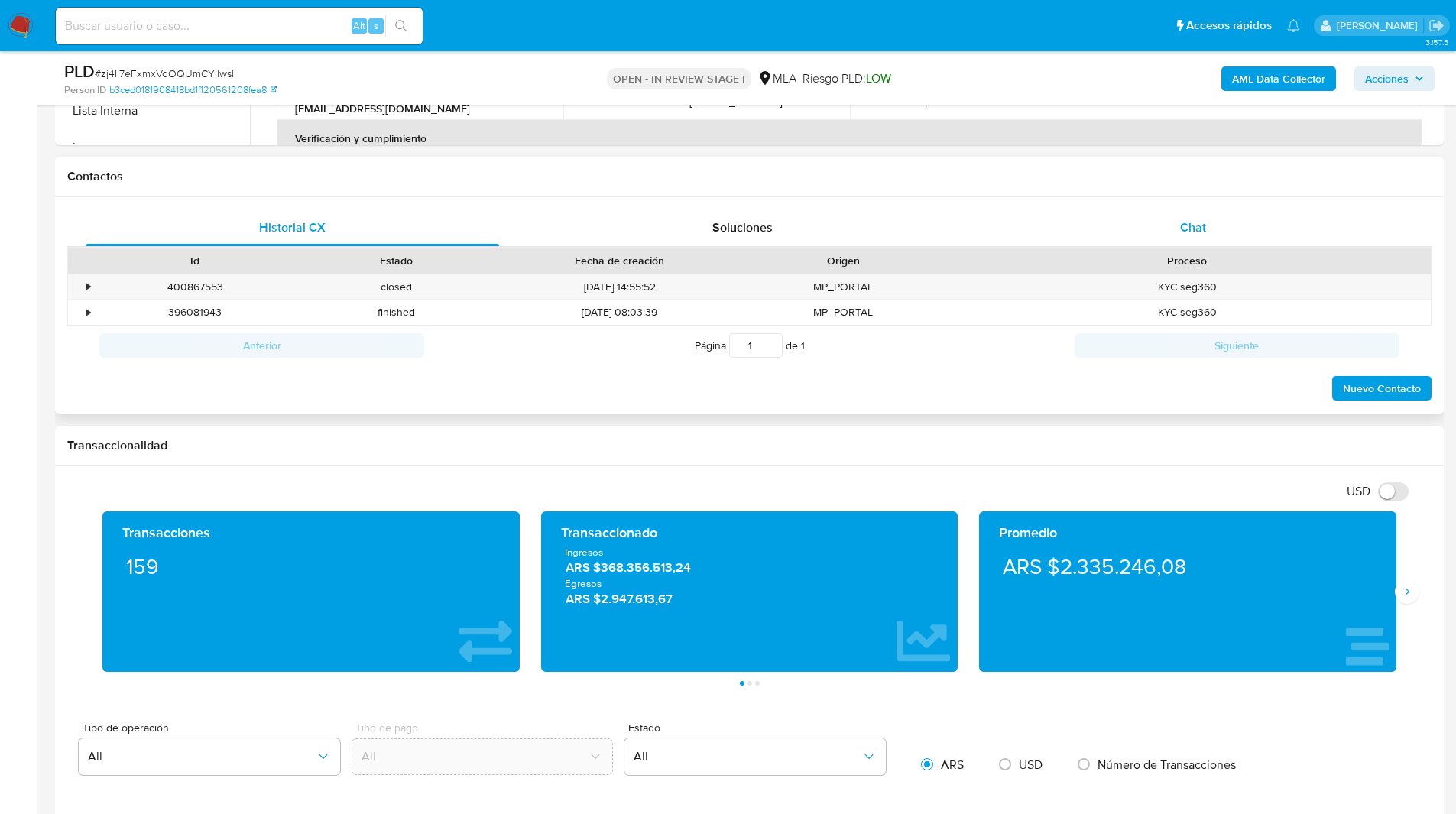
scroll to position [644, 0]
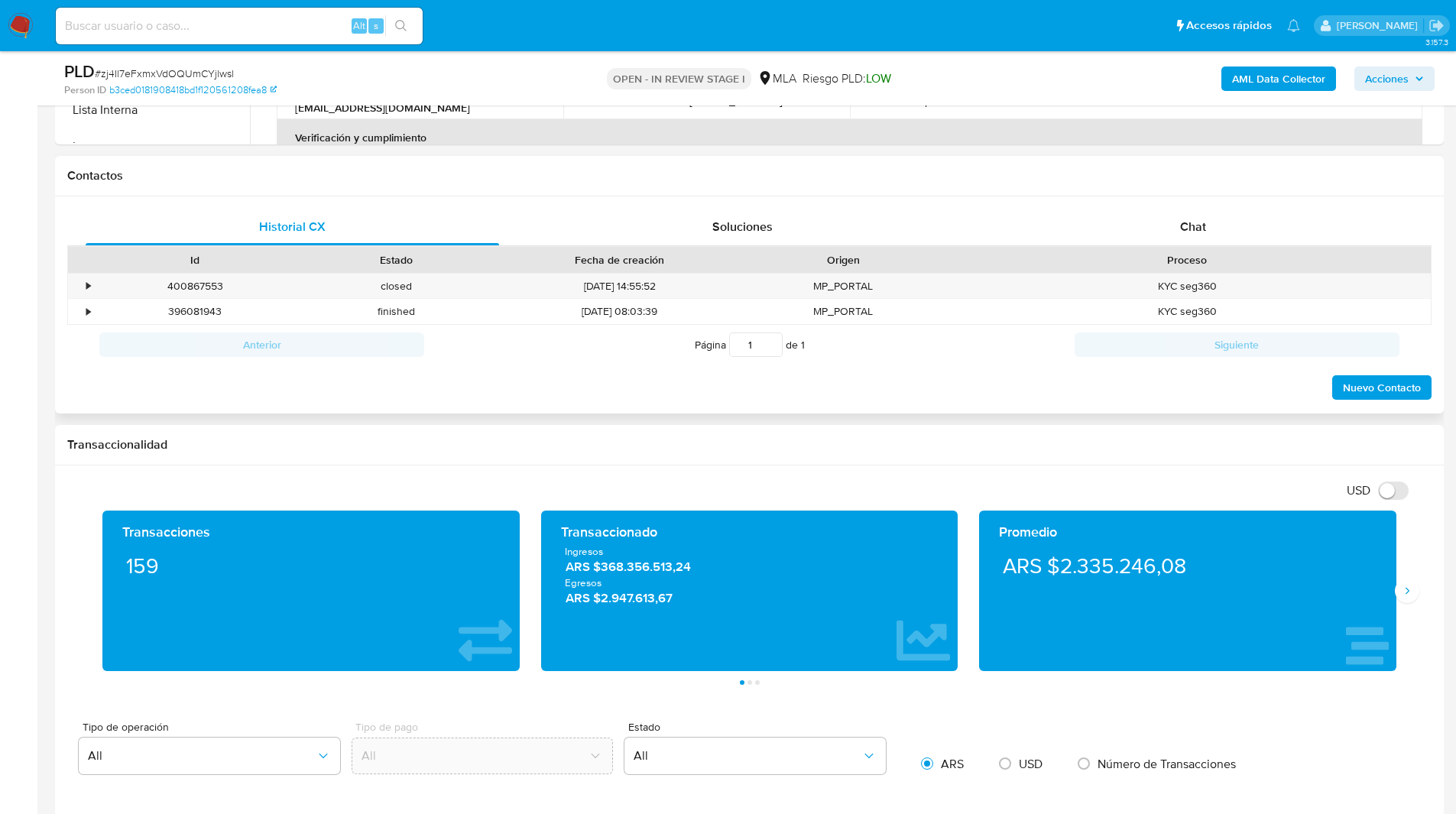
click at [1193, 207] on div "Historial CX Soluciones Chat Id Estado Fecha de creación Origen Proceso • 40086…" at bounding box center [749, 305] width 1389 height 218
click at [922, 164] on div "Contactos" at bounding box center [749, 176] width 1389 height 41
click at [1181, 242] on div "Chat" at bounding box center [1192, 227] width 413 height 37
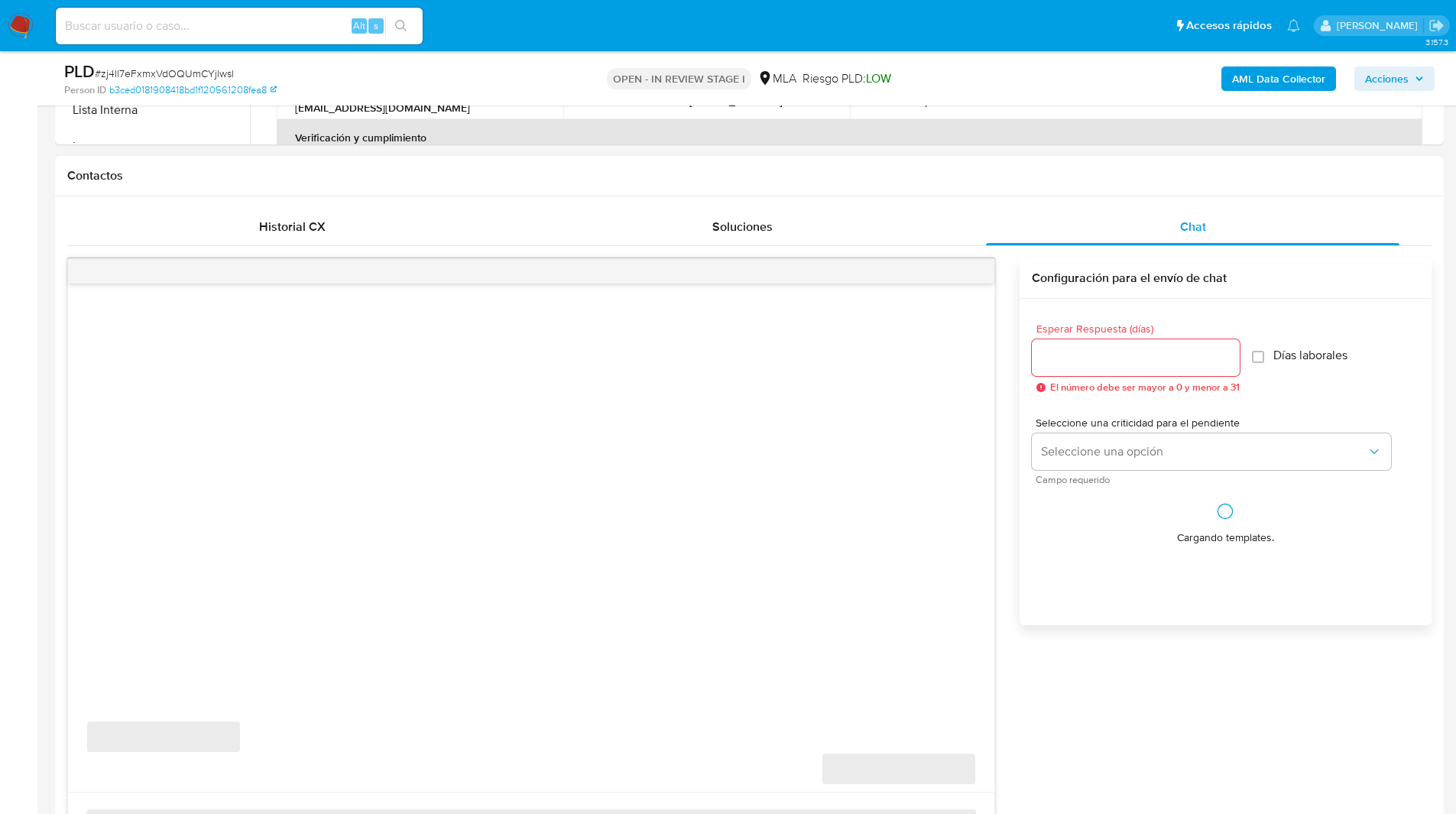
click at [915, 178] on h1 "Contactos" at bounding box center [749, 175] width 1364 height 15
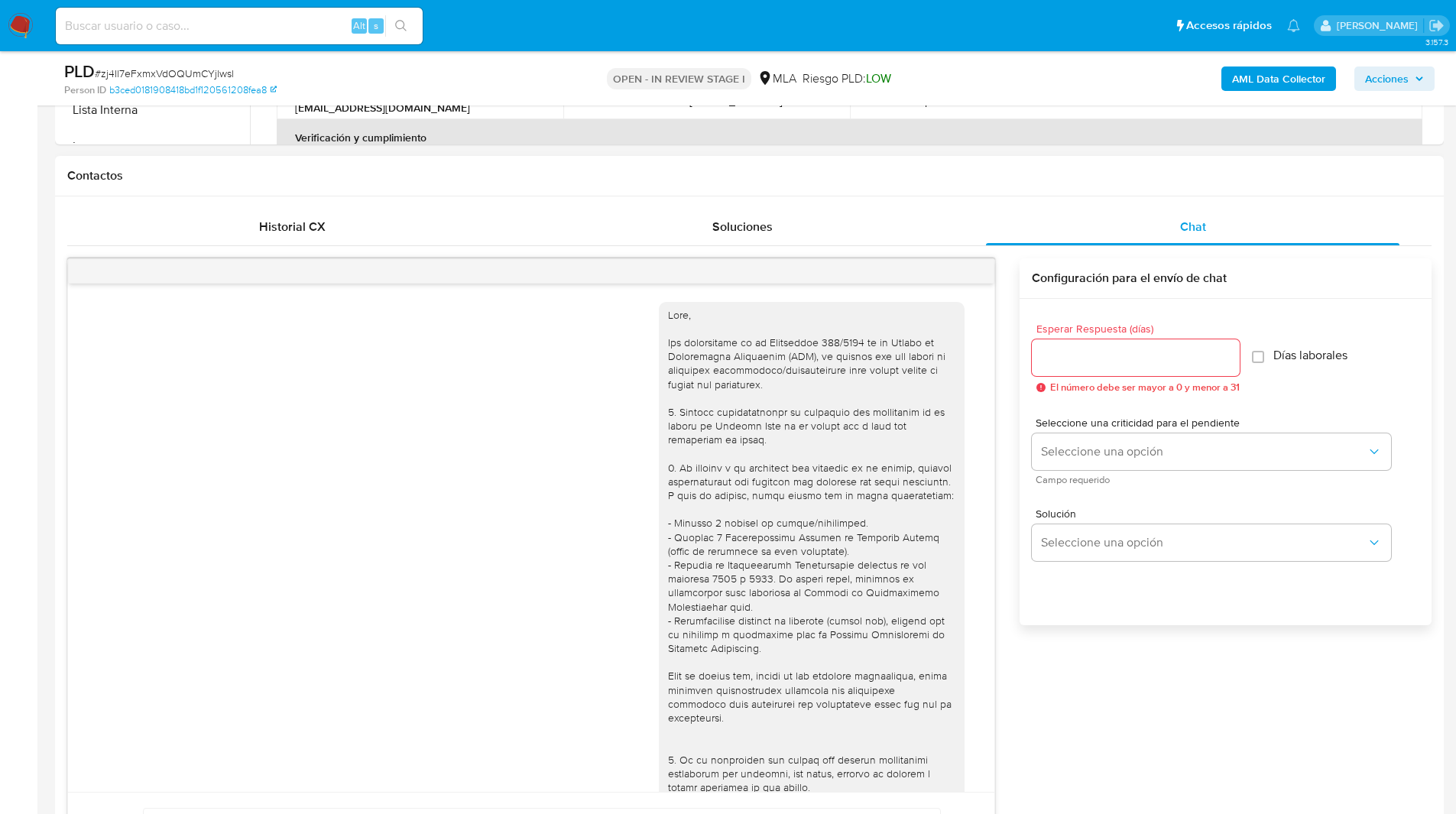
click at [872, 177] on h1 "Contactos" at bounding box center [749, 175] width 1364 height 15
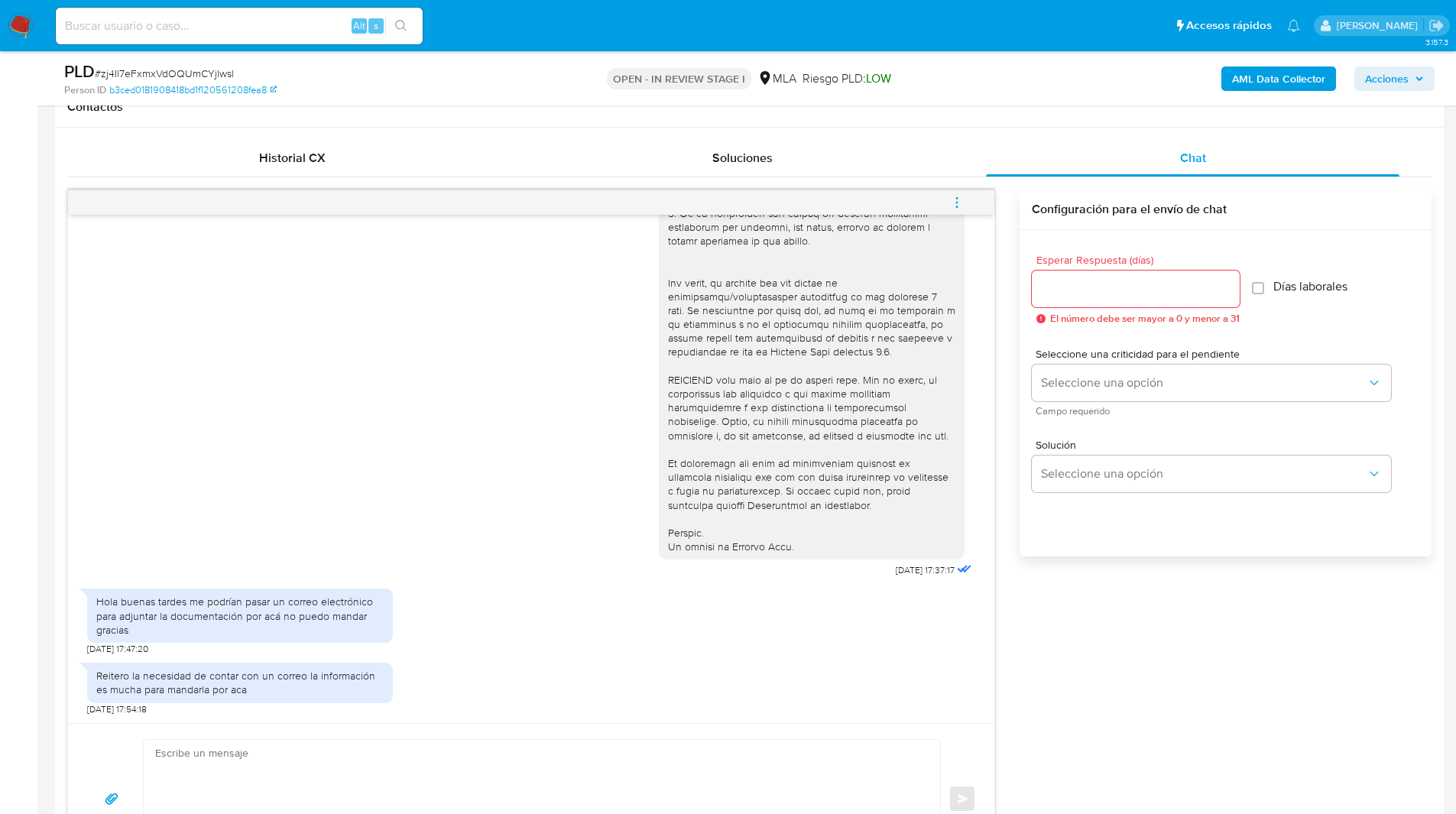
scroll to position [714, 0]
click at [956, 193] on span "menu-action" at bounding box center [957, 201] width 14 height 37
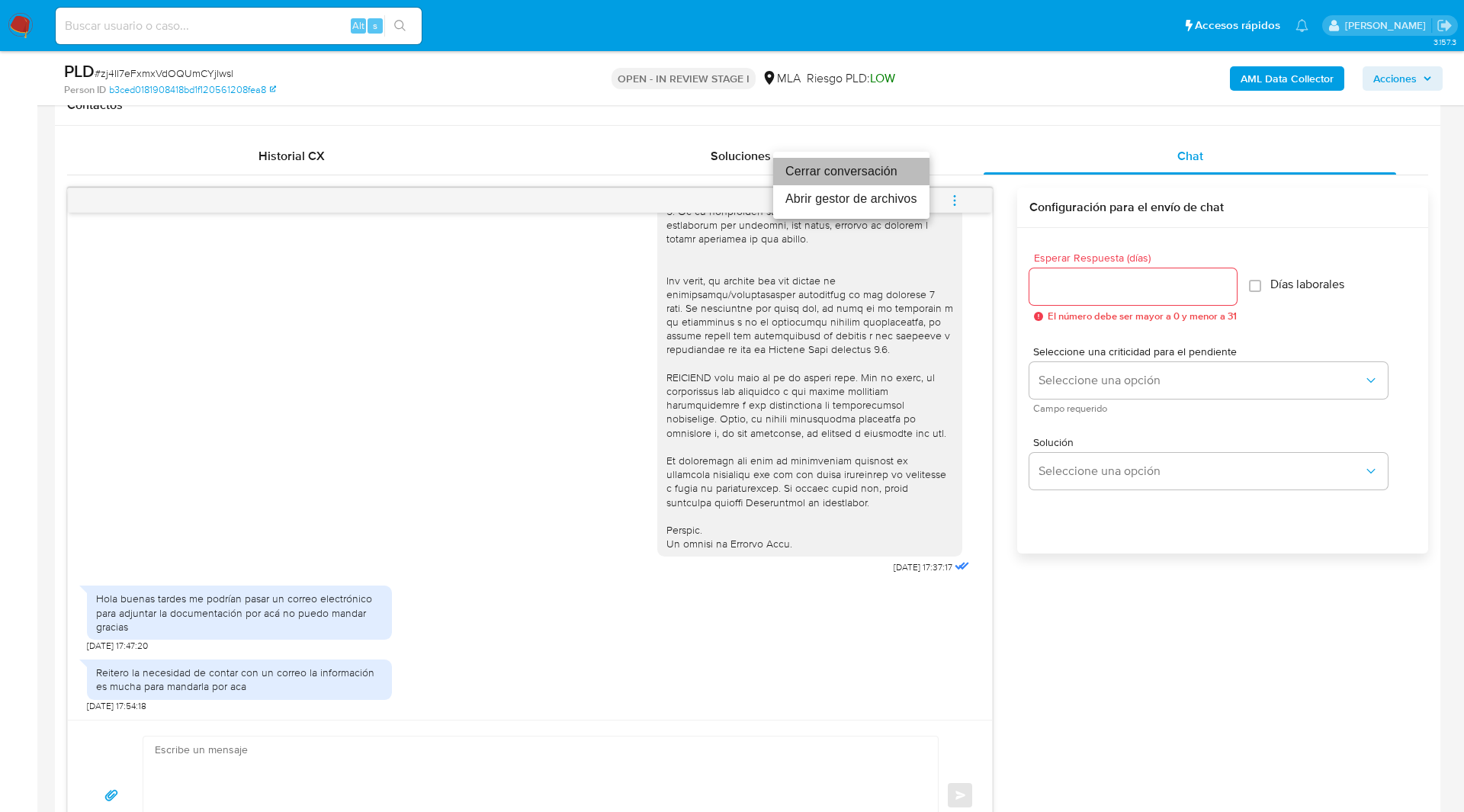
click at [848, 173] on li "Cerrar conversación" at bounding box center [851, 172] width 157 height 27
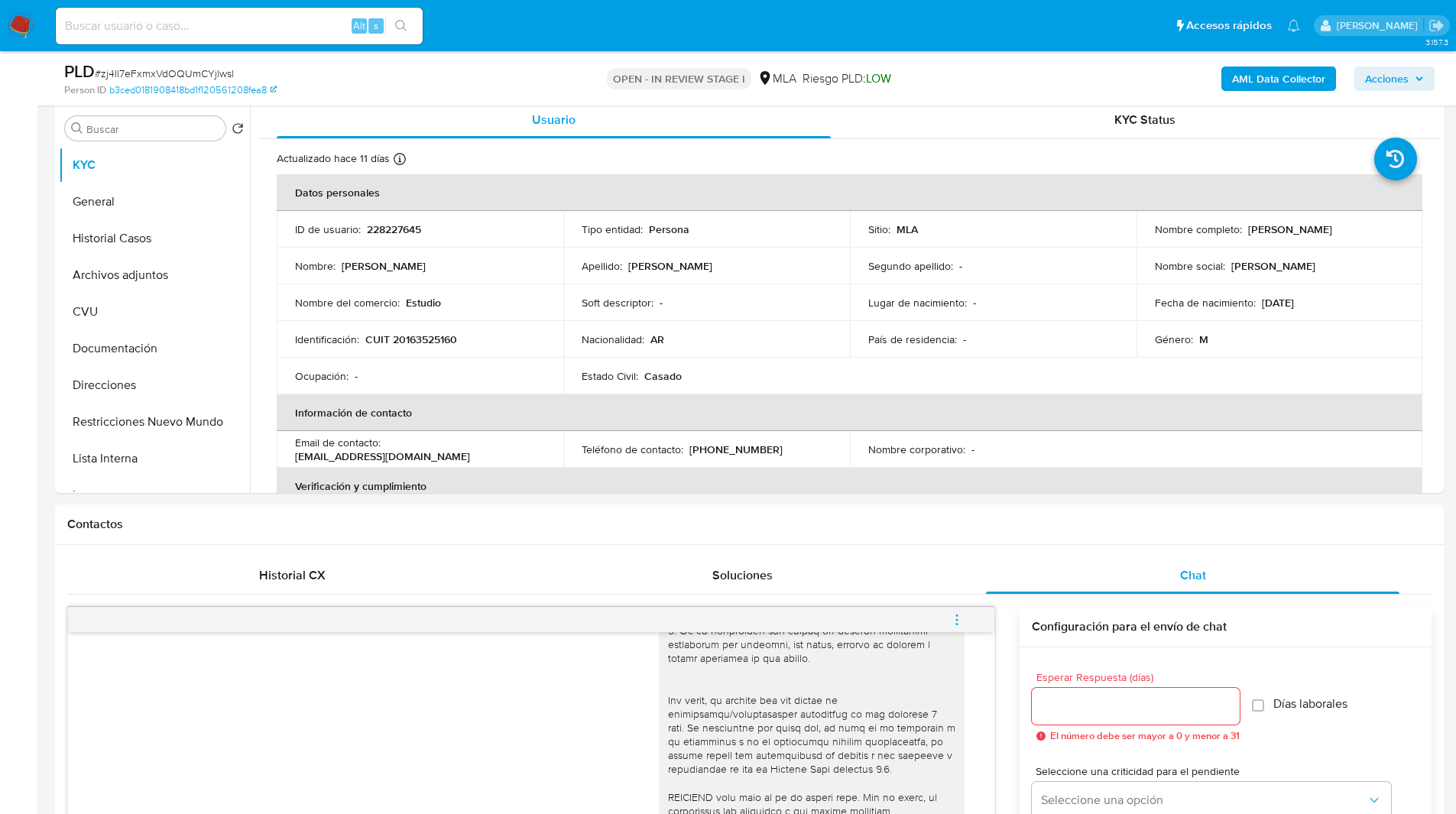
scroll to position [294, 0]
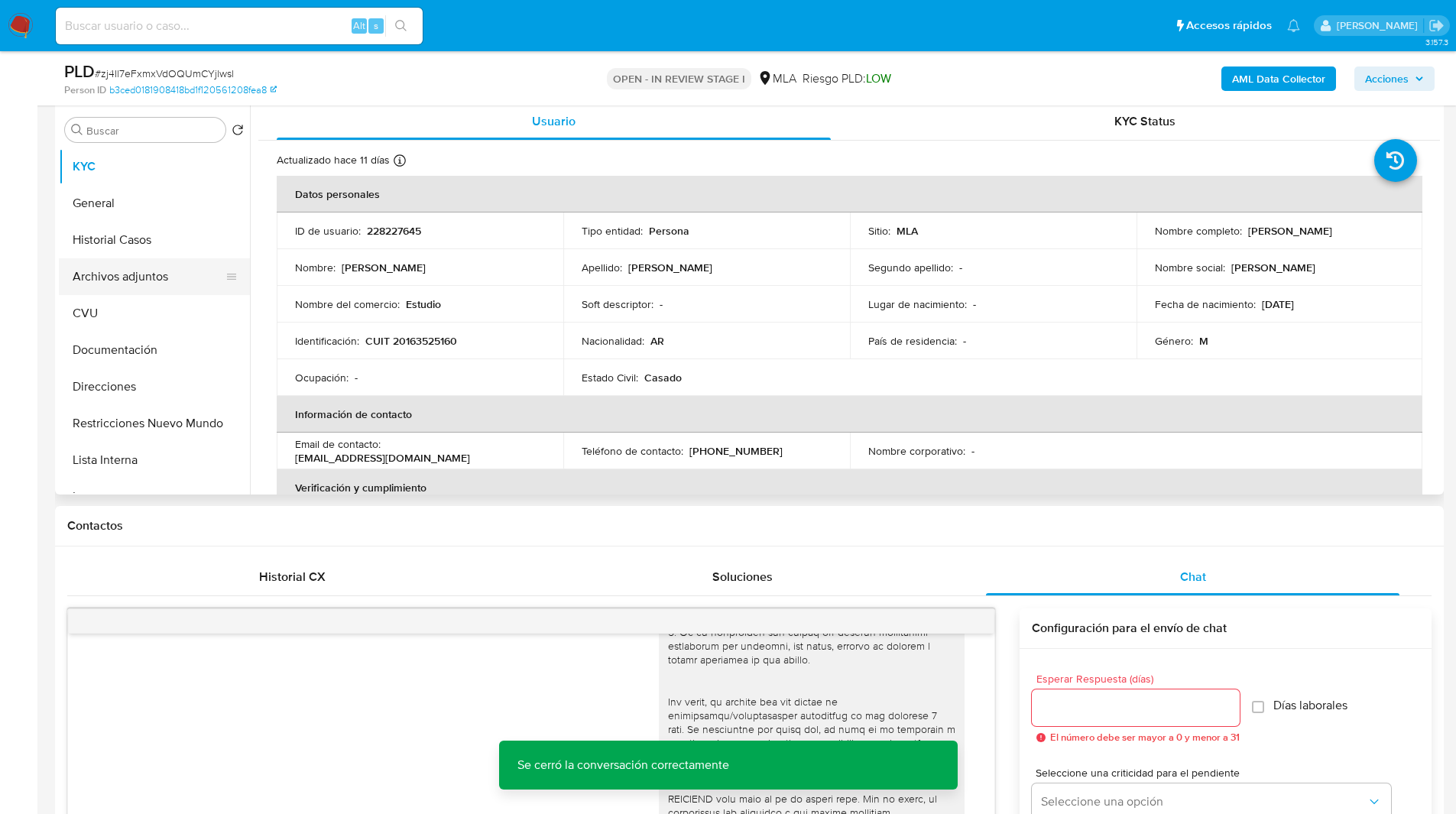
click at [141, 287] on button "Archivos adjuntos" at bounding box center [148, 277] width 178 height 37
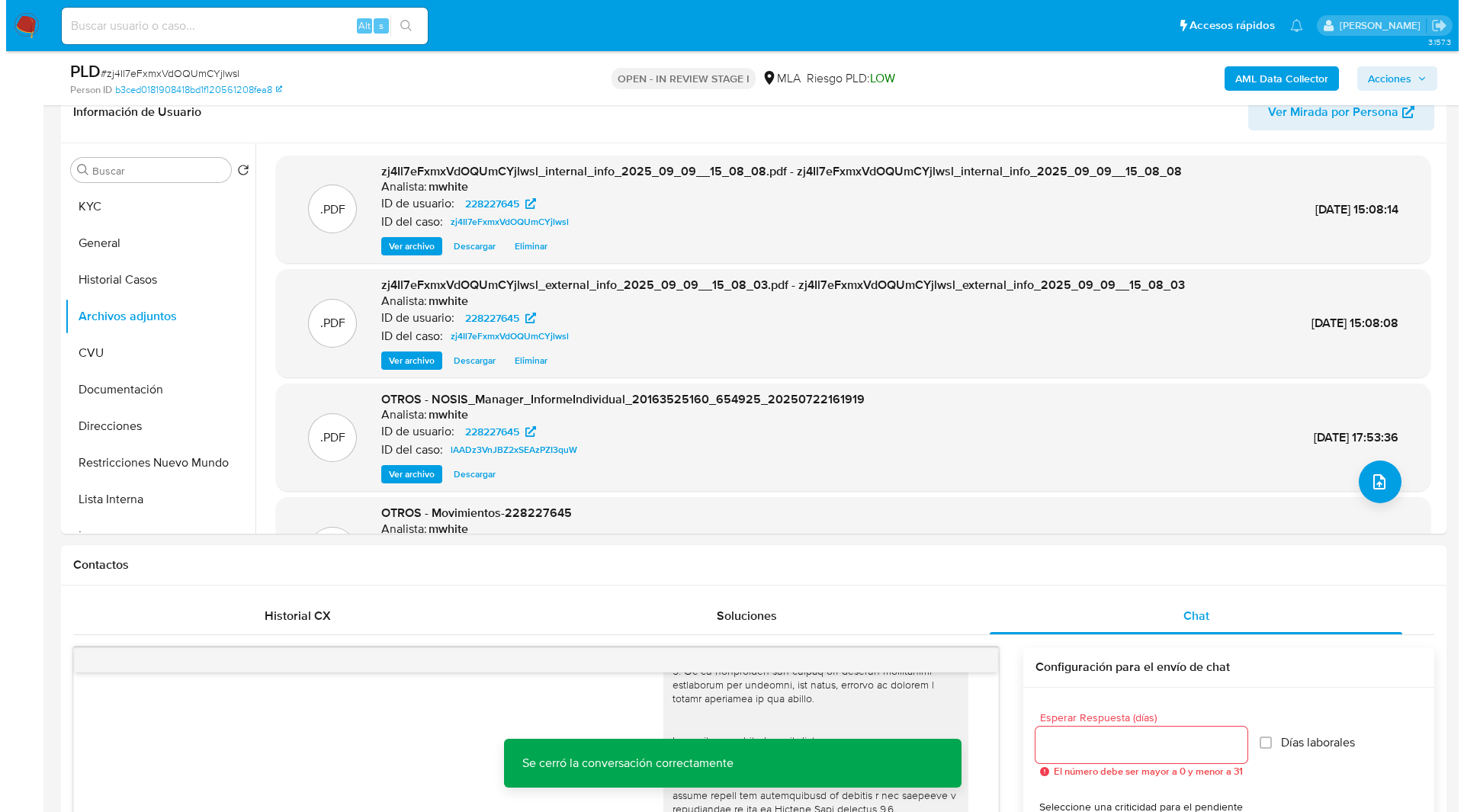
scroll to position [259, 0]
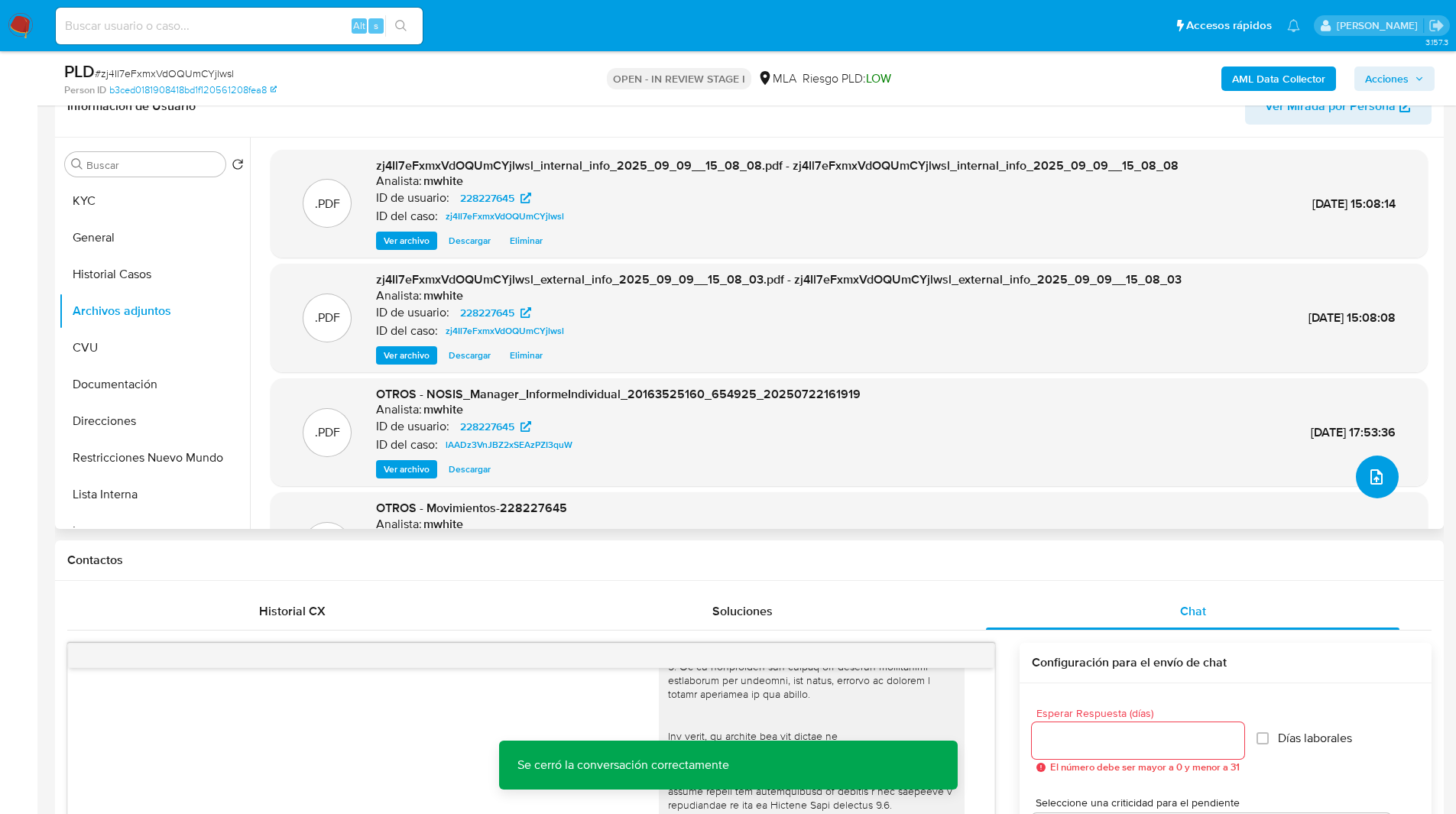
click at [1374, 471] on icon "upload-file" at bounding box center [1376, 476] width 18 height 18
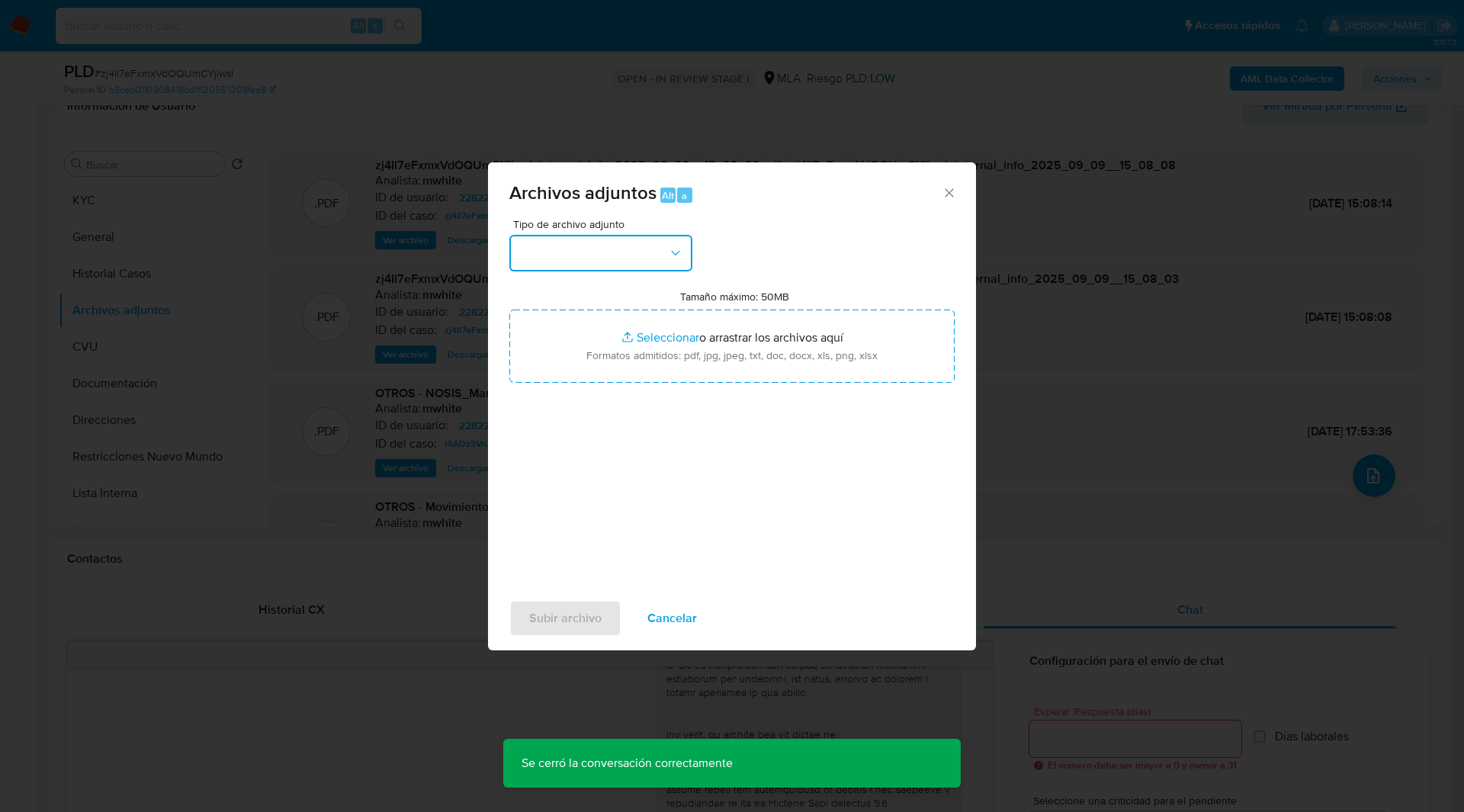
click at [625, 257] on button "button" at bounding box center [601, 253] width 183 height 37
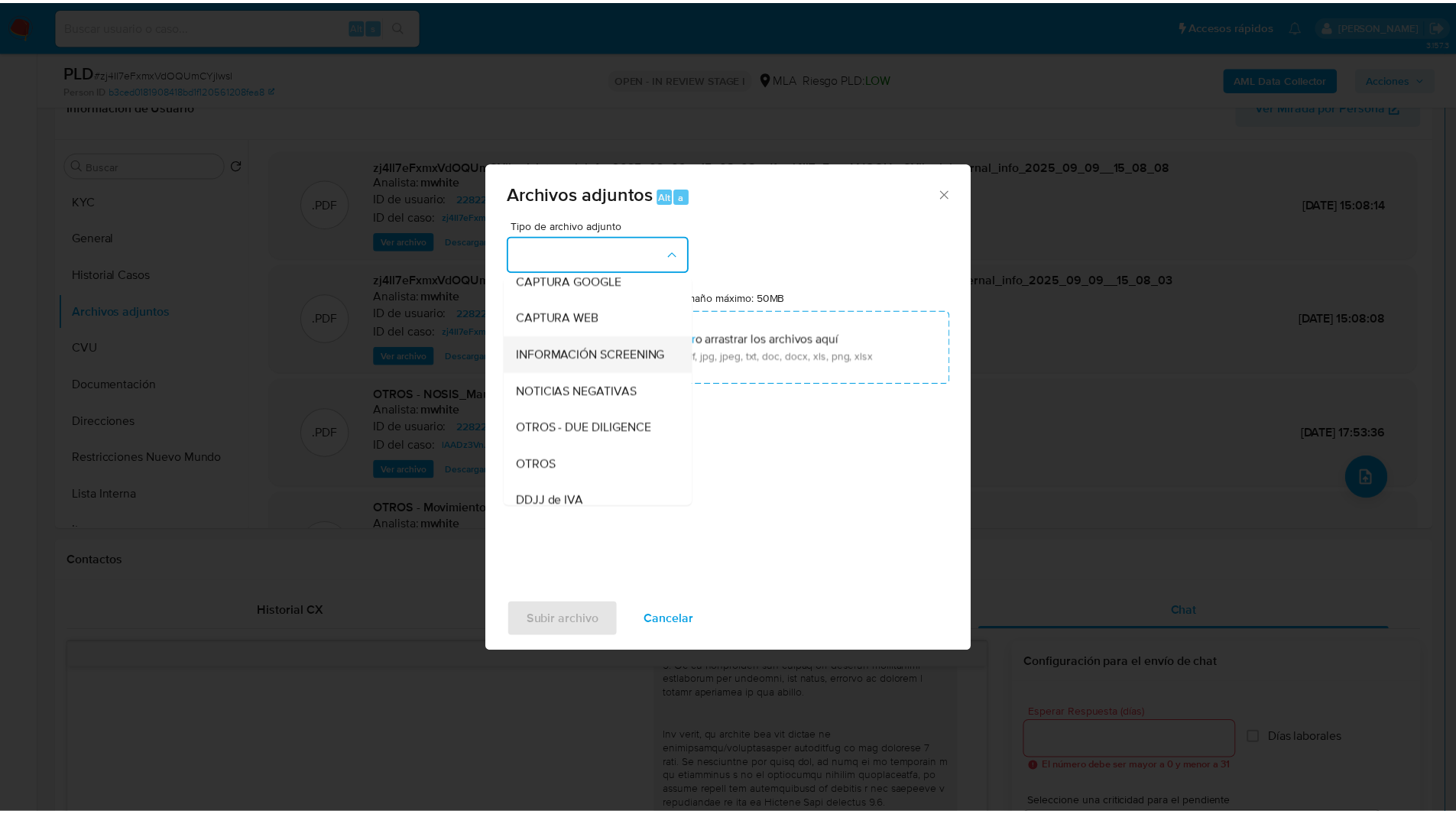
scroll to position [126, 0]
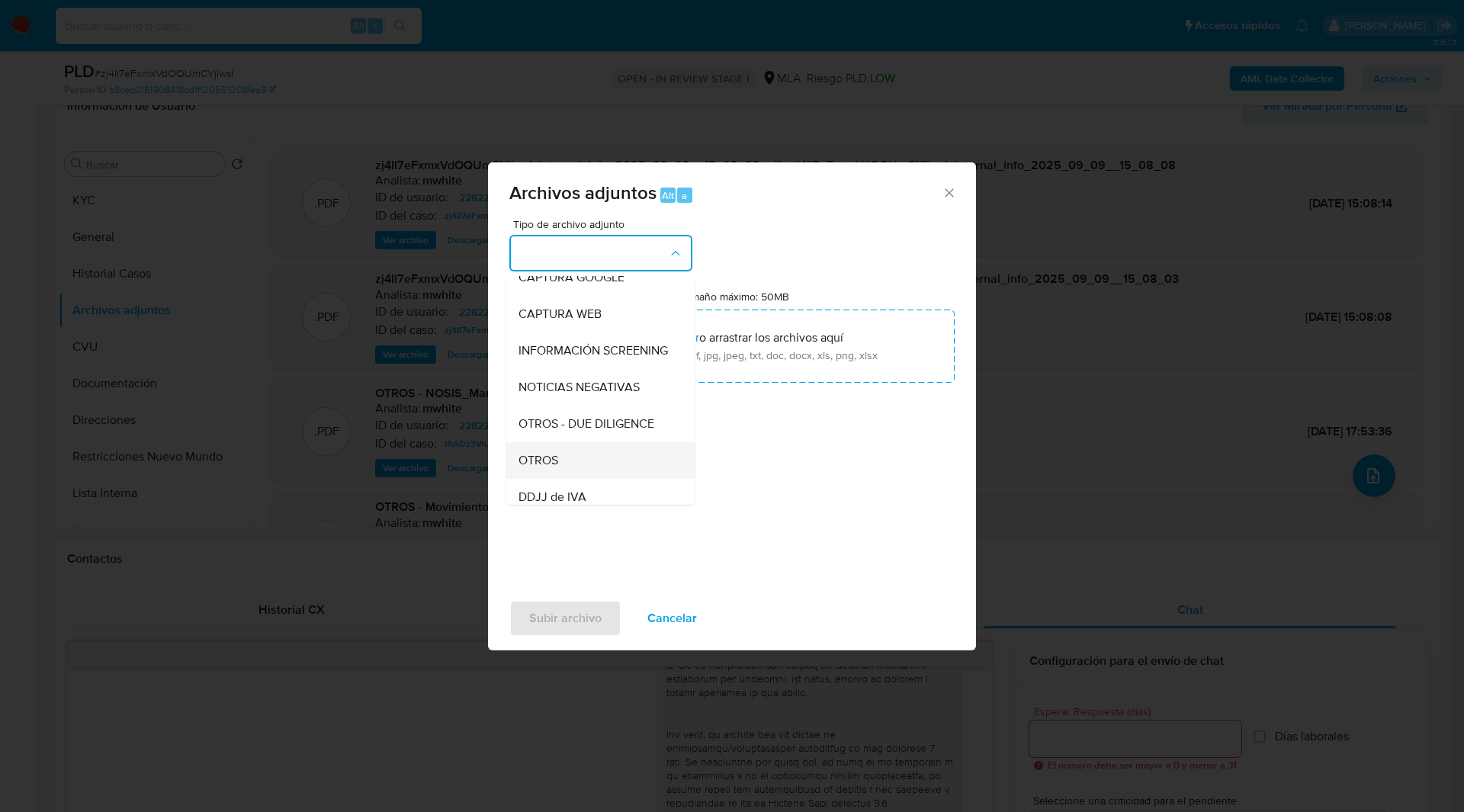
click at [553, 468] on span "OTROS" at bounding box center [538, 460] width 40 height 15
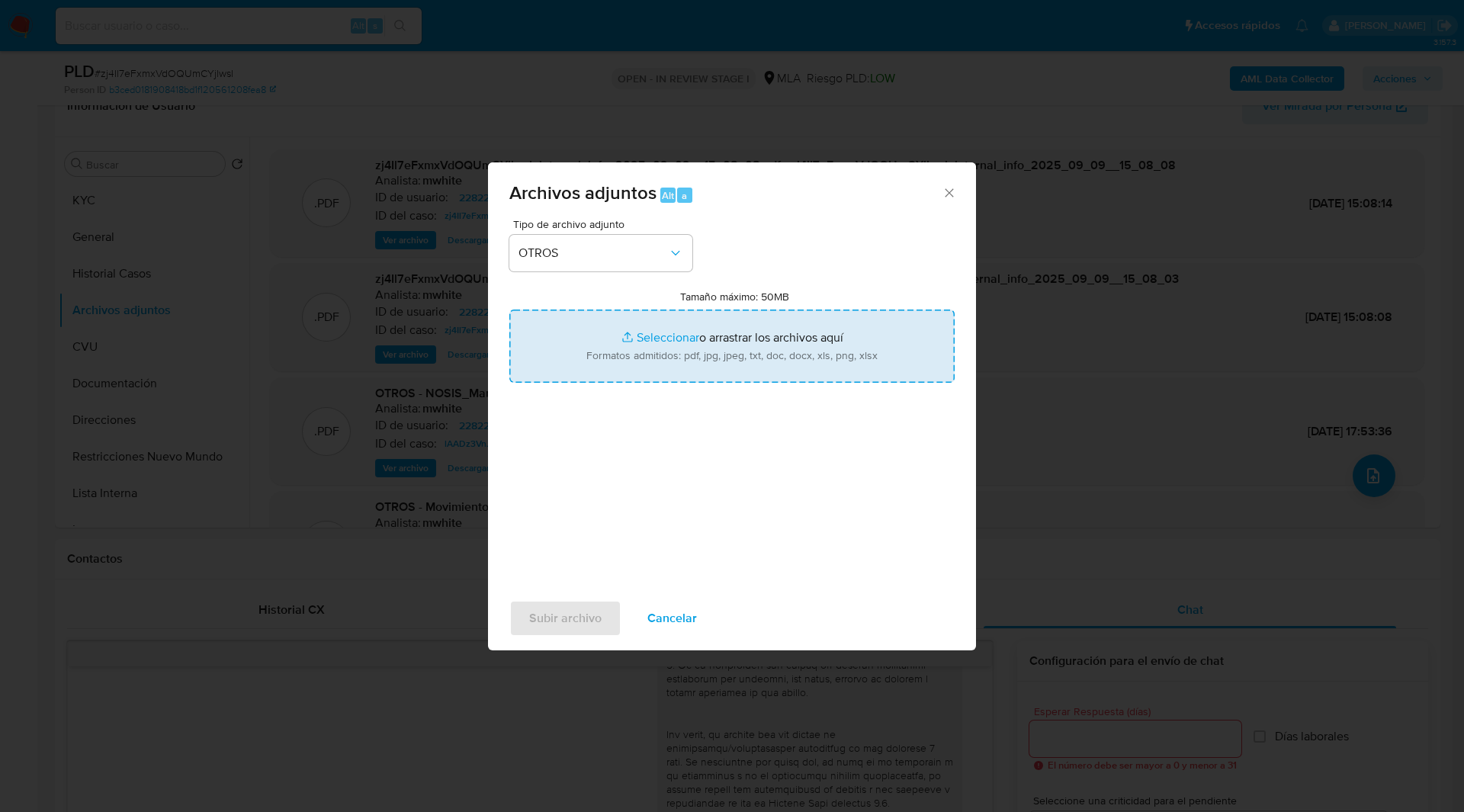
type input "C:\fakepath\Movimientos-228227645-Julio 25.xlsx"
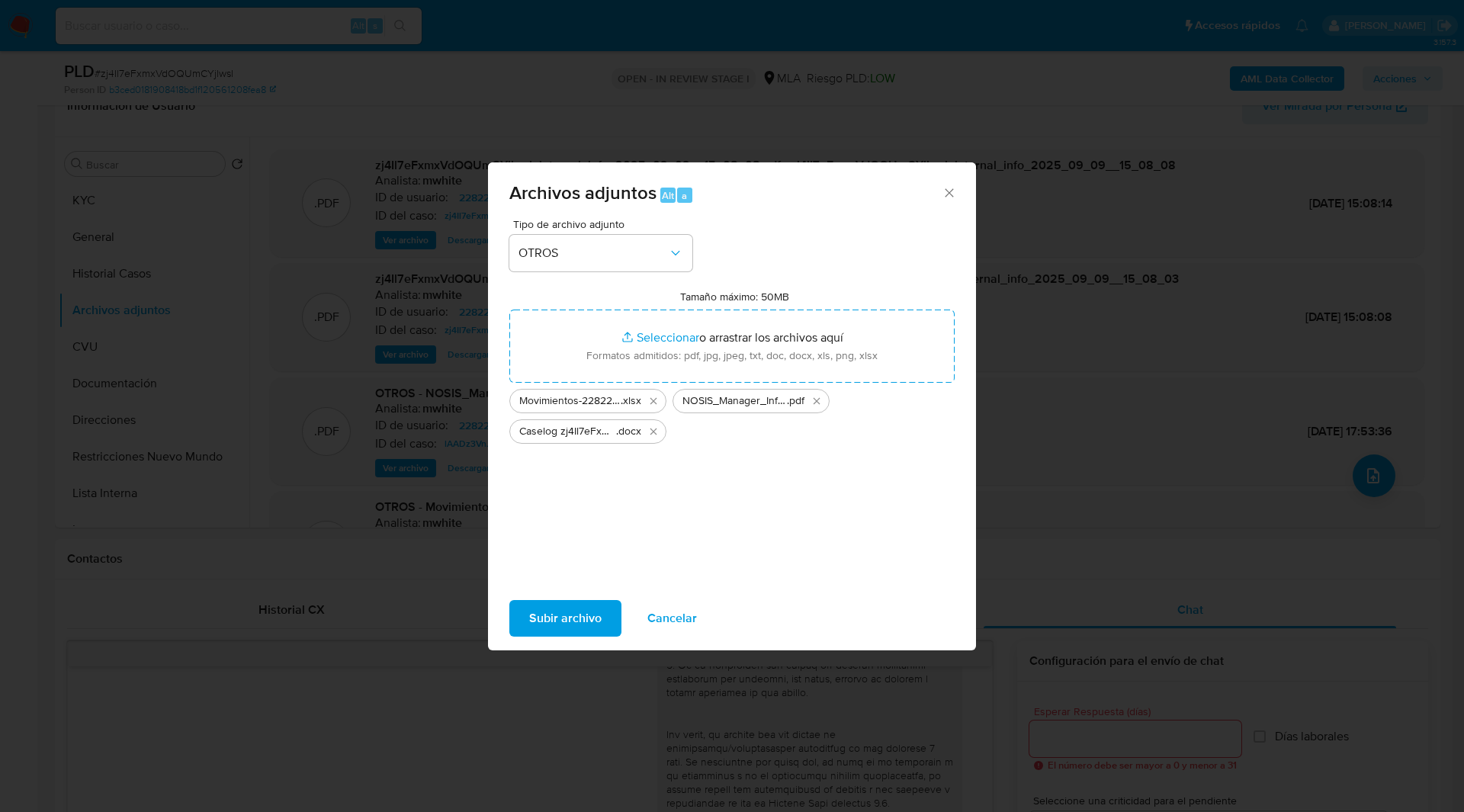
click at [841, 271] on div "Tipo de archivo adjunto OTROS Tamaño máximo: 50MB Seleccionar archivos Seleccio…" at bounding box center [732, 398] width 445 height 360
click at [570, 617] on span "Subir archivo" at bounding box center [565, 618] width 73 height 34
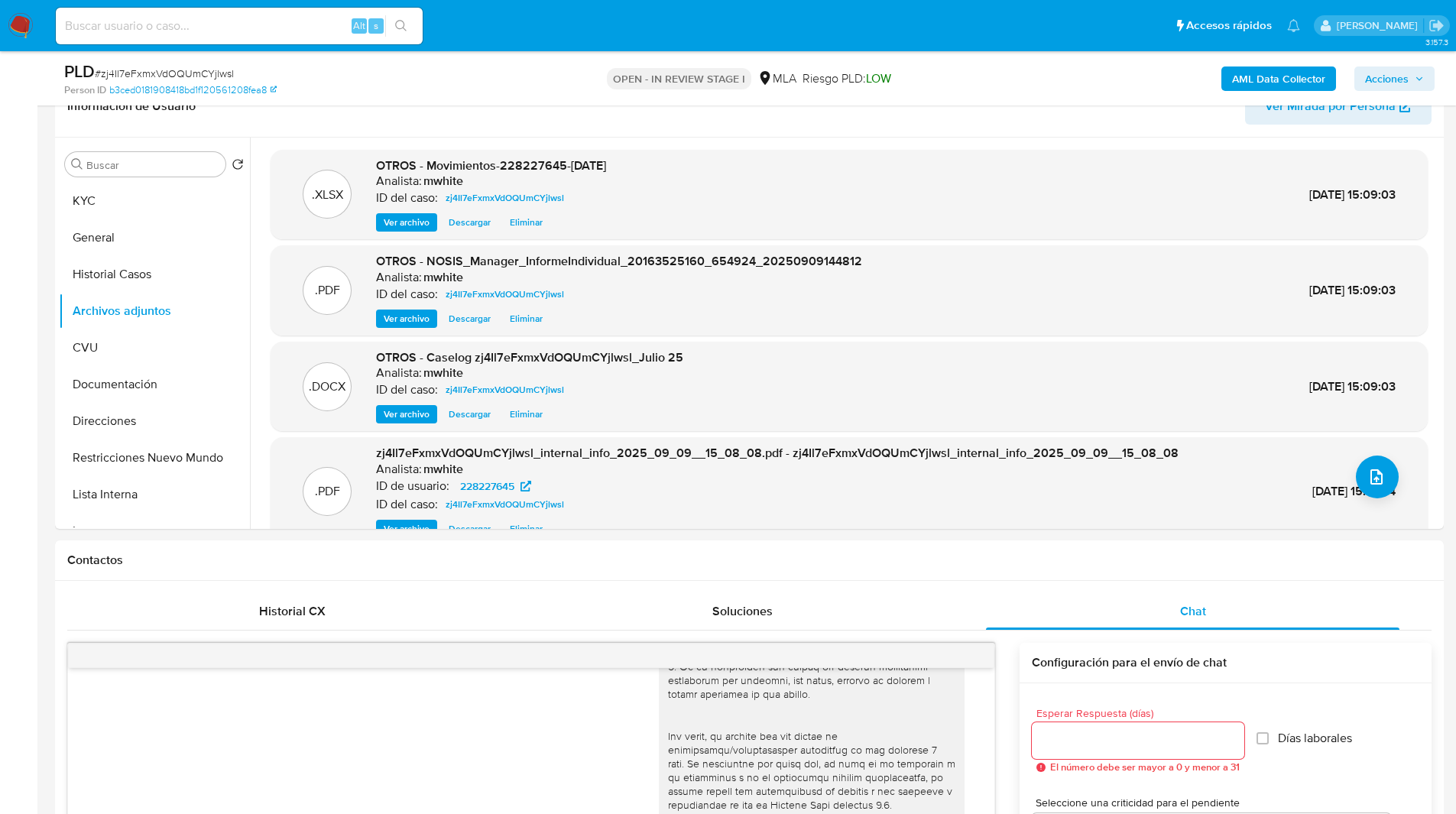
click at [1400, 60] on div "AML Data Collector Acciones" at bounding box center [1208, 78] width 452 height 36
click at [1397, 73] on span "Acciones" at bounding box center [1386, 78] width 43 height 25
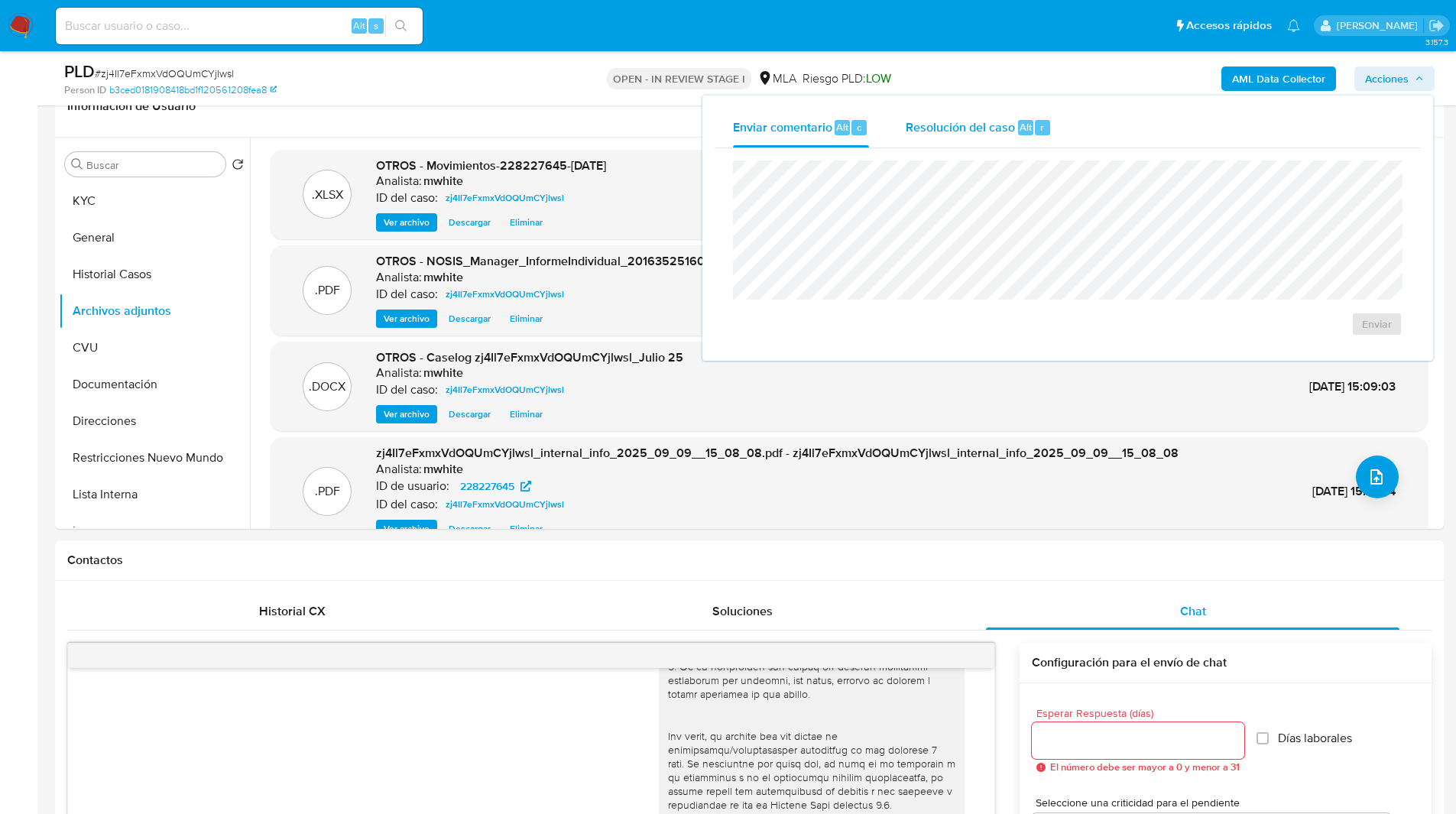
click at [957, 124] on span "Resolución del caso" at bounding box center [960, 126] width 110 height 18
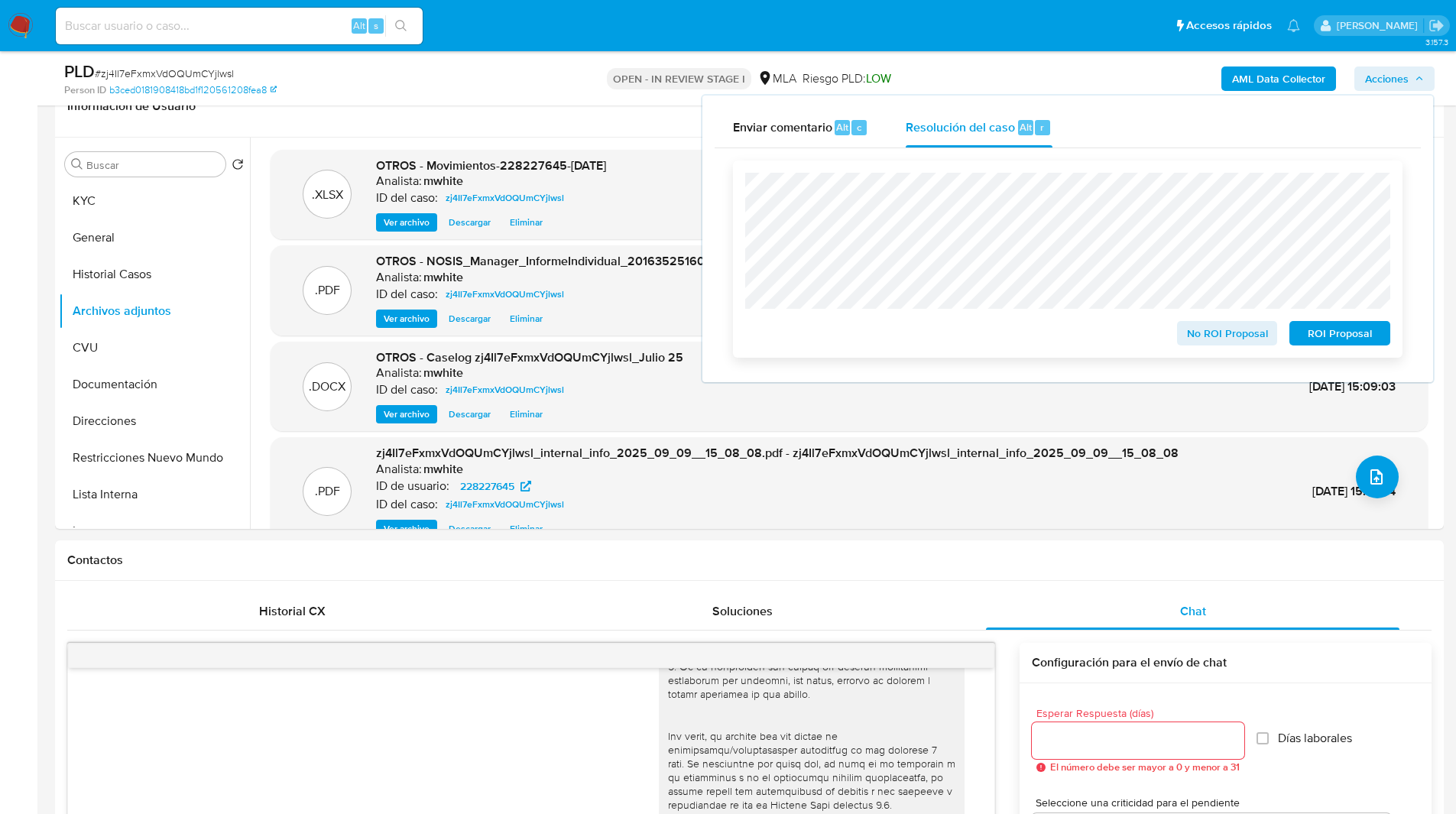
click at [1201, 335] on span "No ROI Proposal" at bounding box center [1226, 333] width 79 height 22
click at [977, 334] on div "No ROI Proposal ROI Proposal" at bounding box center [1068, 331] width 645 height 30
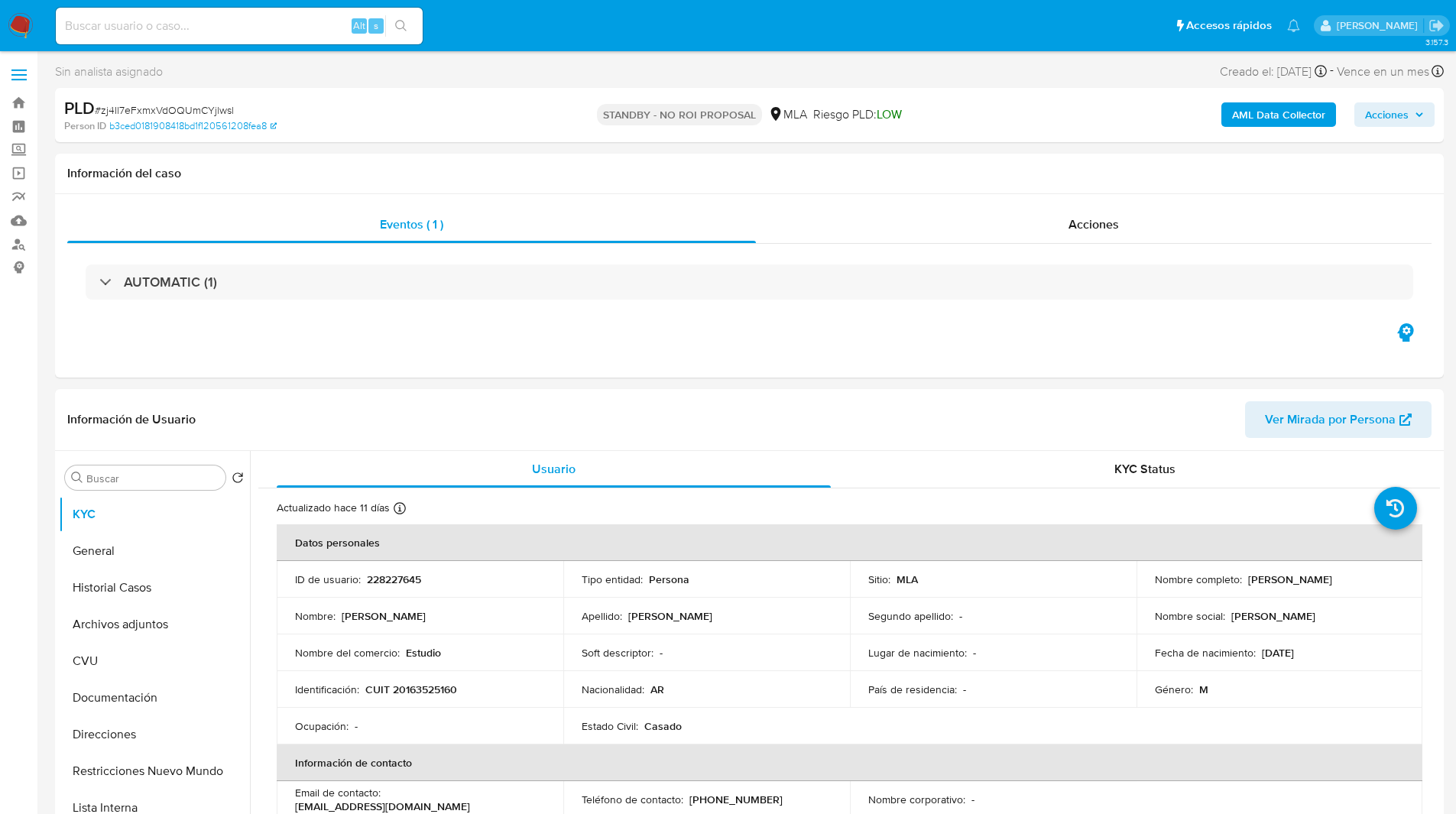
select select "10"
click at [465, 141] on div "PLD # zj4Il7eFxmxVdOQUmCYjlwsl Person ID b3ced0181908418bd1f120561208fea8 STAND…" at bounding box center [749, 115] width 1389 height 54
click at [262, 31] on input at bounding box center [239, 26] width 367 height 20
paste input "gWv17LiNqTlSPC23mhaVDbdl"
type input "gWv17LiNqTlSPC23mhaVDbdl"
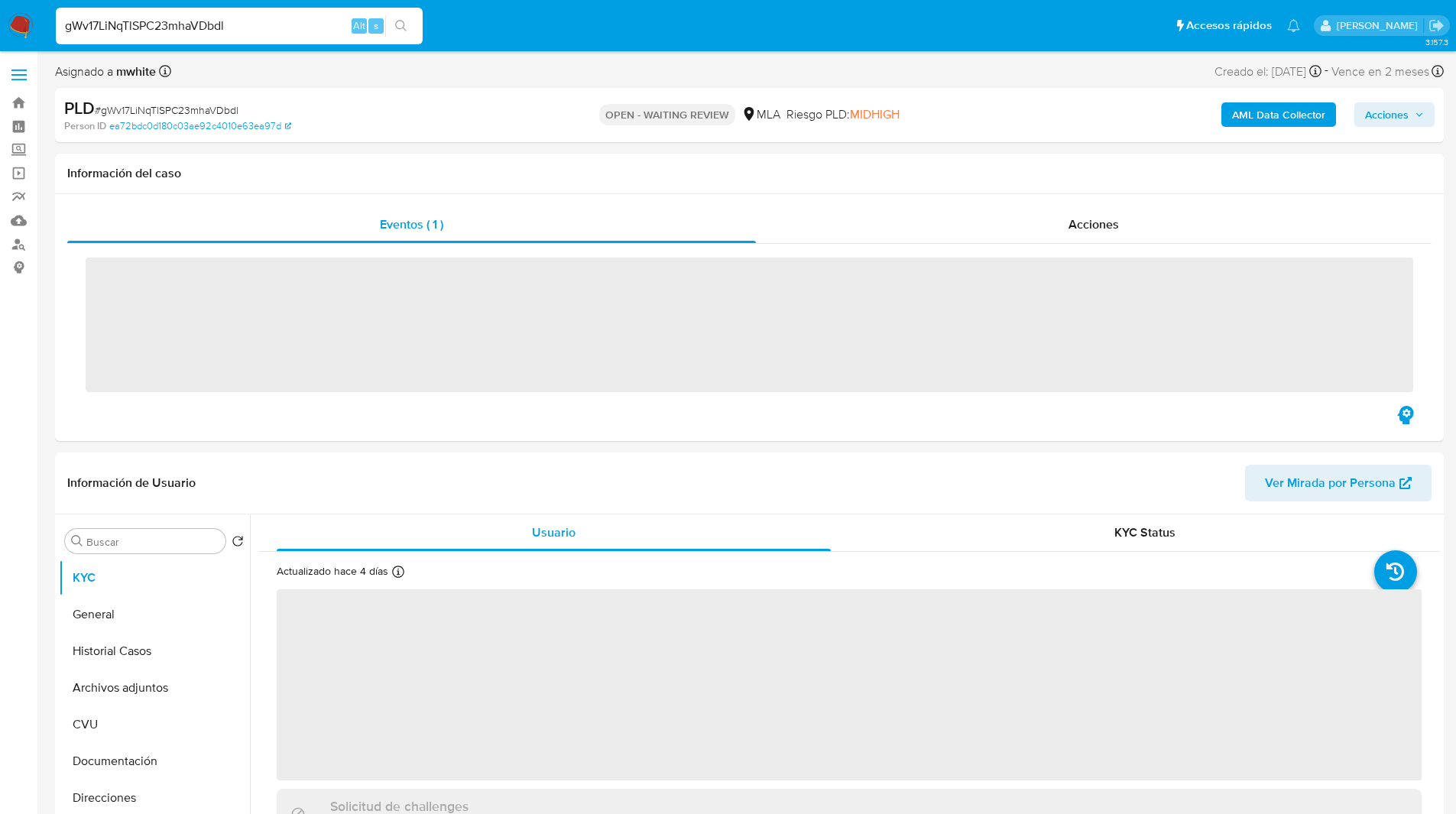
click at [476, 38] on ul "Pausado Ver notificaciones gWv17LiNqTlSPC23mhaVDbdl Alt s Accesos rápidos Presi…" at bounding box center [677, 26] width 1259 height 38
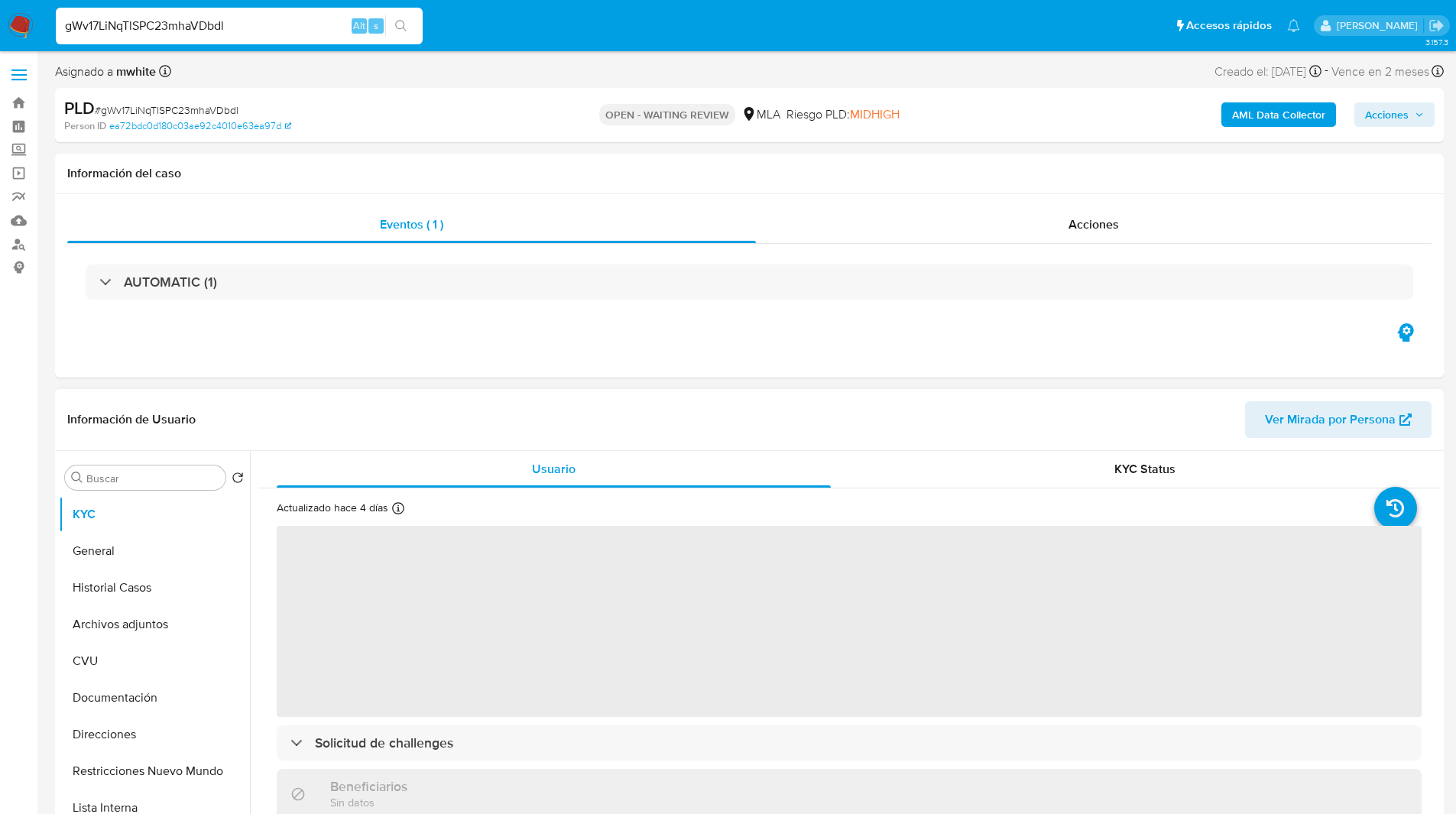
click at [371, 424] on header "Información de Usuario Ver Mirada por Persona" at bounding box center [749, 419] width 1364 height 37
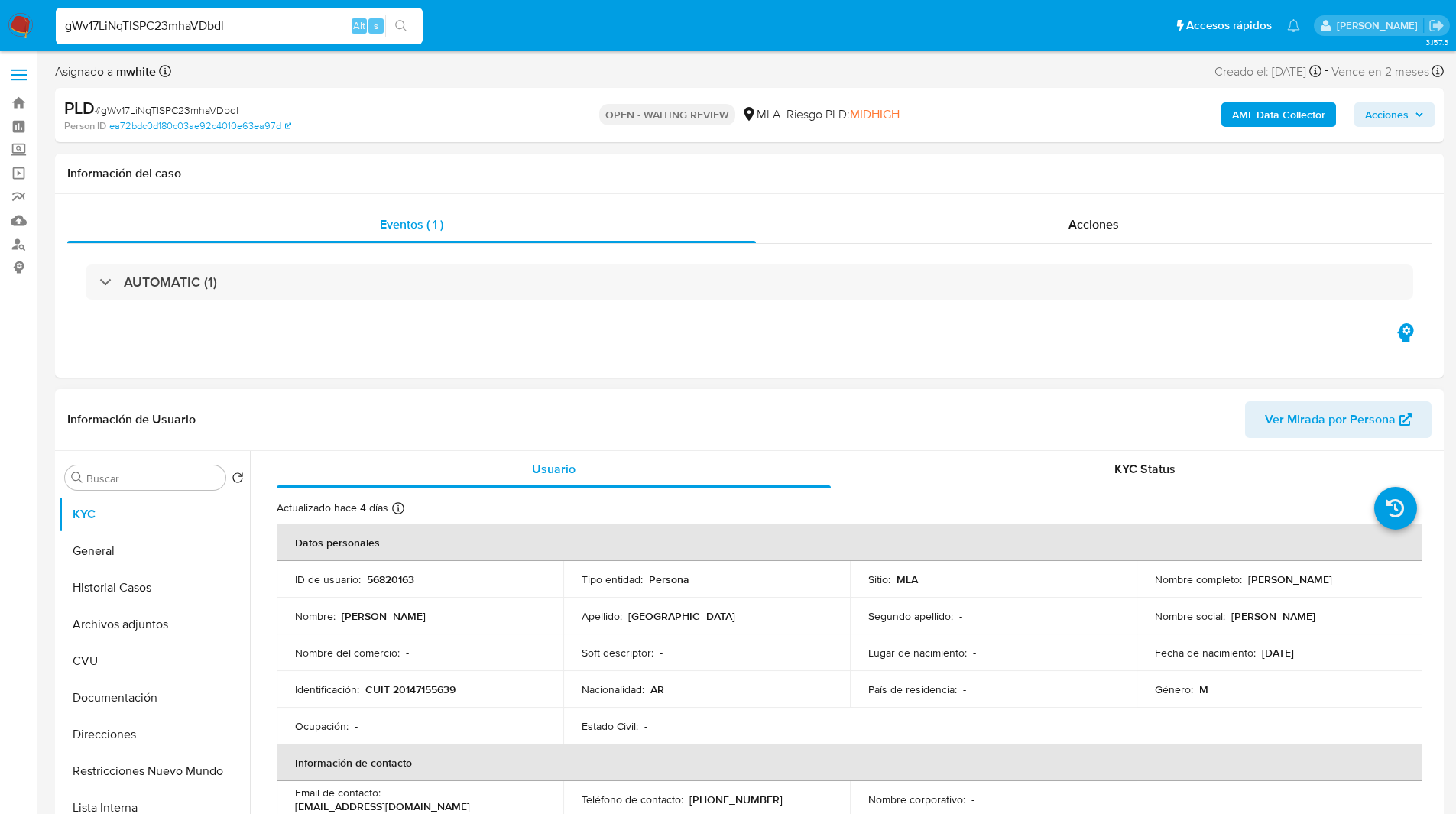
select select "10"
click at [418, 431] on header "Información de Usuario Ver Mirada por Persona" at bounding box center [749, 419] width 1364 height 37
click at [384, 578] on p "56820163" at bounding box center [390, 579] width 47 height 14
copy p "56820163"
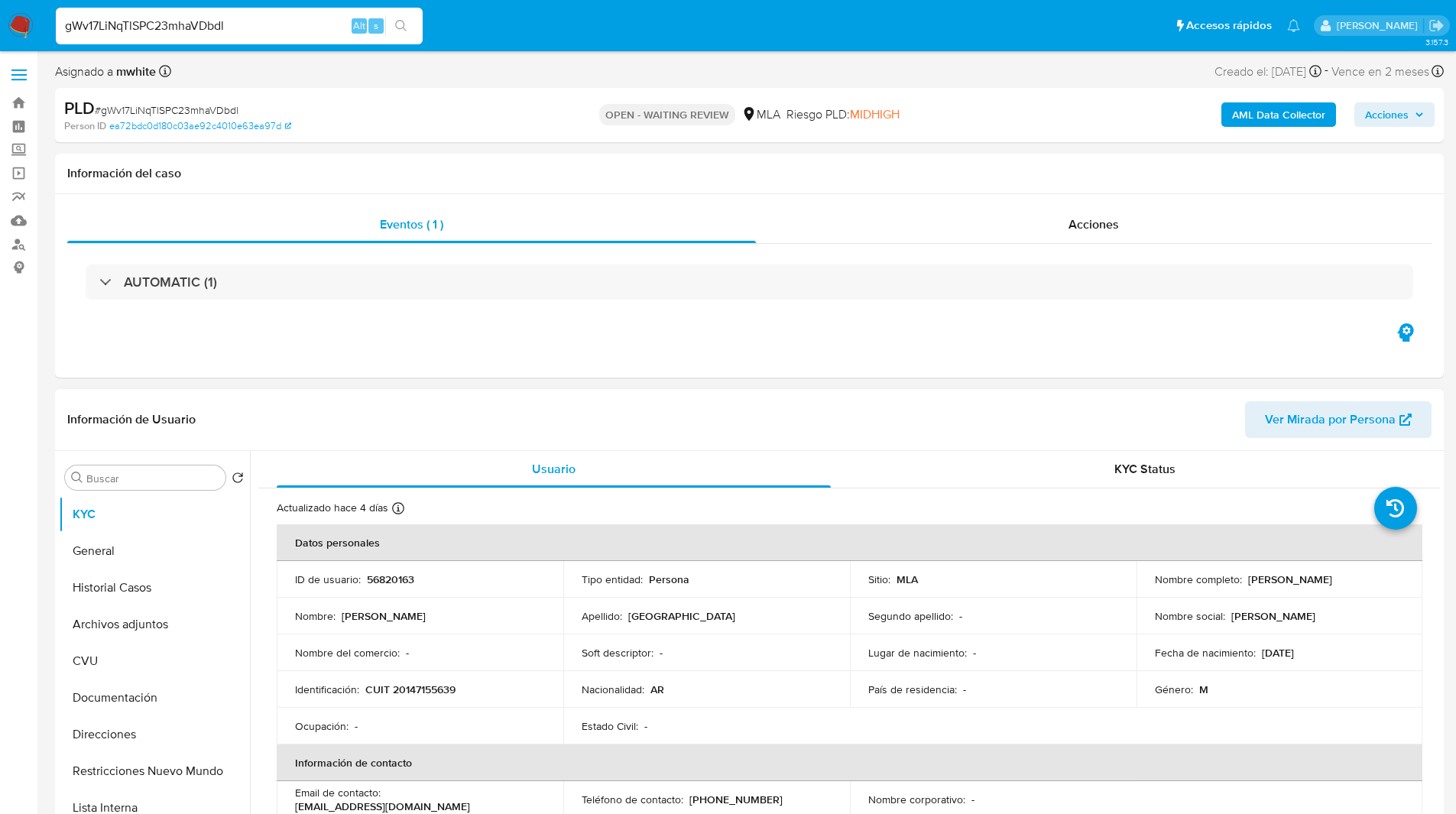
click at [380, 422] on header "Información de Usuario Ver Mirada por Persona" at bounding box center [749, 419] width 1364 height 37
click at [1044, 172] on h1 "Información del caso" at bounding box center [749, 173] width 1364 height 15
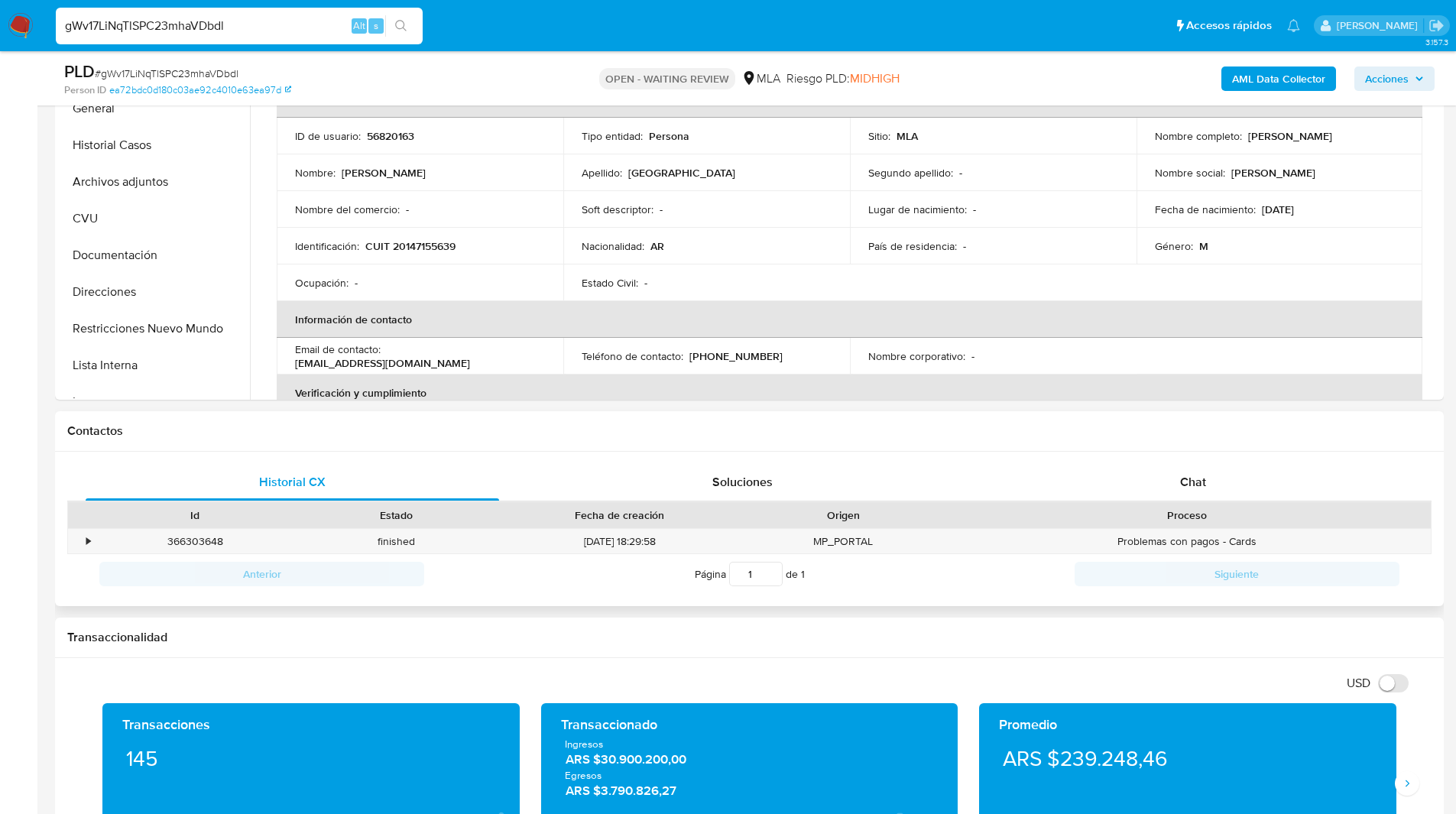
scroll to position [412, 0]
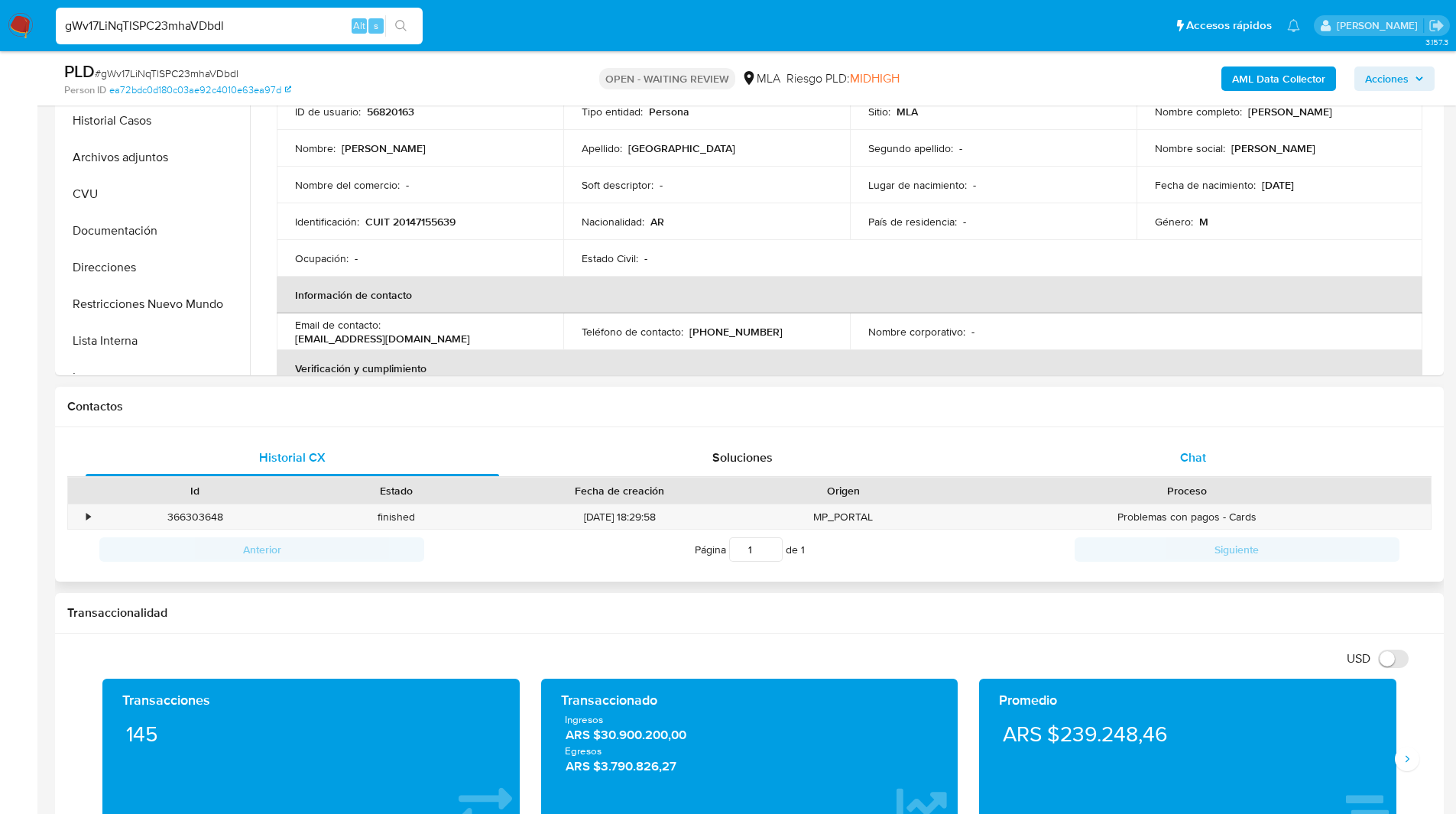
click at [1209, 452] on div "Chat" at bounding box center [1192, 458] width 413 height 37
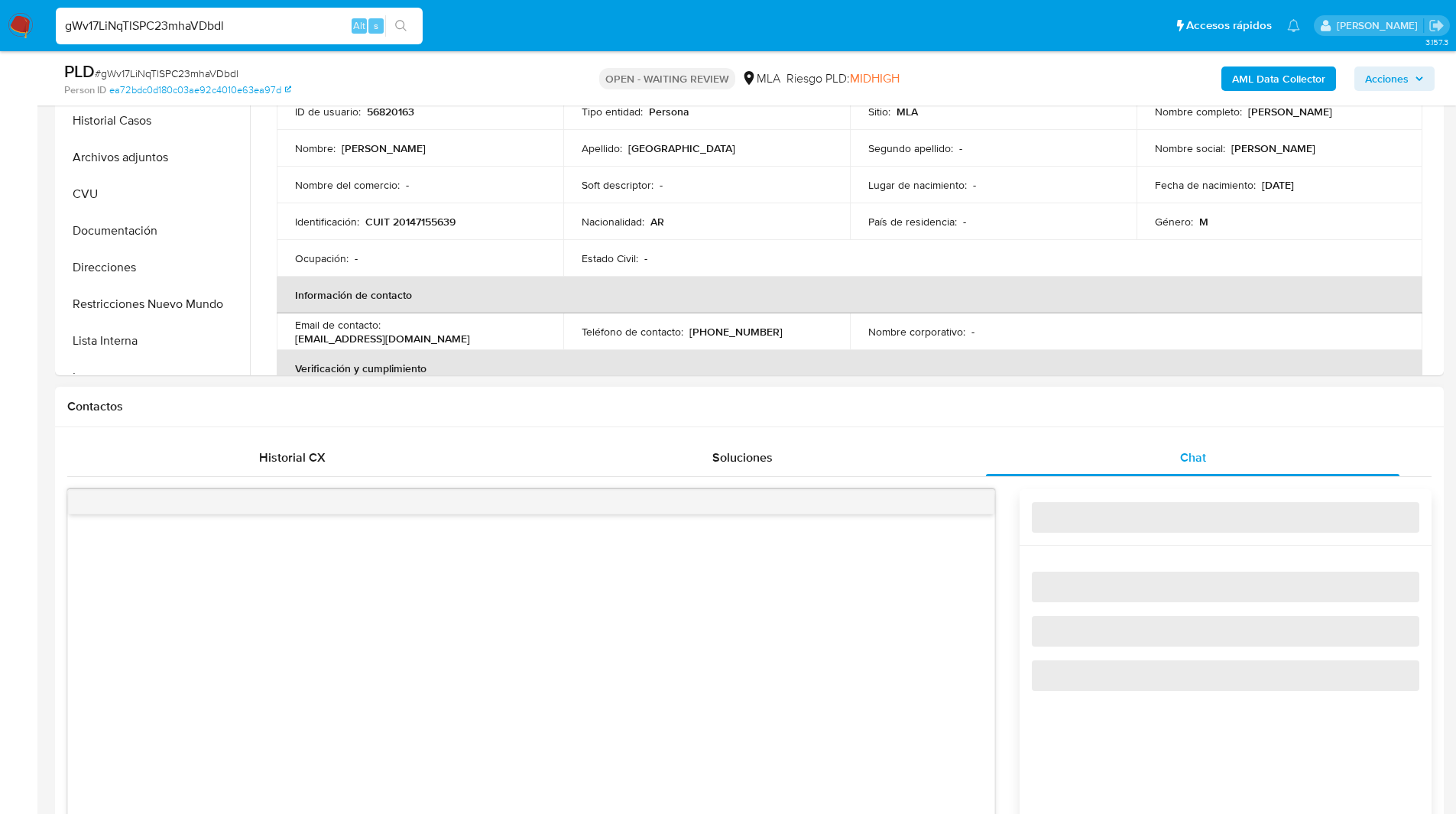
click at [1085, 397] on div "Contactos" at bounding box center [749, 407] width 1389 height 41
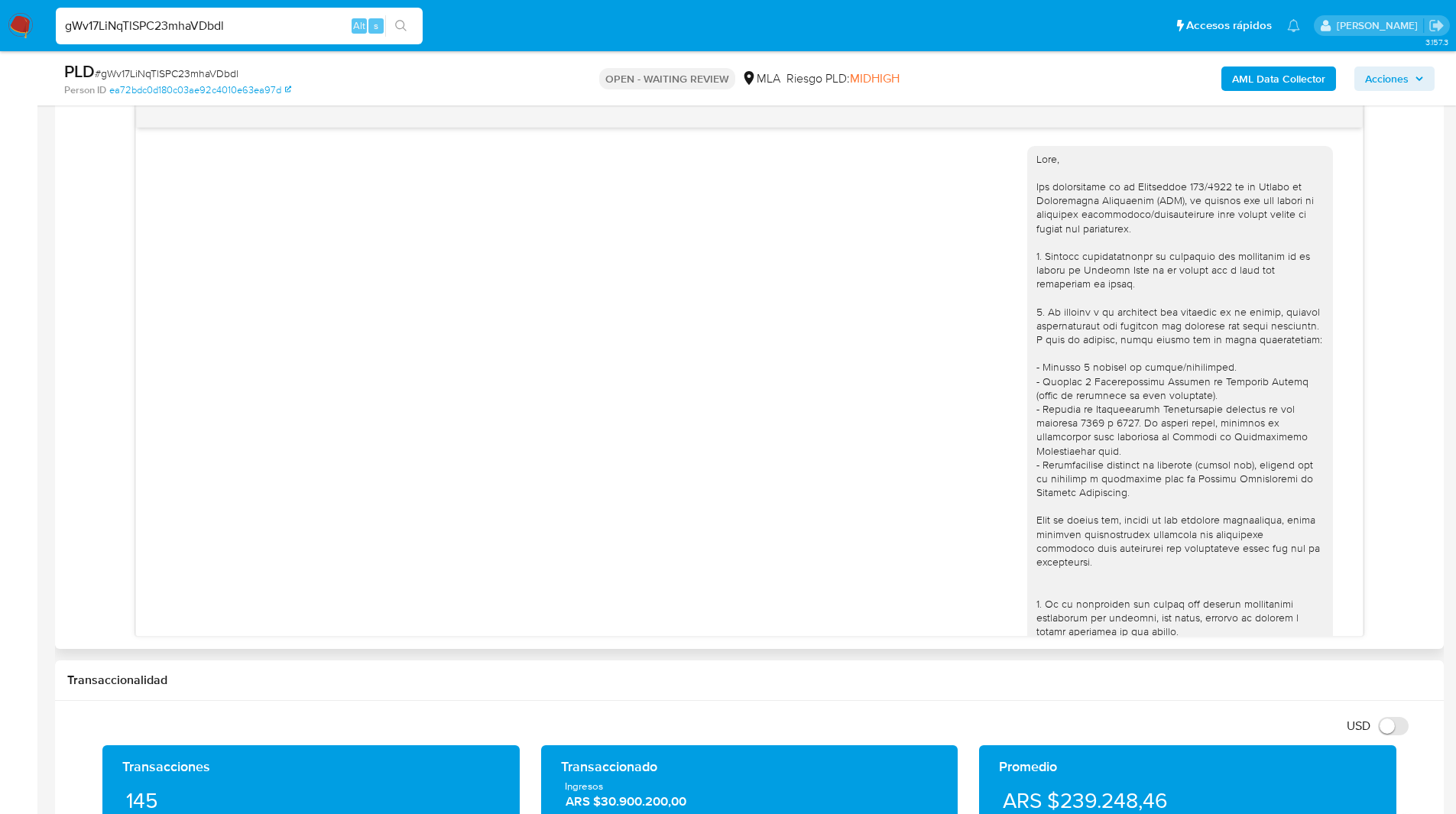
scroll to position [731, 0]
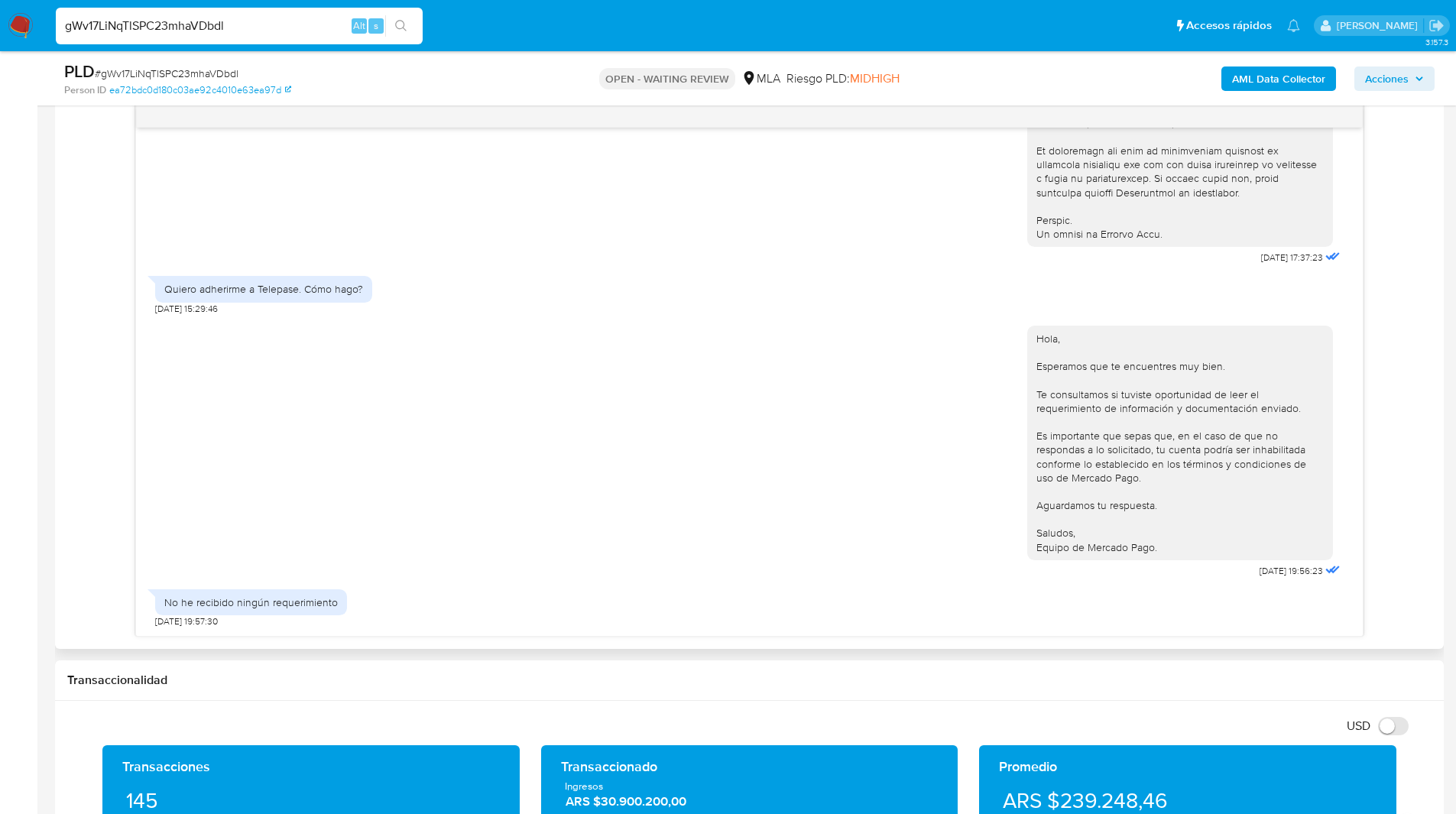
click at [432, 516] on div "Hola, Esperamos que te encuentres muy bien. Te consultamos si tuviste oportunid…" at bounding box center [749, 447] width 1188 height 267
click at [66, 485] on div "Historial CX Soluciones Chat Id Estado Fecha de creación Origen Proceso • 36630…" at bounding box center [749, 345] width 1389 height 608
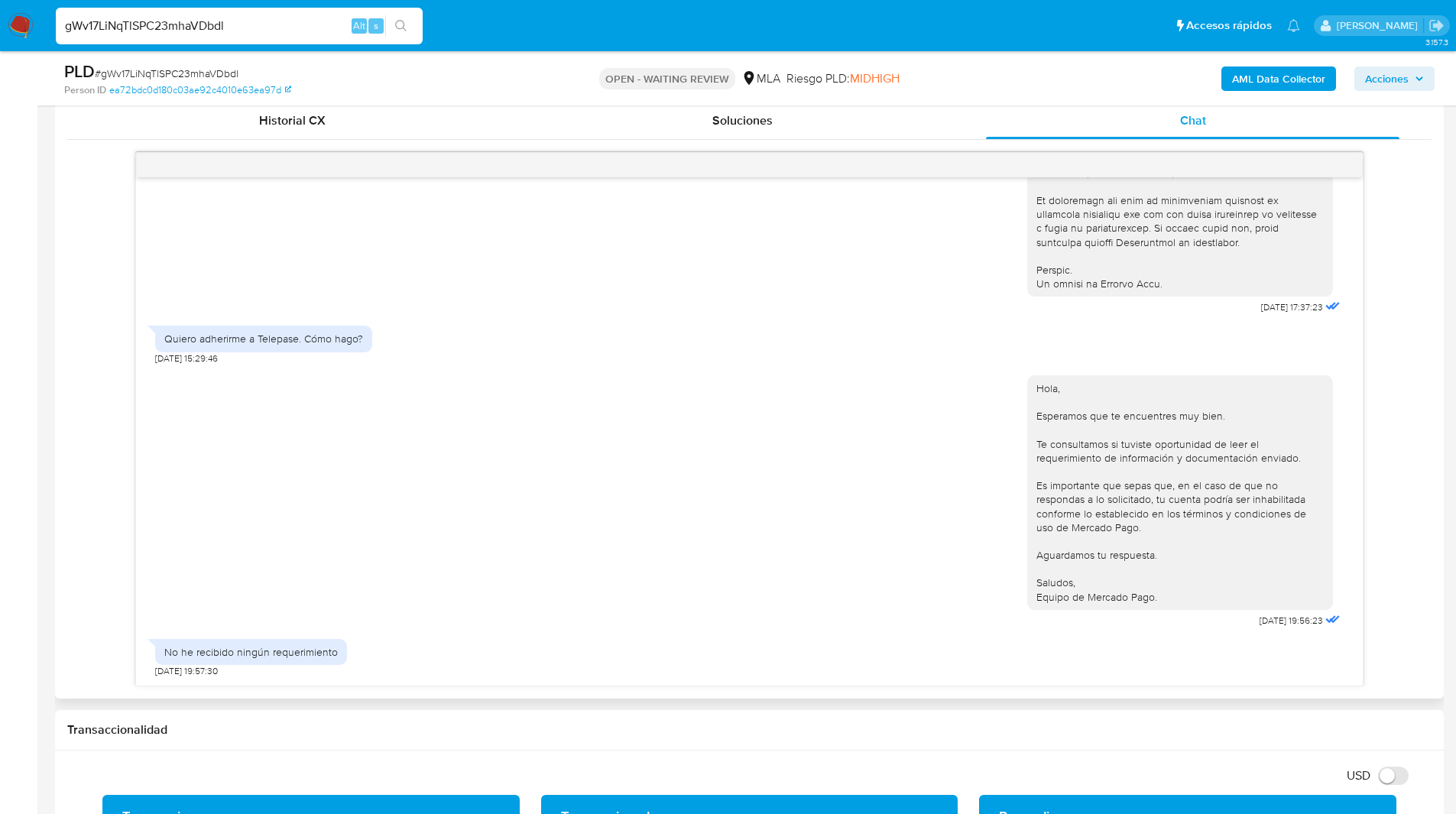
scroll to position [749, 0]
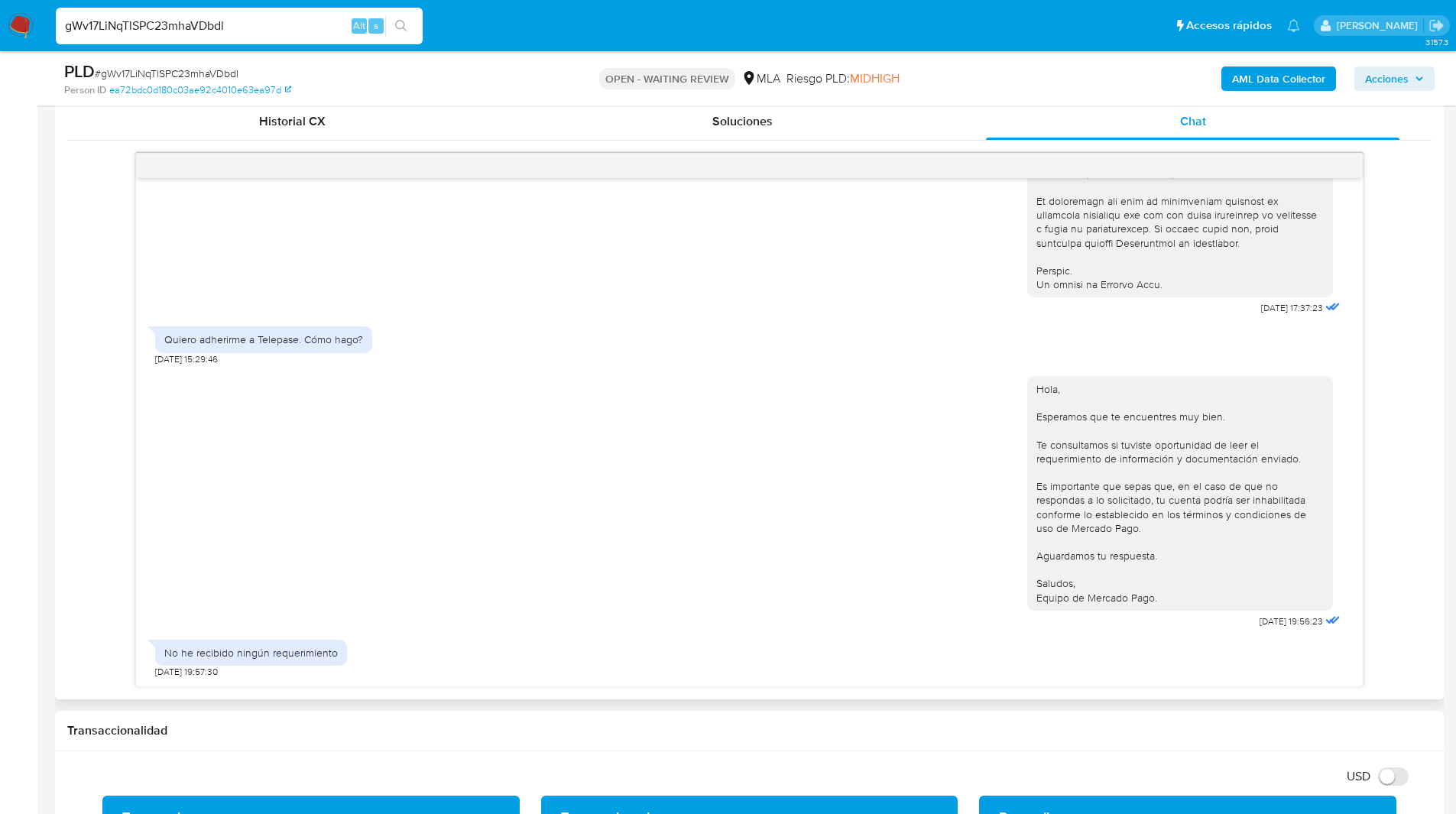
click at [292, 523] on div "Hola, Esperamos que te encuentres muy bien. Te consultamos si tuviste oportunid…" at bounding box center [749, 498] width 1188 height 267
click at [510, 84] on div "Person ID ea72bdc0d180c03ae92c4010e63ea97d" at bounding box center [290, 90] width 452 height 14
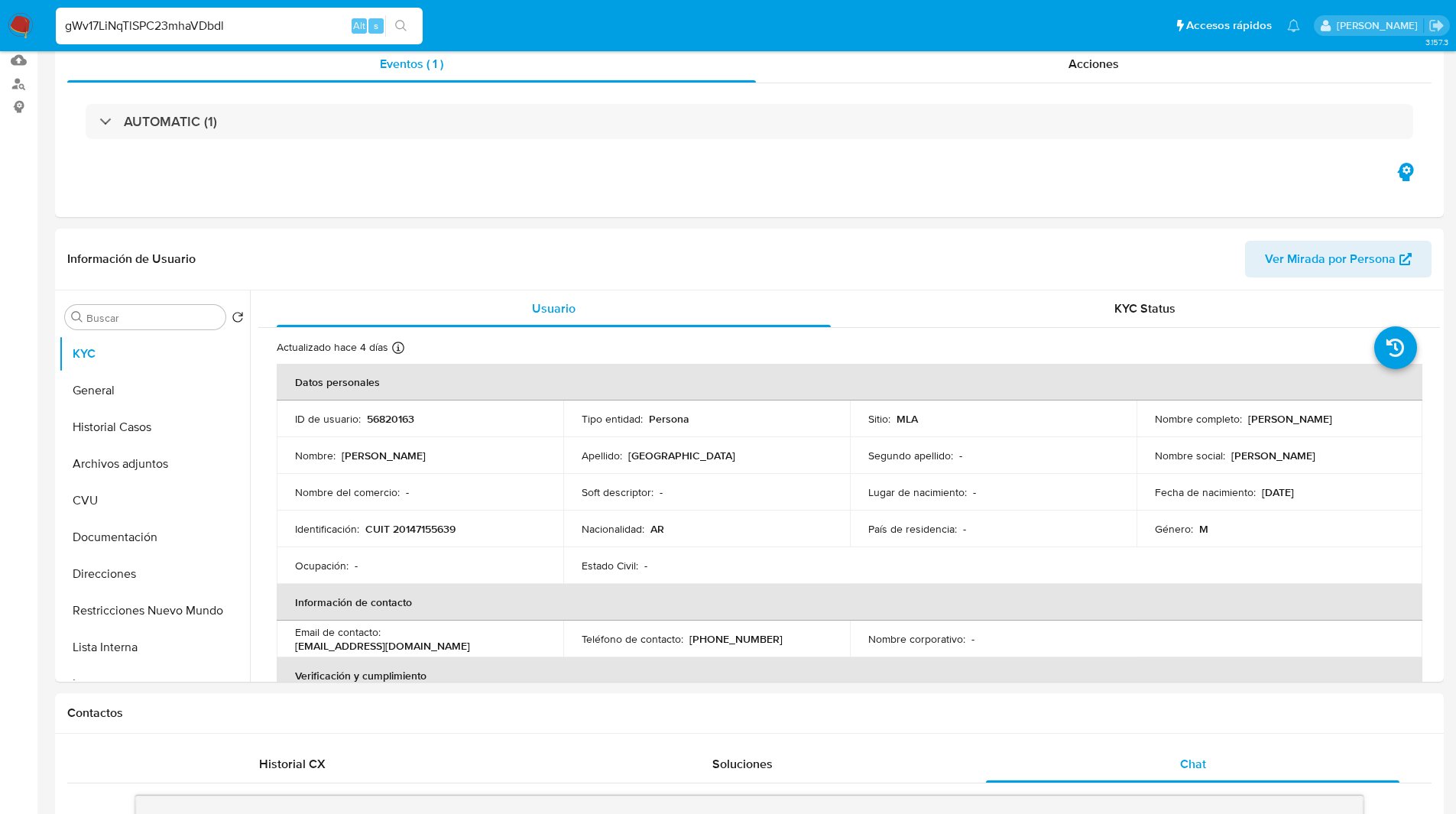
scroll to position [0, 0]
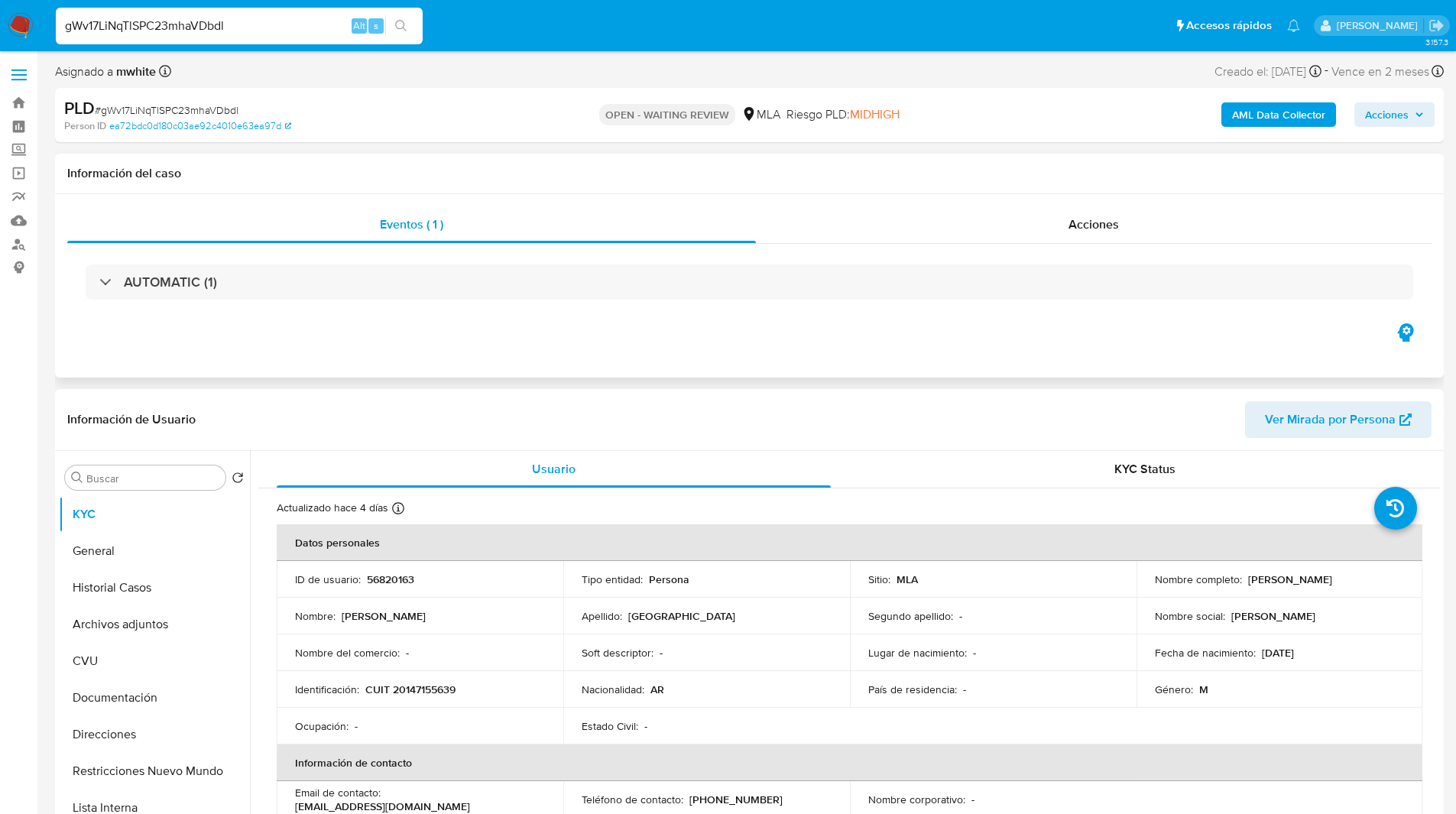
click at [607, 303] on div "AUTOMATIC (1)" at bounding box center [749, 282] width 1364 height 76
click at [552, 335] on div "Eventos ( 1 ) Acciones AUTOMATIC (1)" at bounding box center [749, 285] width 1389 height 183
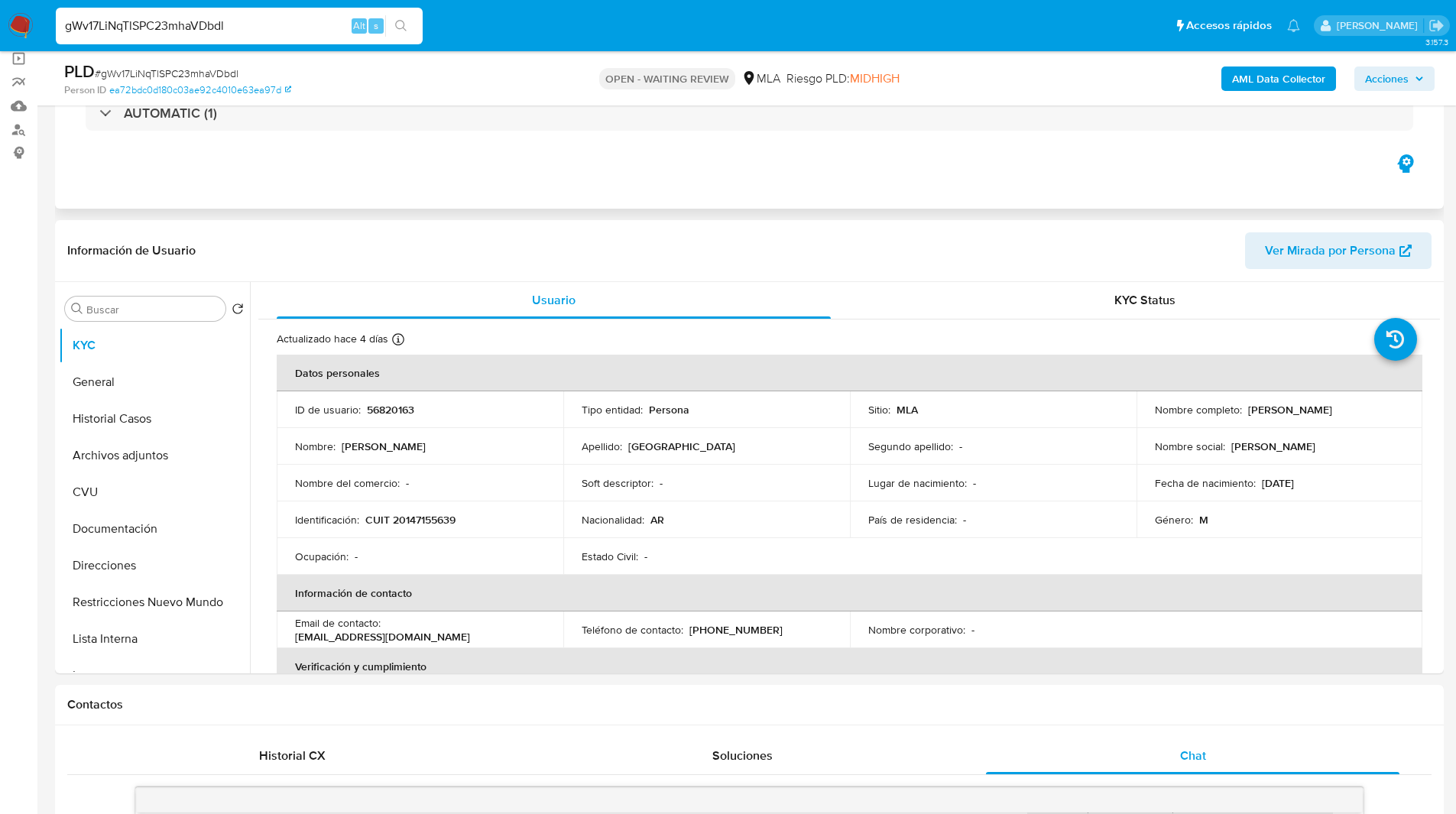
scroll to position [115, 0]
click at [438, 193] on div "Eventos ( 1 ) Acciones AUTOMATIC (1)" at bounding box center [749, 116] width 1389 height 183
click at [372, 176] on div "Eventos ( 1 ) Acciones AUTOMATIC (1)" at bounding box center [749, 116] width 1389 height 183
click at [476, 189] on div "Eventos ( 1 ) Acciones AUTOMATIC (1)" at bounding box center [749, 116] width 1389 height 183
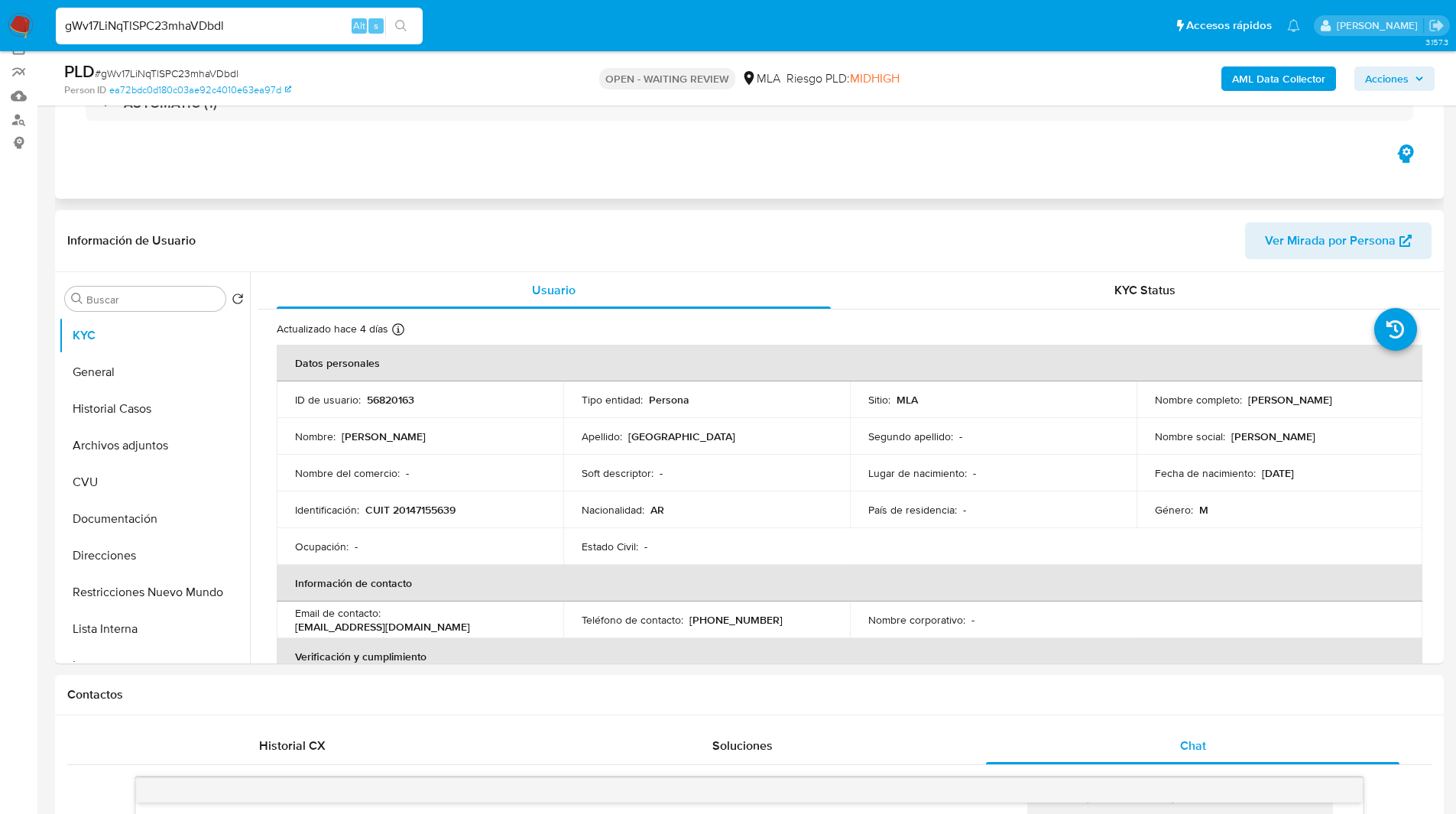
scroll to position [126, 0]
click at [491, 148] on div "Eventos ( 1 ) Acciones AUTOMATIC (1)" at bounding box center [749, 105] width 1389 height 183
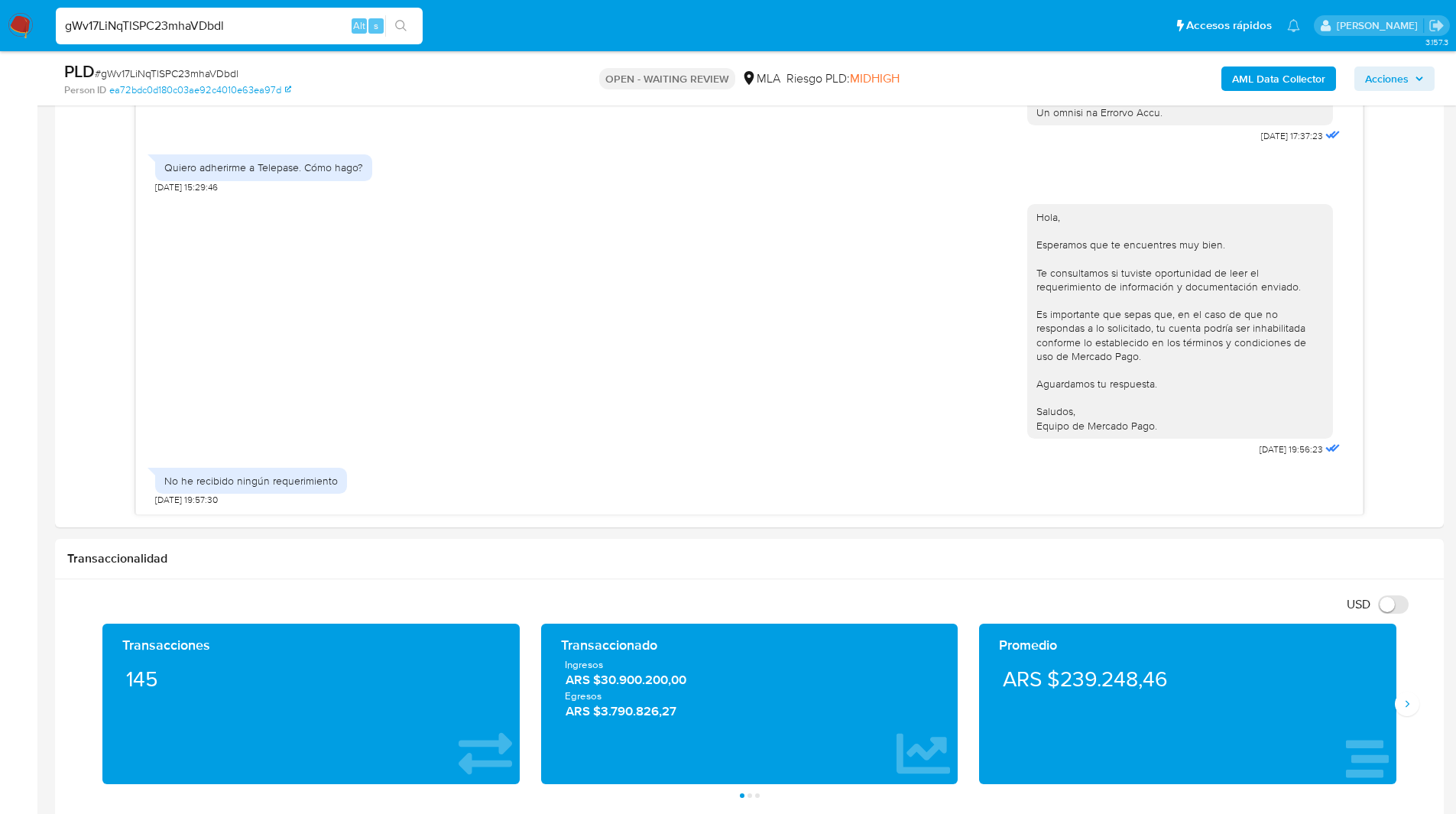
scroll to position [922, 0]
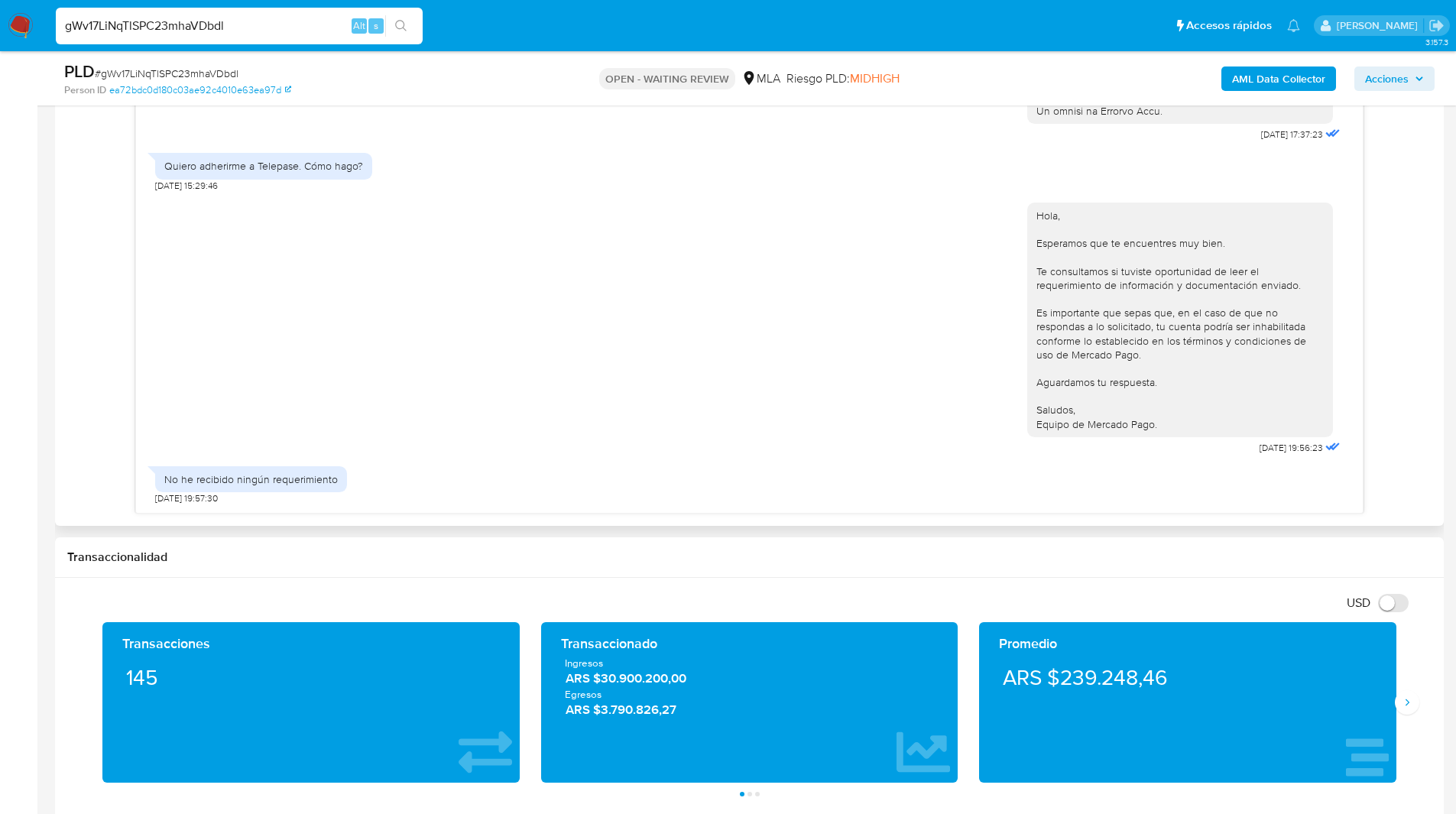
click at [98, 244] on div "18/08/2025 17:37:23 Quiero adherirme a Telepase. Cómo hago? 19/08/2025 15:29:46…" at bounding box center [749, 246] width 1364 height 534
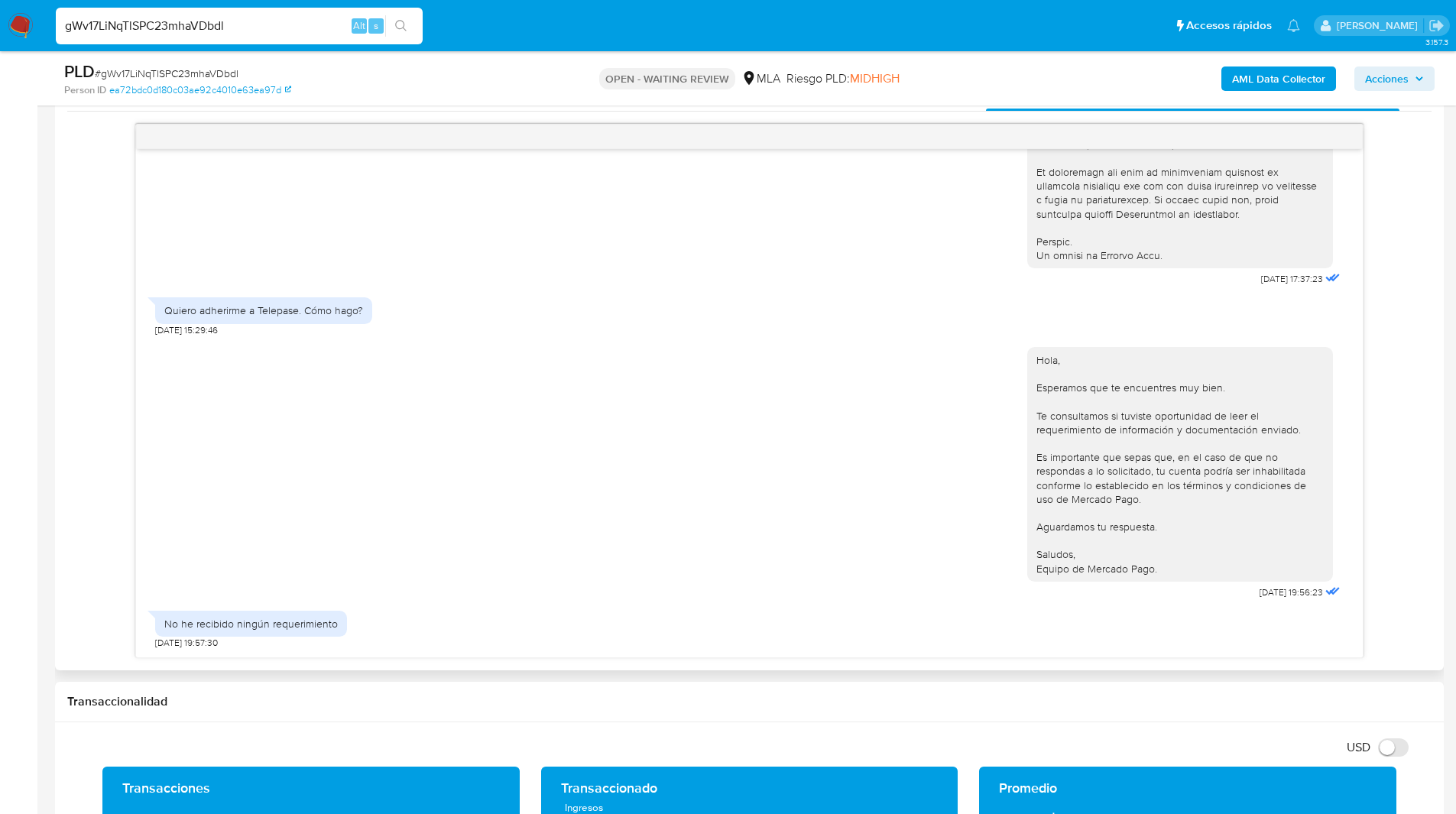
scroll to position [781, 0]
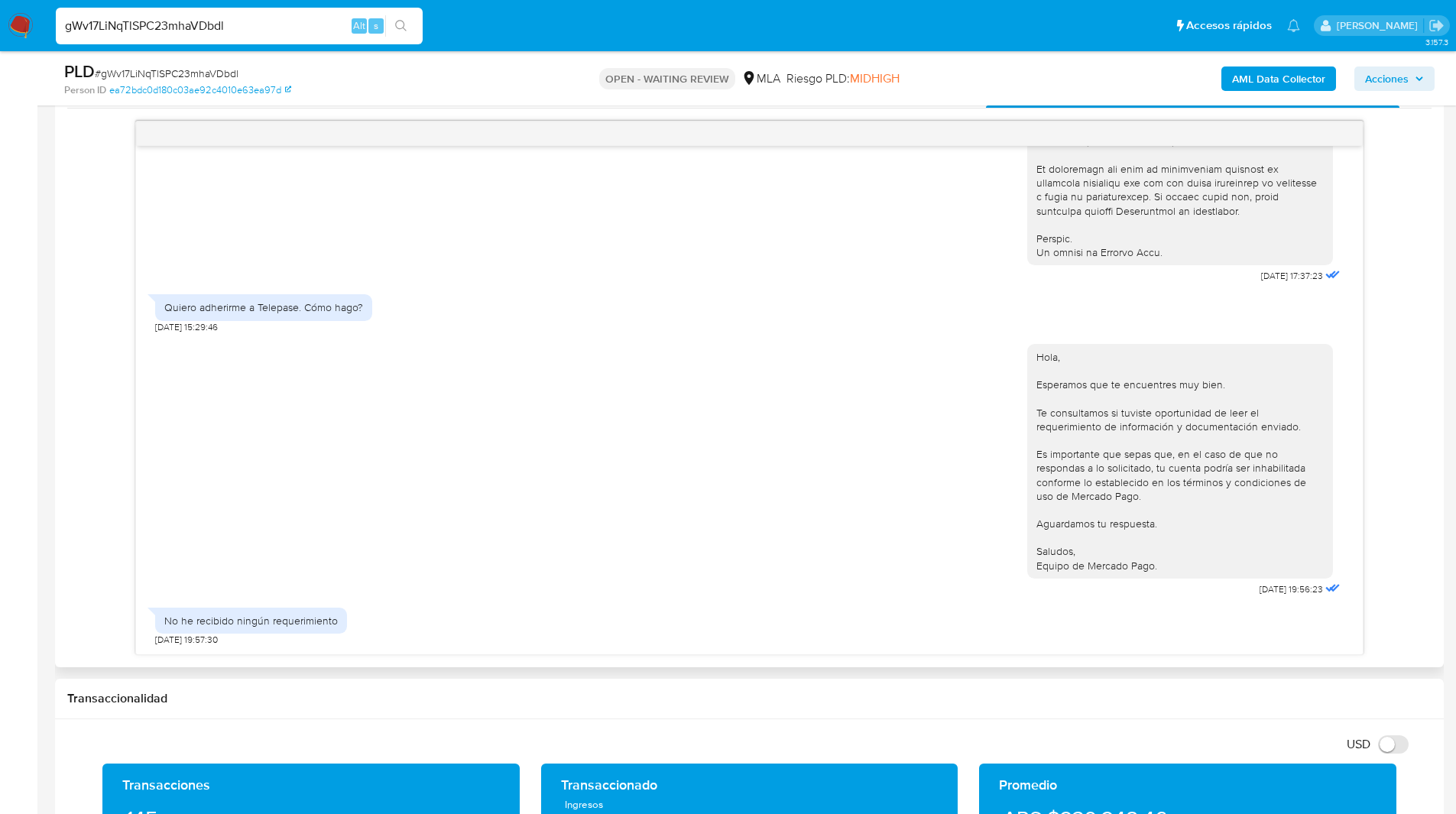
click at [246, 353] on div "Hola, Esperamos que te encuentres muy bien. Te consultamos si tuviste oportunid…" at bounding box center [749, 466] width 1188 height 267
click at [236, 349] on div "Hola, Esperamos que te encuentres muy bien. Te consultamos si tuviste oportunid…" at bounding box center [749, 466] width 1188 height 267
click at [94, 319] on div "18/08/2025 17:37:23 Quiero adherirme a Telepase. Cómo hago? 19/08/2025 15:29:46…" at bounding box center [749, 387] width 1364 height 534
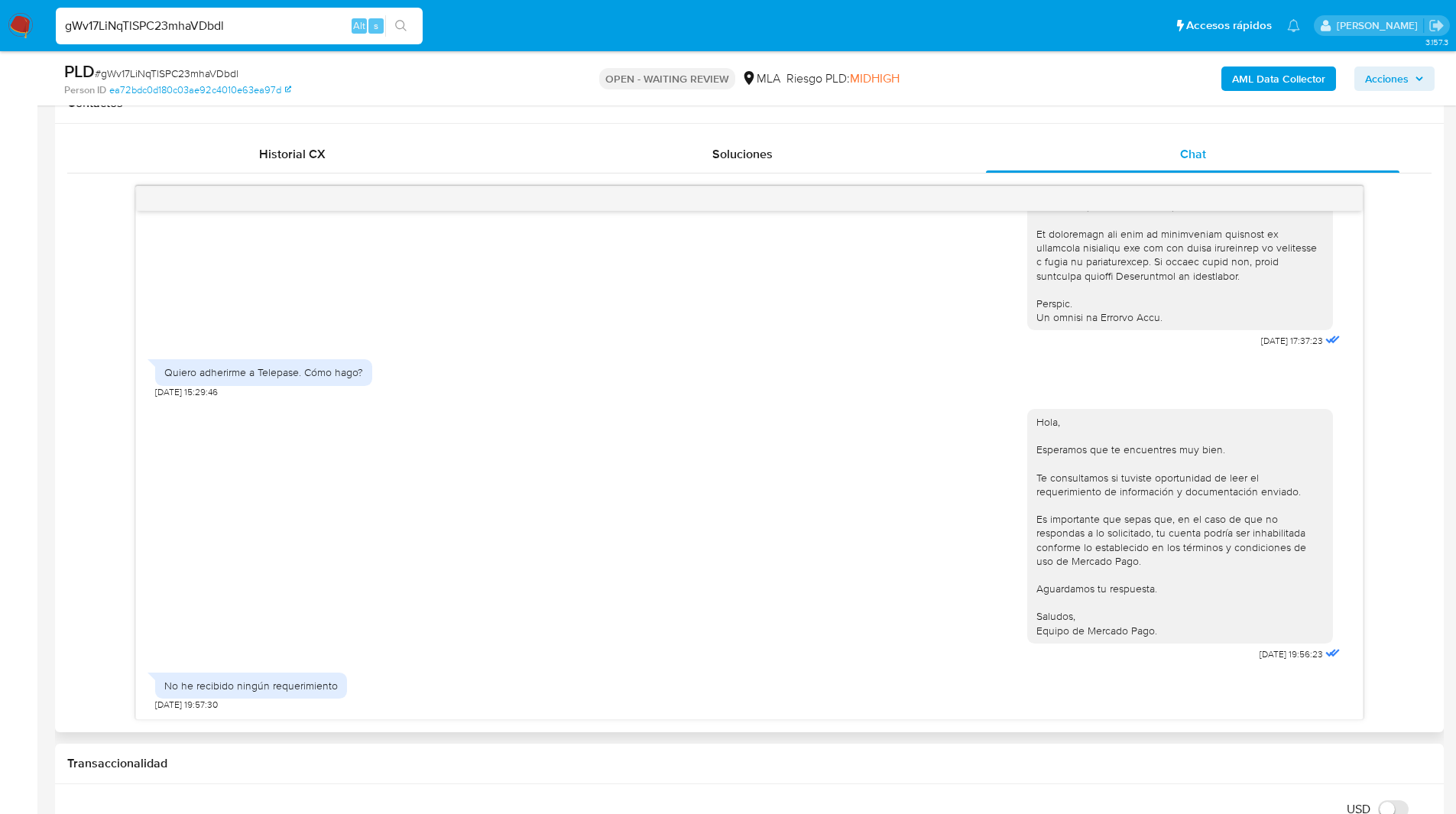
scroll to position [711, 0]
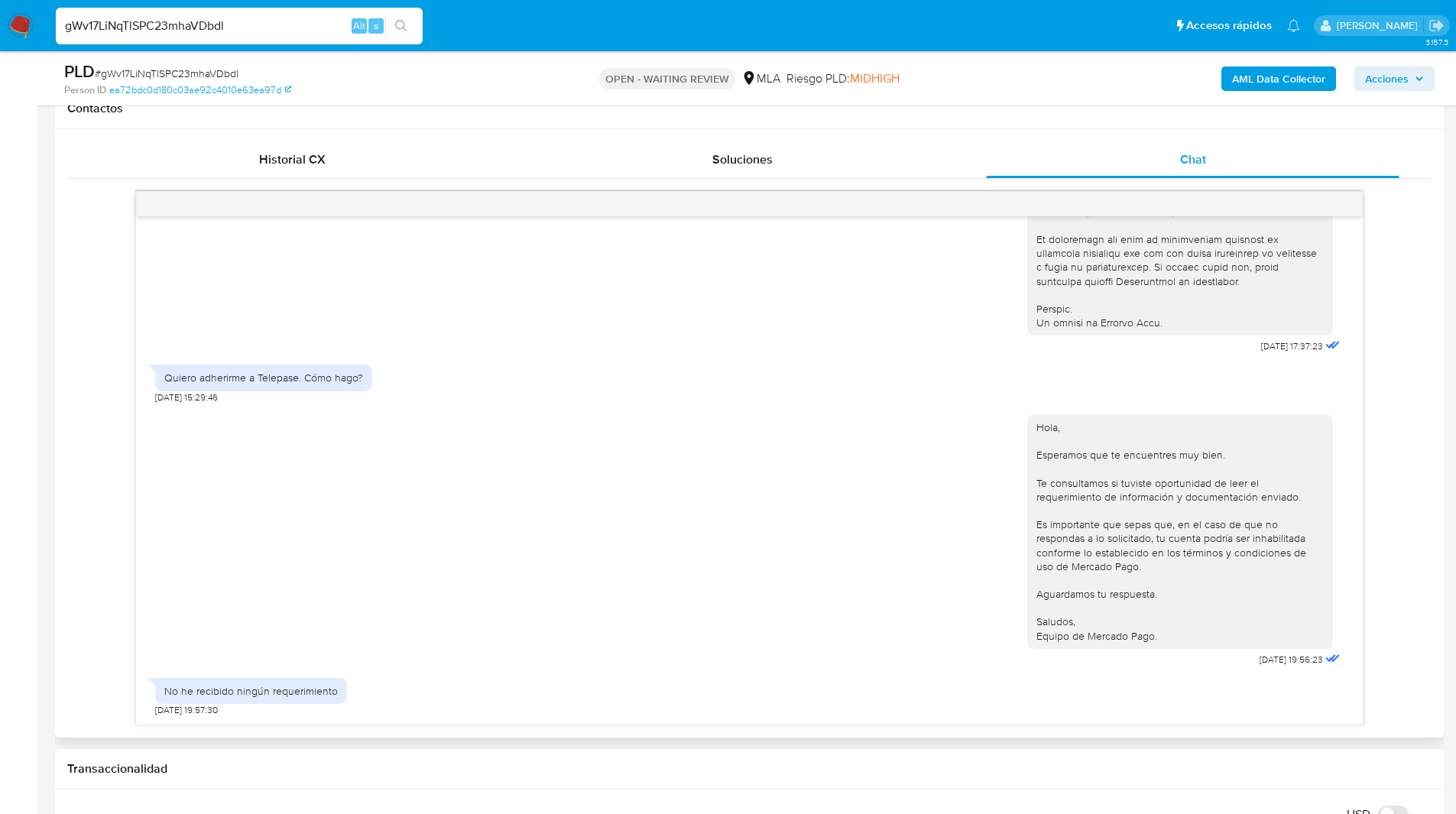
click at [240, 379] on div "Quiero adherirme a Telepase. Cómo hago?" at bounding box center [263, 377] width 199 height 14
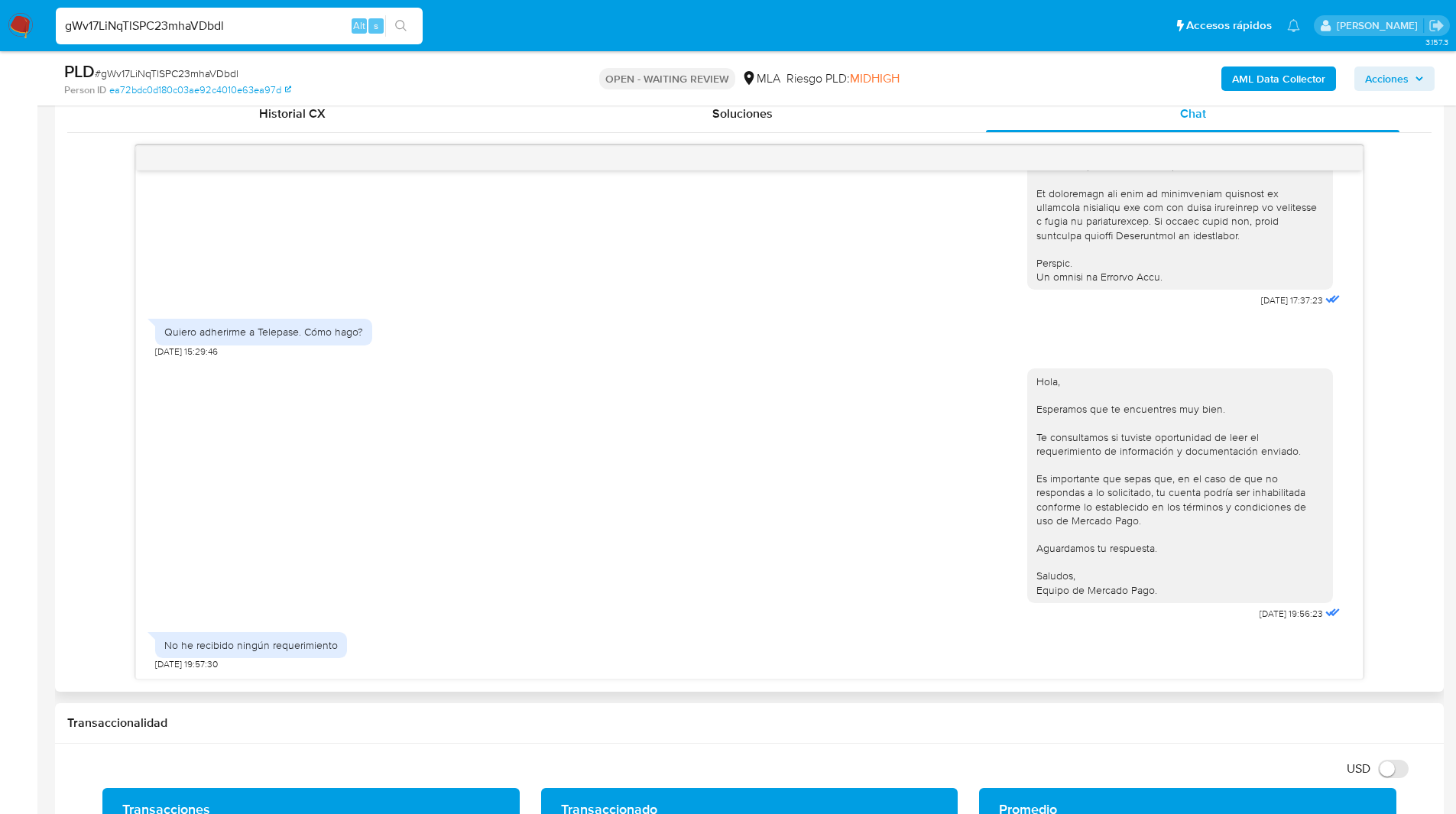
scroll to position [760, 0]
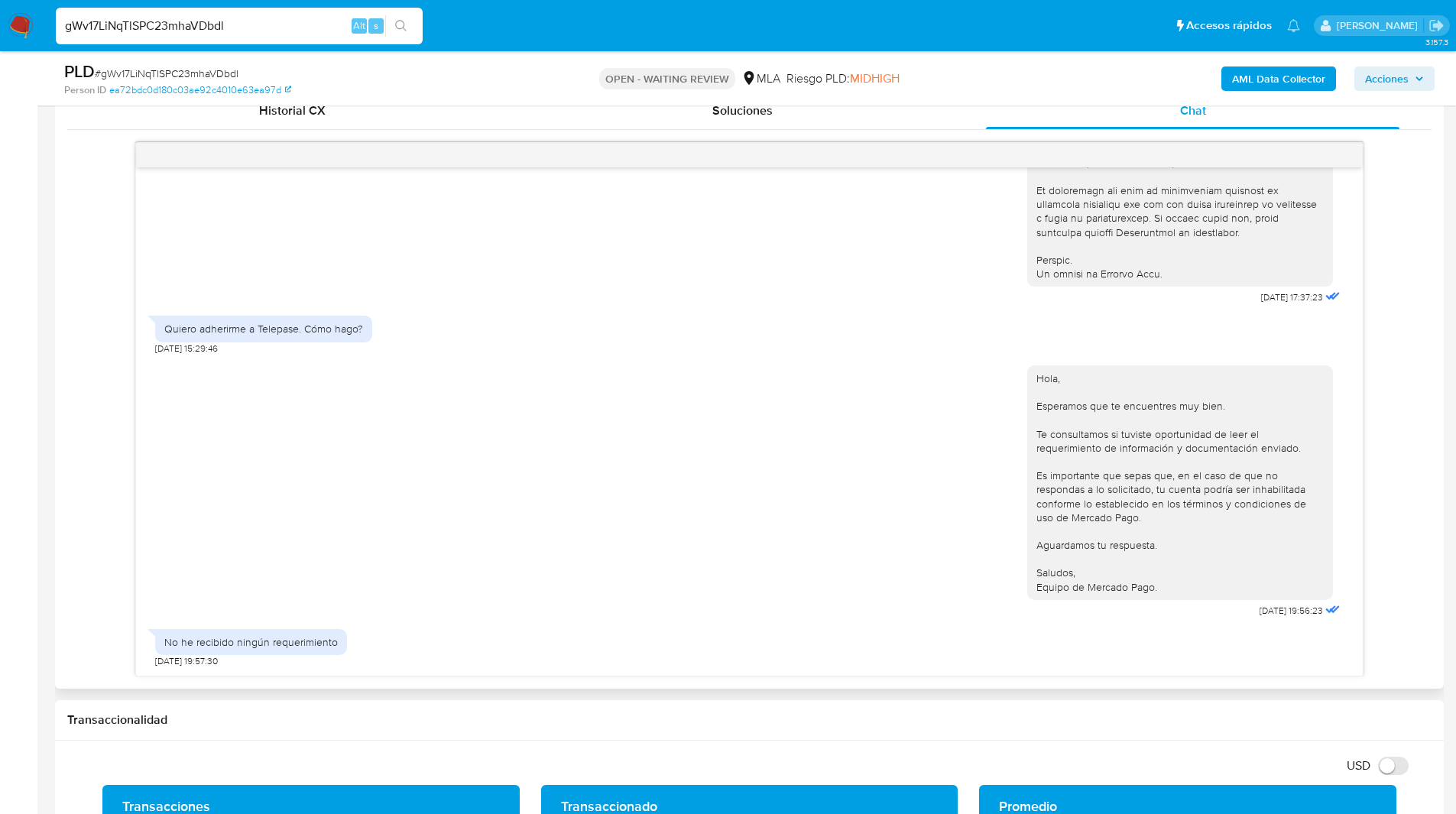
click at [186, 327] on div "Quiero adherirme a Telepase. Cómo hago?" at bounding box center [263, 328] width 199 height 14
click at [328, 433] on div "Hola, Esperamos que te encuentres muy bien. Te consultamos si tuviste oportunid…" at bounding box center [749, 487] width 1188 height 267
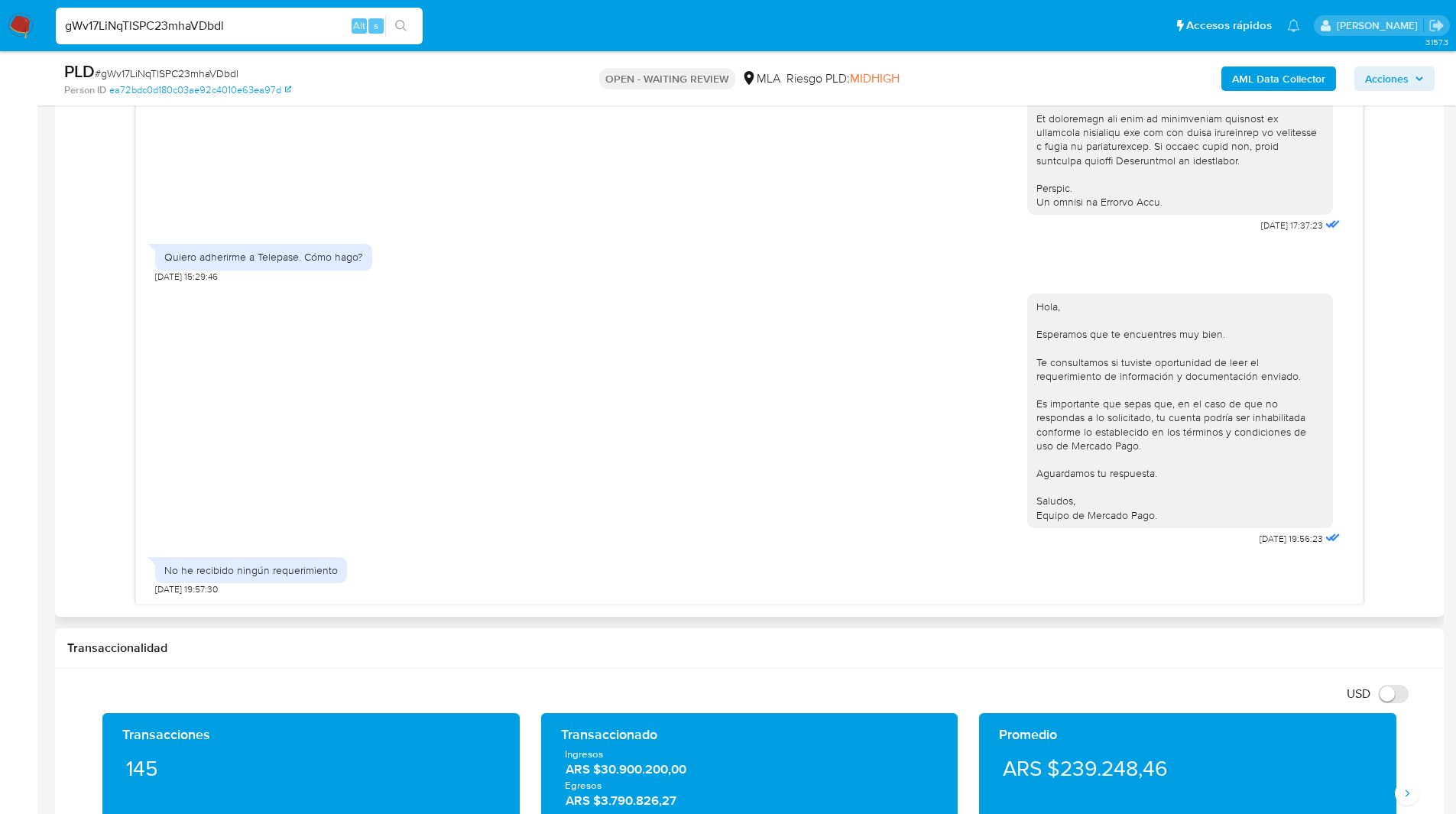
scroll to position [832, 0]
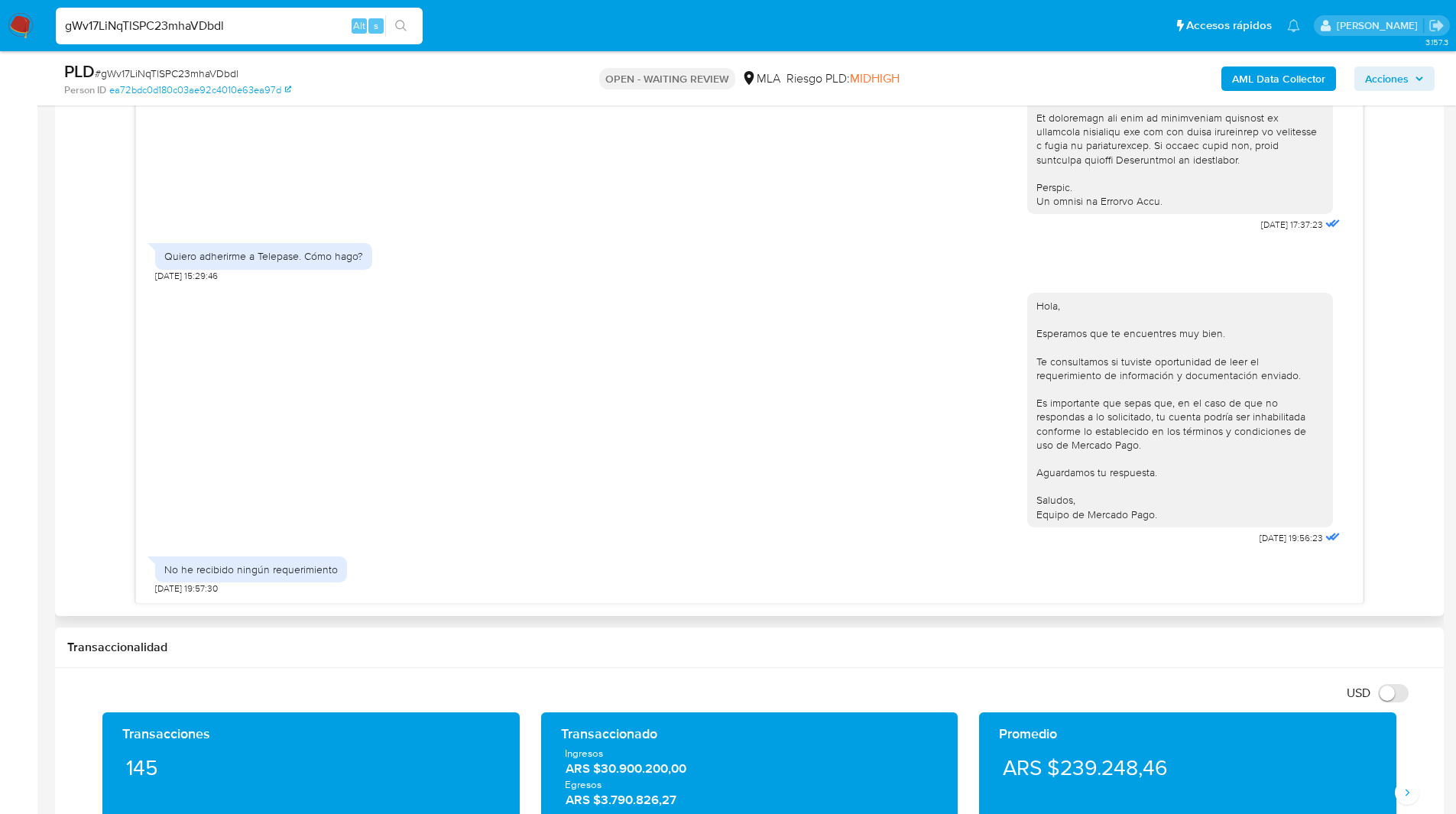
click at [210, 345] on div "Hola, Esperamos que te encuentres muy bien. Te consultamos si tuviste oportunid…" at bounding box center [749, 415] width 1188 height 267
click at [66, 298] on div "Historial CX Soluciones Chat Id Estado Fecha de creación Origen Proceso • 36630…" at bounding box center [749, 312] width 1389 height 608
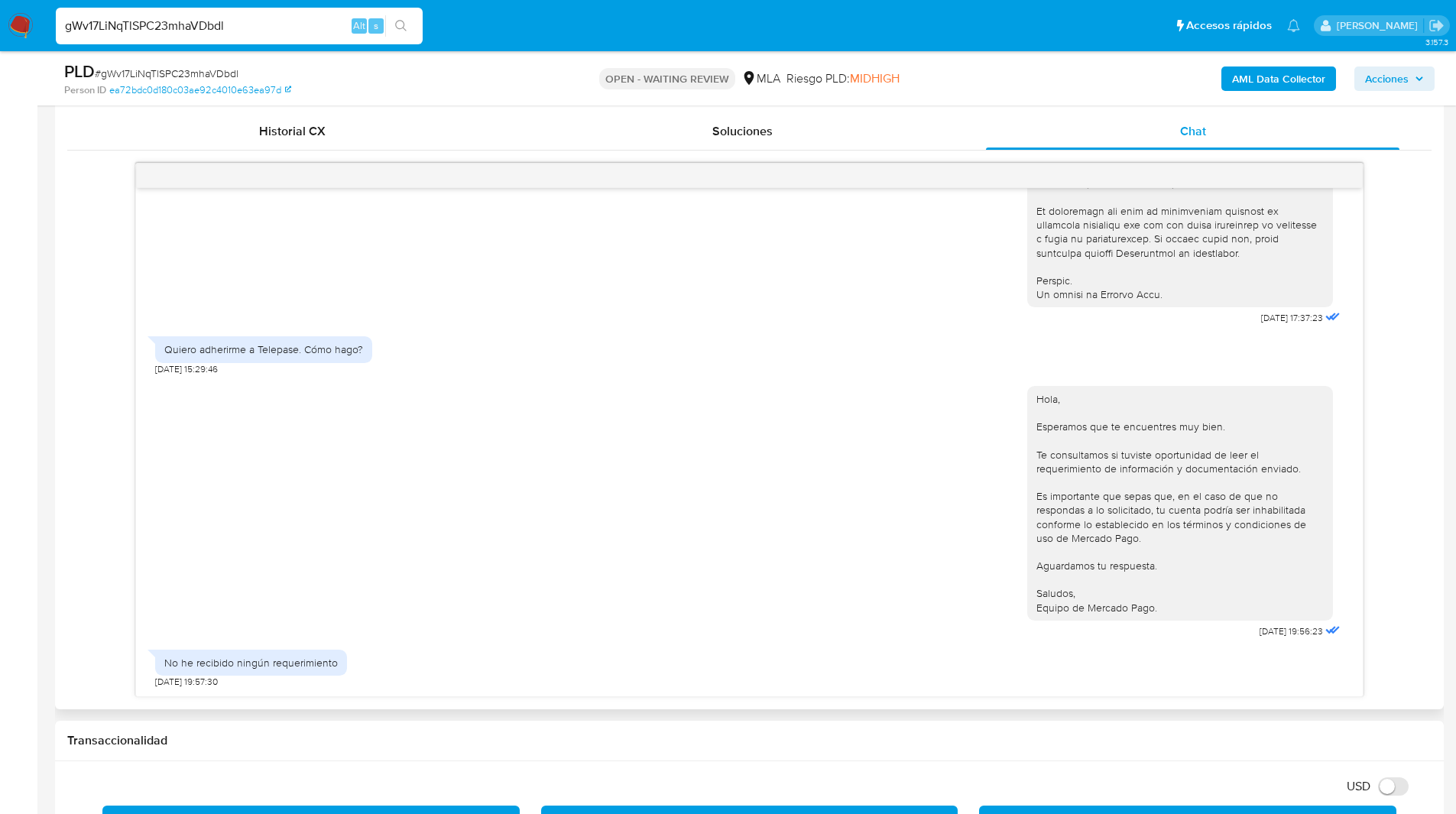
click at [71, 266] on div "18/08/2025 17:37:23 Quiero adherirme a Telepase. Cómo hago? 19/08/2025 15:29:46…" at bounding box center [749, 429] width 1364 height 534
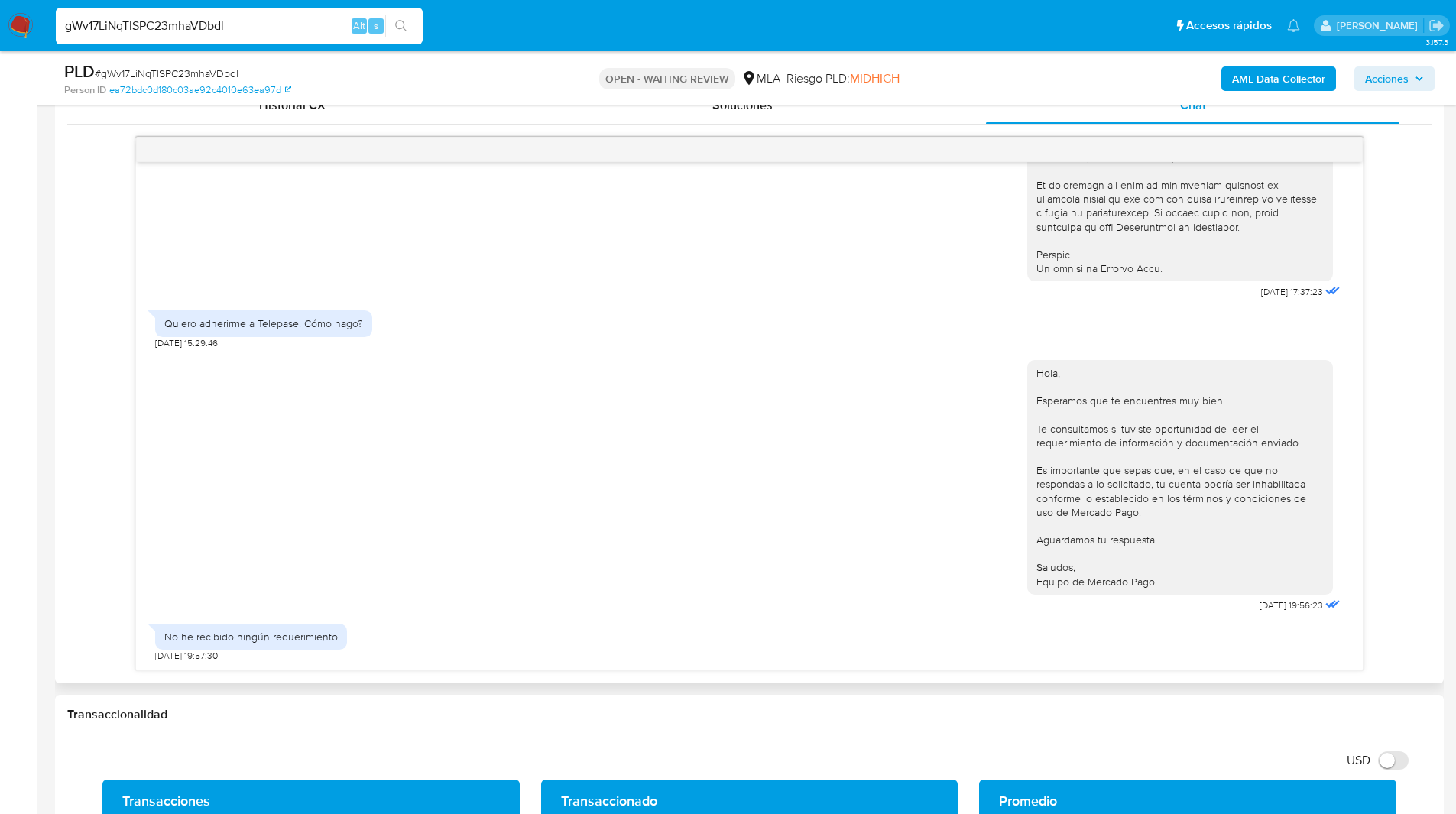
drag, startPoint x: 71, startPoint y: 277, endPoint x: 71, endPoint y: 266, distance: 11.0
click at [71, 266] on div "18/08/2025 17:37:23 Quiero adherirme a Telepase. Cómo hago? 19/08/2025 15:29:46…" at bounding box center [749, 403] width 1364 height 534
click at [84, 265] on div "18/08/2025 17:37:23 Quiero adherirme a Telepase. Cómo hago? 19/08/2025 15:29:46…" at bounding box center [749, 403] width 1364 height 534
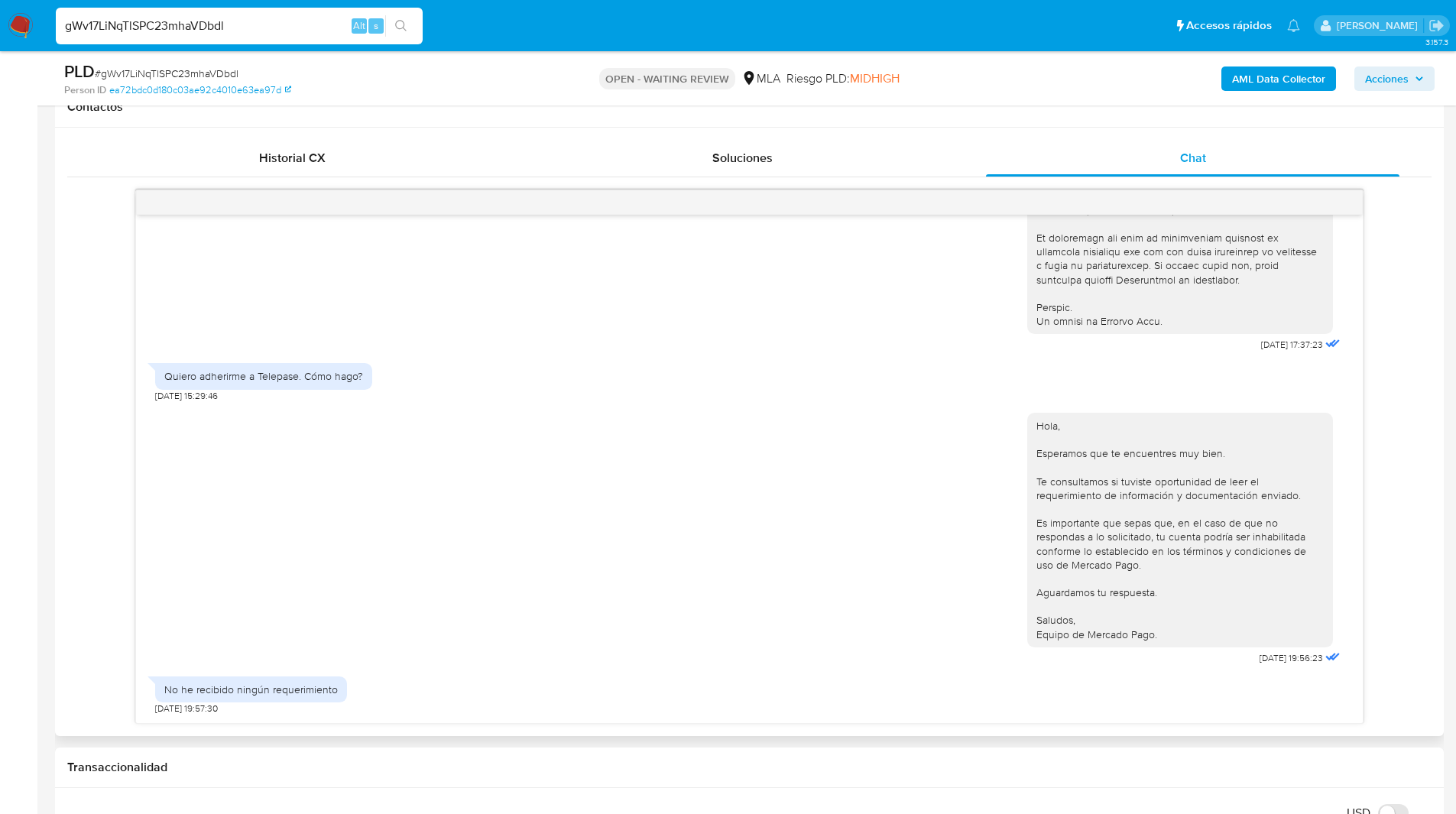
click at [78, 291] on div "18/08/2025 17:37:23 Quiero adherirme a Telepase. Cómo hago? 19/08/2025 15:29:46…" at bounding box center [749, 456] width 1364 height 534
click at [511, 26] on ul "Pausado Ver notificaciones gWv17LiNqTlSPC23mhaVDbdl Alt s Accesos rápidos Presi…" at bounding box center [677, 26] width 1259 height 38
click at [828, 13] on ul "Pausado Ver notificaciones gWv17LiNqTlSPC23mhaVDbdl Alt s Accesos rápidos Presi…" at bounding box center [677, 26] width 1259 height 38
click at [810, 16] on ul "Pausado Ver notificaciones gWv17LiNqTlSPC23mhaVDbdl Alt s Accesos rápidos Presi…" at bounding box center [677, 26] width 1259 height 38
click at [852, 3] on nav "Pausado Ver notificaciones gWv17LiNqTlSPC23mhaVDbdl Alt s Accesos rápidos Presi…" at bounding box center [728, 26] width 1456 height 51
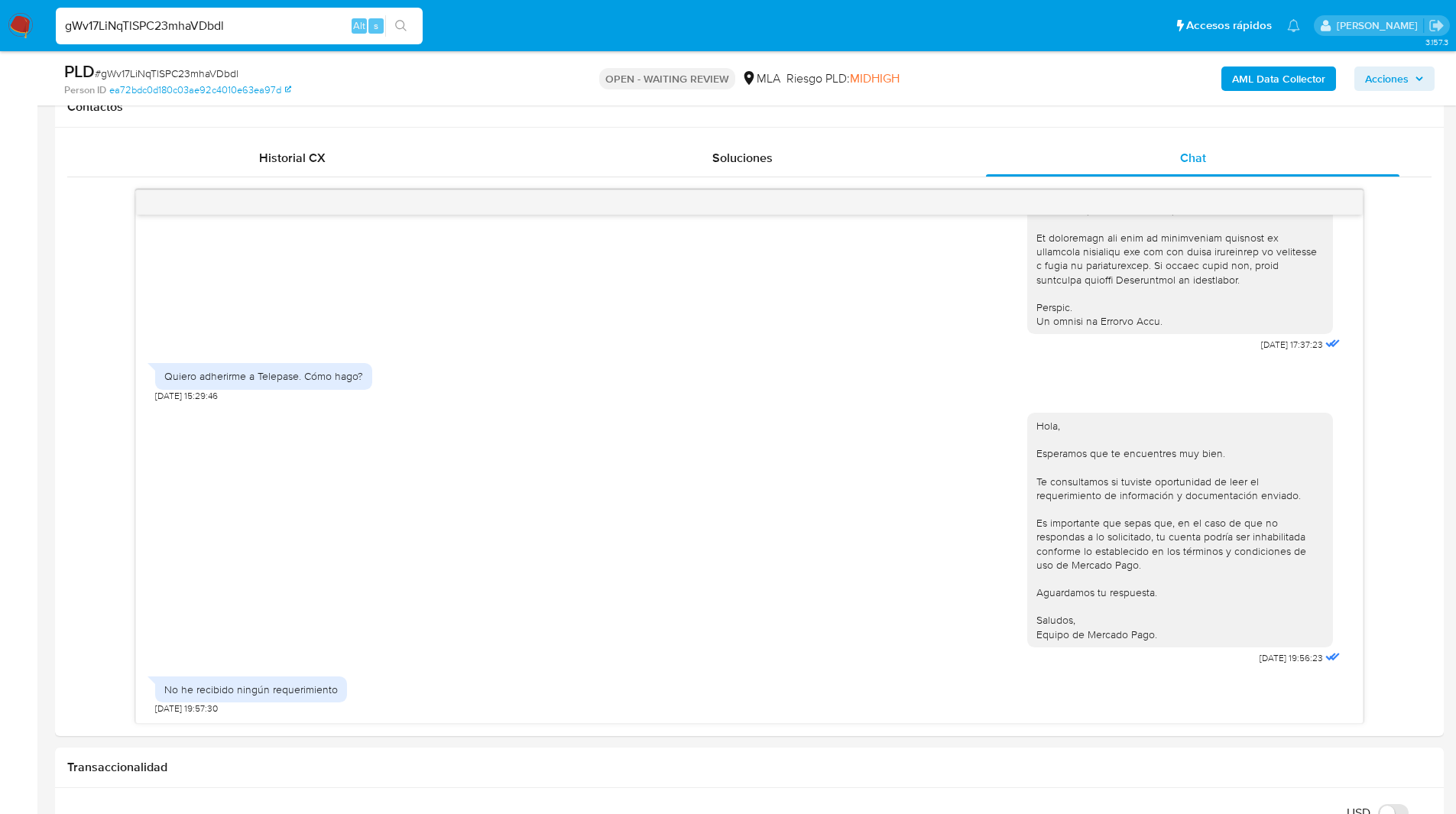
click at [492, 14] on ul "Pausado Ver notificaciones gWv17LiNqTlSPC23mhaVDbdl Alt s Accesos rápidos Presi…" at bounding box center [677, 26] width 1259 height 38
click at [492, 2] on nav "Pausado Ver notificaciones gWv17LiNqTlSPC23mhaVDbdl Alt s Accesos rápidos Presi…" at bounding box center [728, 26] width 1456 height 51
click at [566, 54] on div "PLD # gWv17LiNqTlSPC23mhaVDbdl Person ID ea72bdc0d180c03ae92c4010e63ea97d OPEN …" at bounding box center [749, 78] width 1389 height 54
click at [846, 59] on div "PLD # gWv17LiNqTlSPC23mhaVDbdl Person ID ea72bdc0d180c03ae92c4010e63ea97d OPEN …" at bounding box center [749, 78] width 1389 height 54
click at [868, 66] on div "Riesgo PLD: MIDHIGH" at bounding box center [842, 78] width 113 height 36
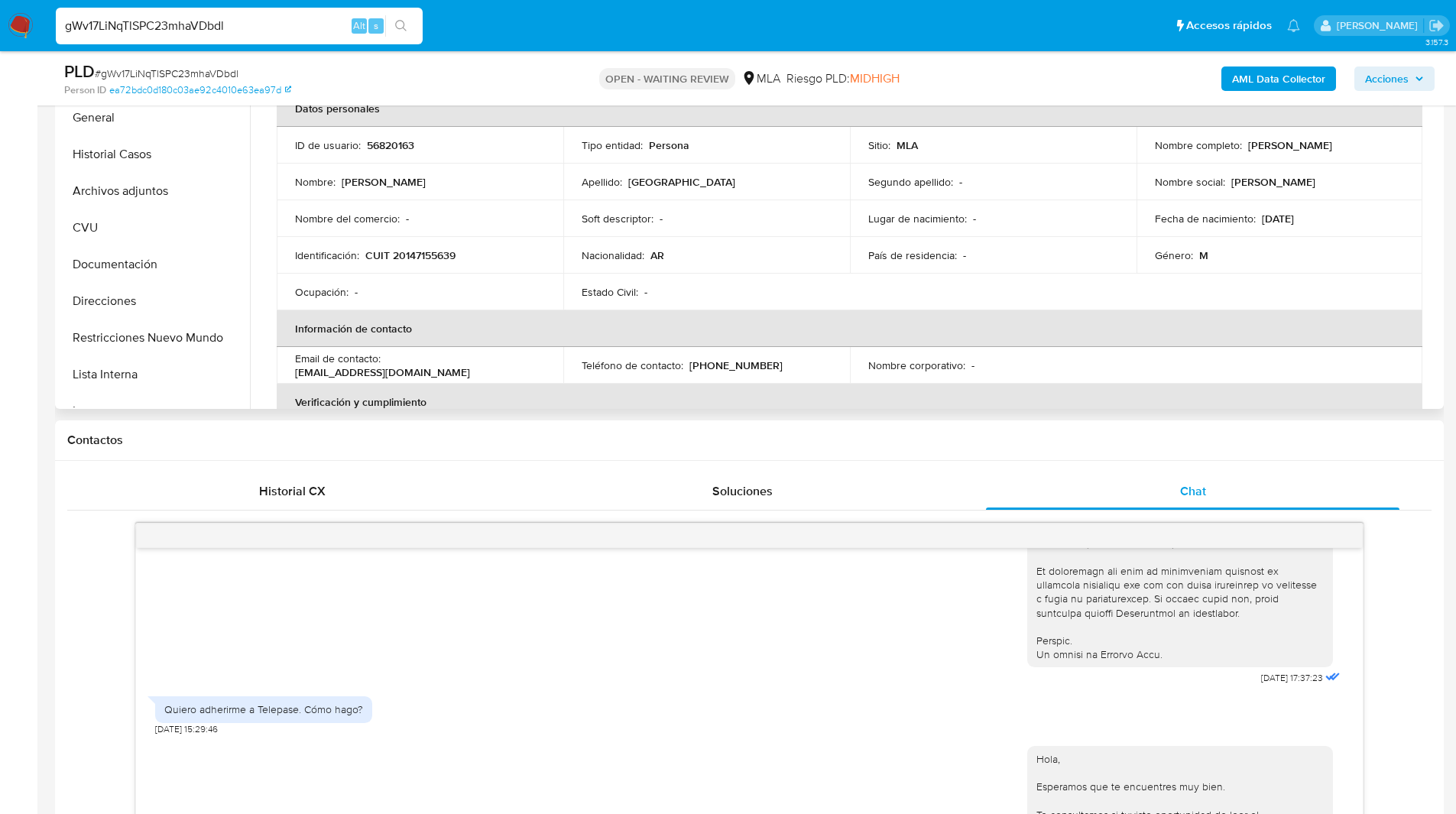
scroll to position [0, 0]
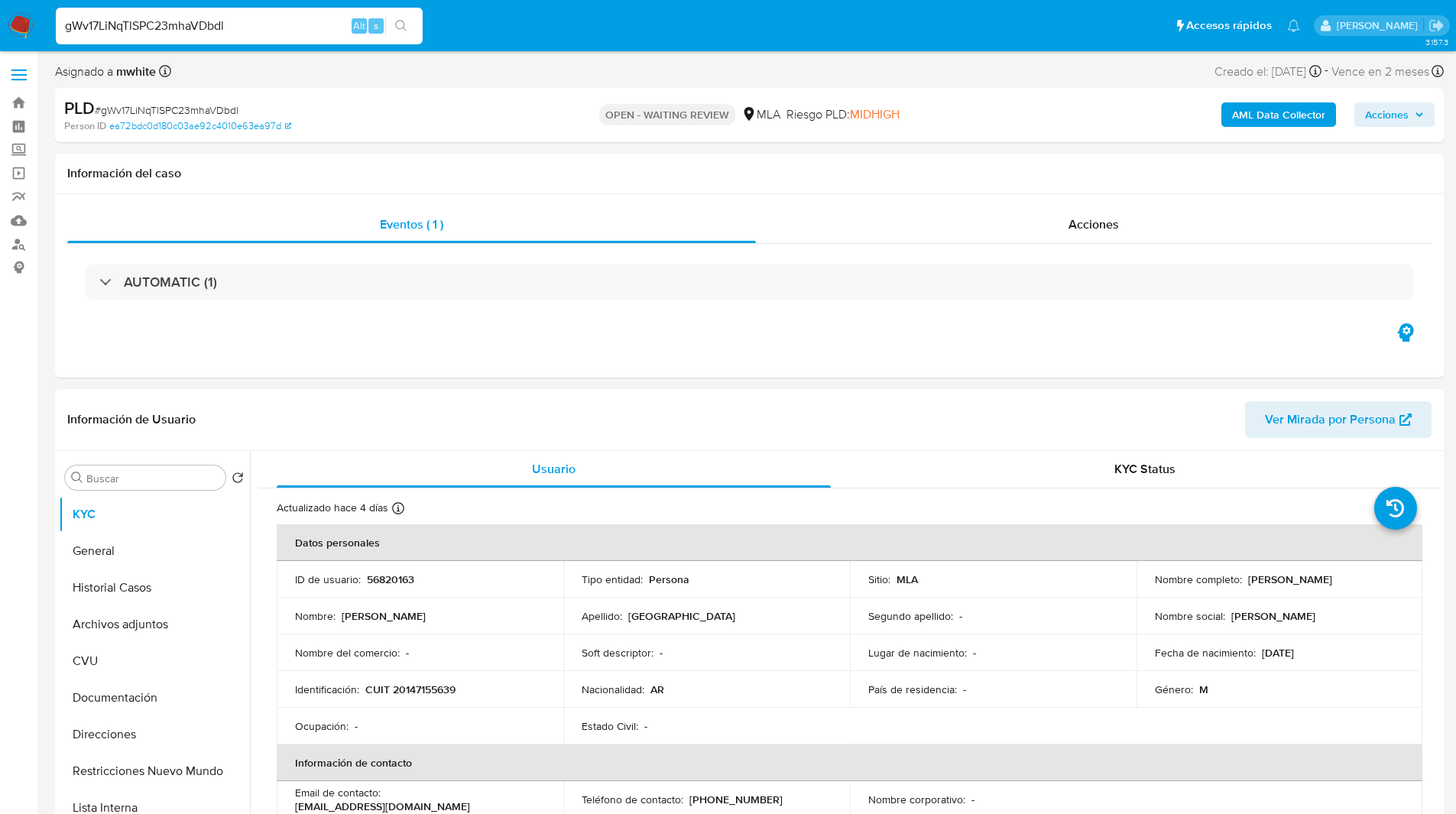
click at [511, 115] on div "PLD # gWv17LiNqTlSPC23mhaVDbdl" at bounding box center [289, 108] width 451 height 23
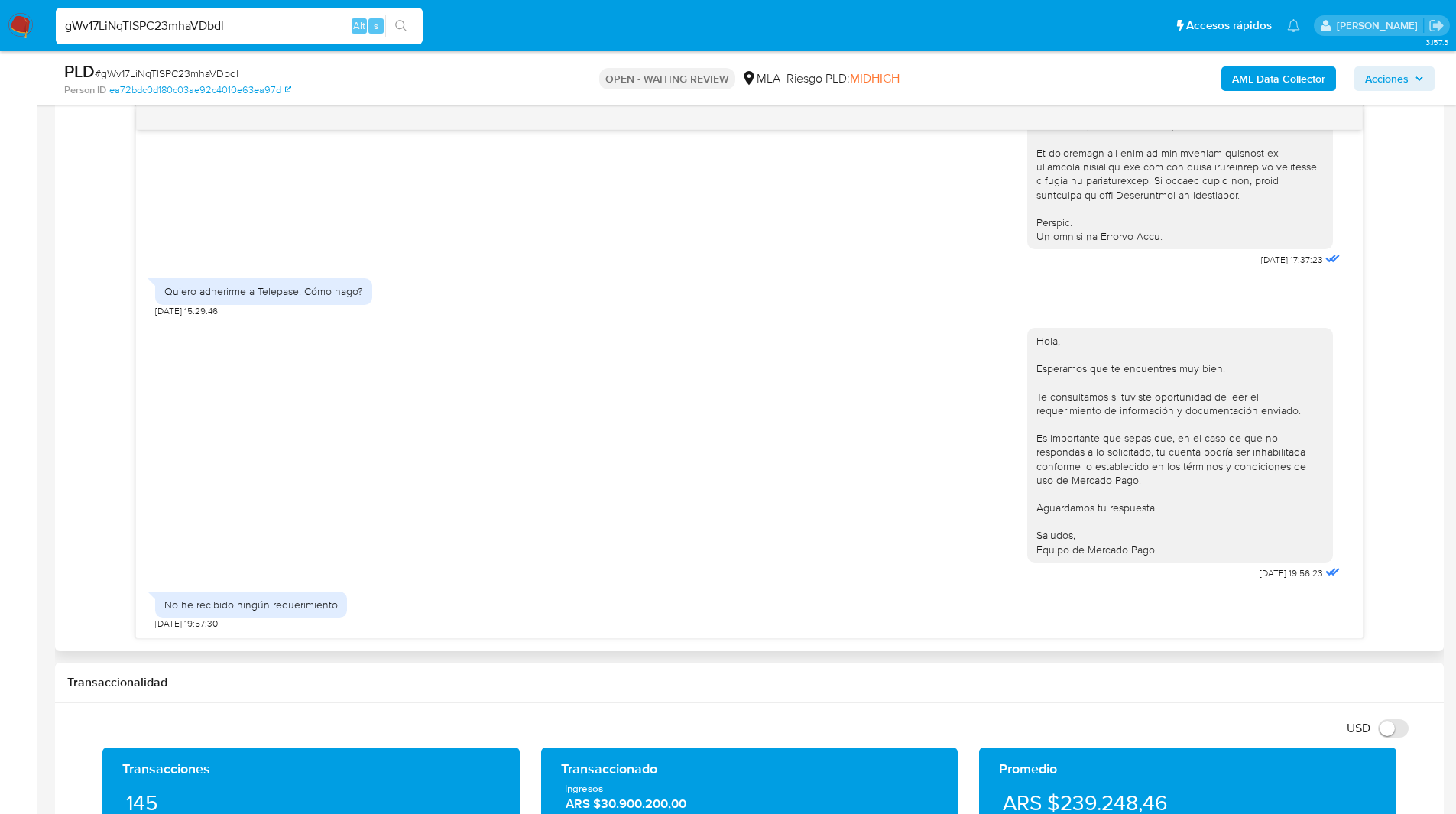
click at [84, 443] on div "18/08/2025 17:37:23 Quiero adherirme a Telepase. Cómo hago? 19/08/2025 15:29:46…" at bounding box center [749, 371] width 1364 height 534
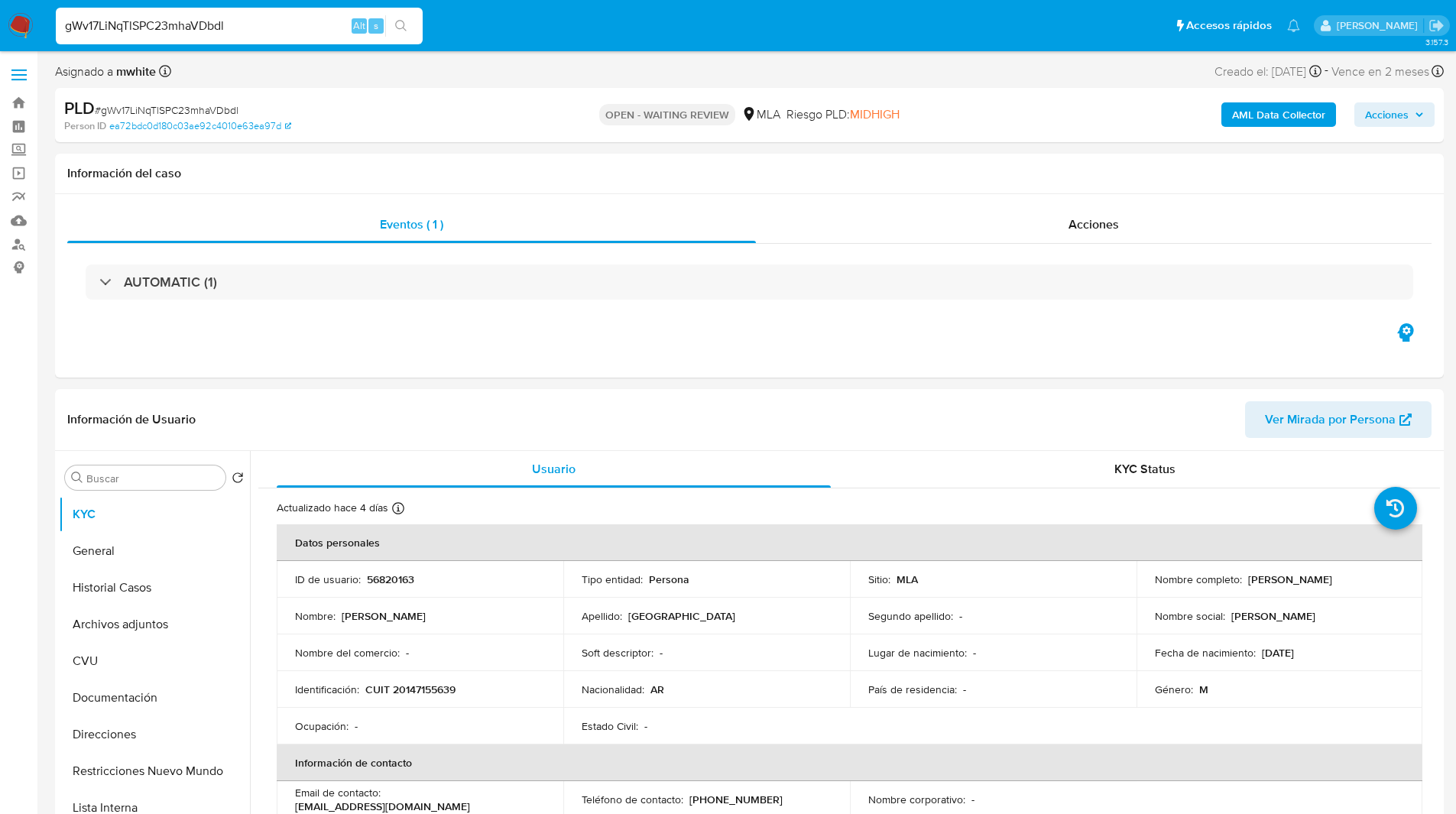
click at [672, 86] on div "Asignado a mwhite Asignado el: 18/08/2025 14:16:01 Creado el: 12/08/2025 Creado…" at bounding box center [749, 74] width 1389 height 26
click at [695, 82] on div "Asignado a mwhite Asignado el: 18/08/2025 14:16:01 Creado el: 12/08/2025 Creado…" at bounding box center [749, 74] width 1389 height 26
click at [491, 93] on div "PLD # gWv17LiNqTlSPC23mhaVDbdl Person ID ea72bdc0d180c03ae92c4010e63ea97d OPEN …" at bounding box center [749, 115] width 1389 height 54
click at [527, 94] on div "PLD # gWv17LiNqTlSPC23mhaVDbdl Person ID ea72bdc0d180c03ae92c4010e63ea97d OPEN …" at bounding box center [749, 115] width 1389 height 54
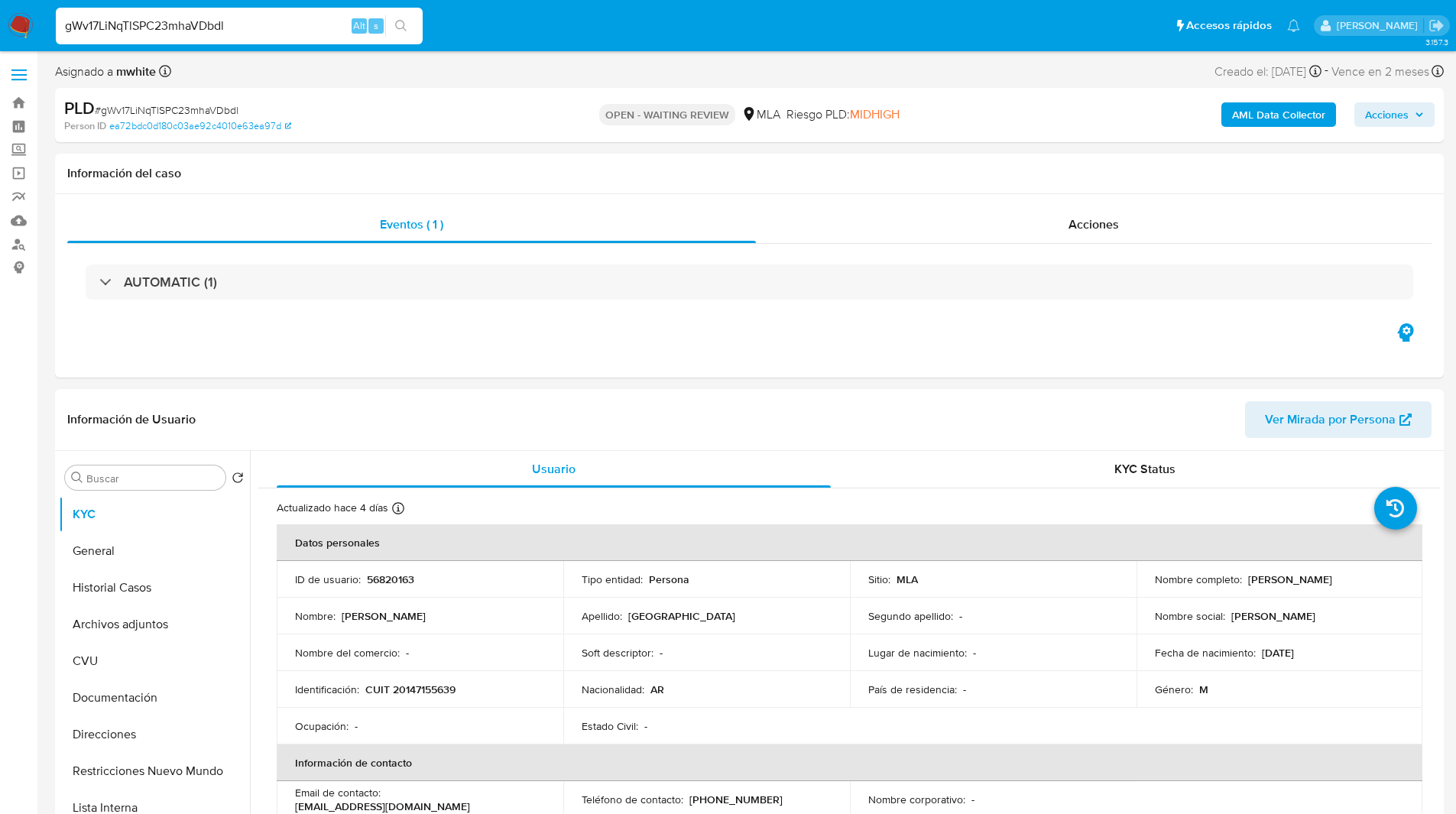
click at [535, 97] on div "OPEN - WAITING REVIEW MLA Riesgo PLD: MIDHIGH" at bounding box center [748, 114] width 452 height 36
click at [527, 41] on ul "Pausado Ver notificaciones gWv17LiNqTlSPC23mhaVDbdl Alt s Accesos rápidos Presi…" at bounding box center [677, 26] width 1259 height 38
click at [556, 34] on ul "Pausado Ver notificaciones gWv17LiNqTlSPC23mhaVDbdl Alt s Accesos rápidos Presi…" at bounding box center [677, 26] width 1259 height 38
click at [527, 47] on nav "Pausado Ver notificaciones gWv17LiNqTlSPC23mhaVDbdl Alt s Accesos rápidos Presi…" at bounding box center [728, 26] width 1456 height 51
click at [744, 41] on ul "Pausado Ver notificaciones gWv17LiNqTlSPC23mhaVDbdl Alt s Accesos rápidos Presi…" at bounding box center [677, 26] width 1259 height 38
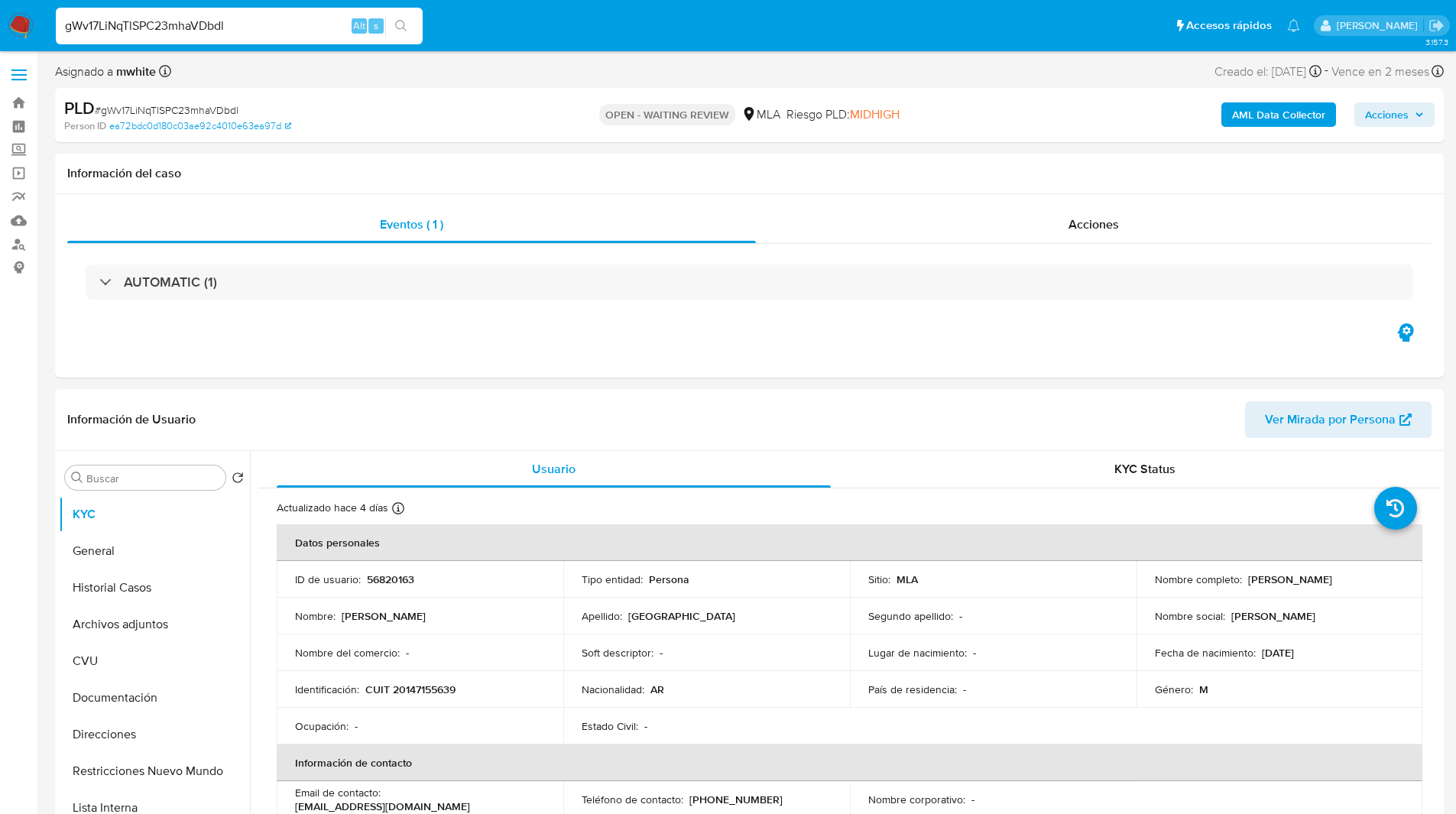
click at [732, 22] on ul "Pausado Ver notificaciones gWv17LiNqTlSPC23mhaVDbdl Alt s Accesos rápidos Presi…" at bounding box center [677, 26] width 1259 height 38
click at [702, 22] on ul "Pausado Ver notificaciones gWv17LiNqTlSPC23mhaVDbdl Alt s Accesos rápidos Presi…" at bounding box center [677, 26] width 1259 height 38
click at [732, 8] on ul "Pausado Ver notificaciones gWv17LiNqTlSPC23mhaVDbdl Alt s Accesos rápidos Presi…" at bounding box center [677, 26] width 1259 height 38
click at [726, 9] on ul "Pausado Ver notificaciones gWv17LiNqTlSPC23mhaVDbdl Alt s Accesos rápidos Presi…" at bounding box center [677, 26] width 1259 height 38
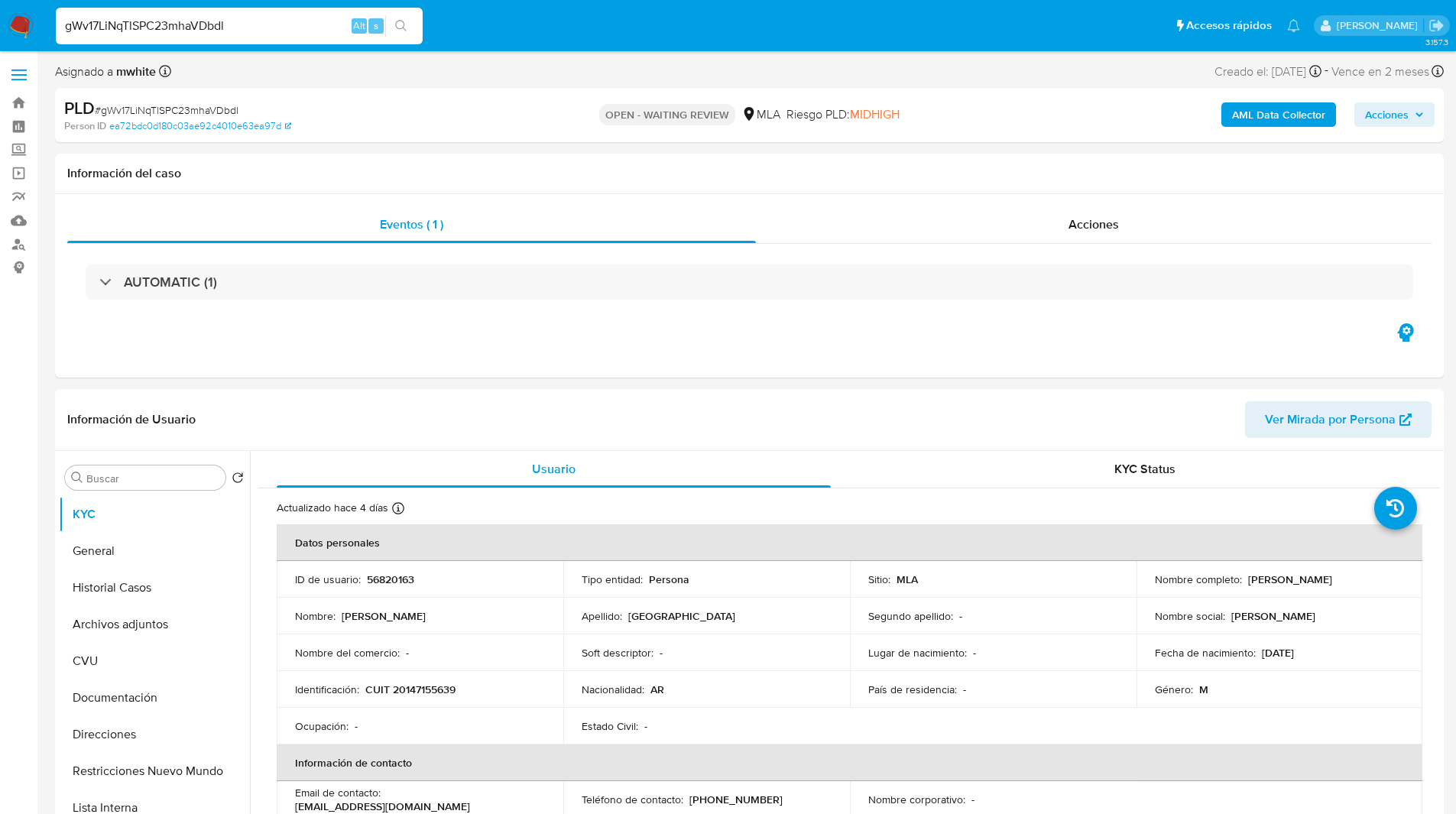
click at [712, 10] on ul "Pausado Ver notificaciones gWv17LiNqTlSPC23mhaVDbdl Alt s Accesos rápidos Presi…" at bounding box center [677, 26] width 1259 height 38
click at [640, 26] on ul "Pausado Ver notificaciones gWv17LiNqTlSPC23mhaVDbdl Alt s Accesos rápidos Presi…" at bounding box center [677, 26] width 1259 height 38
click at [631, 35] on ul "Pausado Ver notificaciones gWv17LiNqTlSPC23mhaVDbdl Alt s Accesos rápidos Presi…" at bounding box center [677, 26] width 1259 height 38
click at [635, 28] on ul "Pausado Ver notificaciones gWv17LiNqTlSPC23mhaVDbdl Alt s Accesos rápidos Presi…" at bounding box center [677, 26] width 1259 height 38
click at [615, 25] on ul "Pausado Ver notificaciones gWv17LiNqTlSPC23mhaVDbdl Alt s Accesos rápidos Presi…" at bounding box center [677, 26] width 1259 height 38
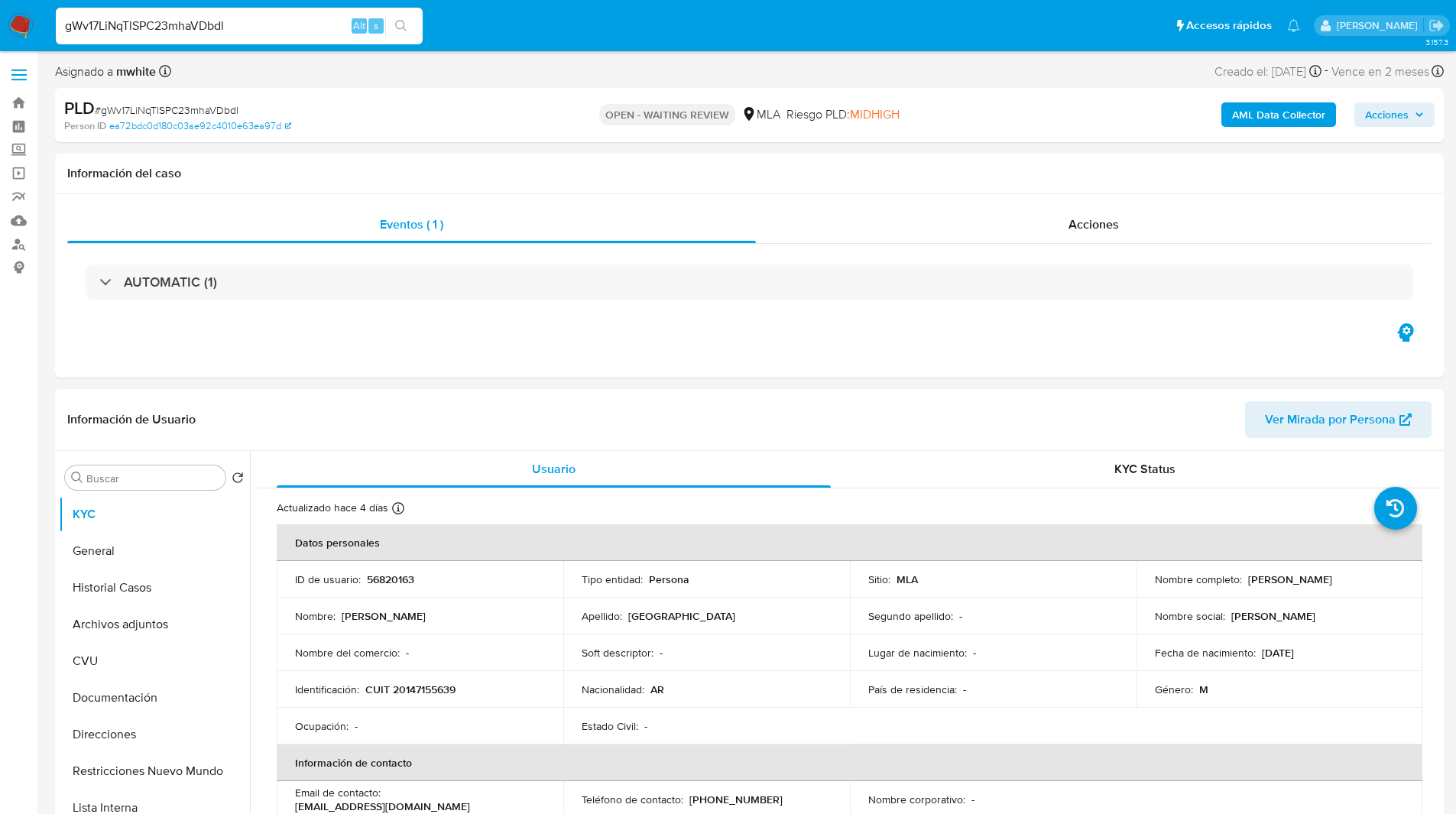
click at [615, 25] on ul "Pausado Ver notificaciones gWv17LiNqTlSPC23mhaVDbdl Alt s Accesos rápidos Presi…" at bounding box center [677, 26] width 1259 height 38
click at [591, 26] on ul "Pausado Ver notificaciones gWv17LiNqTlSPC23mhaVDbdl Alt s Accesos rápidos Presi…" at bounding box center [677, 26] width 1259 height 38
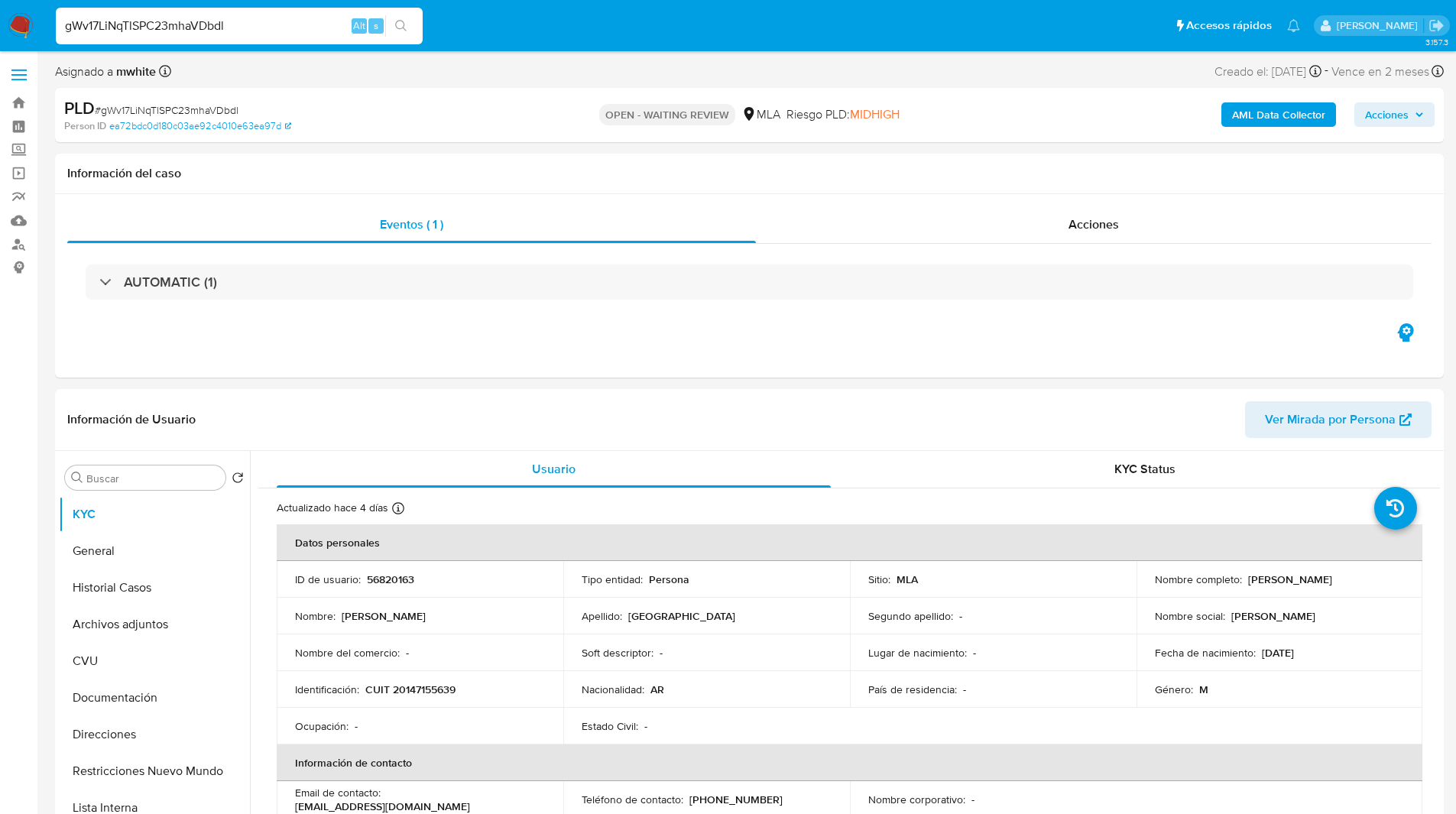
click at [555, 25] on ul "Pausado Ver notificaciones gWv17LiNqTlSPC23mhaVDbdl Alt s Accesos rápidos Presi…" at bounding box center [677, 26] width 1259 height 38
click at [531, 26] on ul "Pausado Ver notificaciones gWv17LiNqTlSPC23mhaVDbdl Alt s Accesos rápidos Presi…" at bounding box center [677, 26] width 1259 height 38
click at [497, 30] on ul "Pausado Ver notificaciones gWv17LiNqTlSPC23mhaVDbdl Alt s Accesos rápidos Presi…" at bounding box center [677, 26] width 1259 height 38
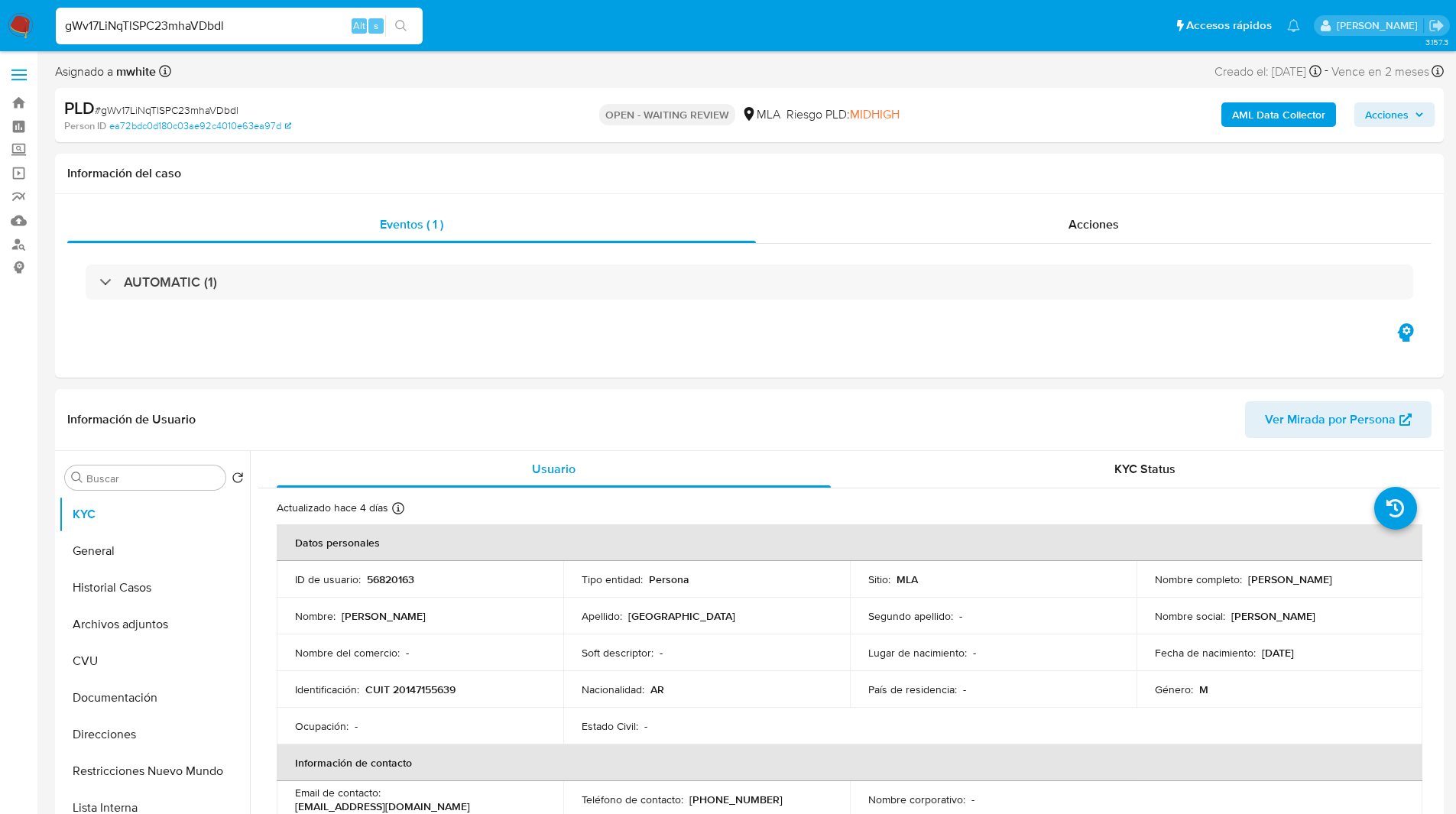
click at [490, 33] on ul "Pausado Ver notificaciones gWv17LiNqTlSPC23mhaVDbdl Alt s Accesos rápidos Presi…" at bounding box center [677, 26] width 1259 height 38
click at [552, 105] on div "OPEN - WAITING REVIEW MLA Riesgo PLD: MIDHIGH" at bounding box center [748, 114] width 452 height 36
click at [521, 114] on div "PLD # gWv17LiNqTlSPC23mhaVDbdl Person ID ea72bdc0d180c03ae92c4010e63ea97d OPEN …" at bounding box center [749, 115] width 1389 height 54
click at [584, 167] on h1 "Información del caso" at bounding box center [749, 173] width 1364 height 15
click at [528, 108] on div "OPEN - WAITING REVIEW MLA Riesgo PLD: MIDHIGH" at bounding box center [748, 114] width 452 height 36
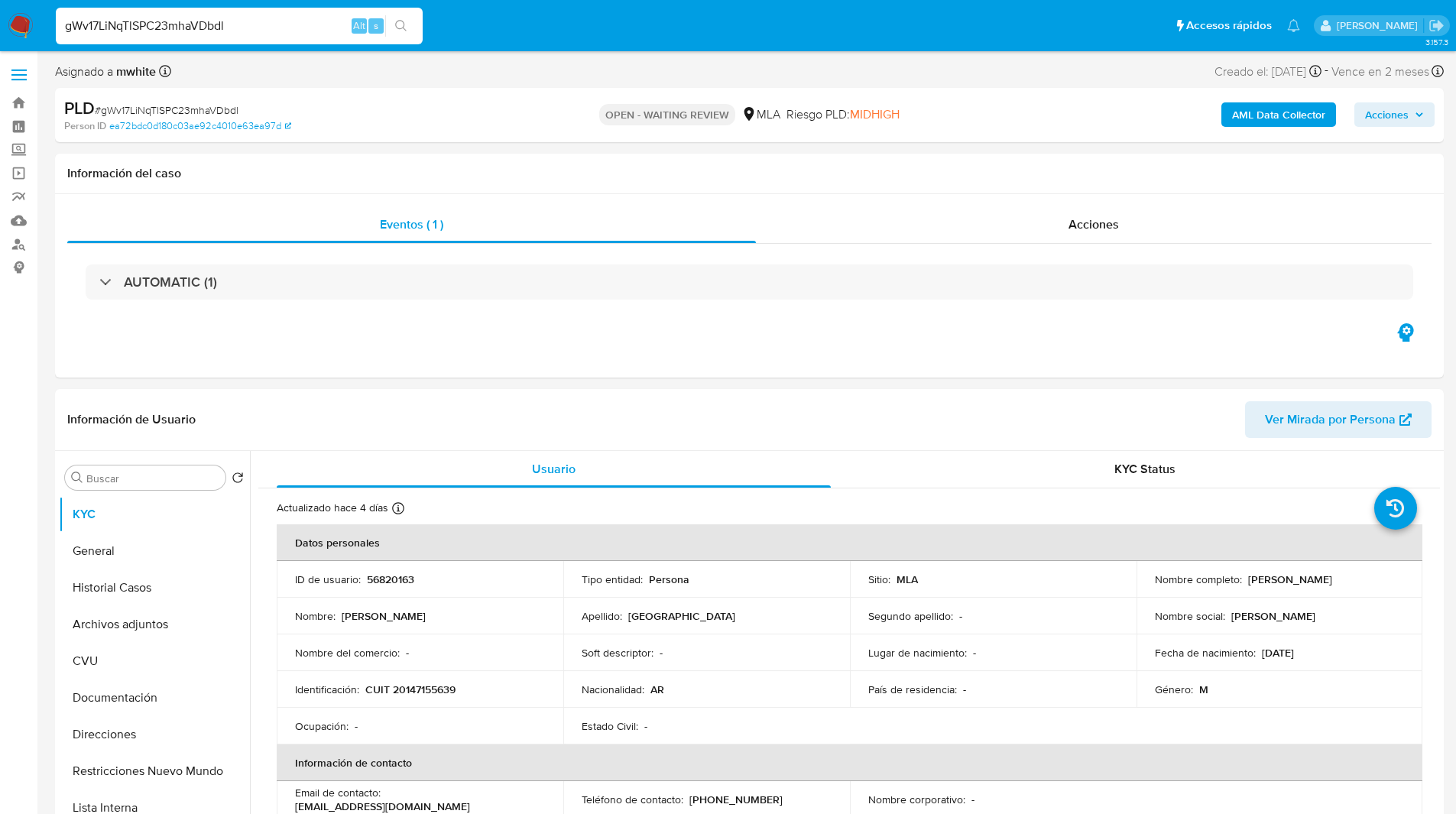
click at [461, 97] on div "PLD # gWv17LiNqTlSPC23mhaVDbdl" at bounding box center [289, 108] width 451 height 23
click at [584, 14] on ul "Pausado Ver notificaciones gWv17LiNqTlSPC23mhaVDbdl Alt s Accesos rápidos Presi…" at bounding box center [677, 26] width 1259 height 38
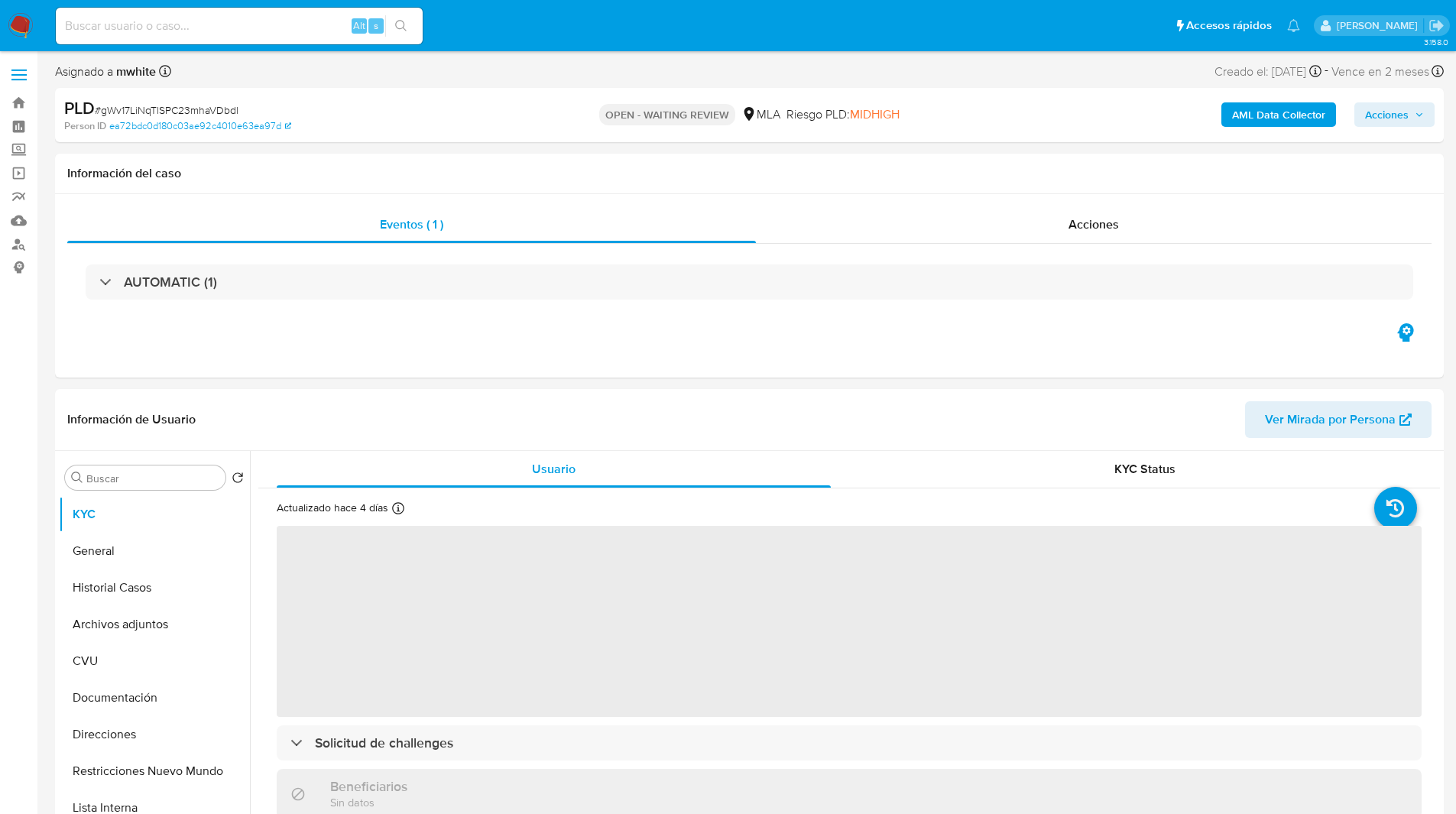
click at [530, 23] on ul "Pausado Ver notificaciones Alt s Accesos rápidos Presiona las siguientes teclas…" at bounding box center [677, 26] width 1259 height 38
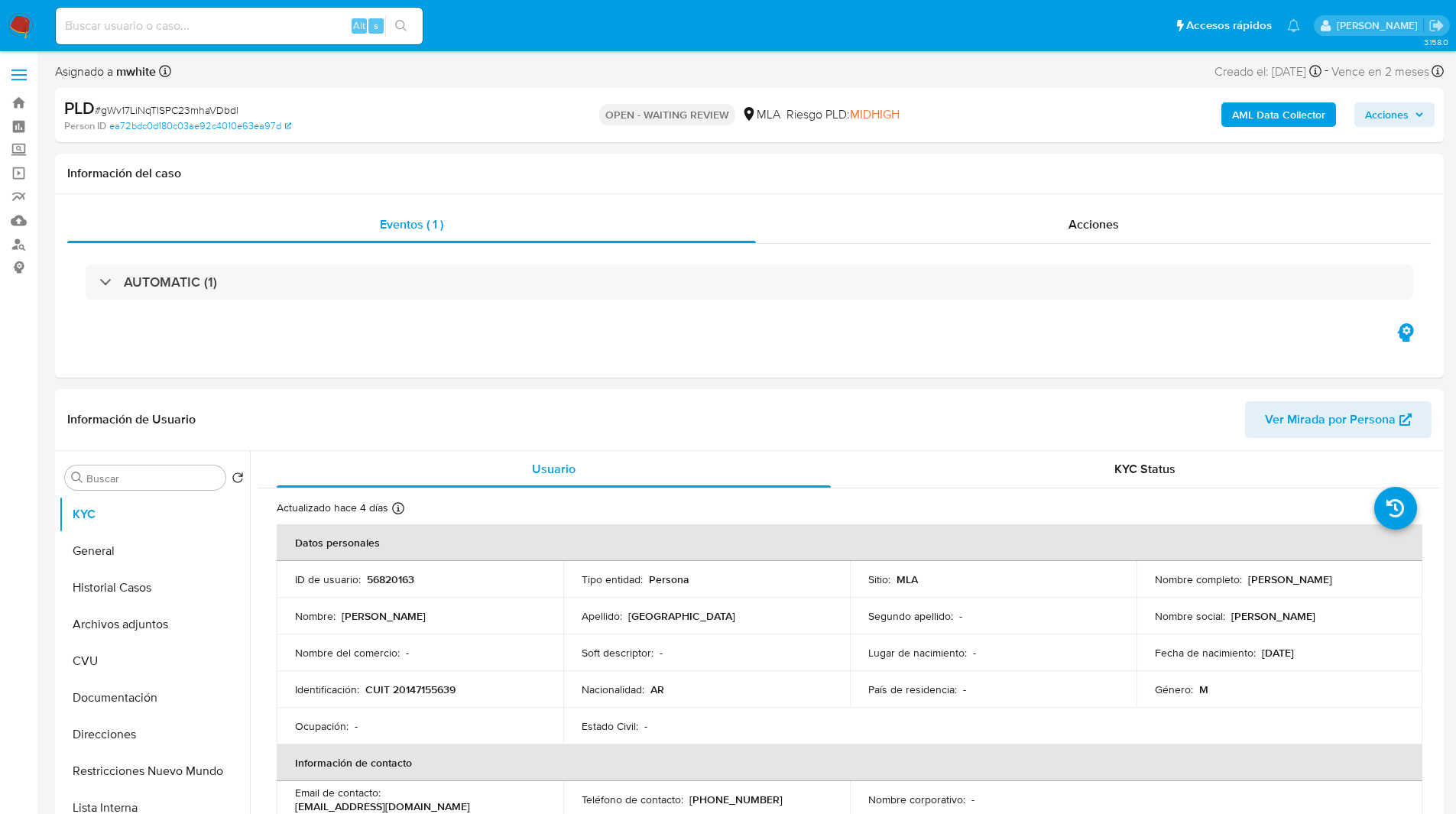
click at [595, 36] on ul "Pausado Ver notificaciones Alt s Accesos rápidos Presiona las siguientes teclas…" at bounding box center [677, 26] width 1259 height 38
select select "10"
click at [231, 18] on input at bounding box center [239, 26] width 367 height 20
paste input "quKgKWfAx2G7ygG878d1oMlY"
type input "quKgKWfAx2G7ygG878d1oMlY"
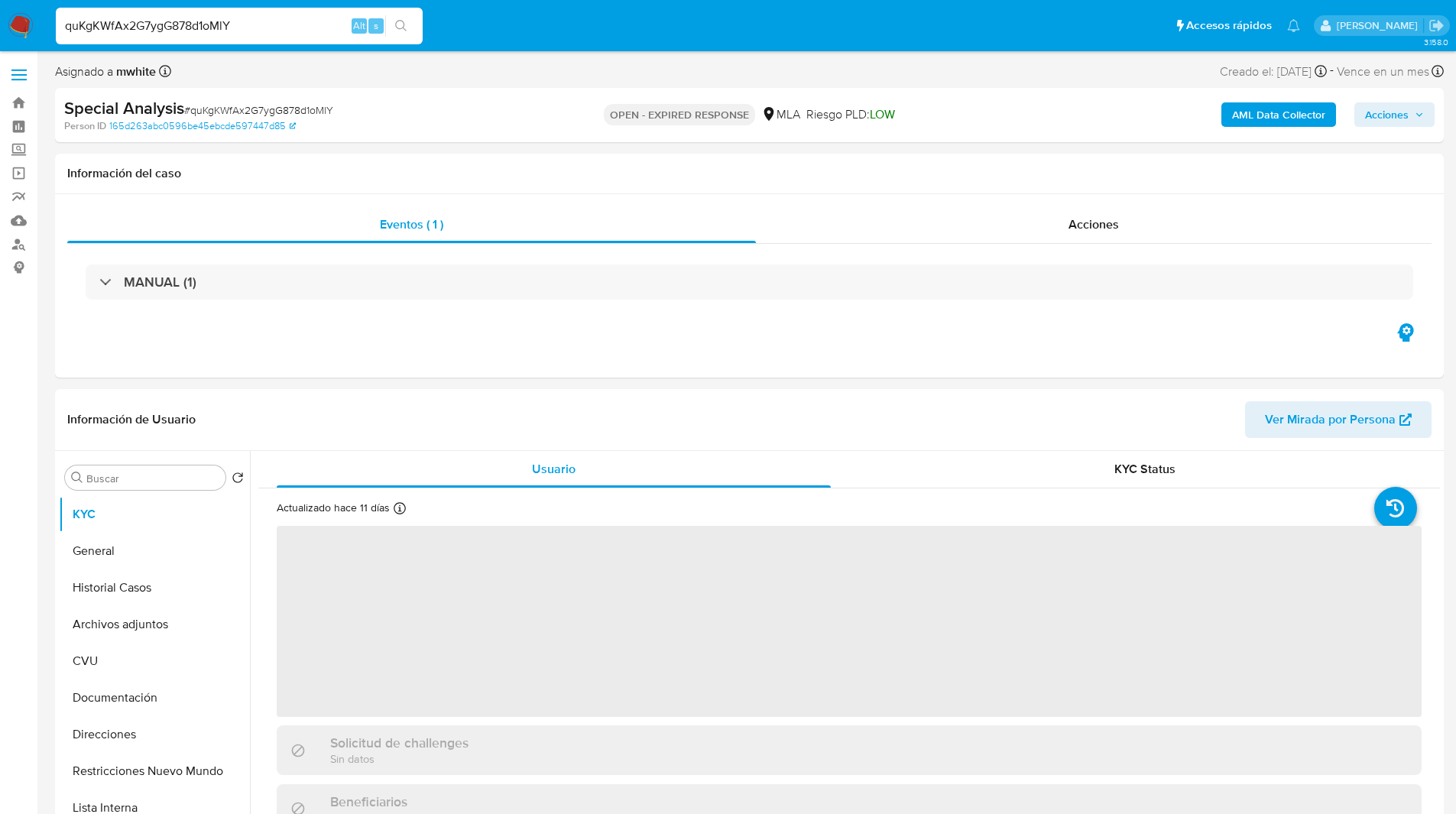
select select "10"
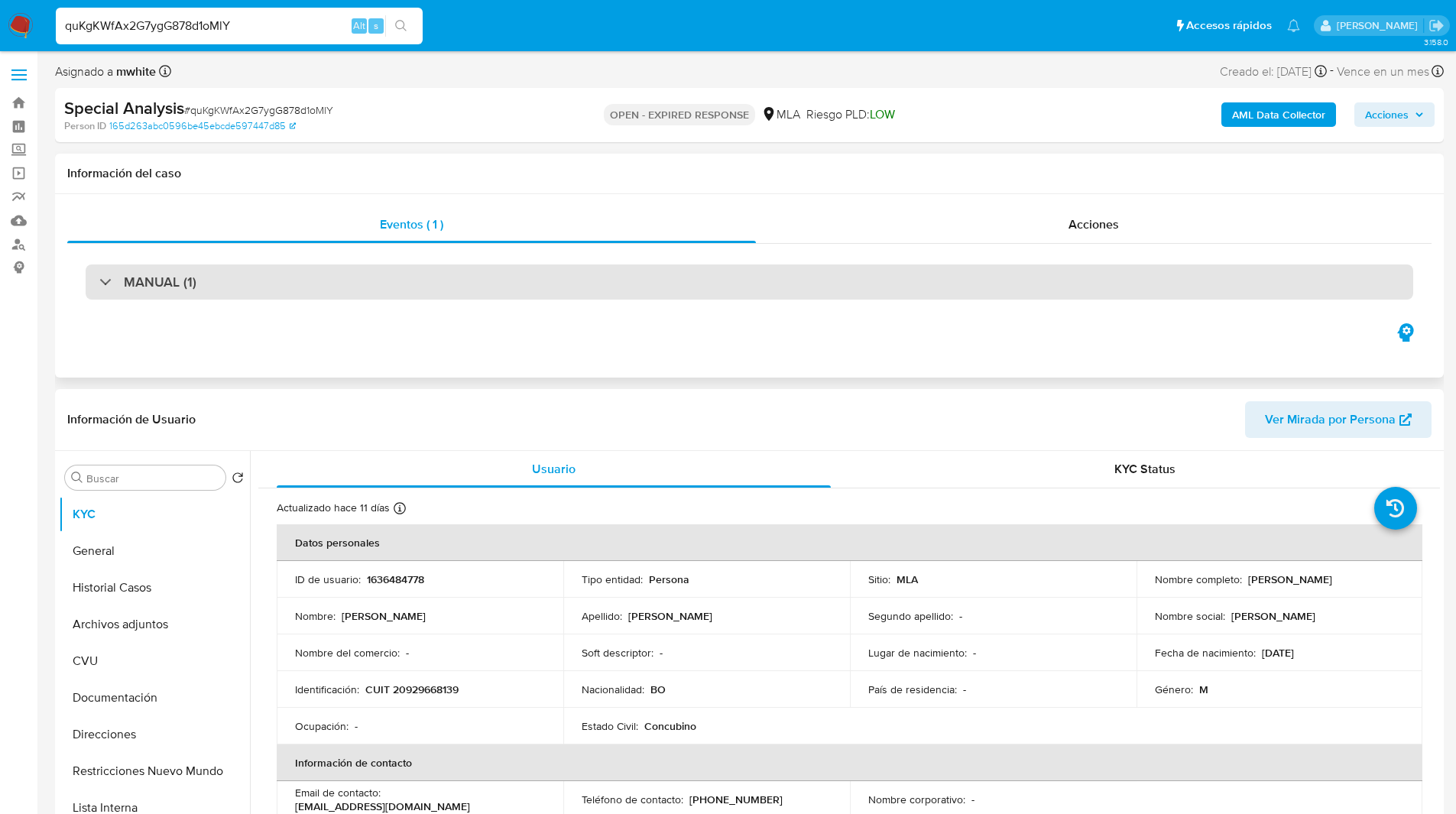
click at [315, 280] on div "MANUAL (1)" at bounding box center [749, 282] width 1327 height 35
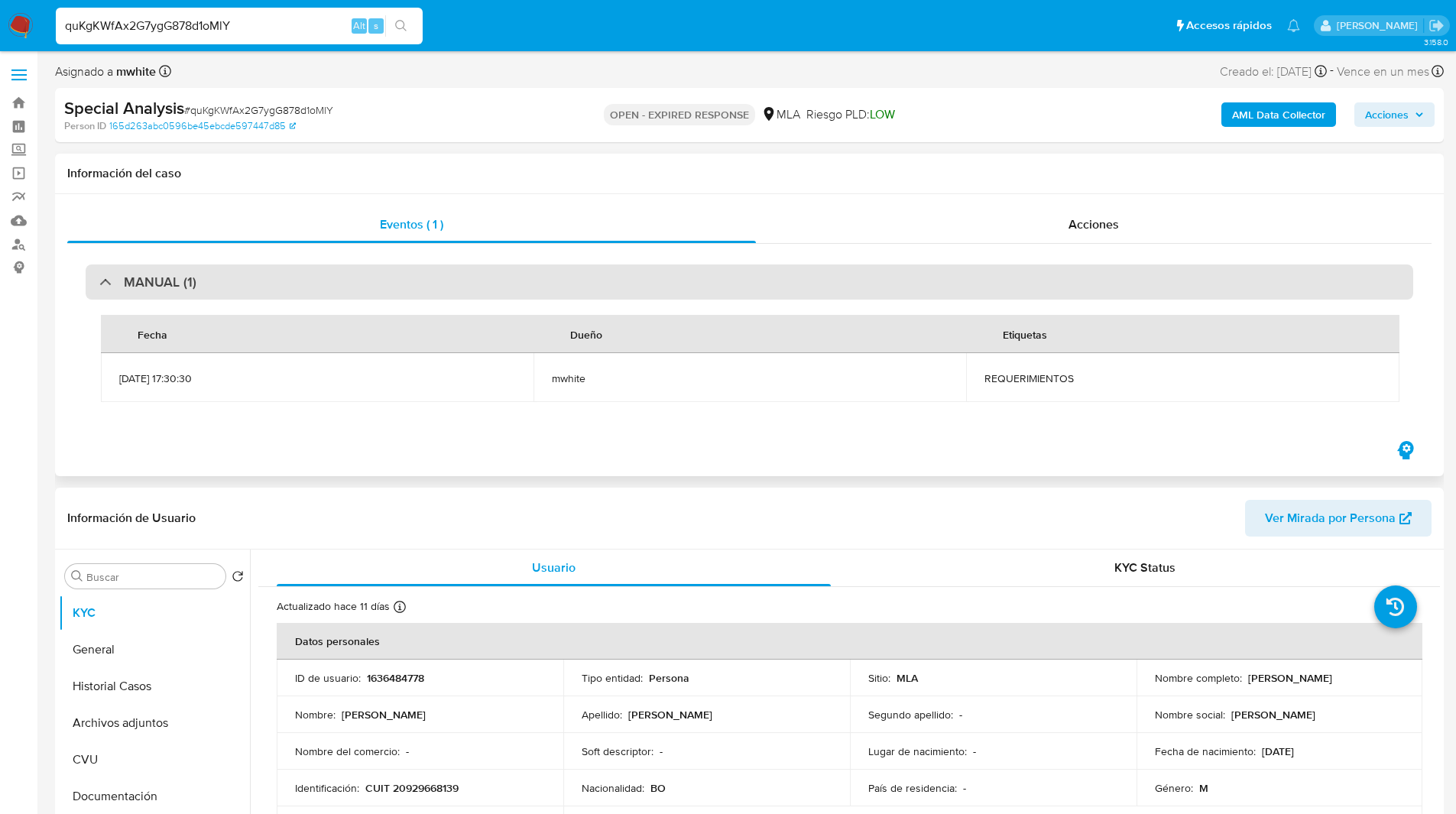
click at [442, 279] on div "MANUAL (1)" at bounding box center [749, 282] width 1327 height 35
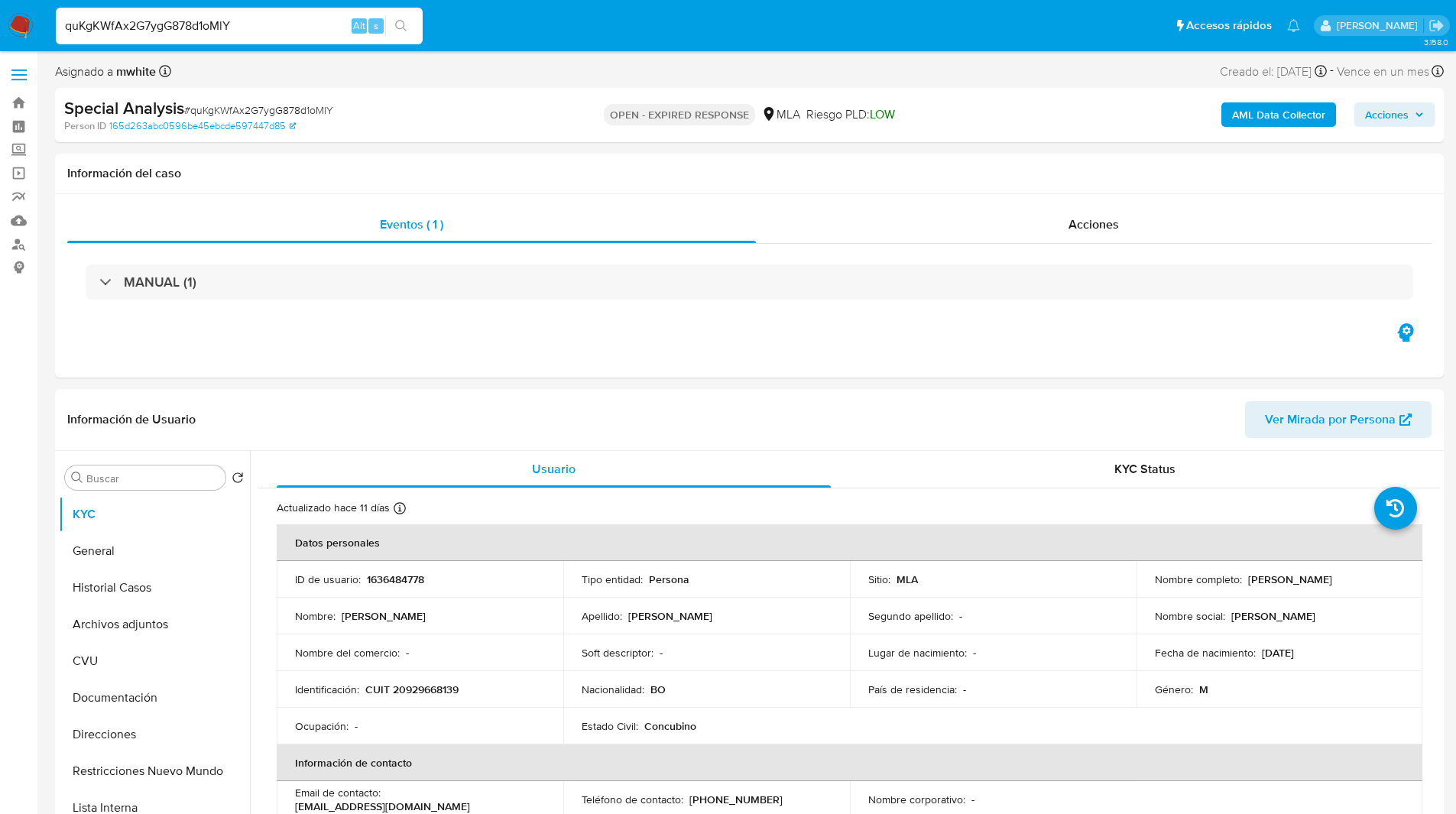
click at [663, 16] on ul "Pausado Ver notificaciones quKgKWfAx2G7ygG878d1oMlY Alt s Accesos rápidos Presi…" at bounding box center [677, 26] width 1259 height 38
click at [627, 41] on ul "Pausado Ver notificaciones quKgKWfAx2G7ygG878d1oMlY Alt s Accesos rápidos Presi…" at bounding box center [677, 26] width 1259 height 38
